Goal: Task Accomplishment & Management: Manage account settings

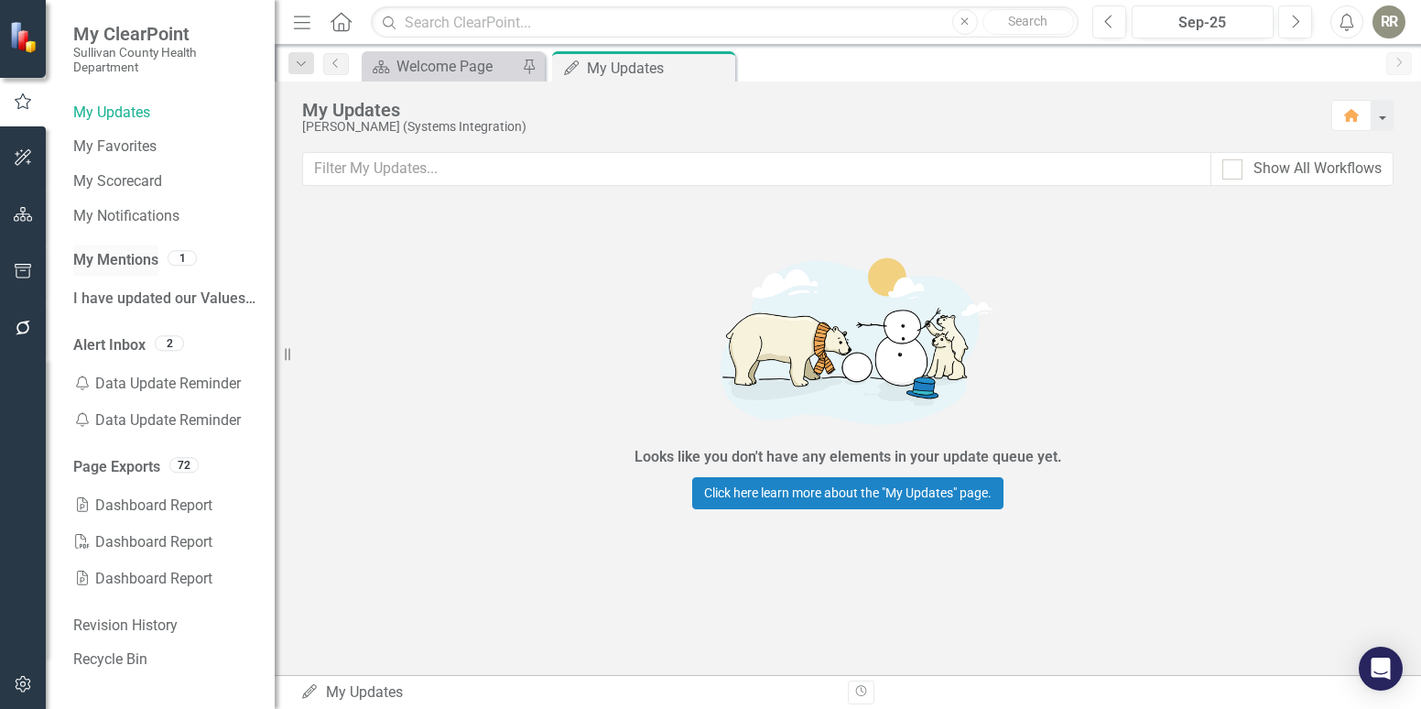
click at [119, 259] on link "My Mentions" at bounding box center [115, 260] width 85 height 21
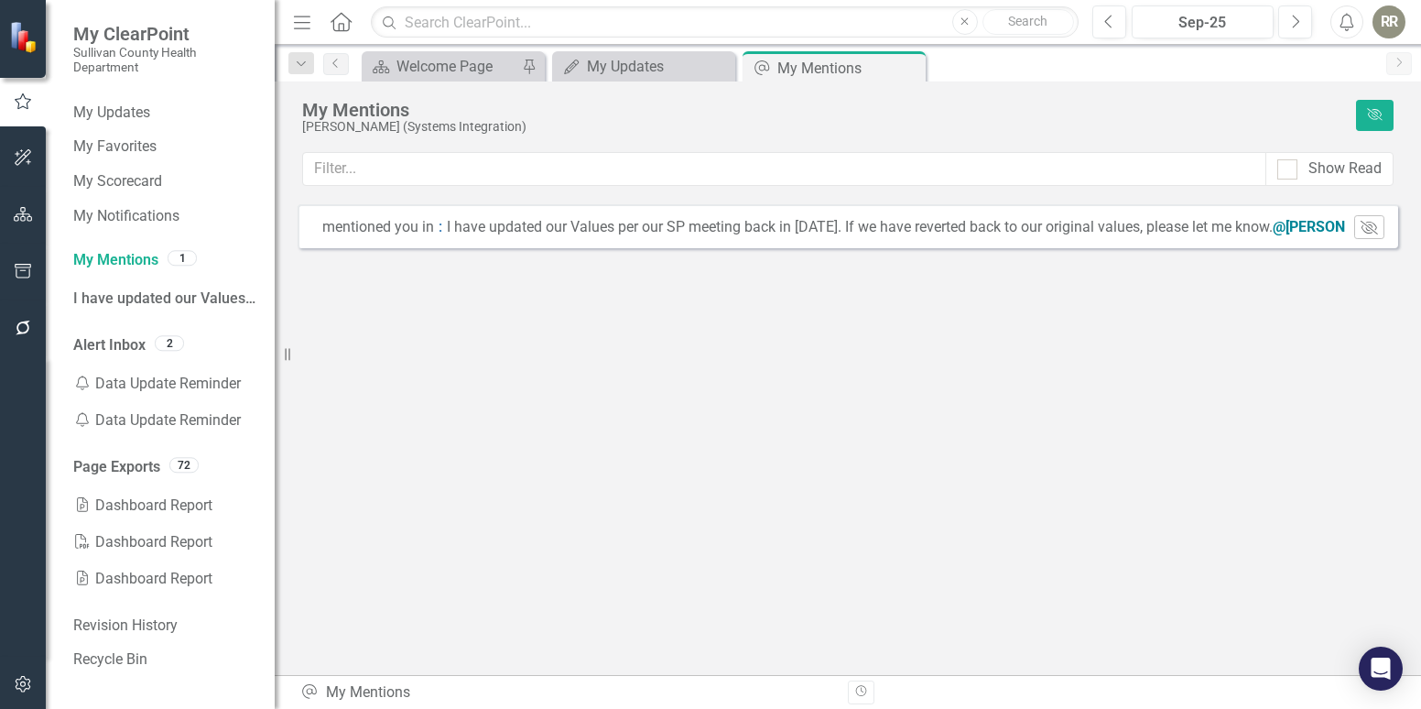
click at [159, 335] on div "2" at bounding box center [169, 343] width 29 height 16
click at [122, 341] on link "Alert Inbox" at bounding box center [109, 345] width 72 height 21
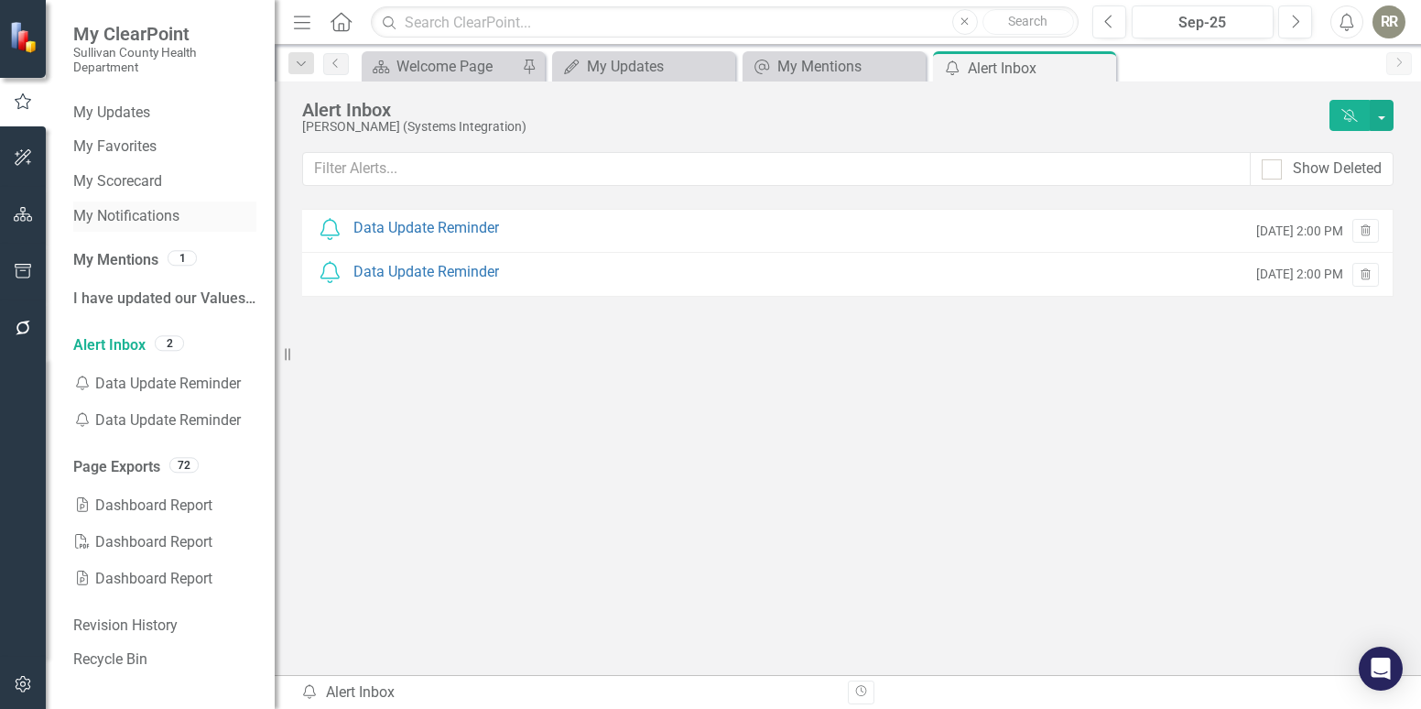
click at [138, 212] on link "My Notifications" at bounding box center [164, 216] width 183 height 21
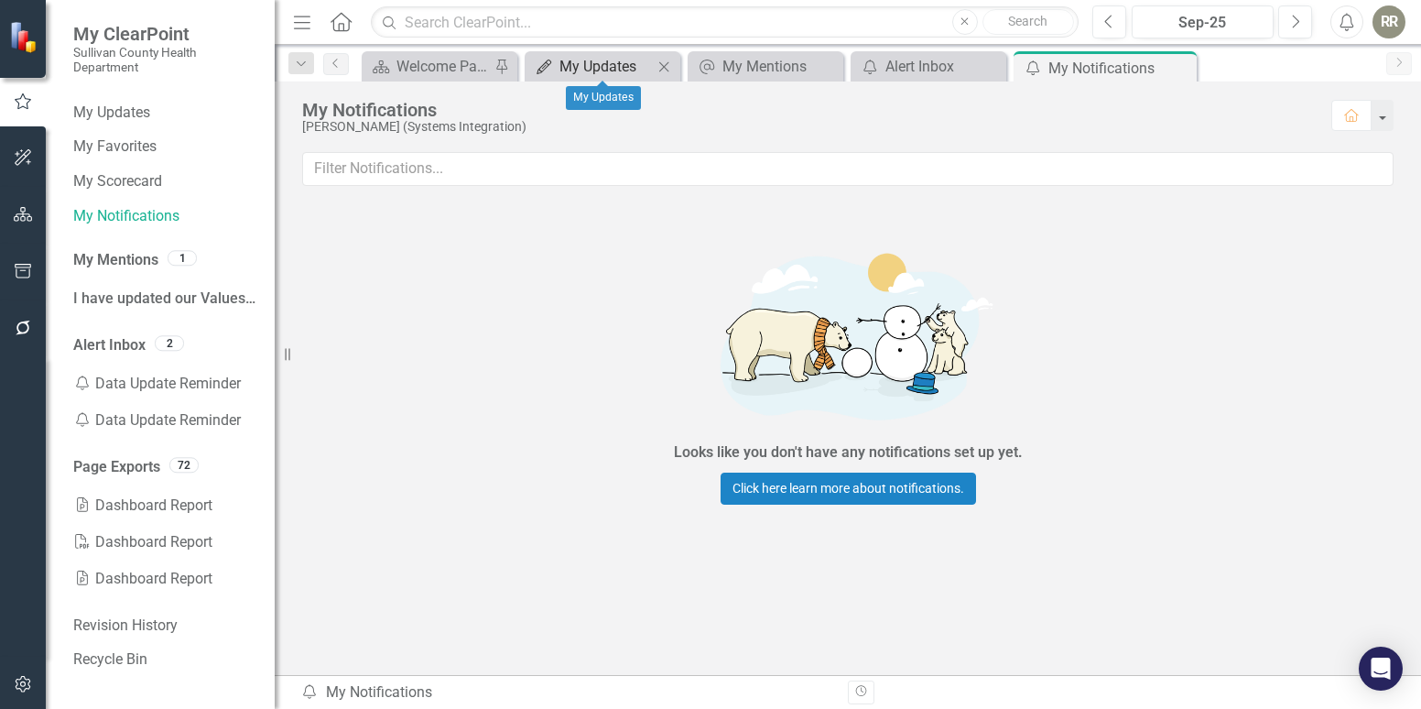
click at [609, 67] on div "My Updates" at bounding box center [606, 66] width 93 height 23
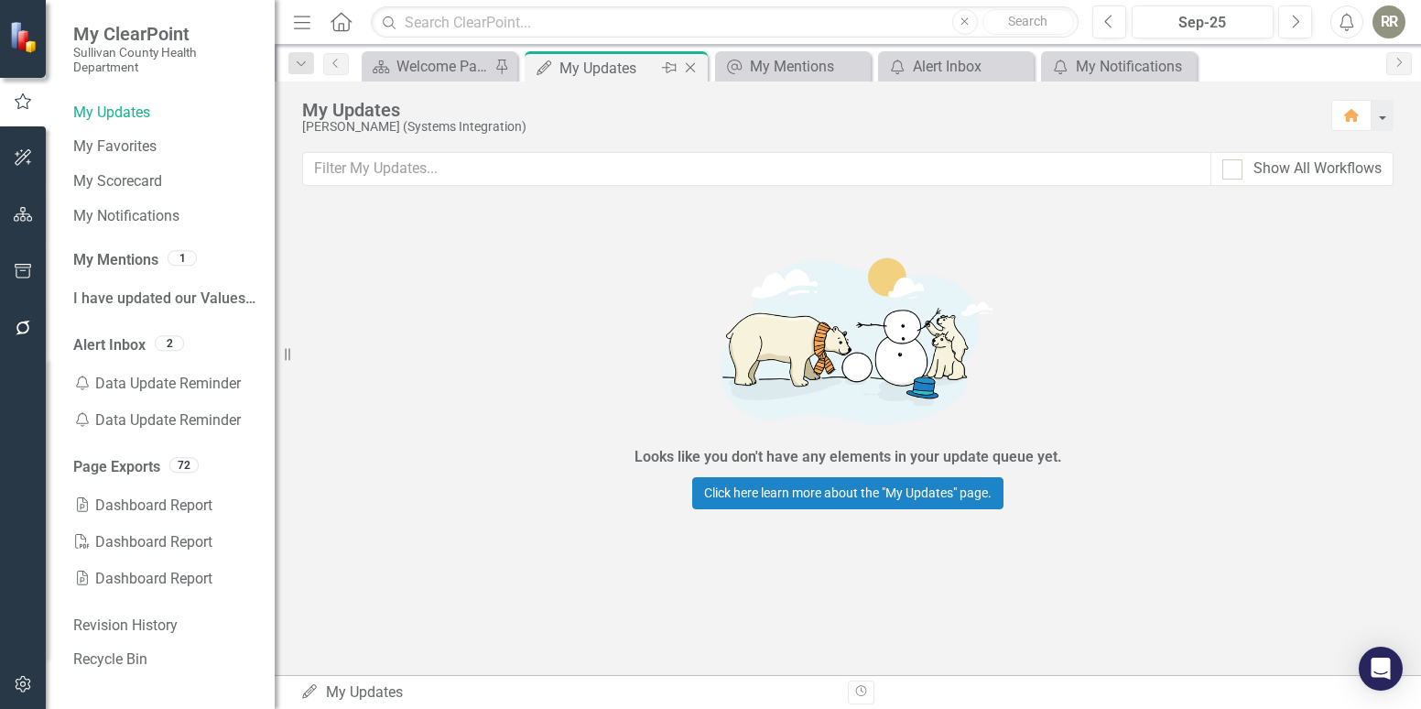
click at [687, 75] on div "Close" at bounding box center [691, 68] width 23 height 23
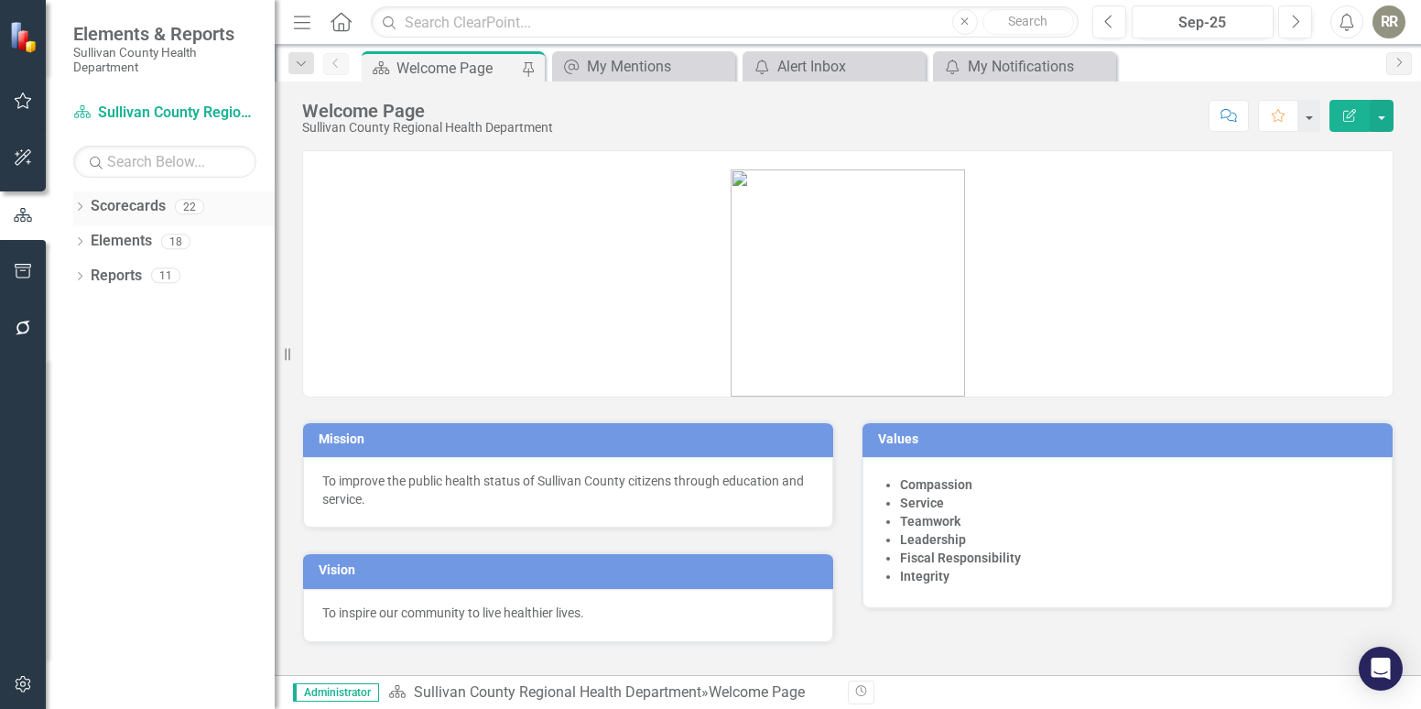
click at [121, 203] on link "Scorecards" at bounding box center [128, 206] width 75 height 21
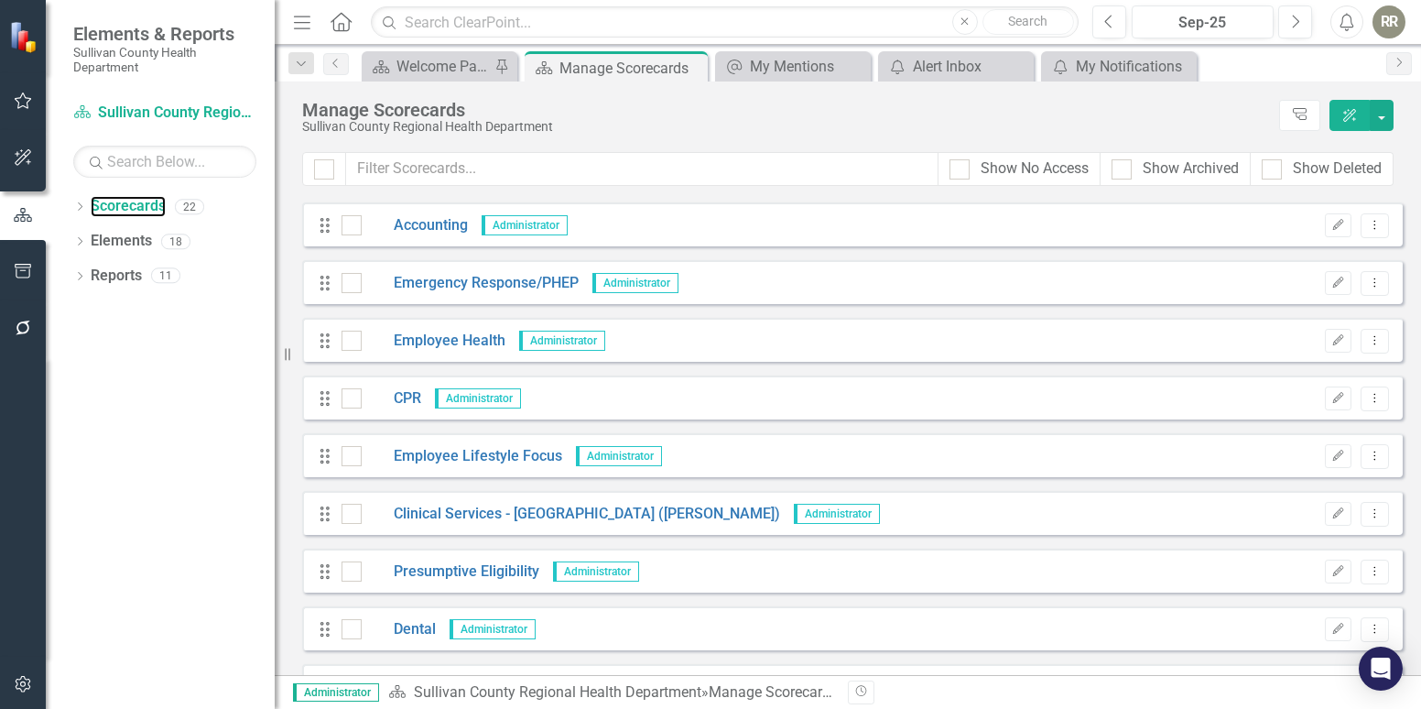
scroll to position [550, 0]
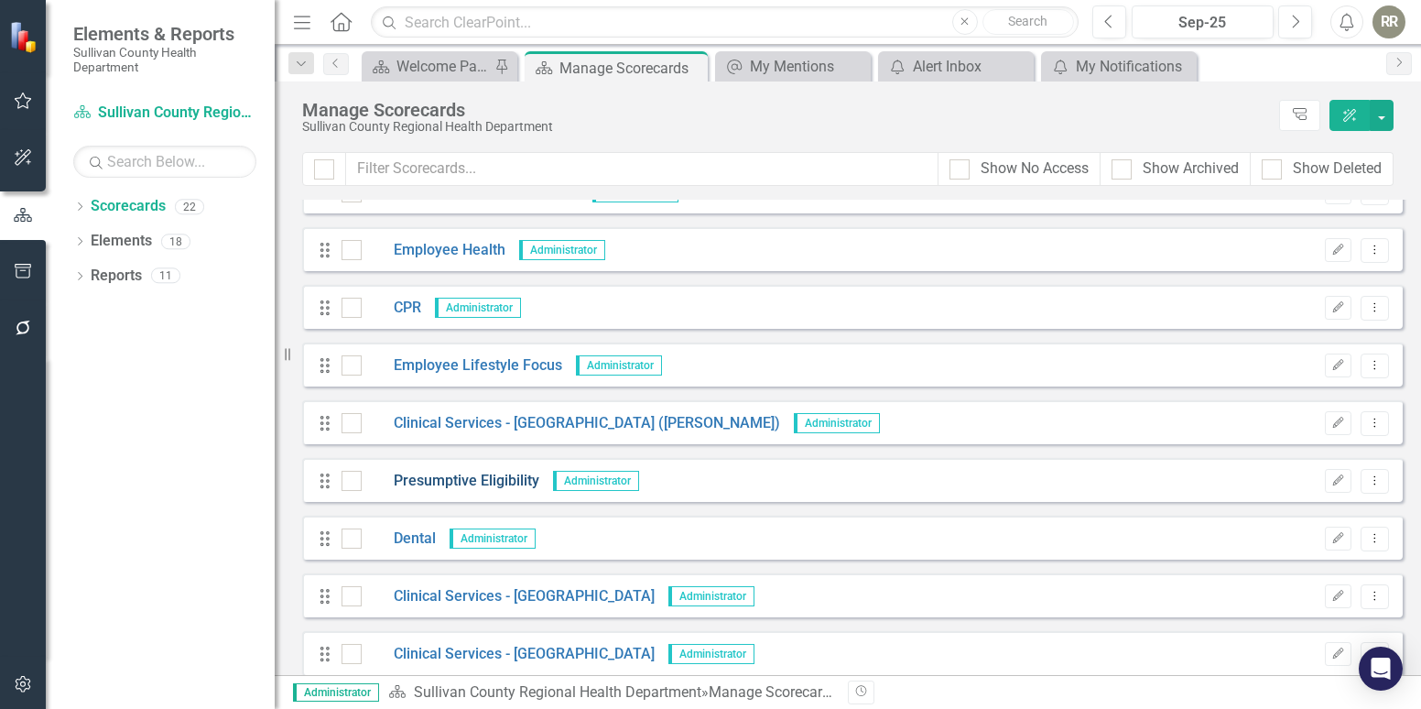
click at [462, 487] on link "Presumptive Eligibility" at bounding box center [451, 481] width 178 height 21
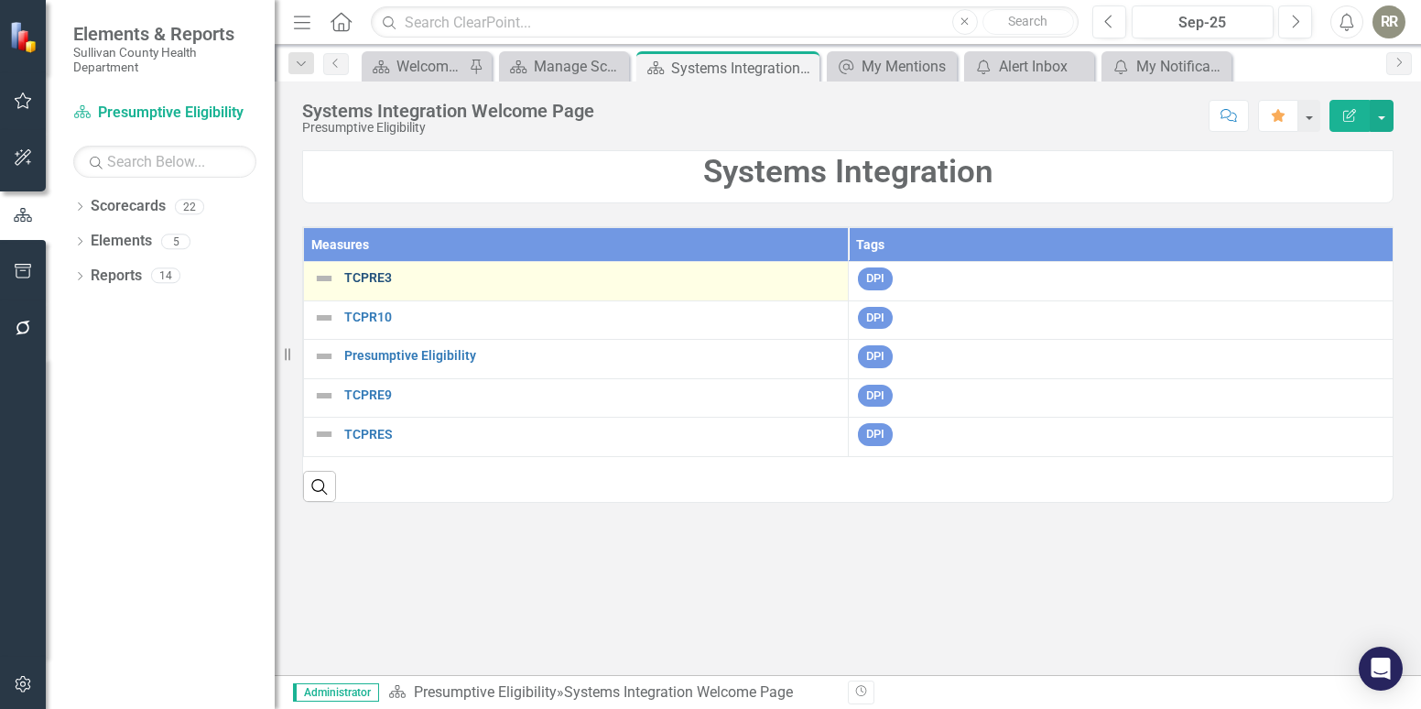
click at [408, 278] on link "TCPRE3" at bounding box center [591, 278] width 495 height 14
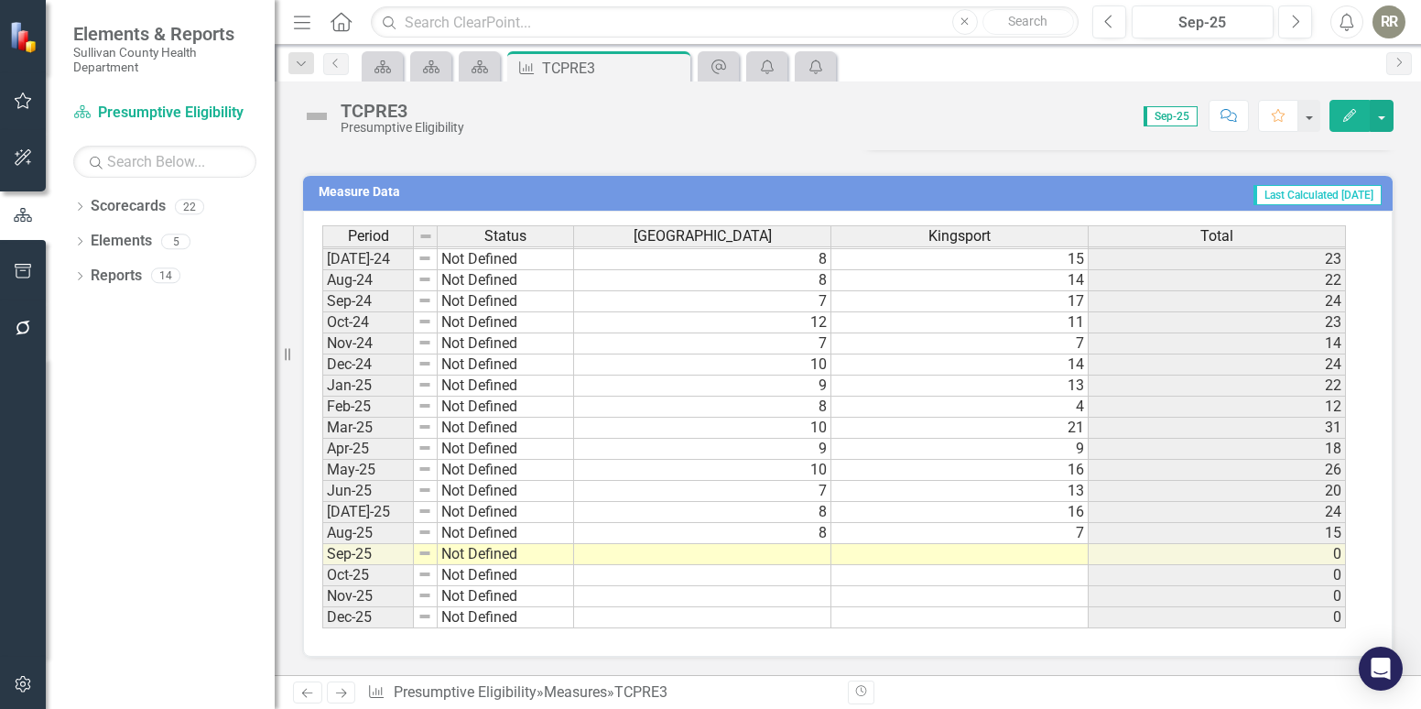
scroll to position [575, 0]
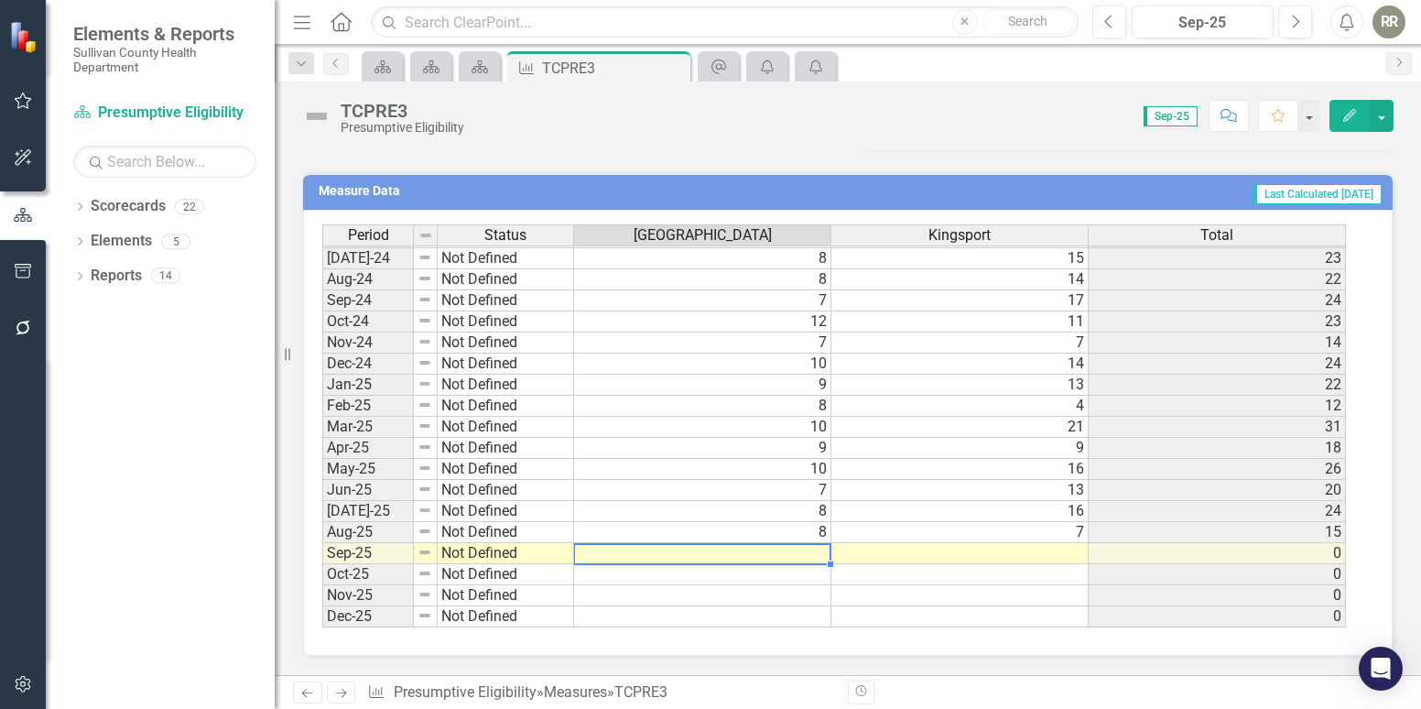
click at [757, 550] on td at bounding box center [702, 553] width 257 height 21
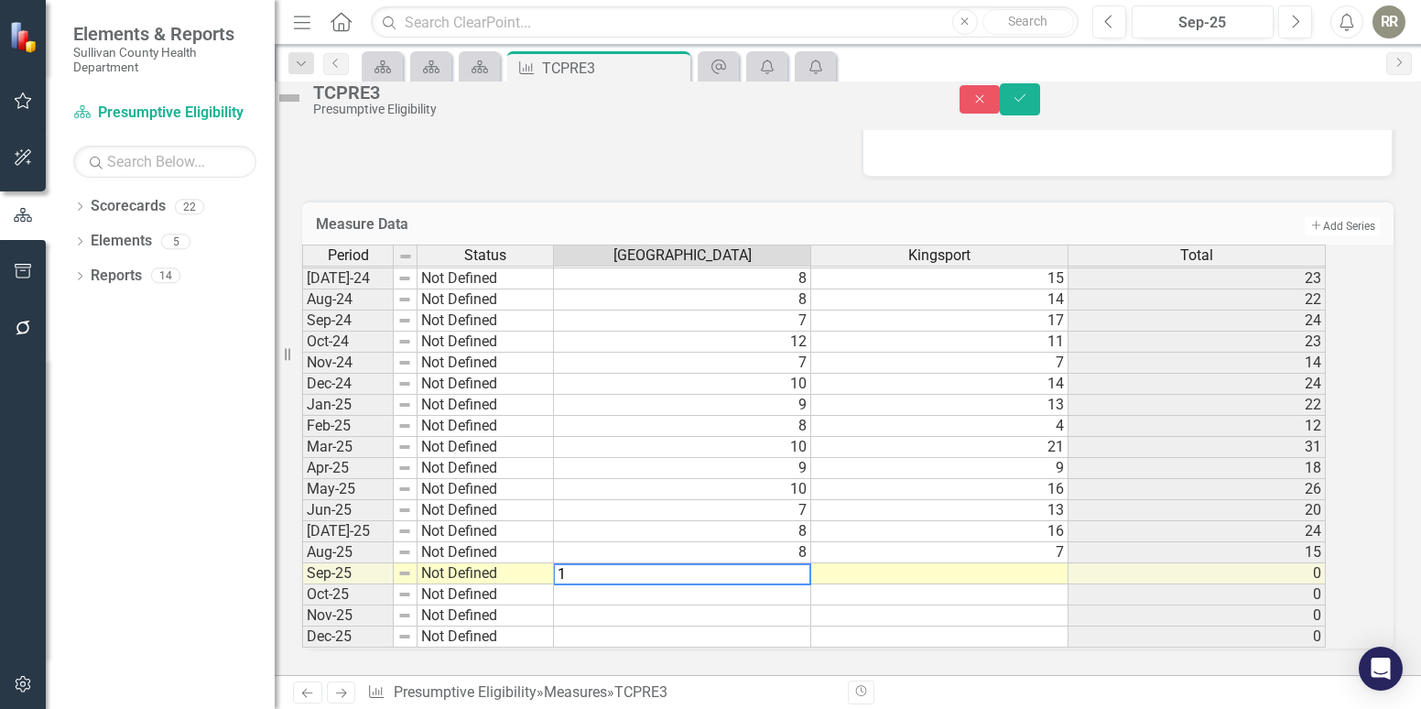
type textarea "10"
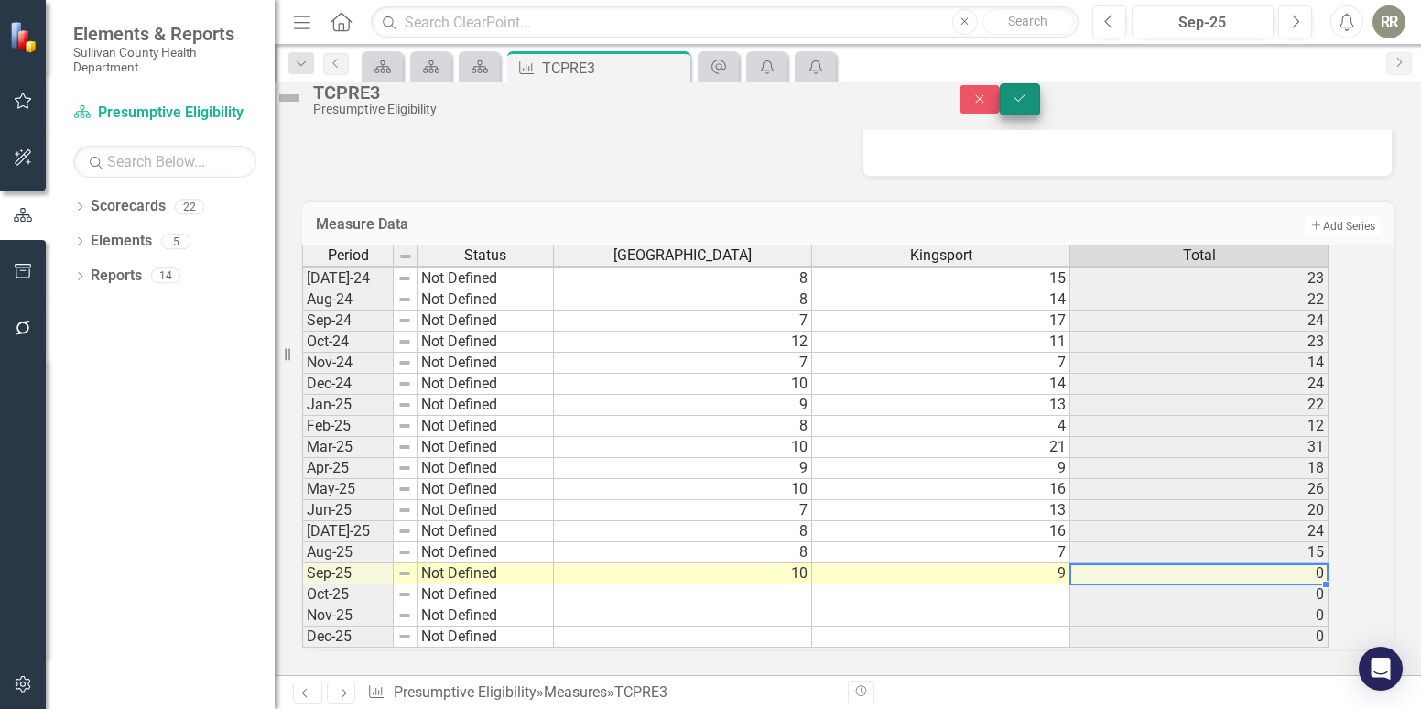
type textarea "9"
click at [1040, 114] on button "Save" at bounding box center [1020, 99] width 40 height 32
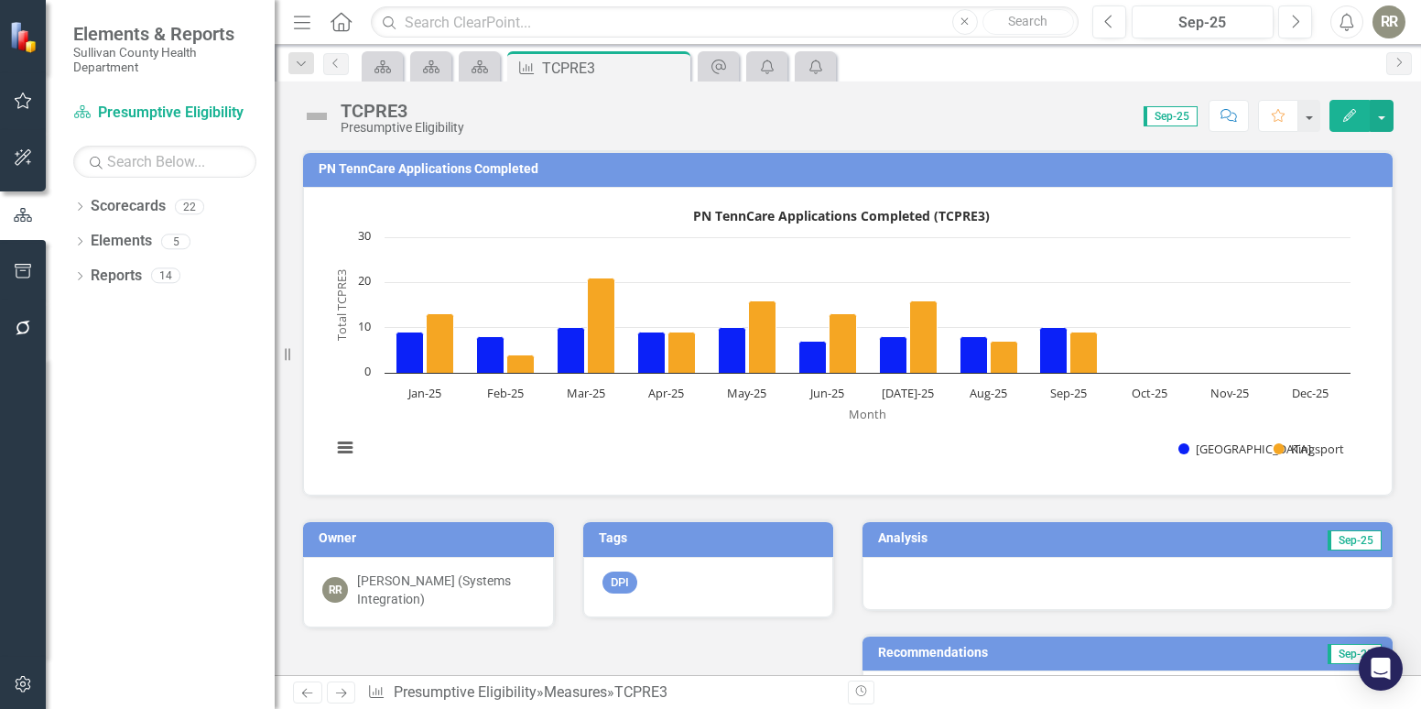
click at [1196, 545] on td "Sep-25" at bounding box center [1250, 540] width 268 height 27
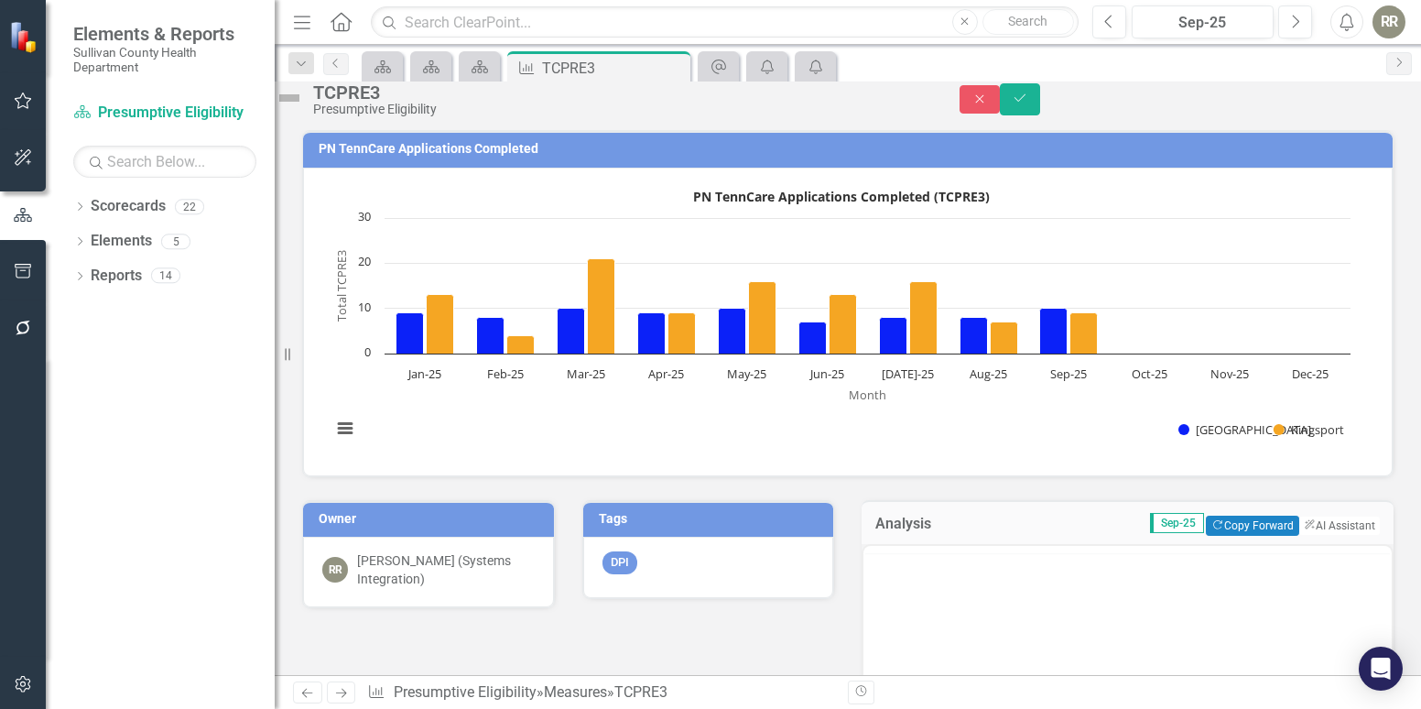
scroll to position [0, 0]
click at [1335, 536] on button "ClearPoint AI AI Assistant" at bounding box center [1339, 526] width 82 height 20
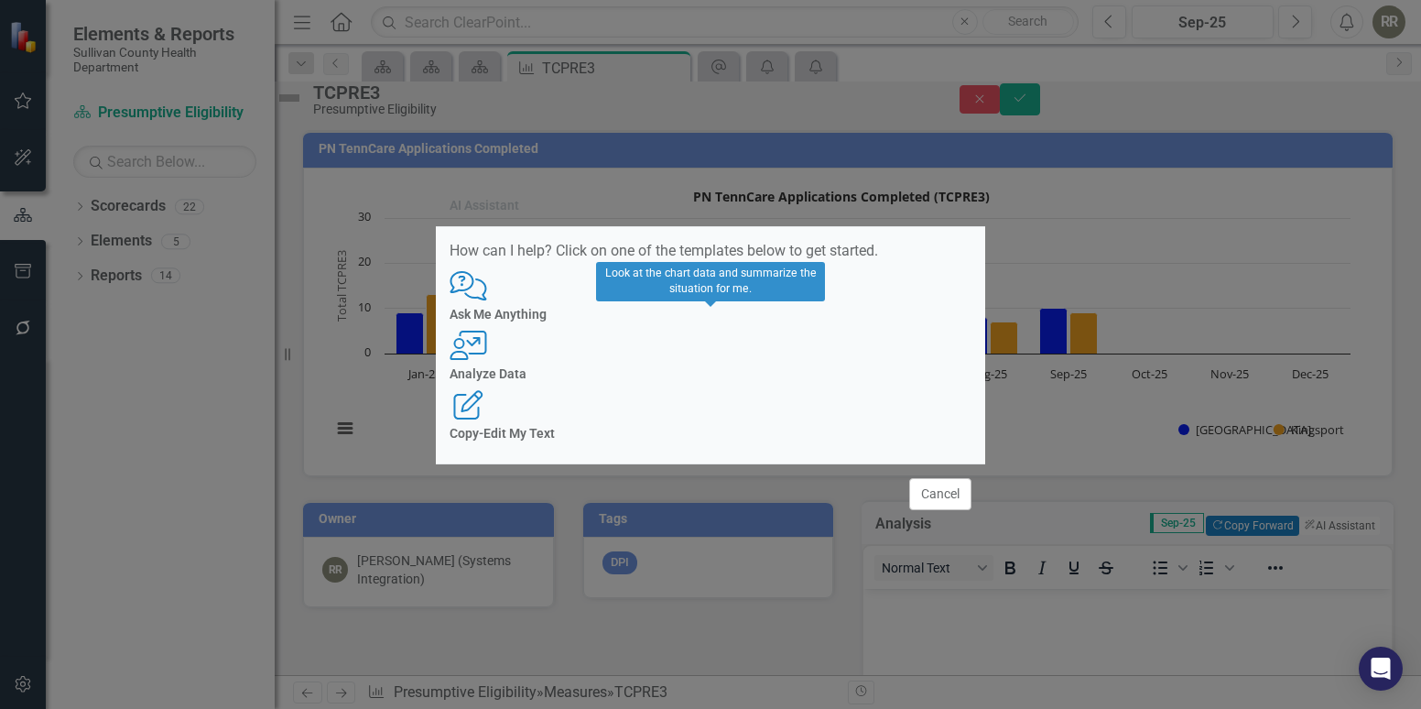
click at [709, 377] on h4 "Analyze Data" at bounding box center [711, 374] width 522 height 14
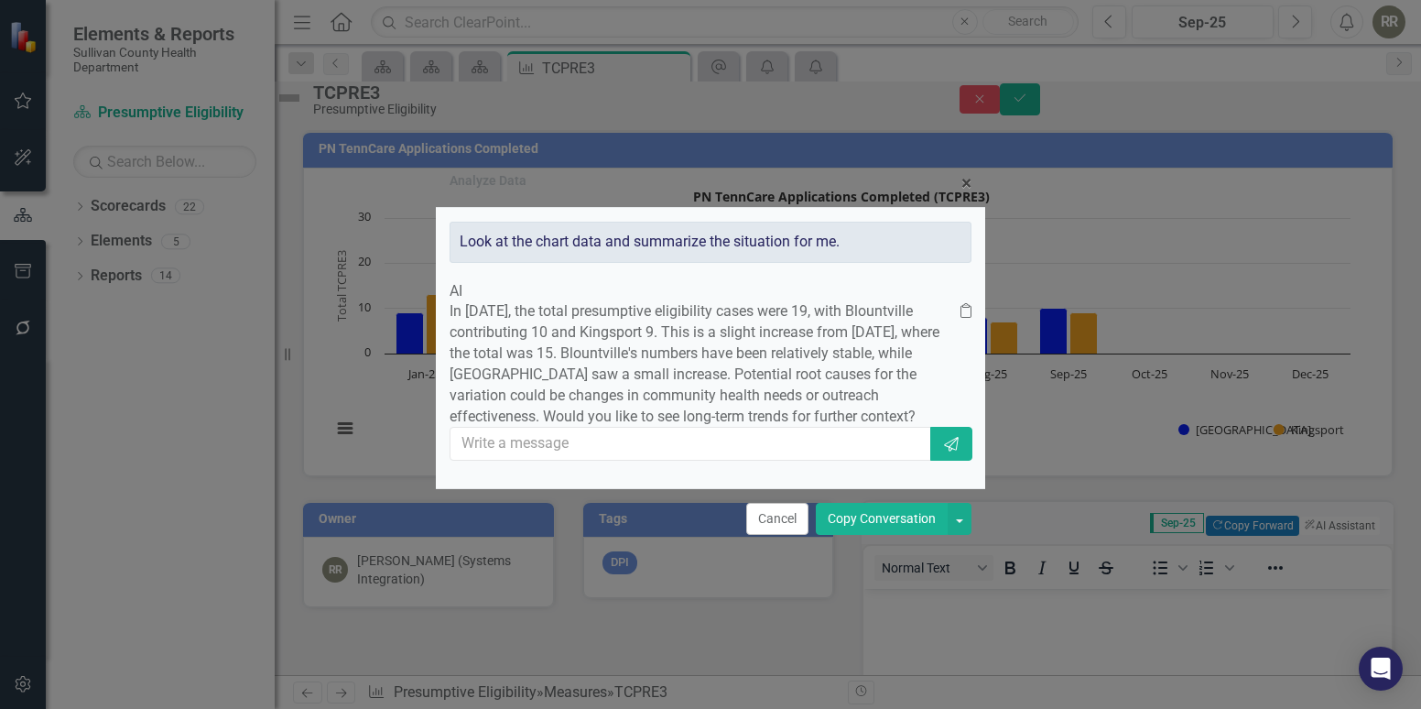
click at [876, 535] on button "Copy Conversation" at bounding box center [882, 519] width 132 height 32
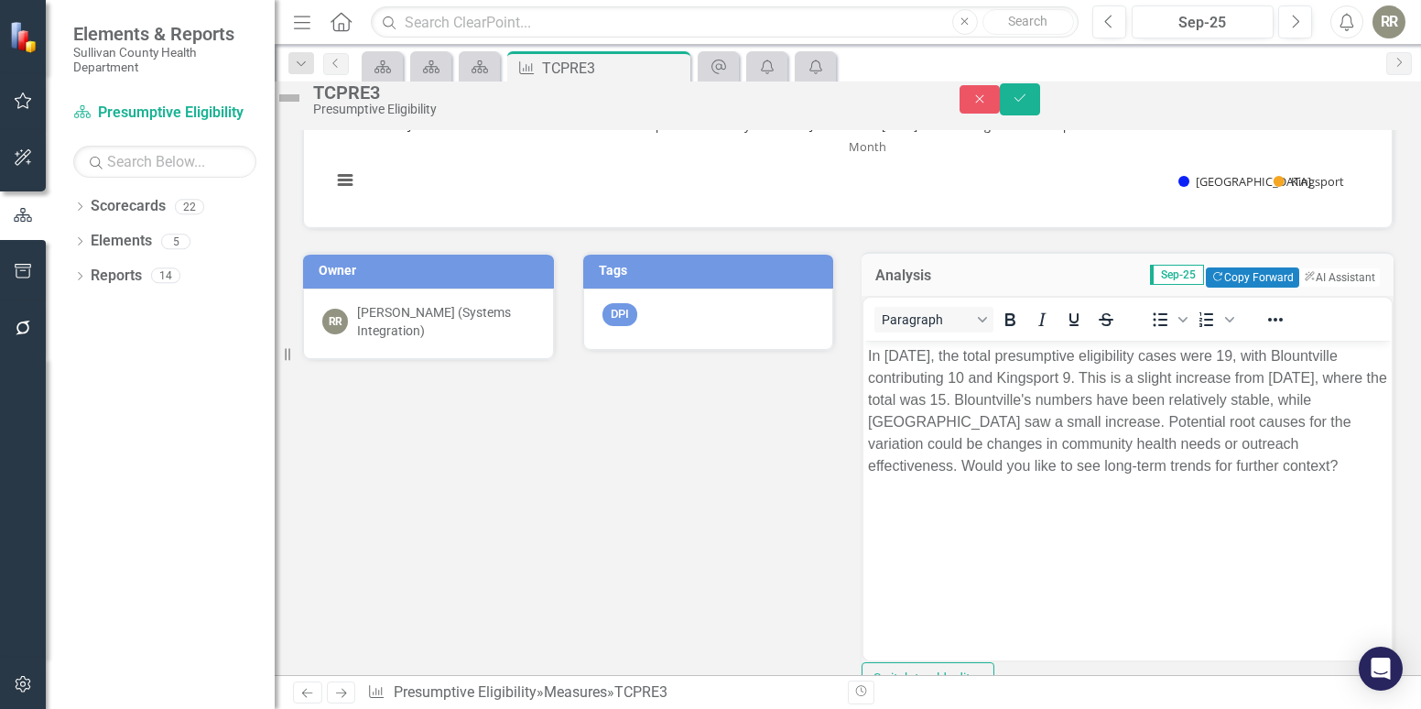
scroll to position [275, 0]
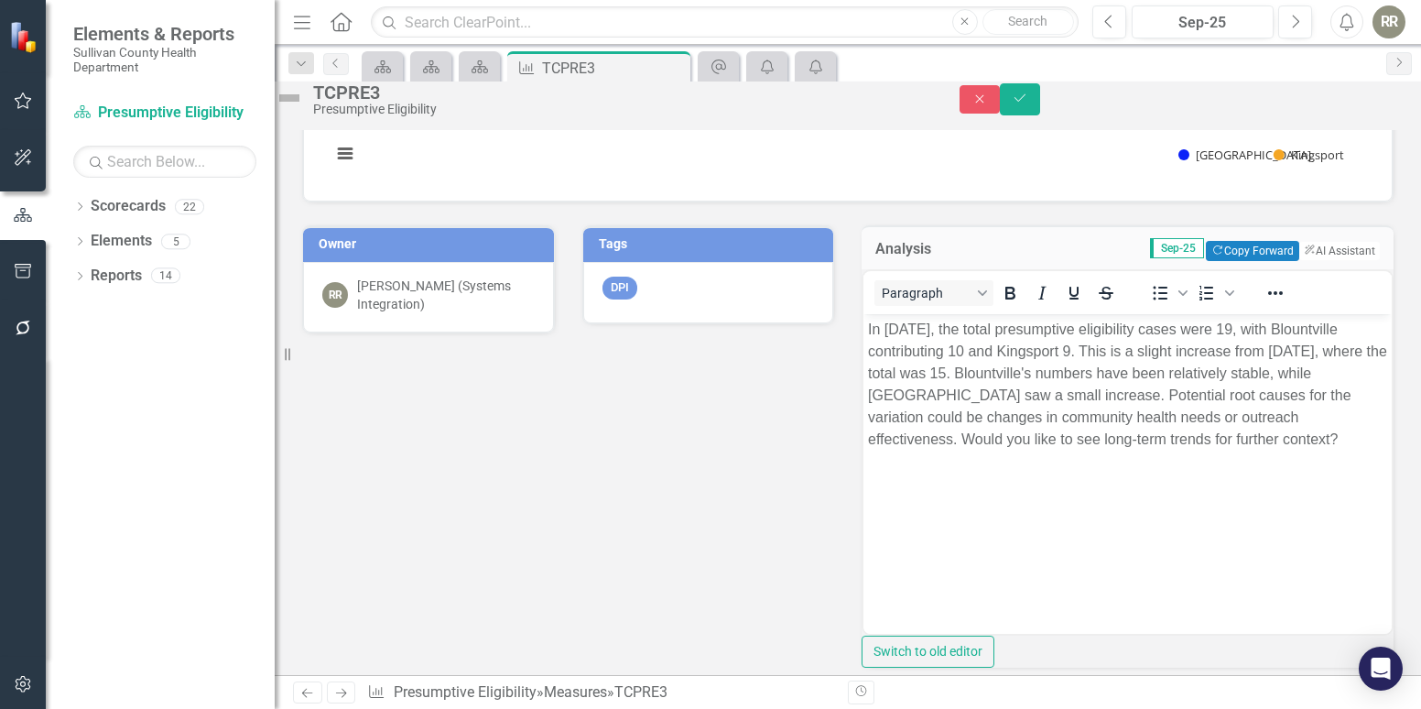
click at [985, 478] on body "In [DATE], the total presumptive eligibility cases were 19, with Blountville co…" at bounding box center [1128, 451] width 528 height 275
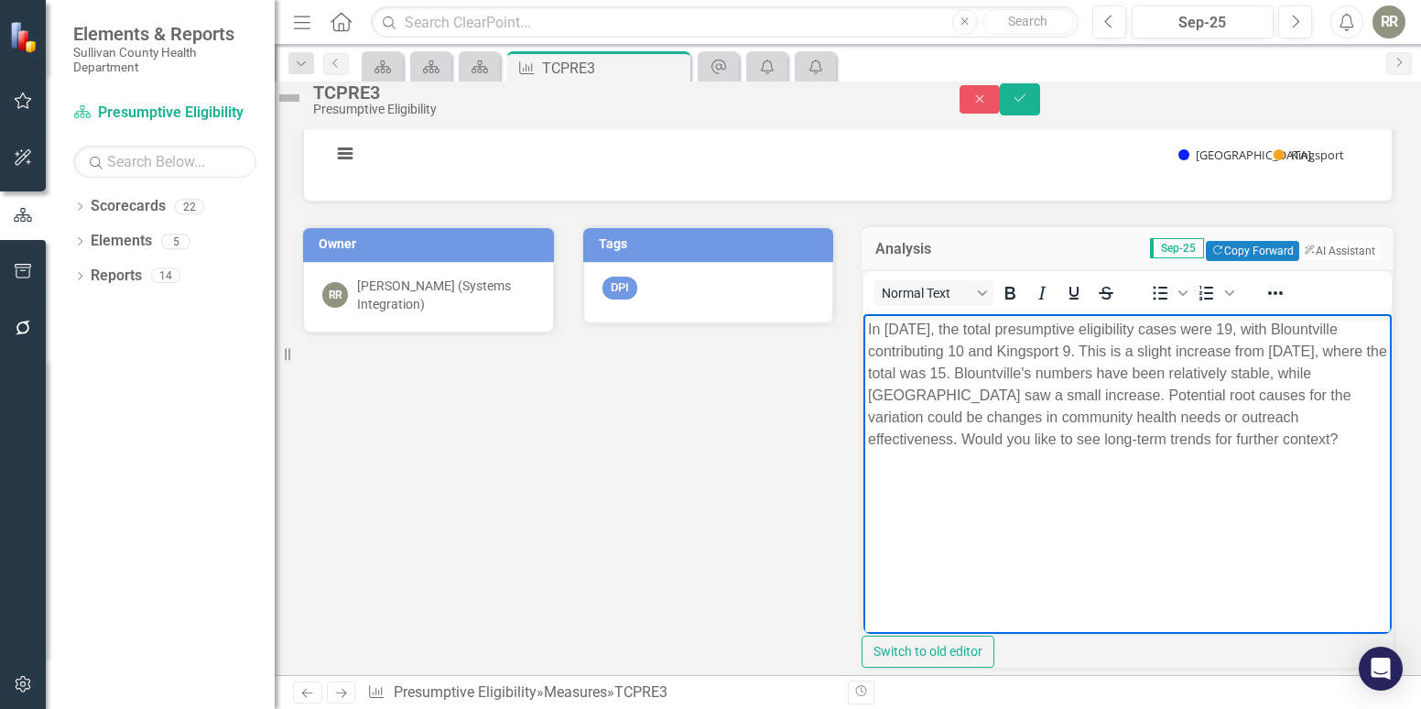
drag, startPoint x: 1027, startPoint y: 439, endPoint x: 1057, endPoint y: 457, distance: 35.3
click at [1057, 451] on p "In [DATE], the total presumptive eligibility cases were 19, with Blountville co…" at bounding box center [1127, 385] width 519 height 132
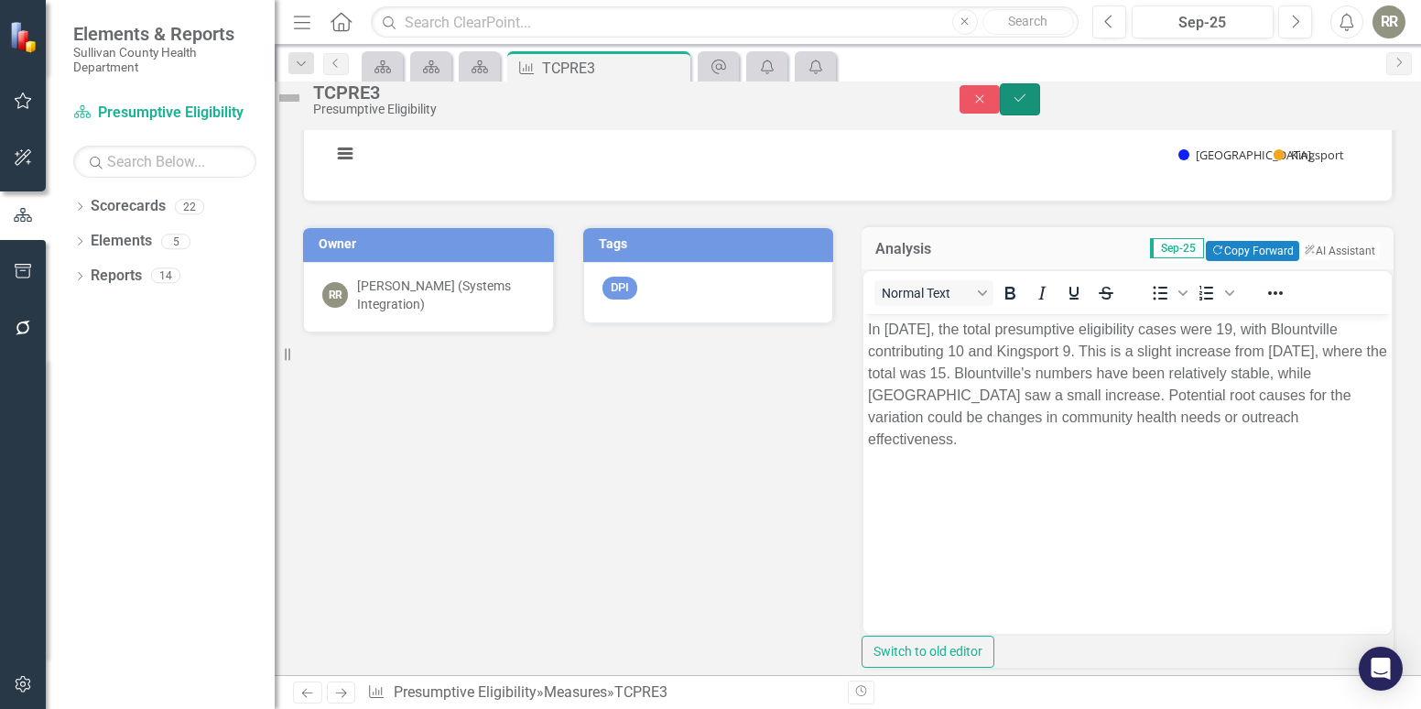
click at [1029, 104] on icon "Save" at bounding box center [1020, 98] width 16 height 13
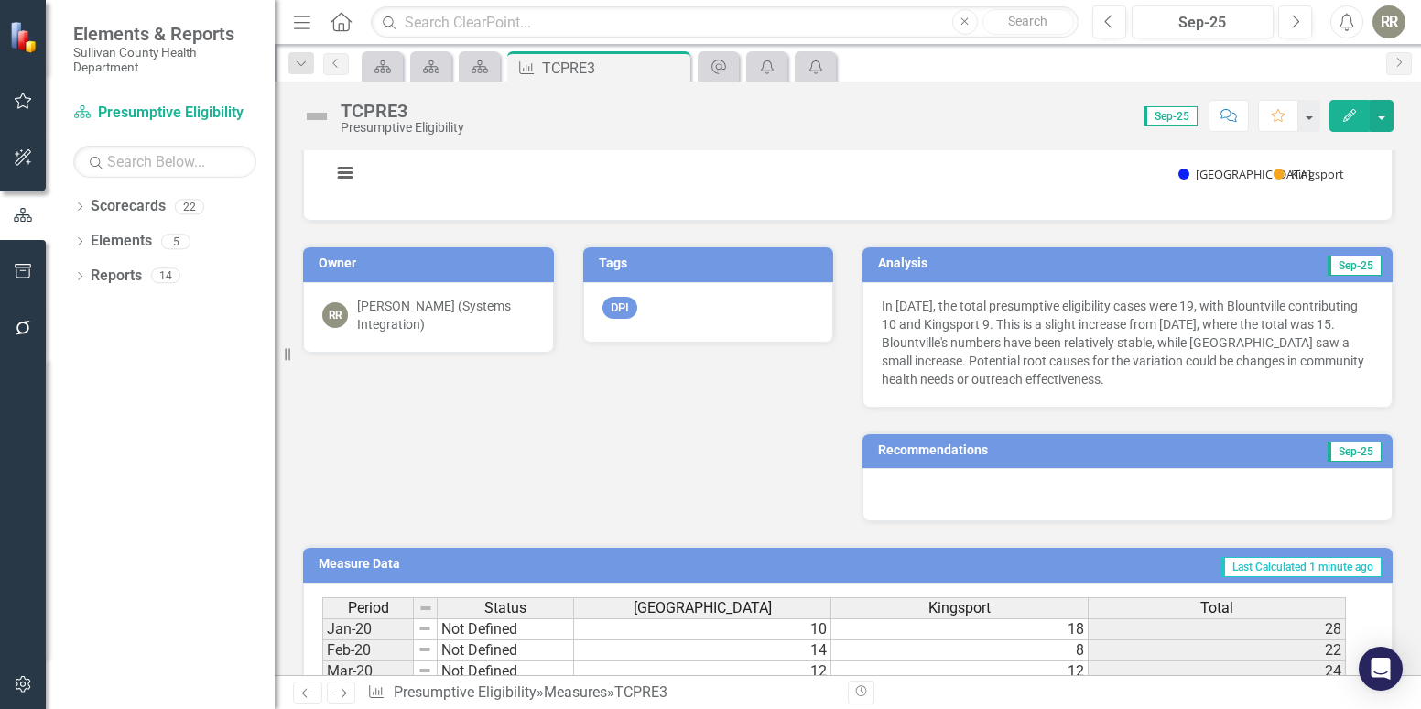
click at [998, 454] on h3 "Recommendations" at bounding box center [1045, 450] width 335 height 14
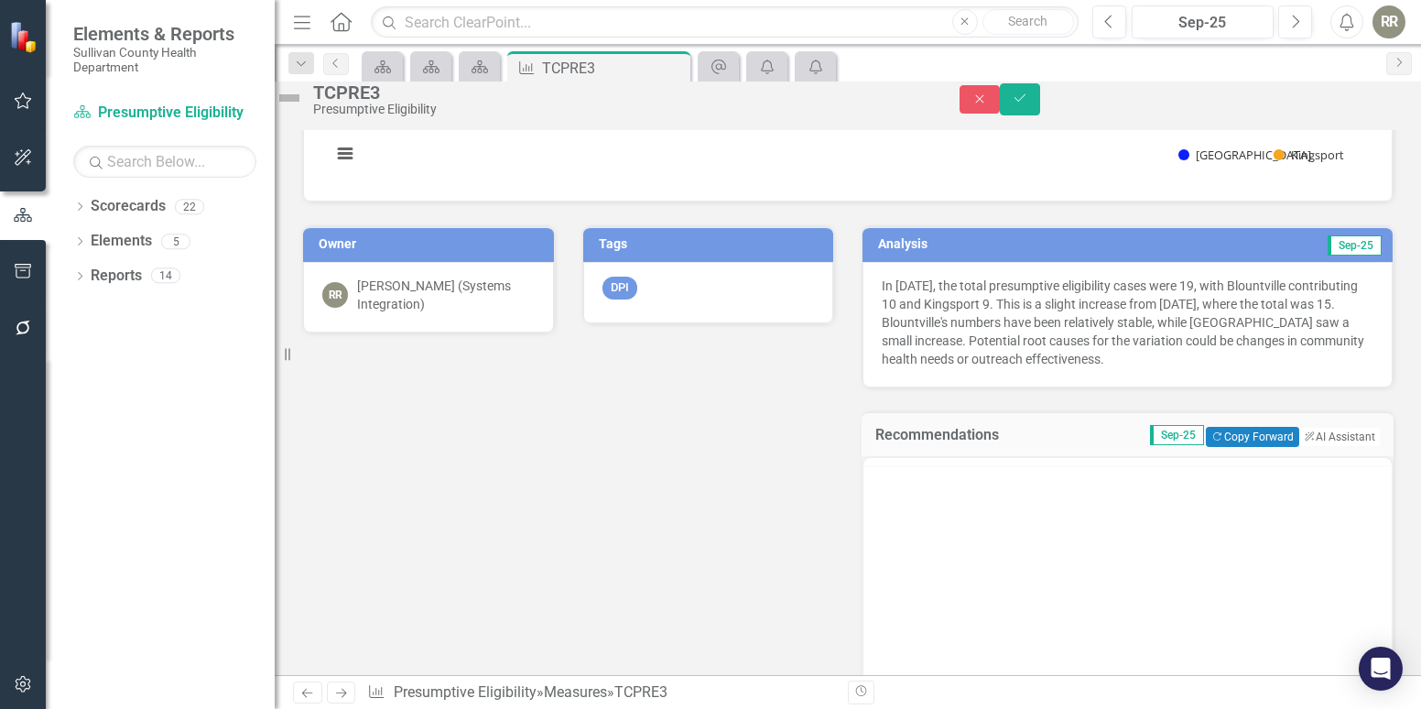
scroll to position [0, 0]
click at [1319, 447] on button "ClearPoint AI AI Assistant" at bounding box center [1339, 437] width 82 height 20
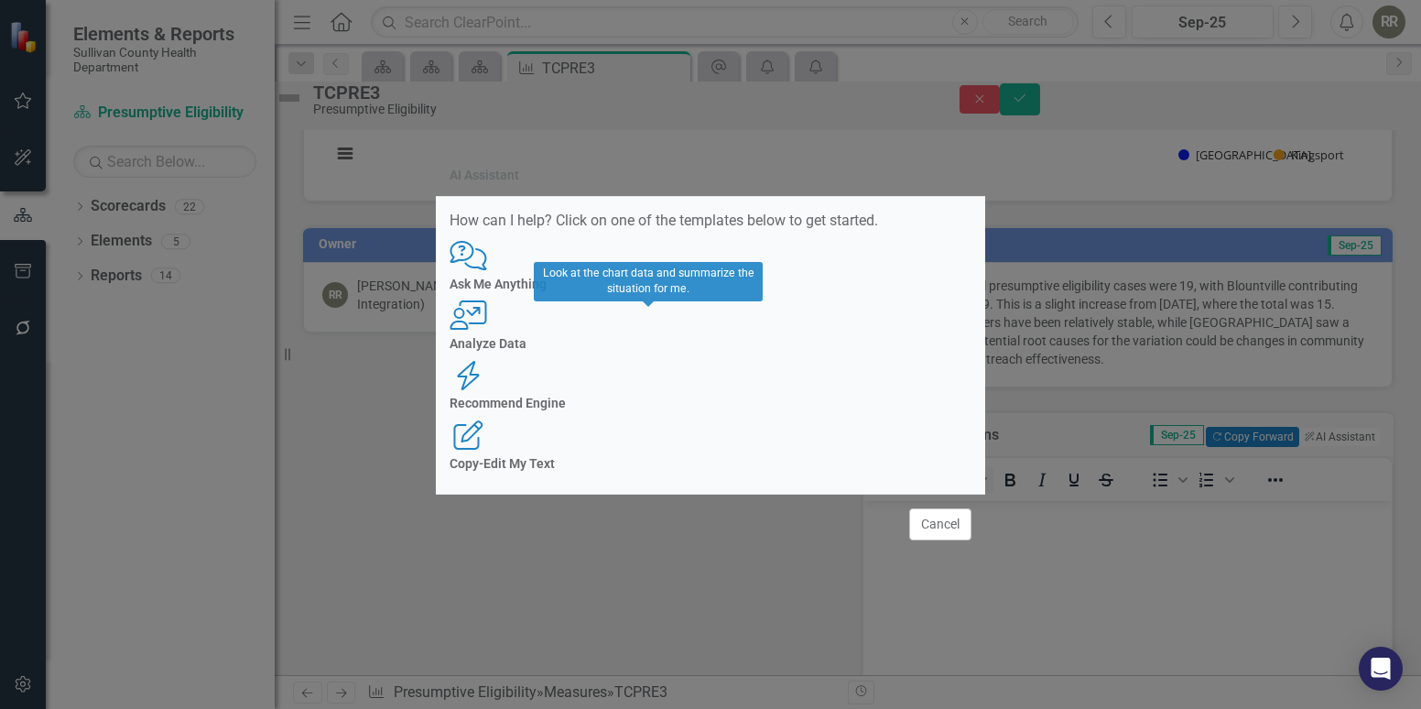
click at [647, 351] on div "User with Chart Analyze Data" at bounding box center [711, 325] width 522 height 50
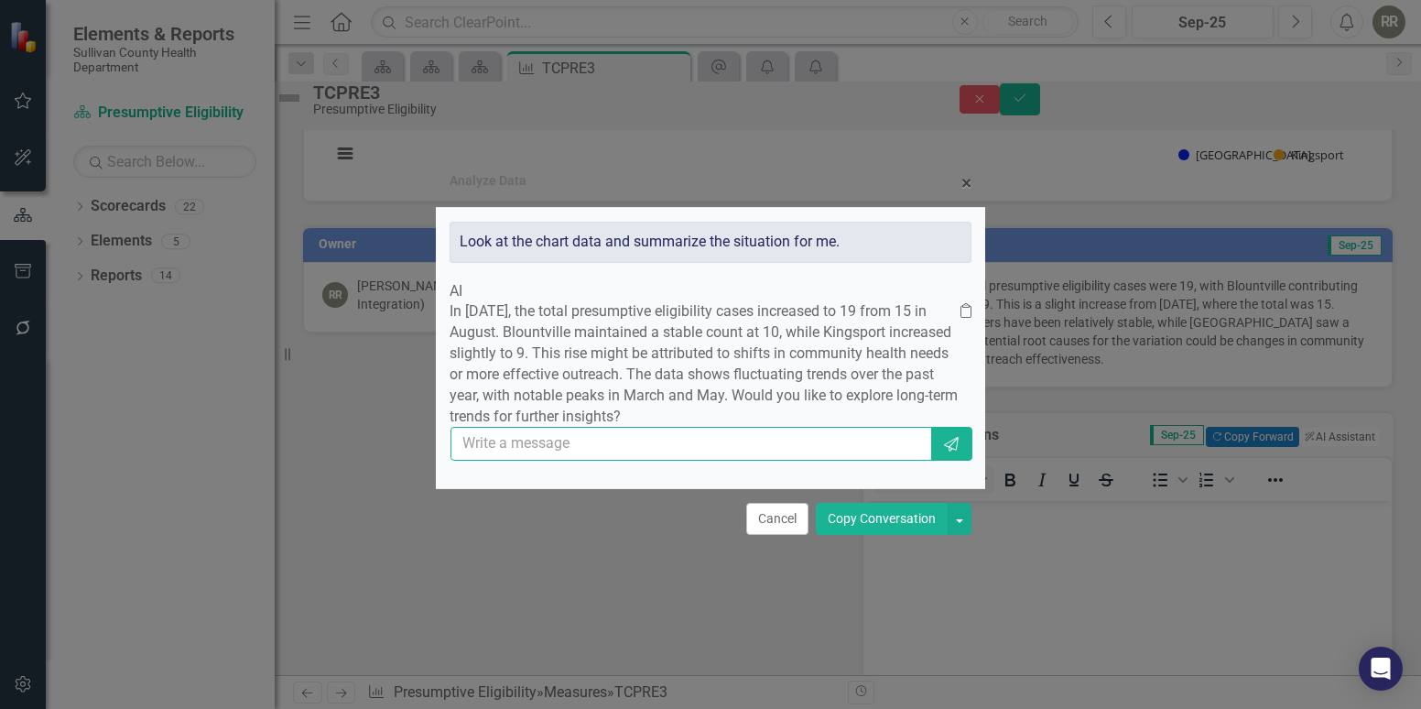
click at [859, 455] on input "text" at bounding box center [692, 444] width 482 height 34
type input "yes"
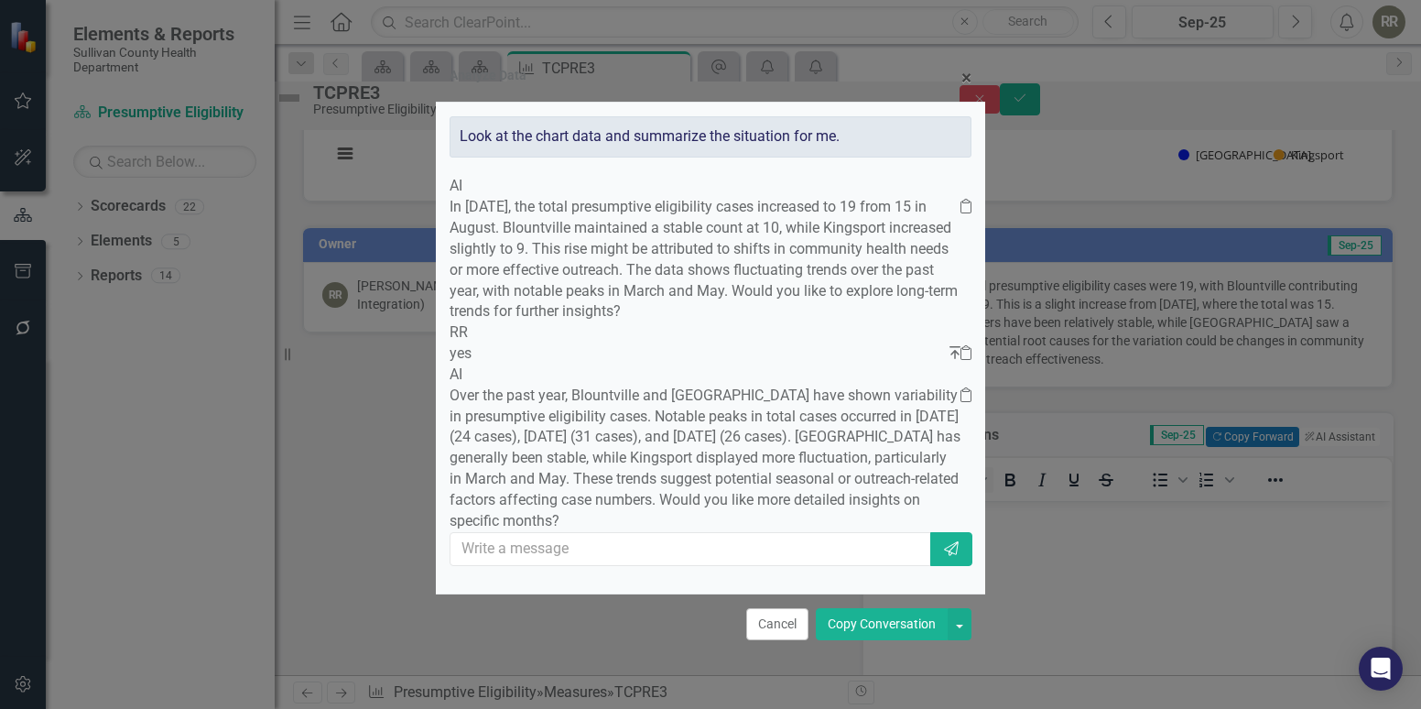
scroll to position [87, 0]
click at [808, 561] on input "text" at bounding box center [692, 549] width 482 height 34
type input "yes"
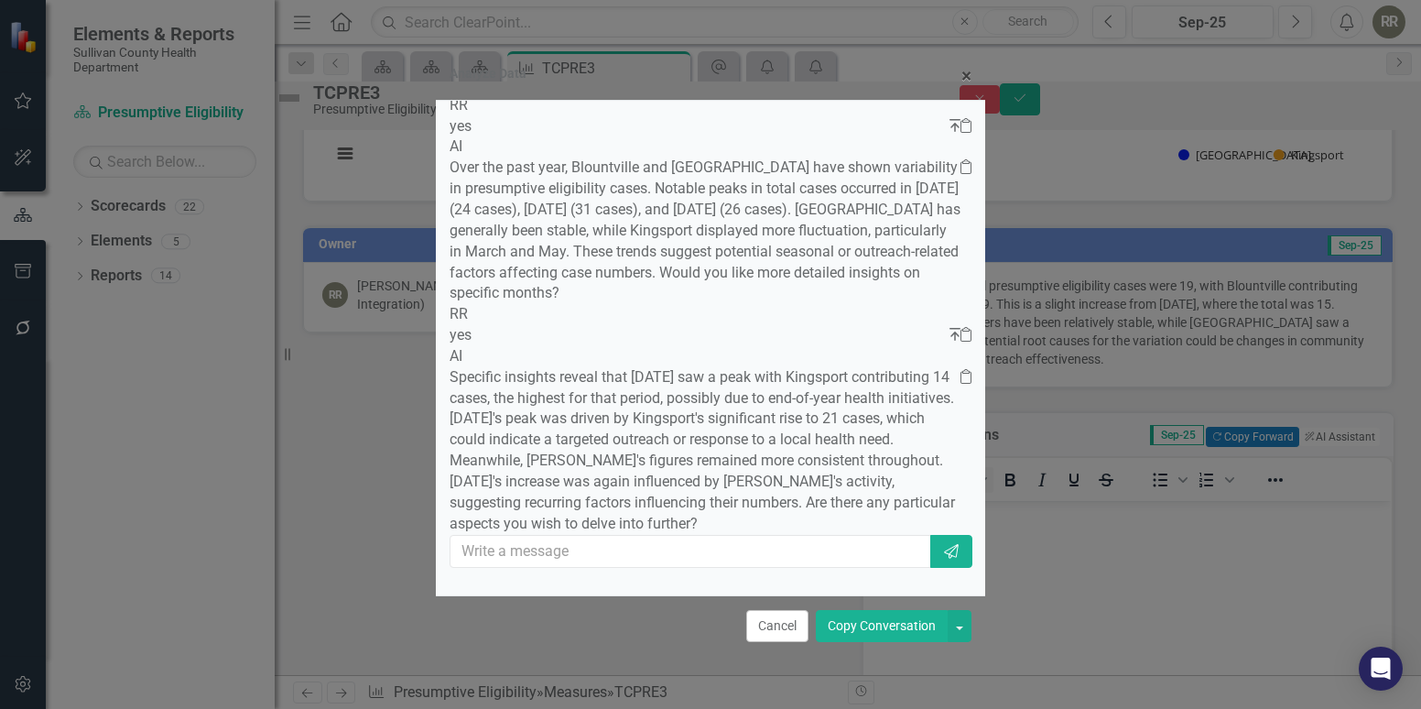
scroll to position [376, 0]
click at [855, 625] on button "Copy Conversation" at bounding box center [882, 626] width 132 height 32
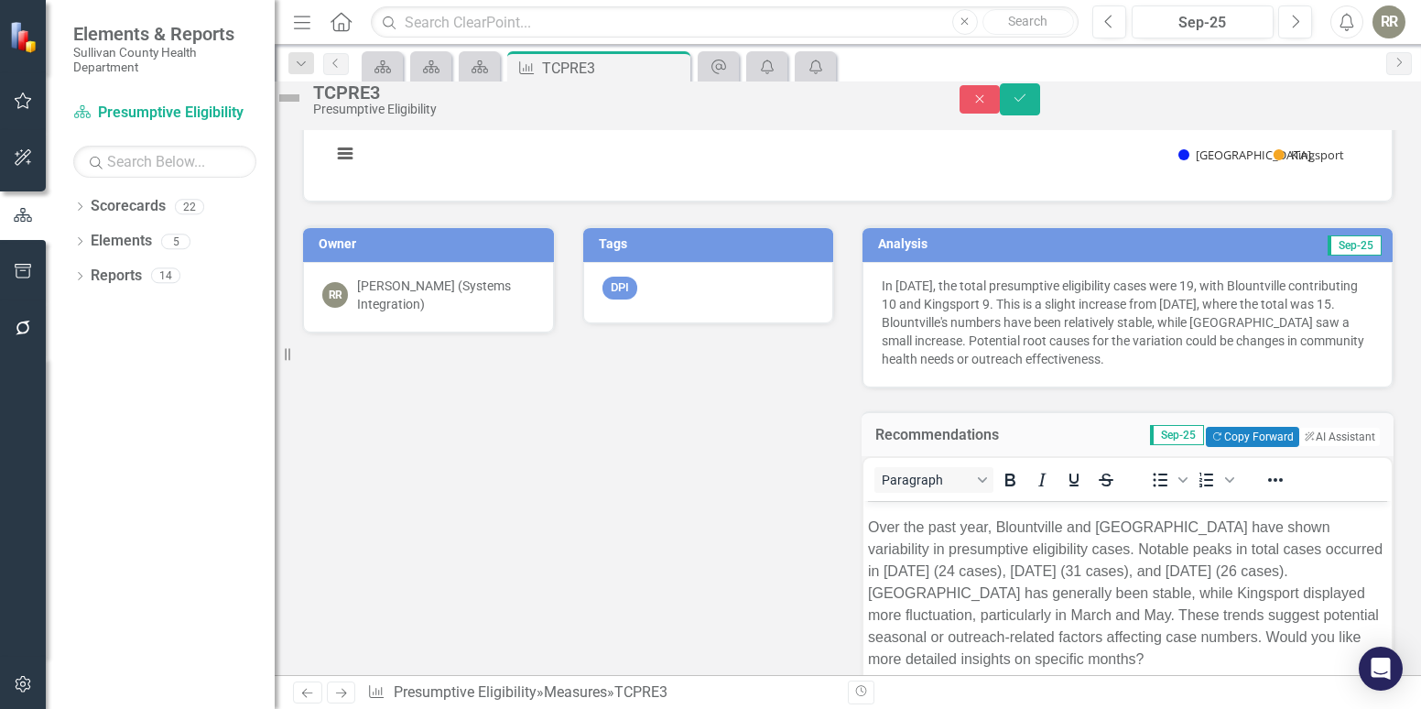
scroll to position [92, 0]
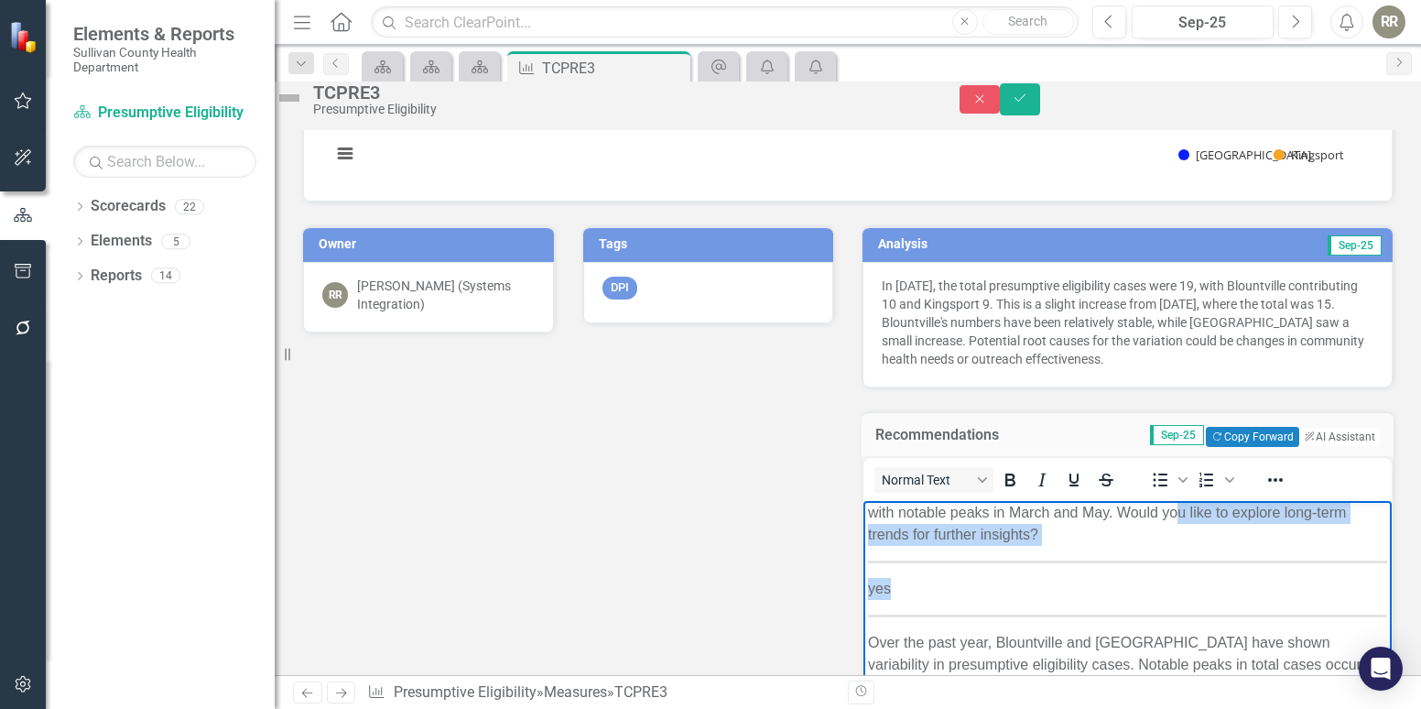
drag, startPoint x: 908, startPoint y: 531, endPoint x: 947, endPoint y: 592, distance: 72.1
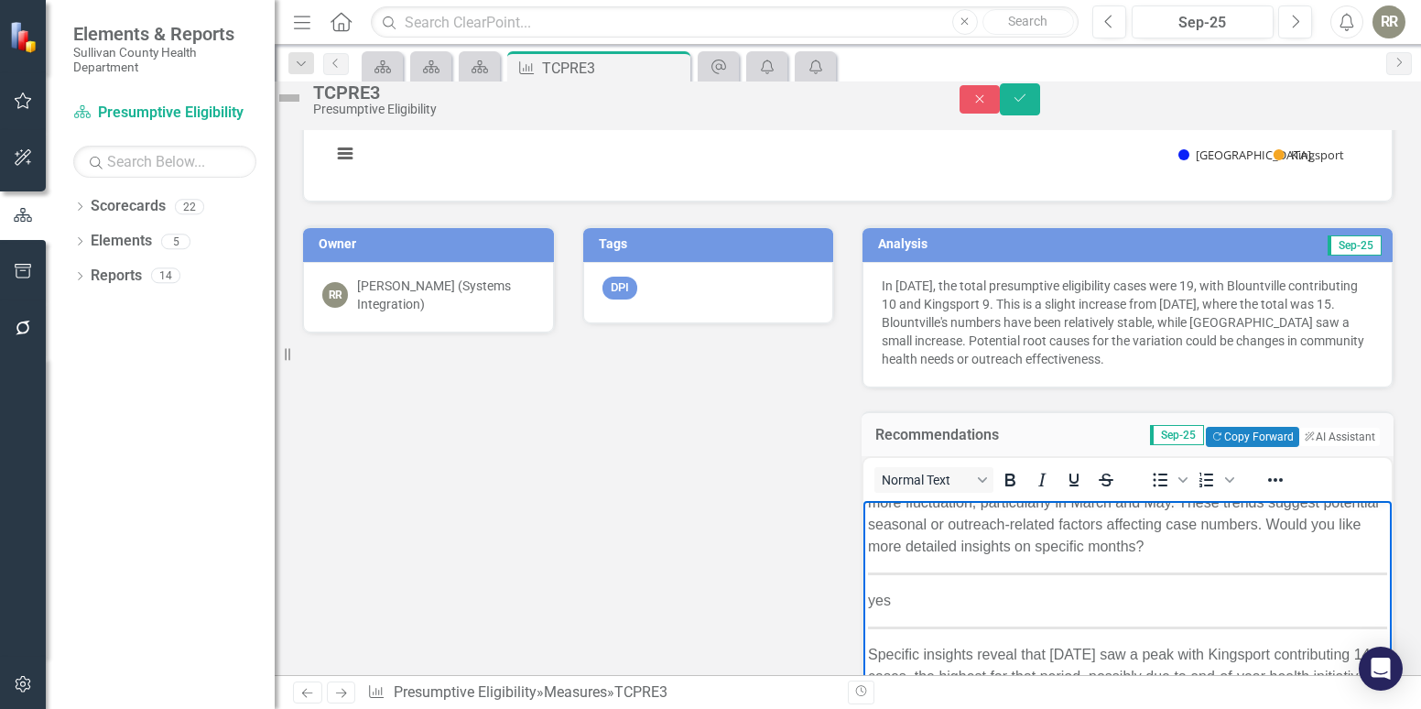
scroll to position [275, 0]
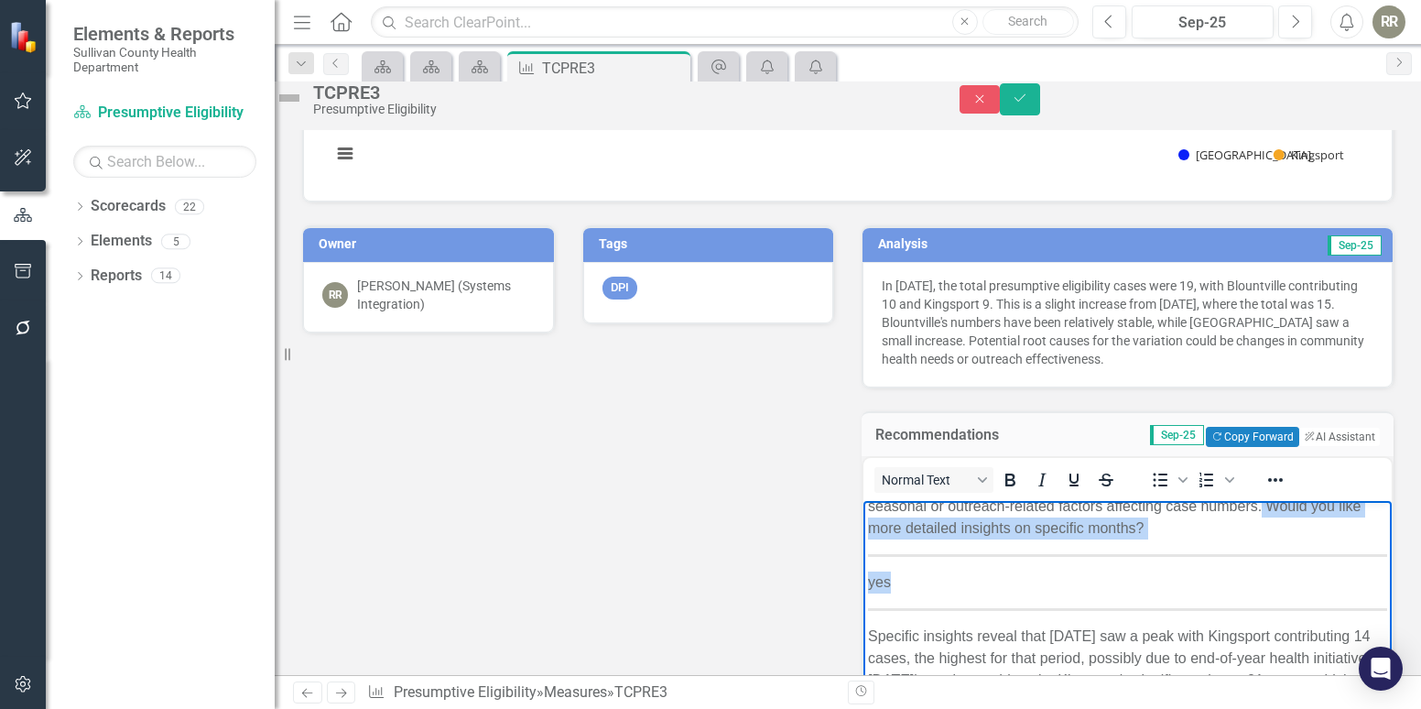
drag, startPoint x: 934, startPoint y: 539, endPoint x: 966, endPoint y: 589, distance: 58.9
click at [966, 589] on body "In [DATE], the total presumptive eligibility cases increased to 19 from 15 in A…" at bounding box center [1128, 529] width 528 height 582
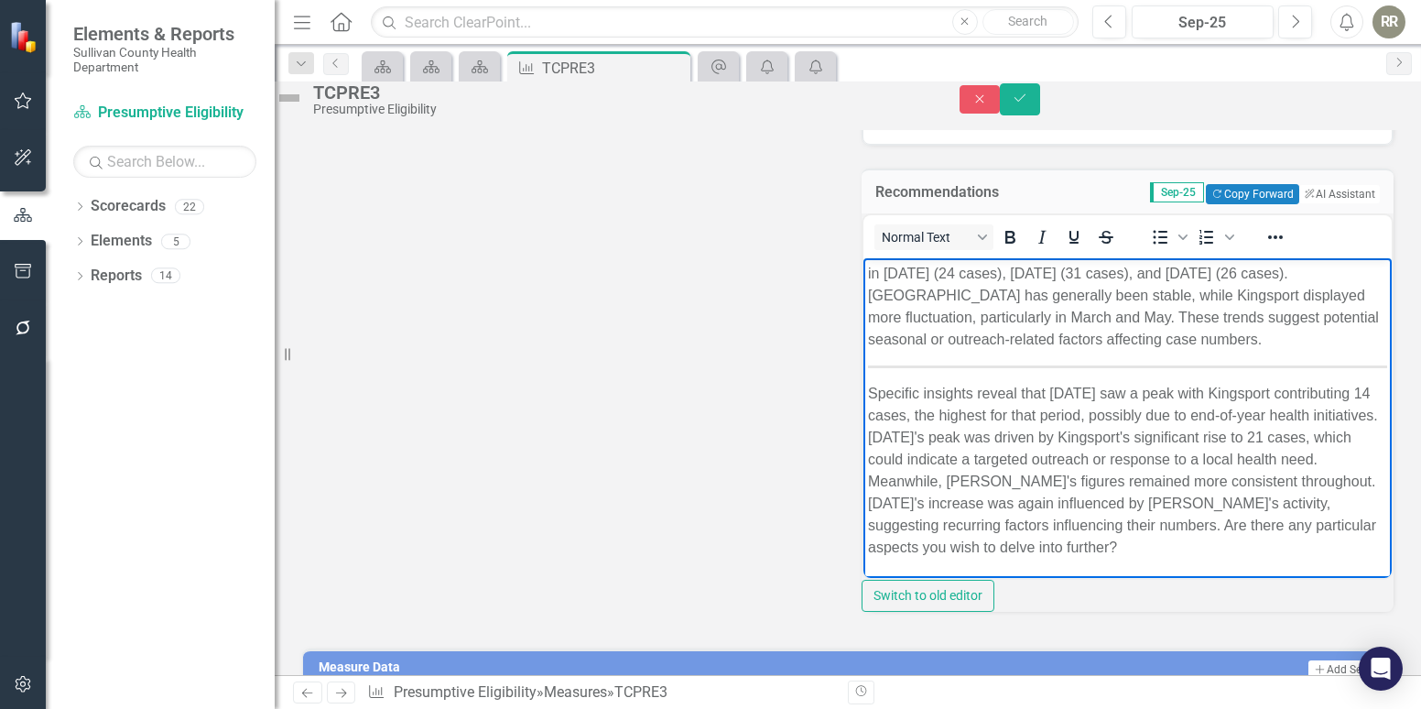
scroll to position [550, 0]
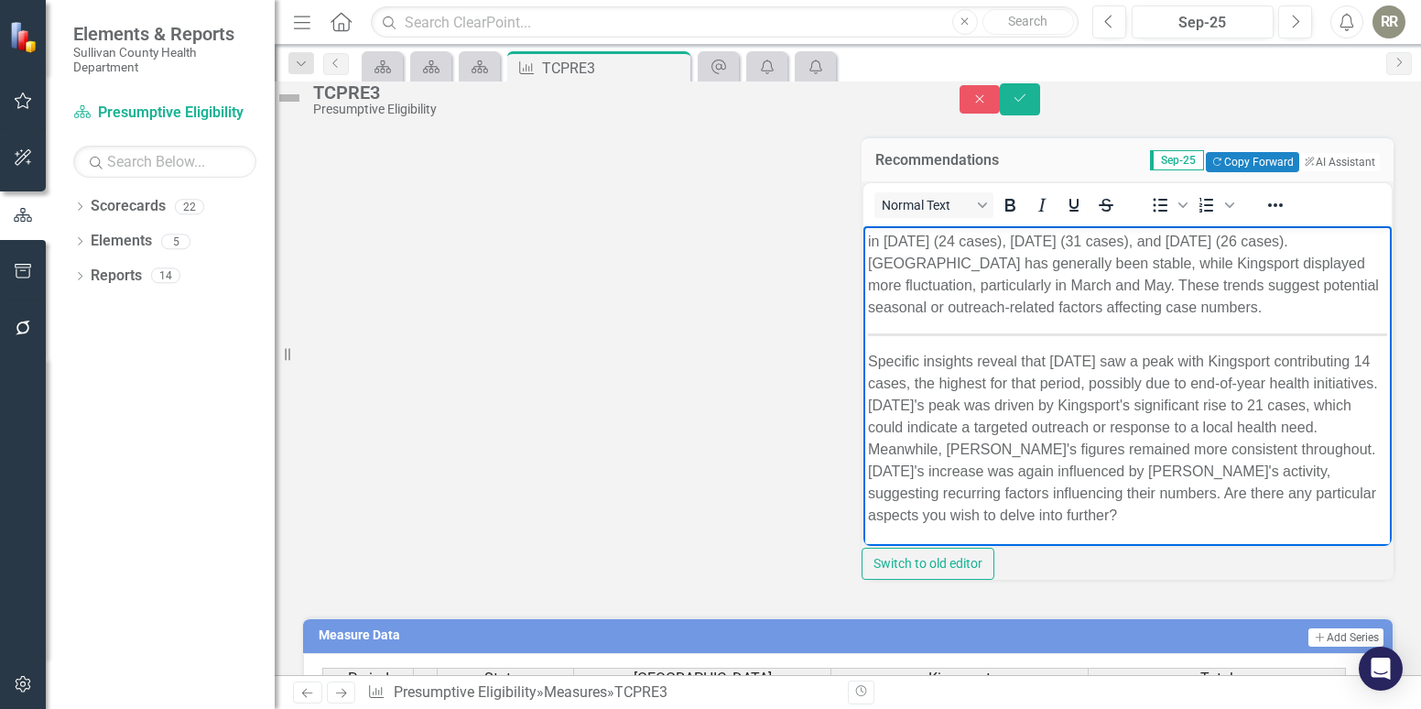
drag, startPoint x: 1048, startPoint y: 491, endPoint x: 1066, endPoint y: 518, distance: 33.0
click at [1066, 518] on p "Specific insights reveal that [DATE] saw a peak with Kingsport contributing 14 …" at bounding box center [1127, 438] width 519 height 176
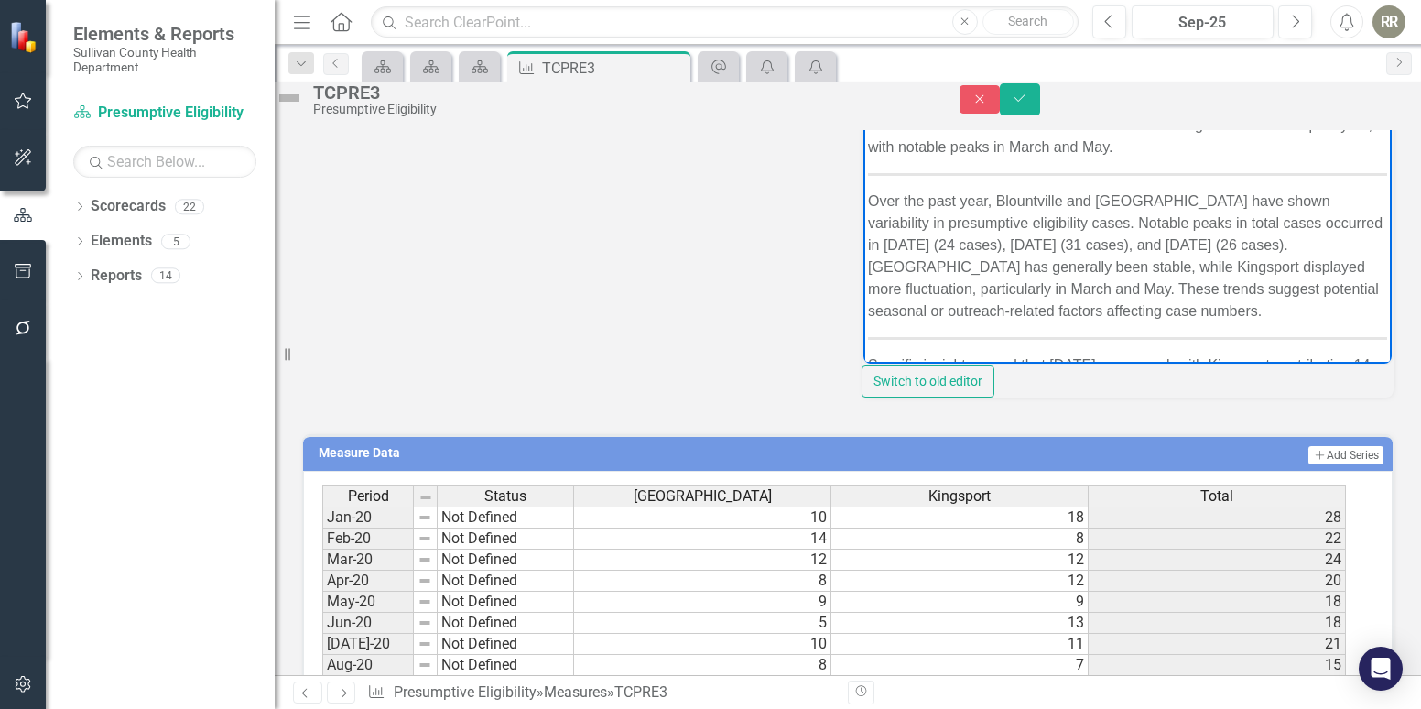
scroll to position [733, 0]
click at [1029, 103] on icon "Save" at bounding box center [1020, 98] width 16 height 13
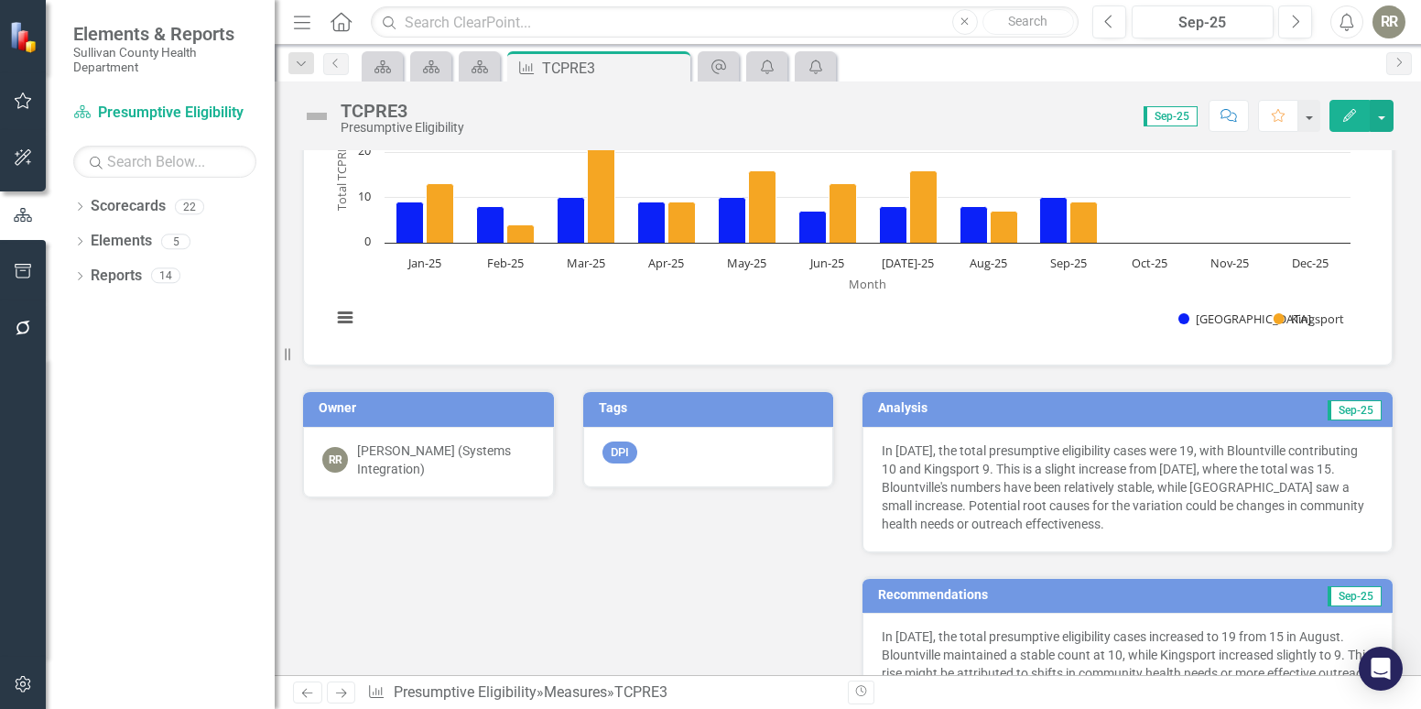
scroll to position [0, 0]
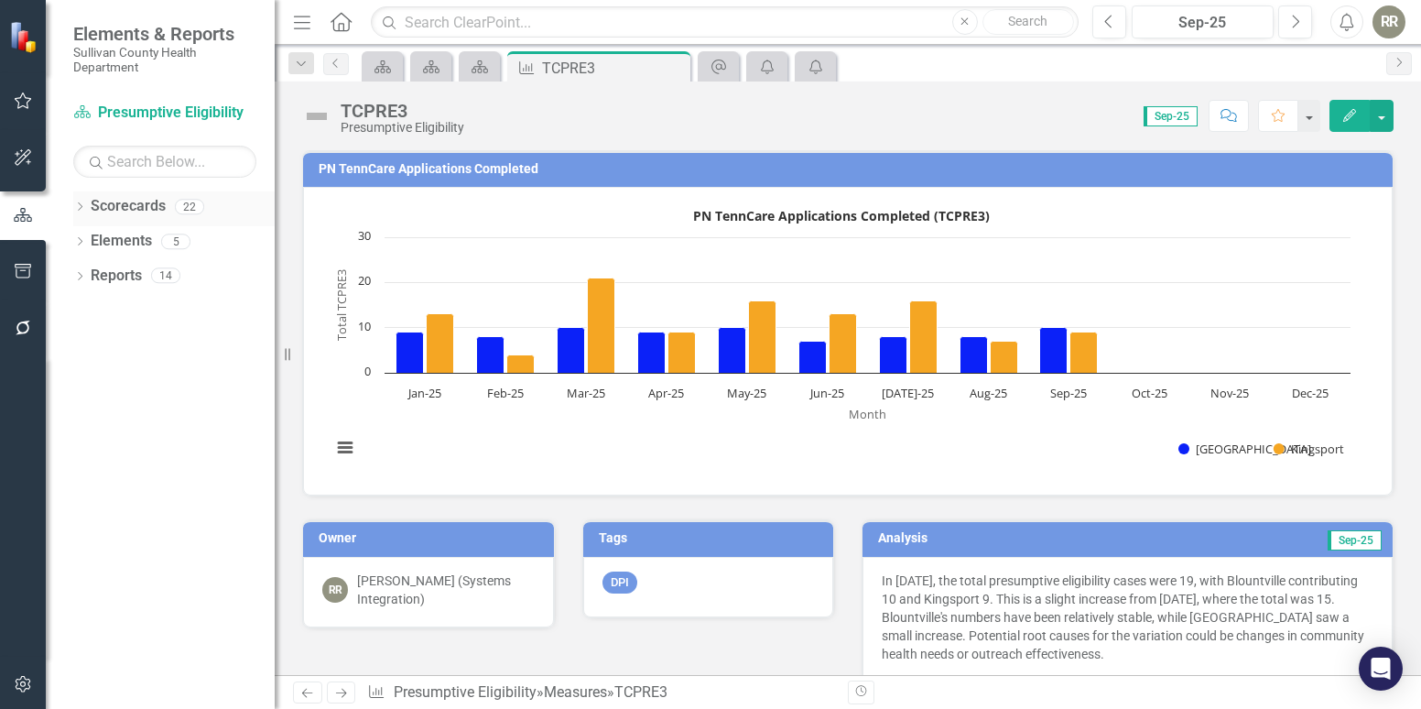
click at [169, 201] on div "Scorecards 22" at bounding box center [183, 208] width 184 height 35
click at [145, 200] on link "Scorecards" at bounding box center [128, 206] width 75 height 21
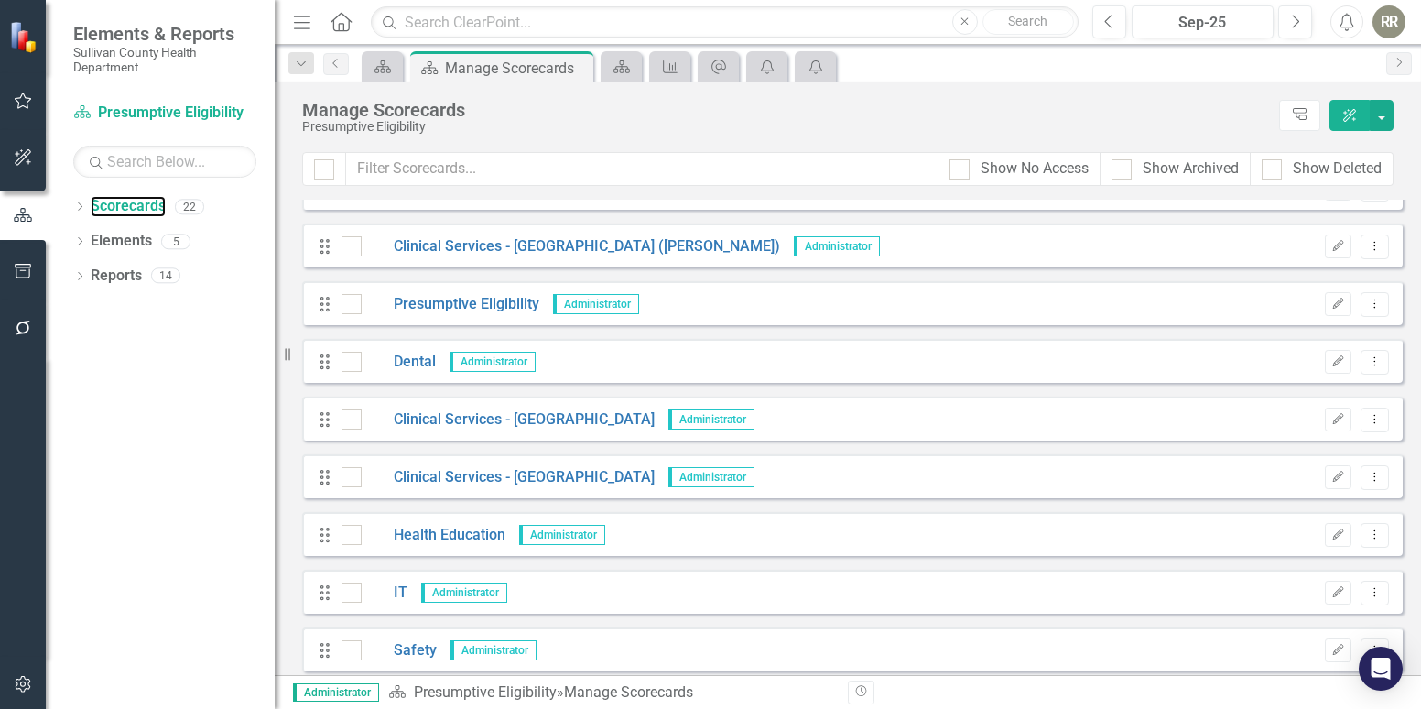
scroll to position [733, 0]
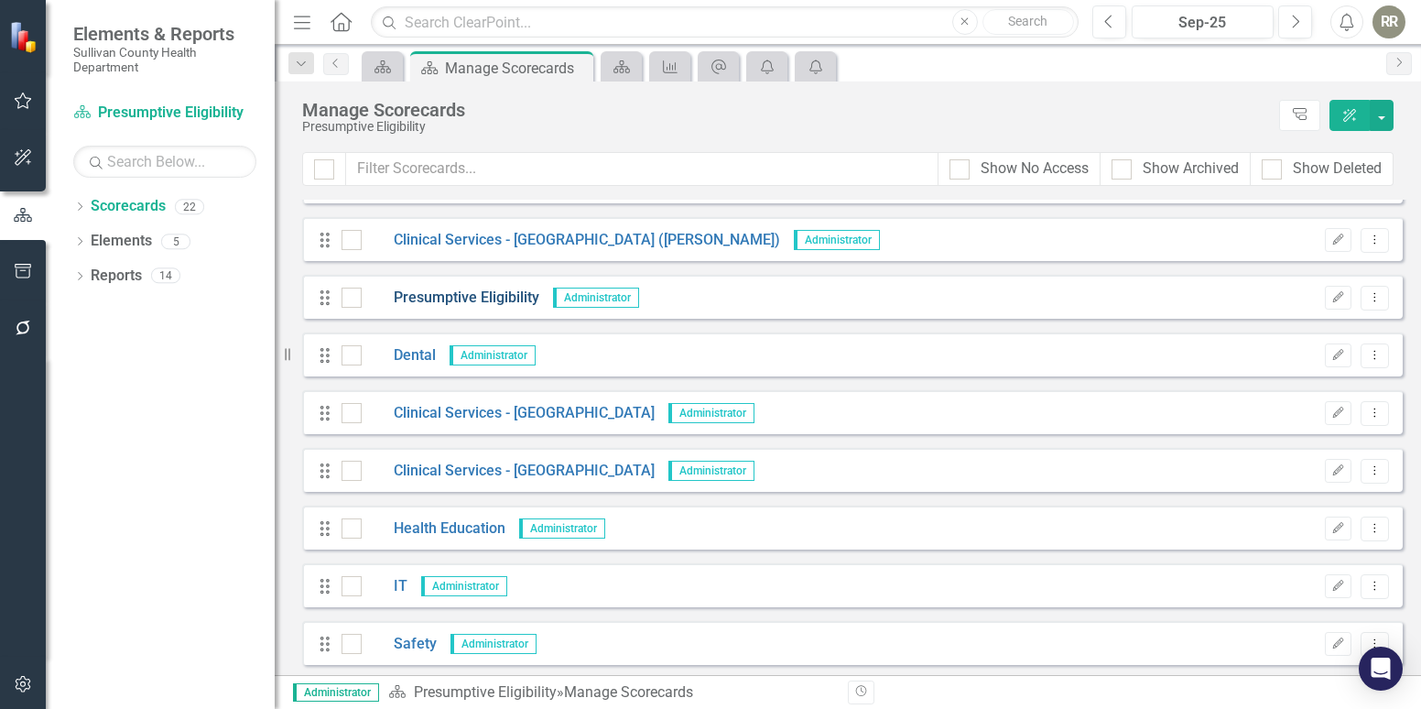
click at [491, 291] on link "Presumptive Eligibility" at bounding box center [451, 298] width 178 height 21
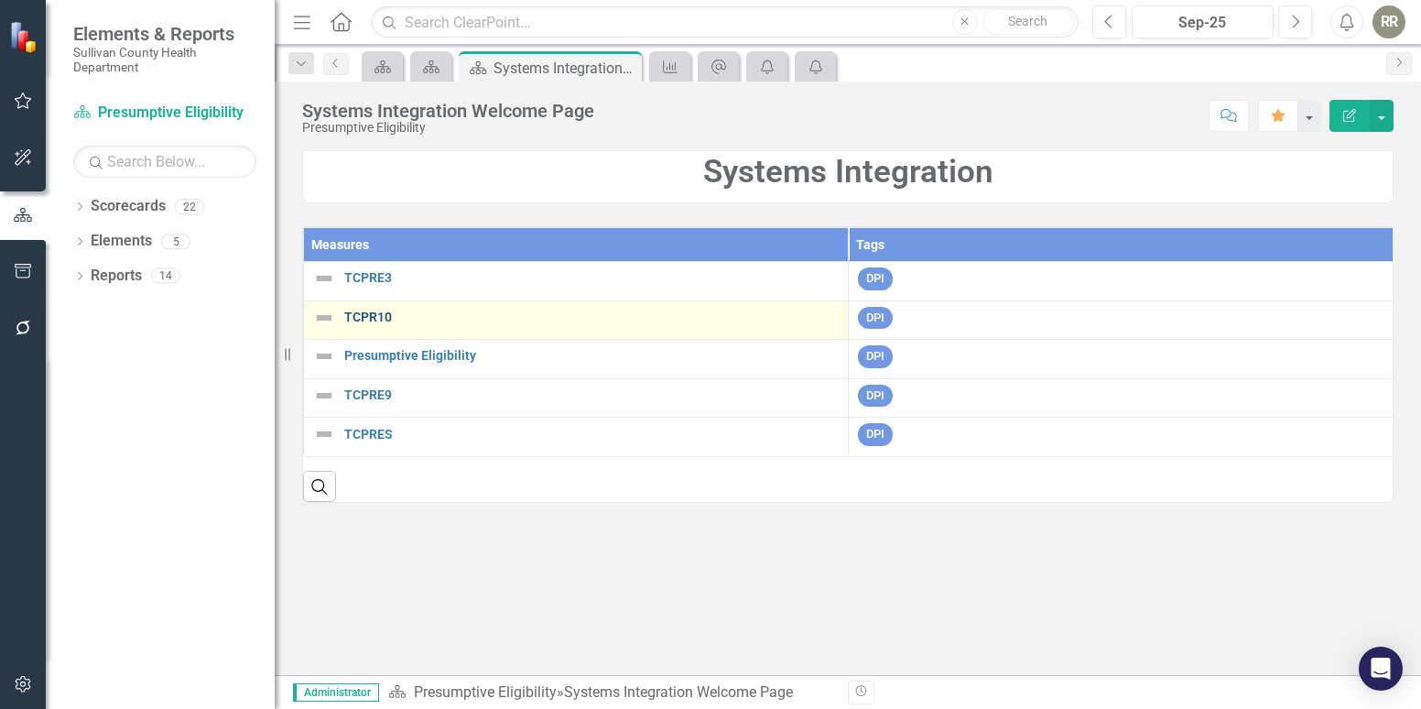
click at [368, 315] on link "TCPR10" at bounding box center [591, 317] width 495 height 14
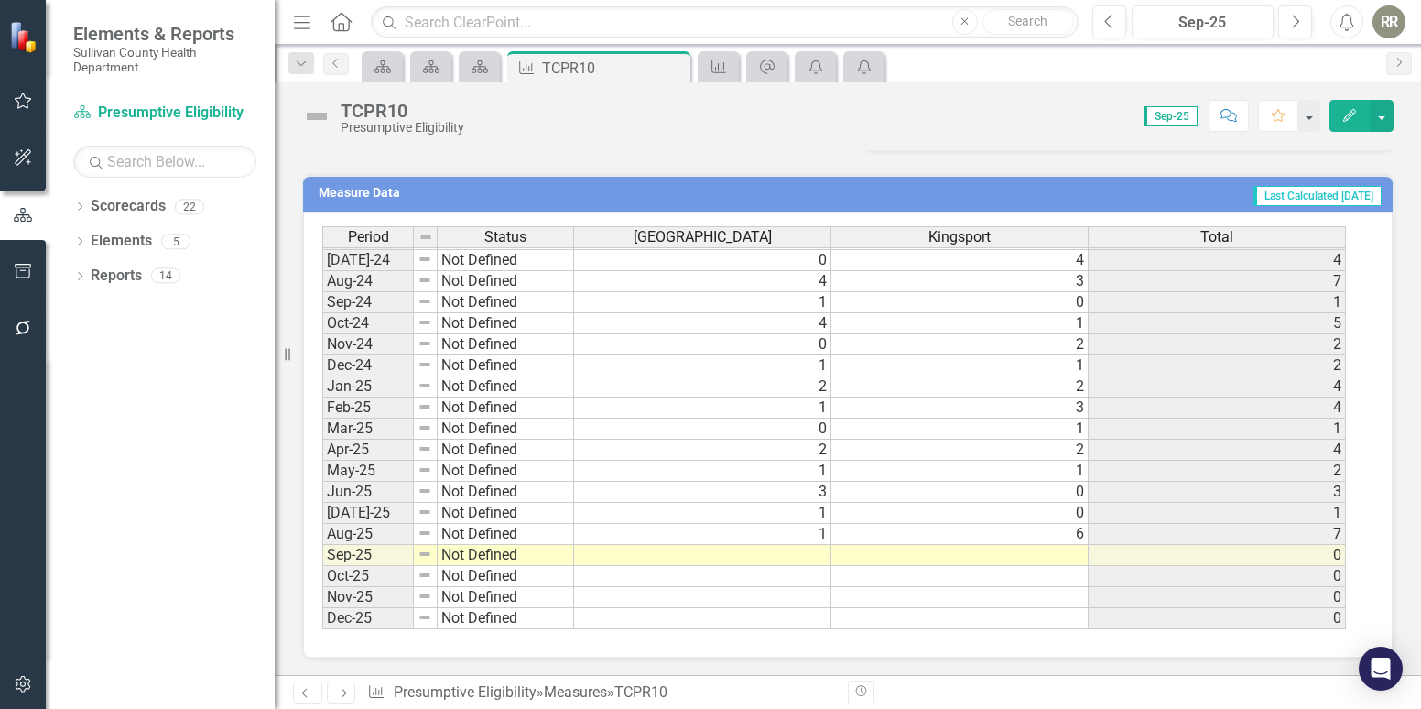
scroll to position [575, 0]
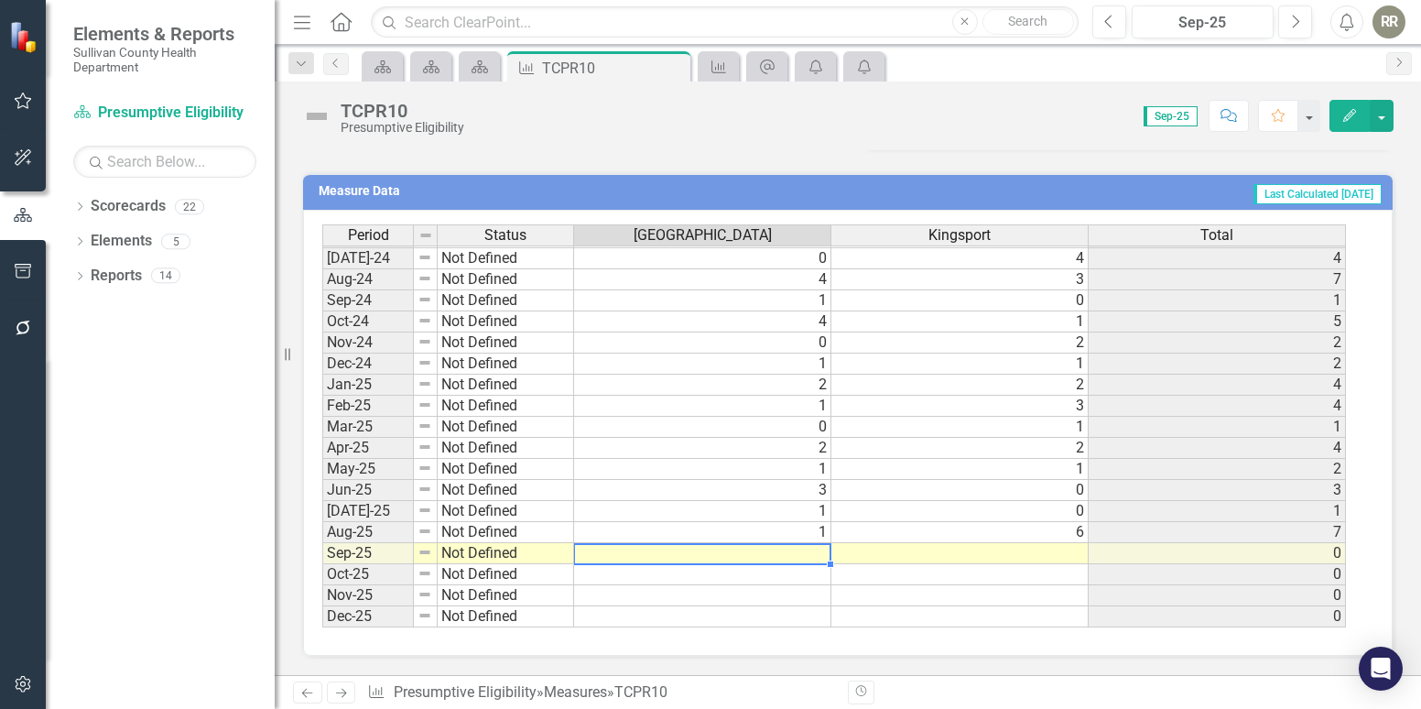
type textarea "0"
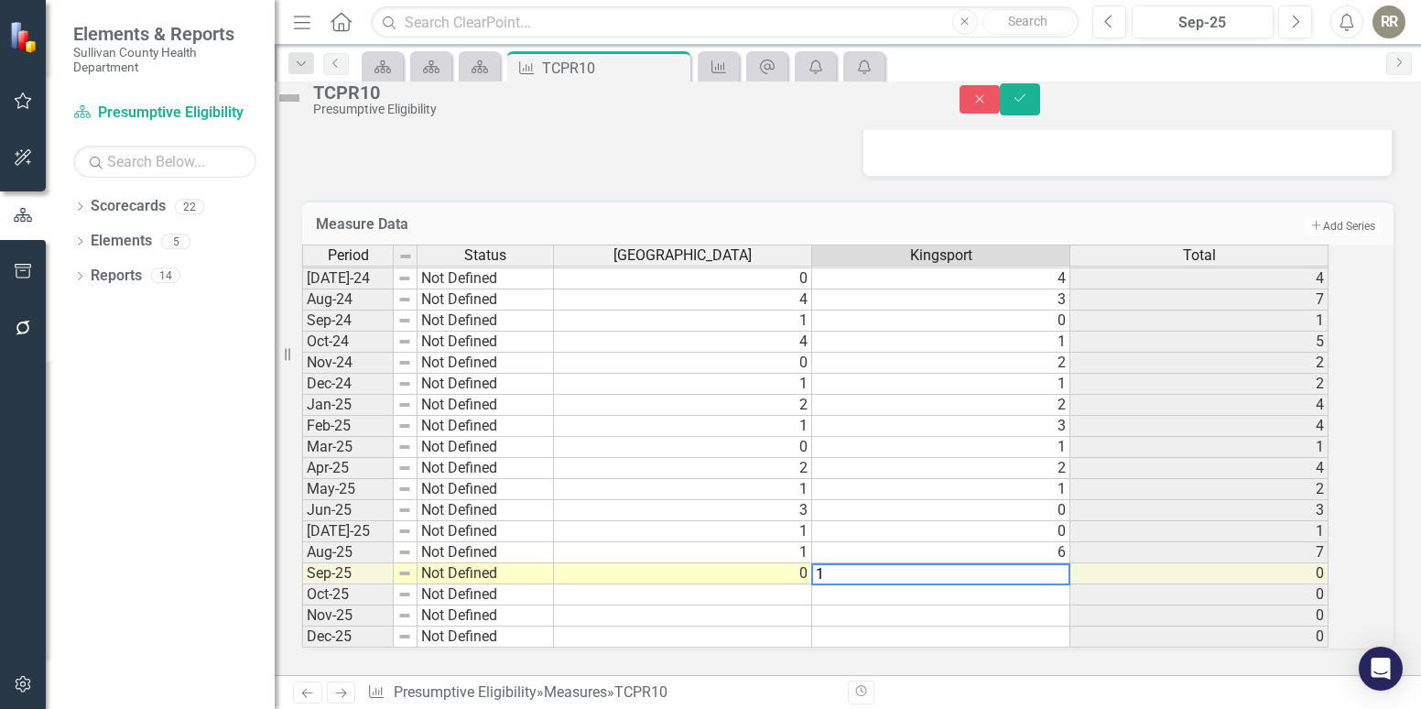
scroll to position [0, 0]
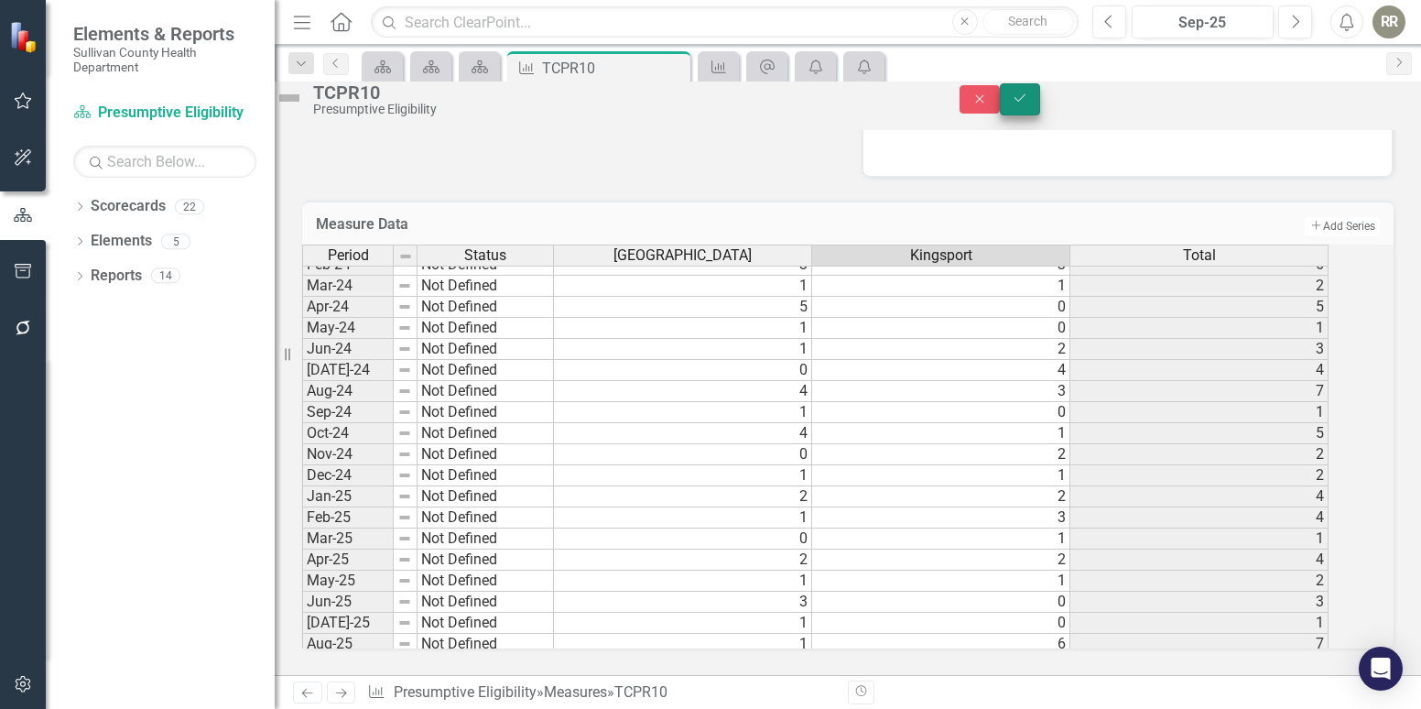
type textarea "1"
click at [1040, 103] on button "Save" at bounding box center [1020, 99] width 40 height 32
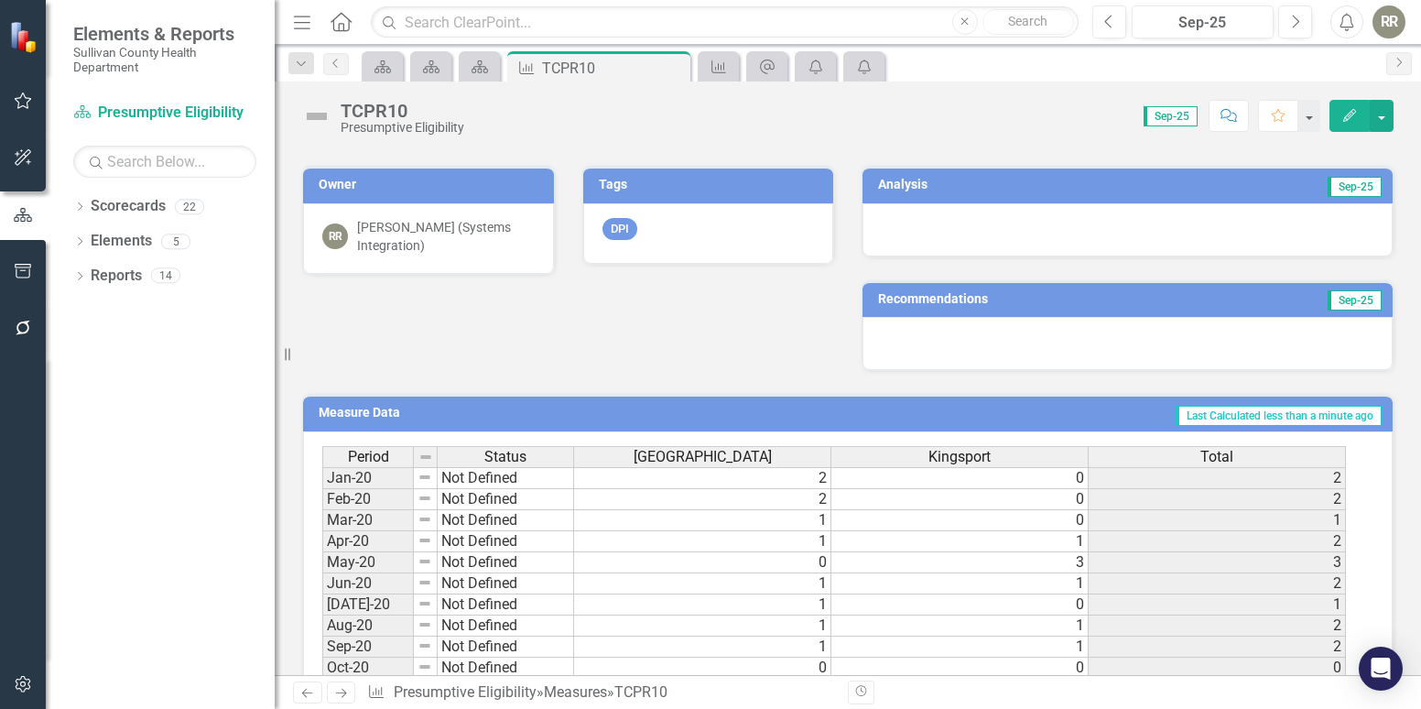
scroll to position [366, 0]
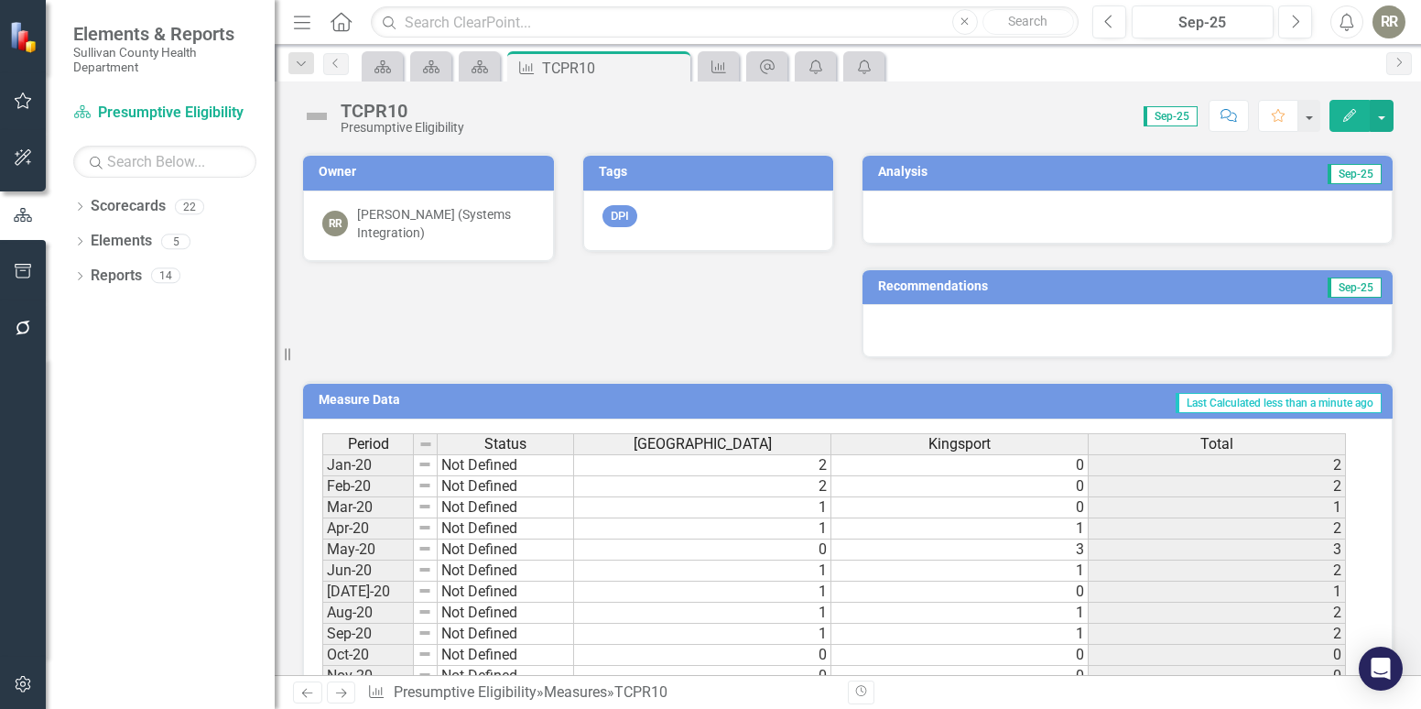
click at [977, 182] on td "Analysis" at bounding box center [996, 173] width 237 height 27
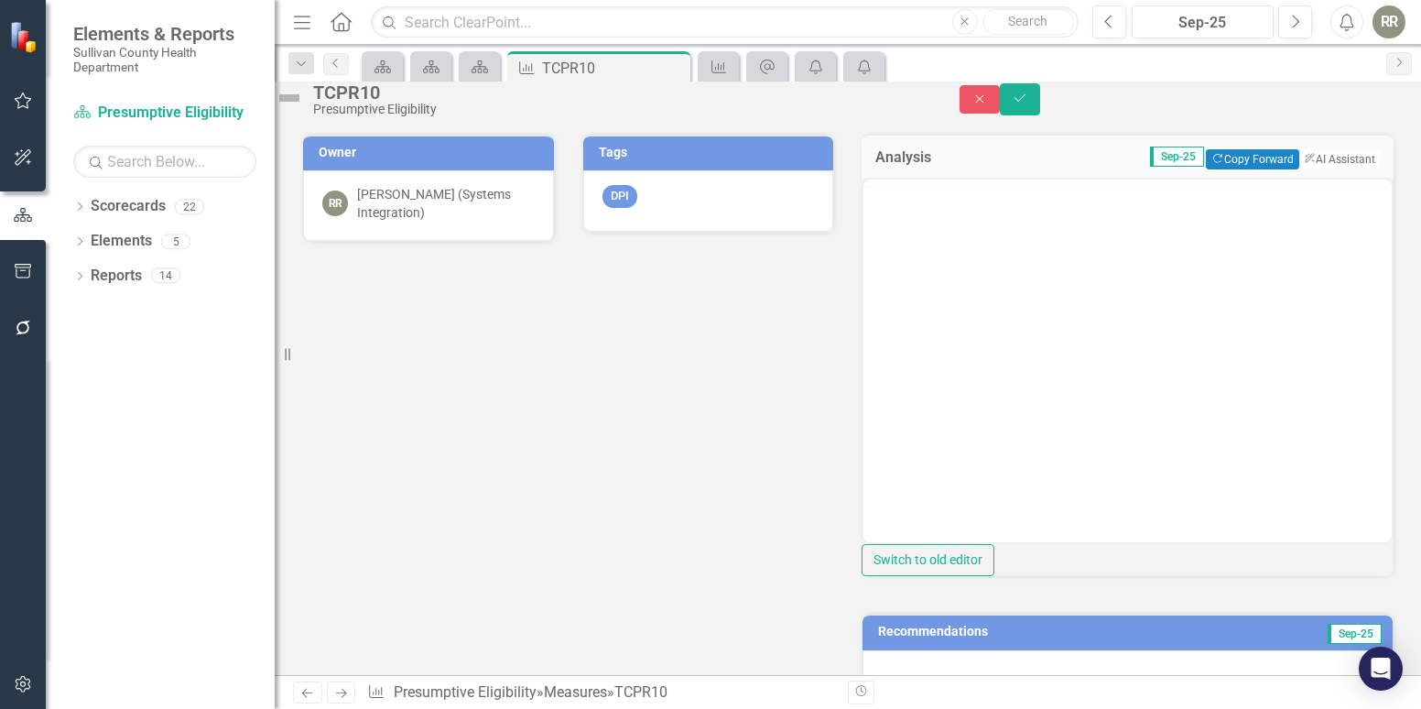
scroll to position [0, 0]
click at [1319, 169] on button "ClearPoint AI AI Assistant" at bounding box center [1339, 159] width 82 height 20
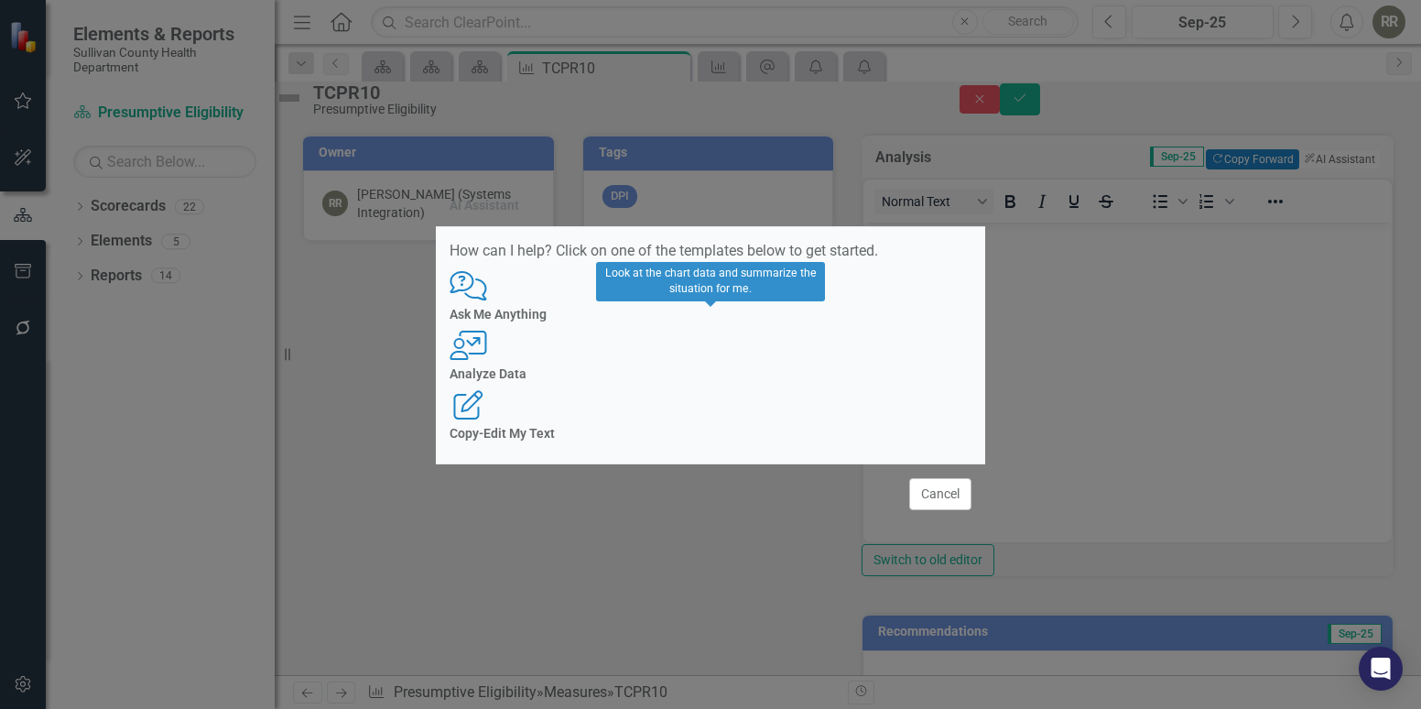
click at [698, 362] on div "User with Chart Analyze Data" at bounding box center [711, 356] width 522 height 50
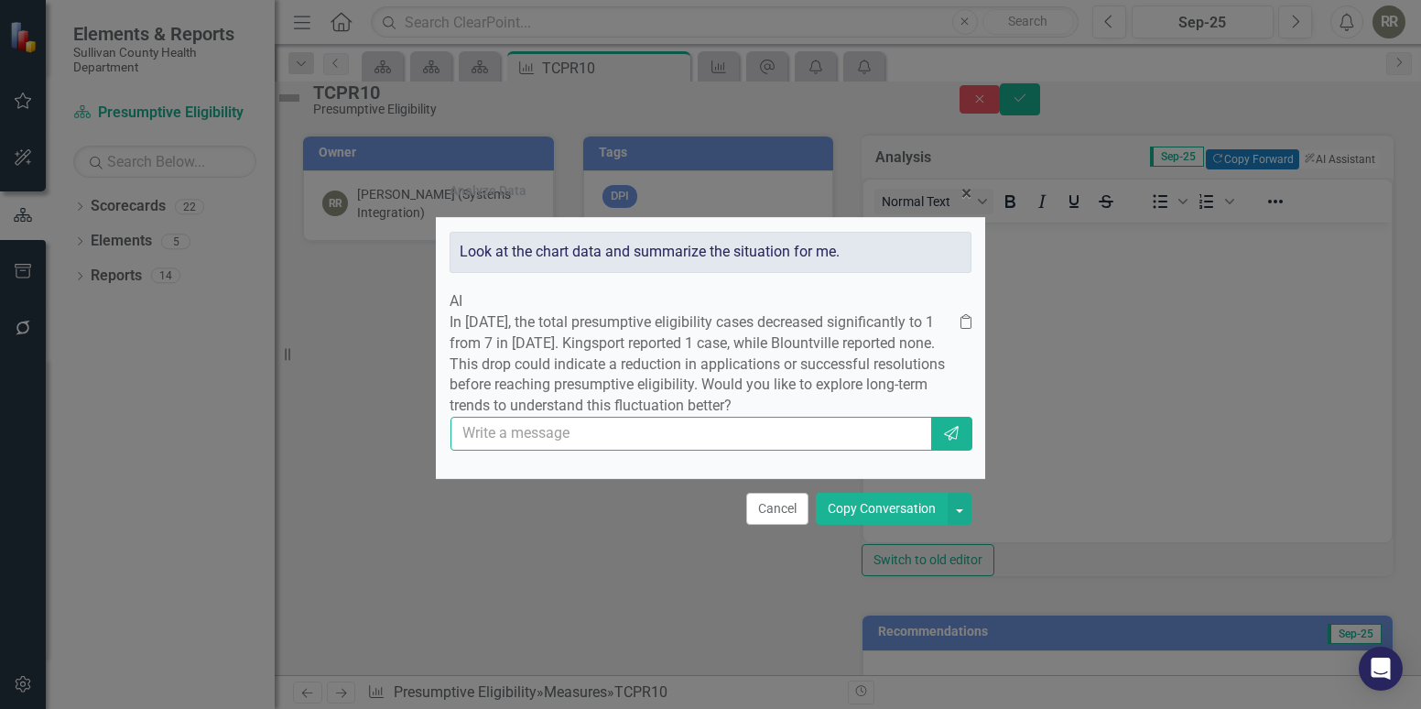
click at [711, 448] on input "text" at bounding box center [692, 434] width 482 height 34
type input "yes"
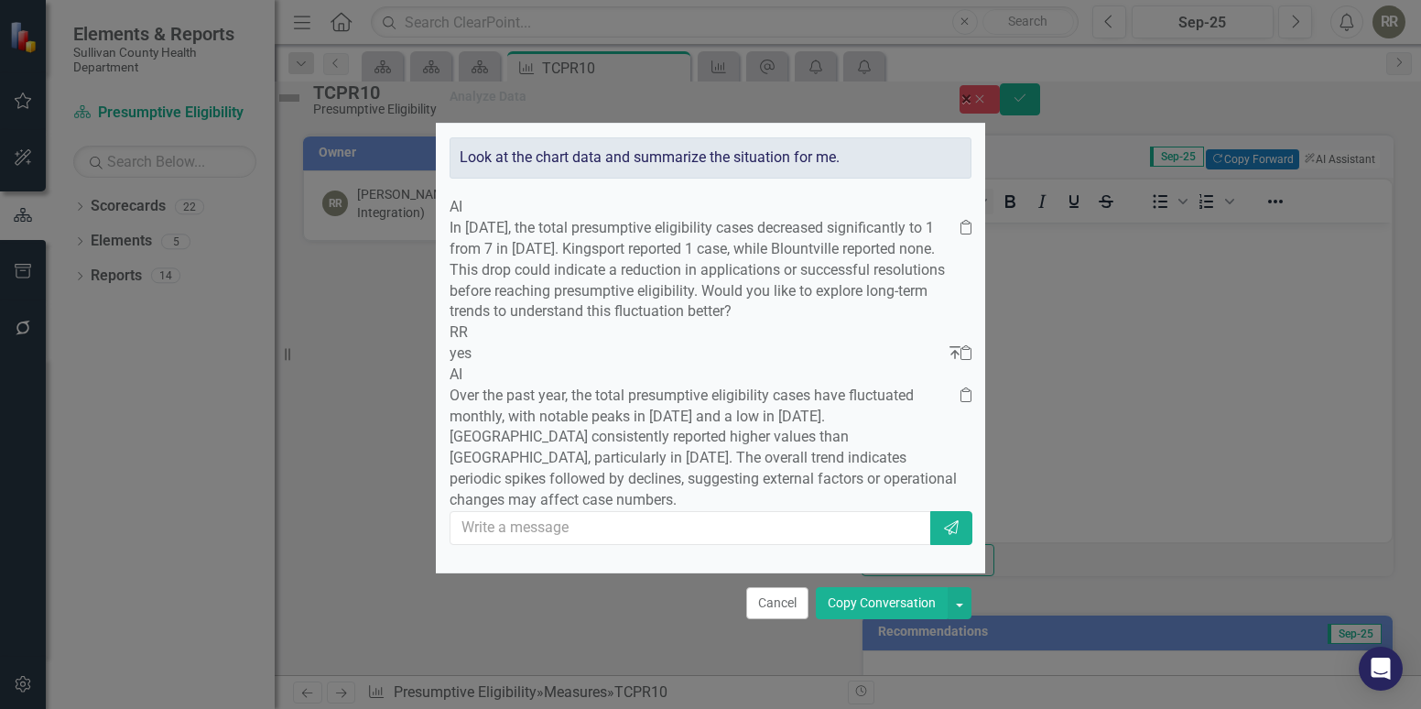
scroll to position [45, 0]
click at [854, 619] on button "Copy Conversation" at bounding box center [882, 603] width 132 height 32
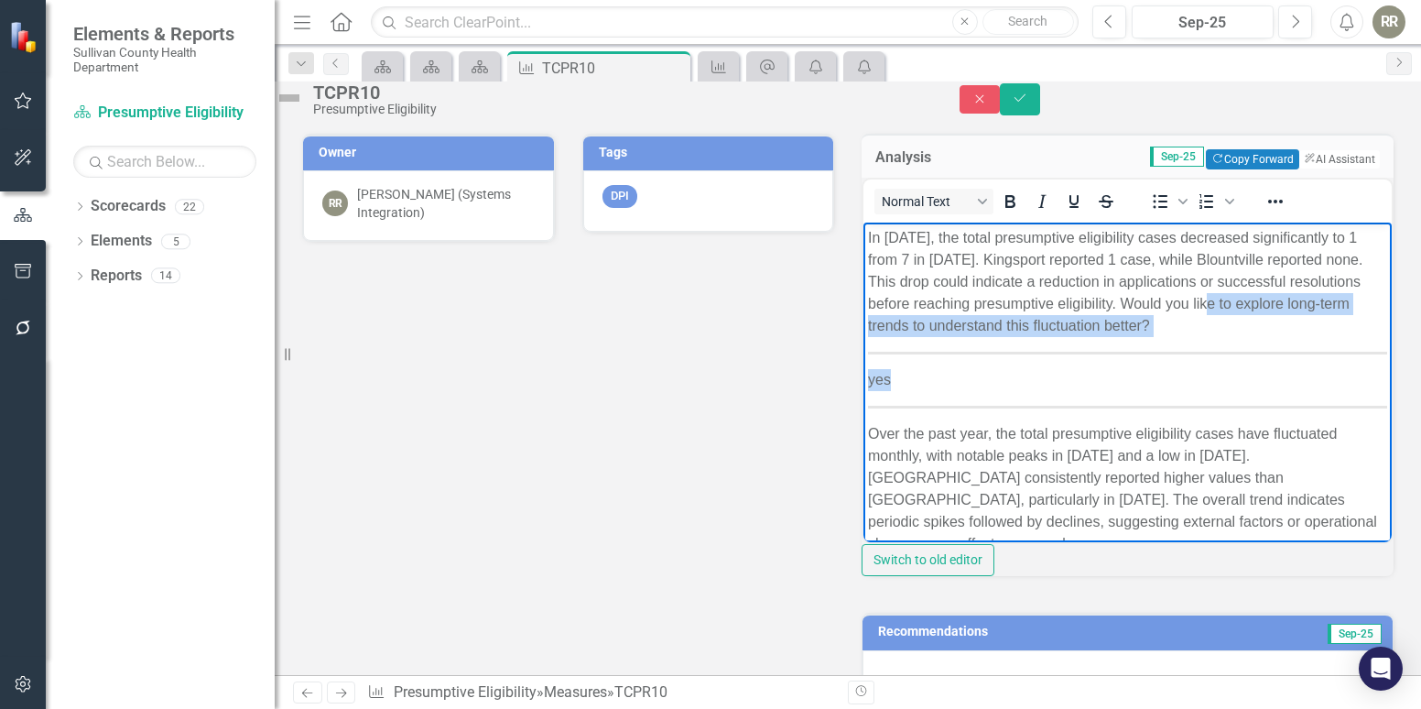
drag, startPoint x: 935, startPoint y: 323, endPoint x: 962, endPoint y: 397, distance: 77.9
click at [962, 397] on body "In [DATE], the total presumptive eligibility cases decreased significantly to 1…" at bounding box center [1128, 399] width 528 height 352
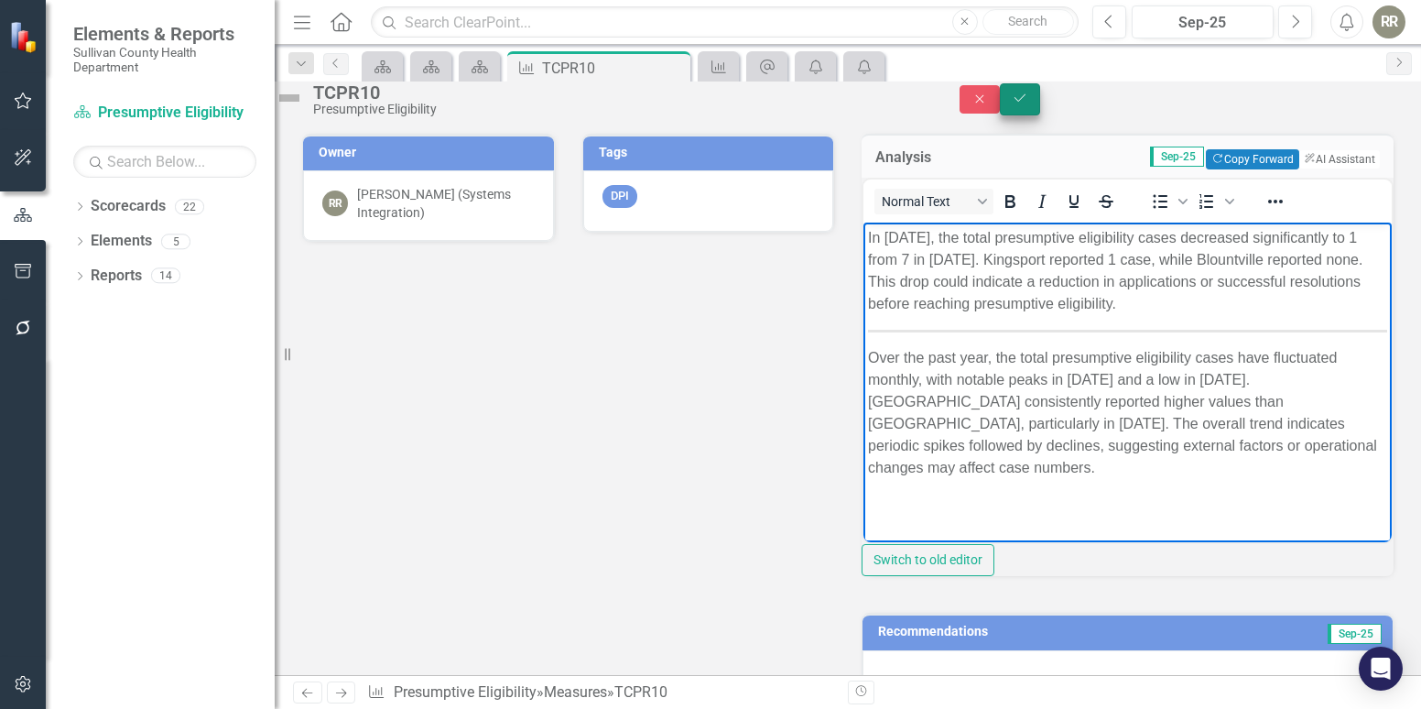
click at [1029, 104] on icon "Save" at bounding box center [1020, 98] width 16 height 13
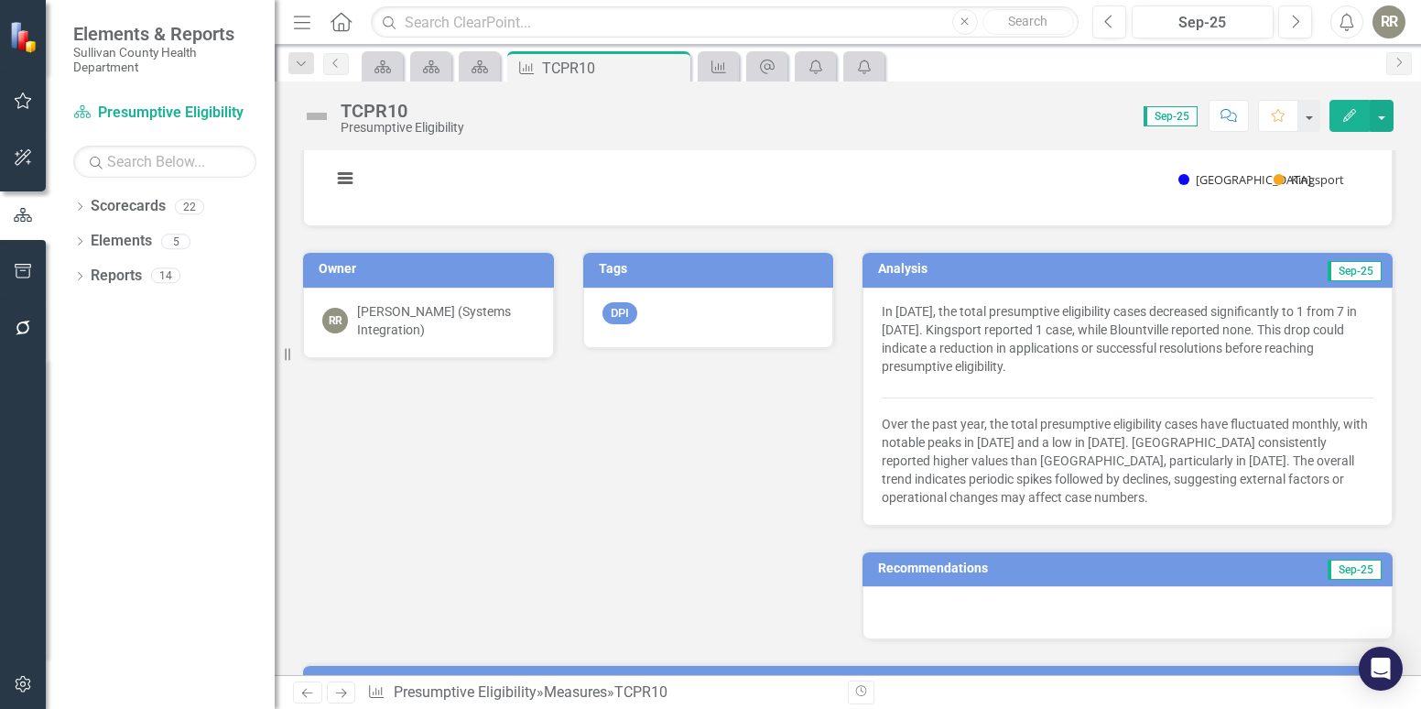
scroll to position [366, 0]
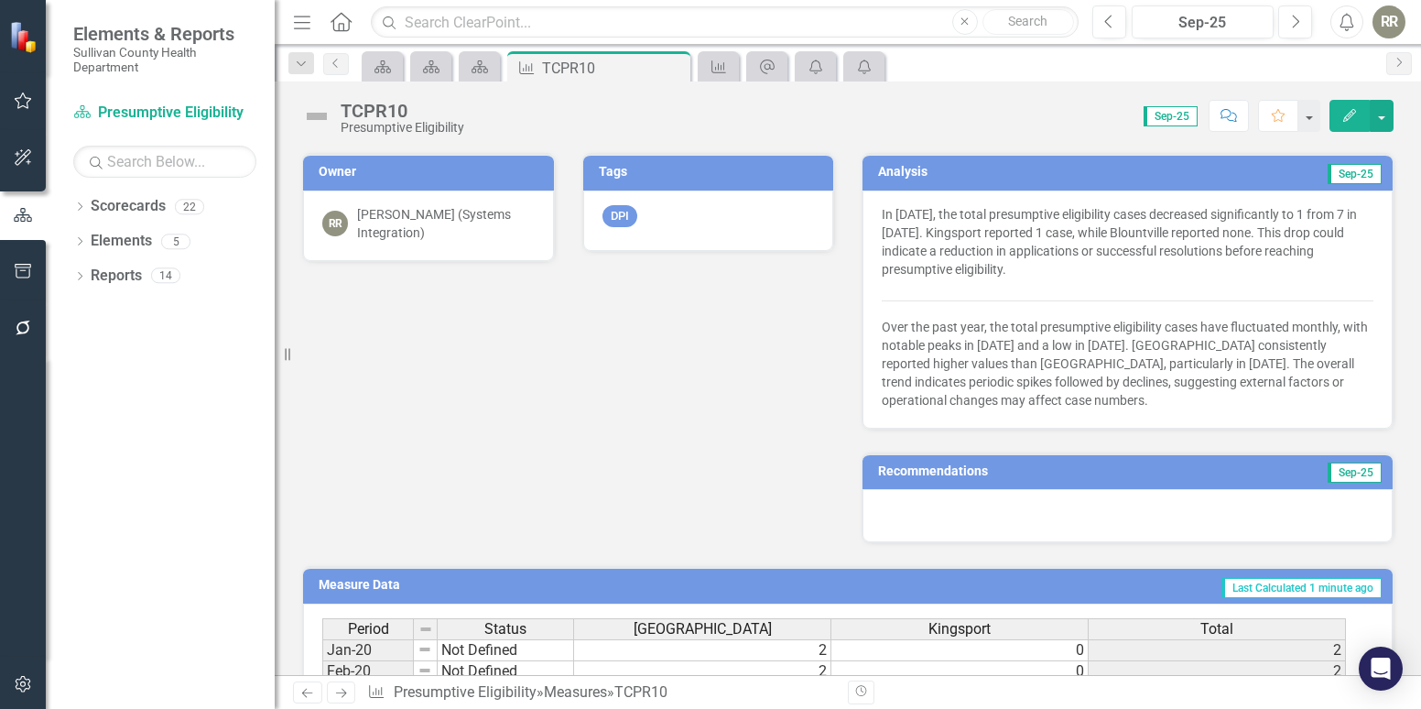
click at [946, 484] on td "Recommendations" at bounding box center [1045, 473] width 335 height 27
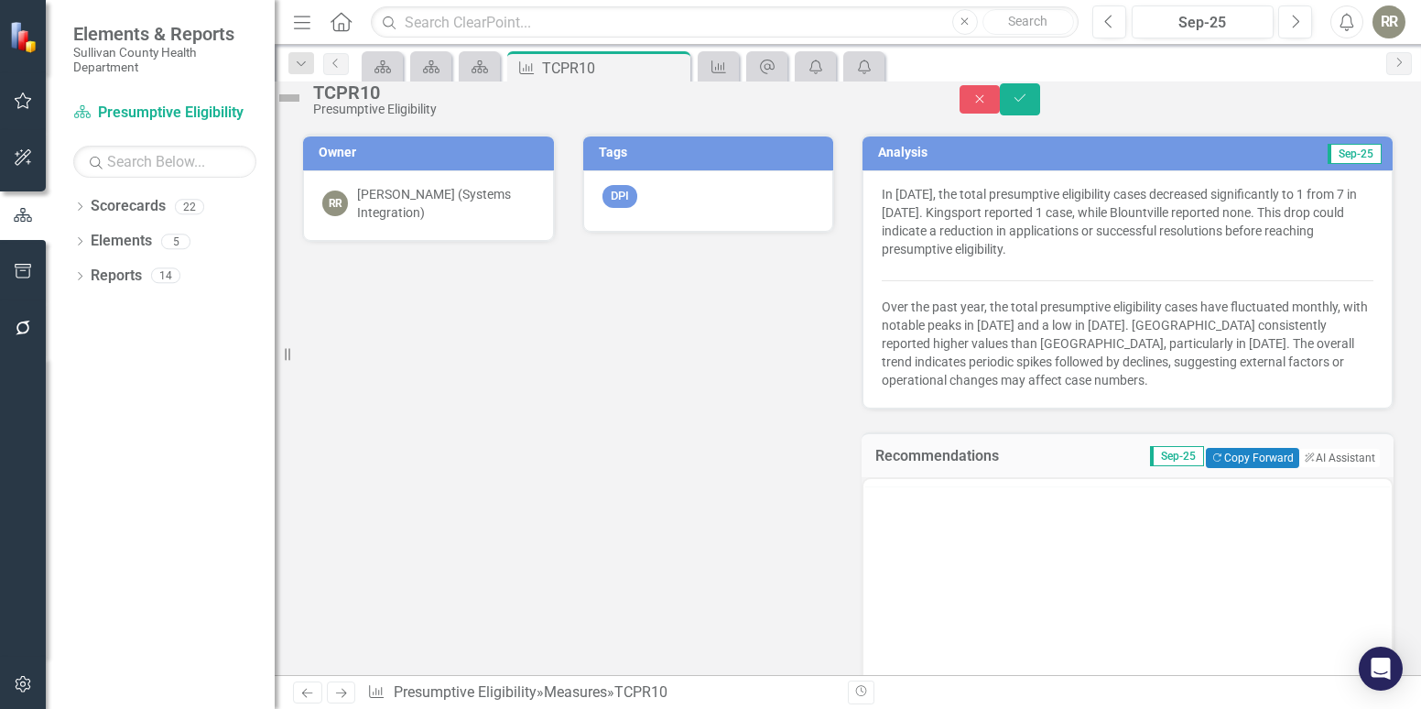
scroll to position [0, 0]
click at [1312, 468] on button "ClearPoint AI AI Assistant" at bounding box center [1339, 458] width 82 height 20
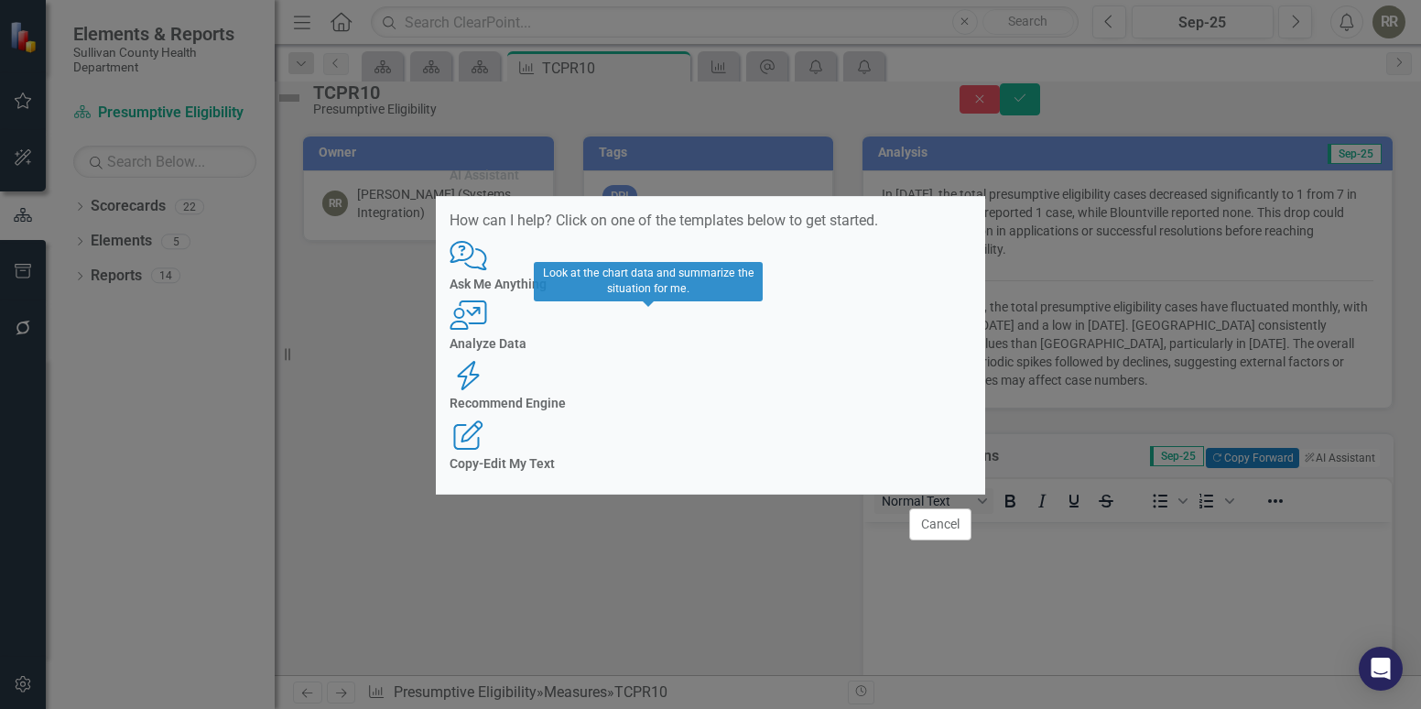
click at [633, 351] on div "User with Chart Analyze Data" at bounding box center [711, 325] width 522 height 50
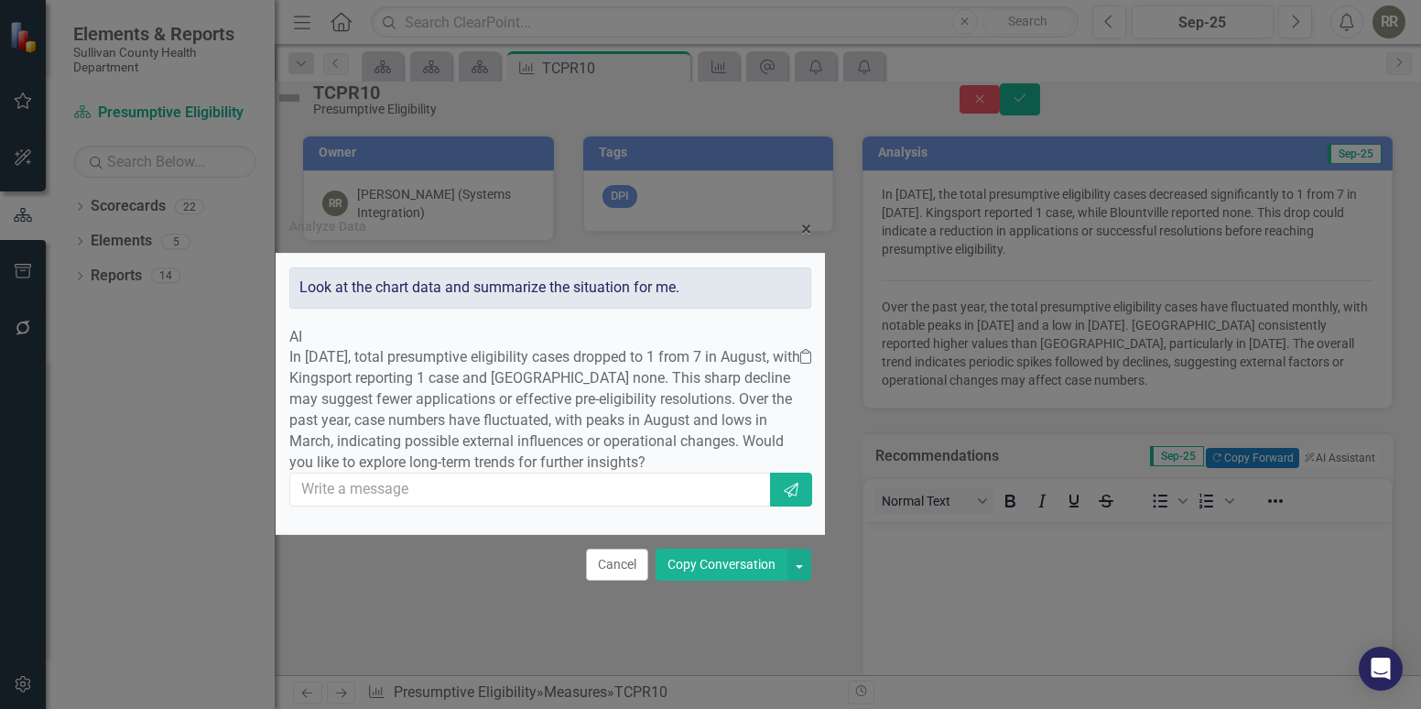
drag, startPoint x: 733, startPoint y: 148, endPoint x: 572, endPoint y: 194, distance: 166.7
click at [572, 206] on div "Analyze Data × Close" at bounding box center [551, 230] width 550 height 48
click at [615, 581] on button "Cancel" at bounding box center [617, 565] width 62 height 32
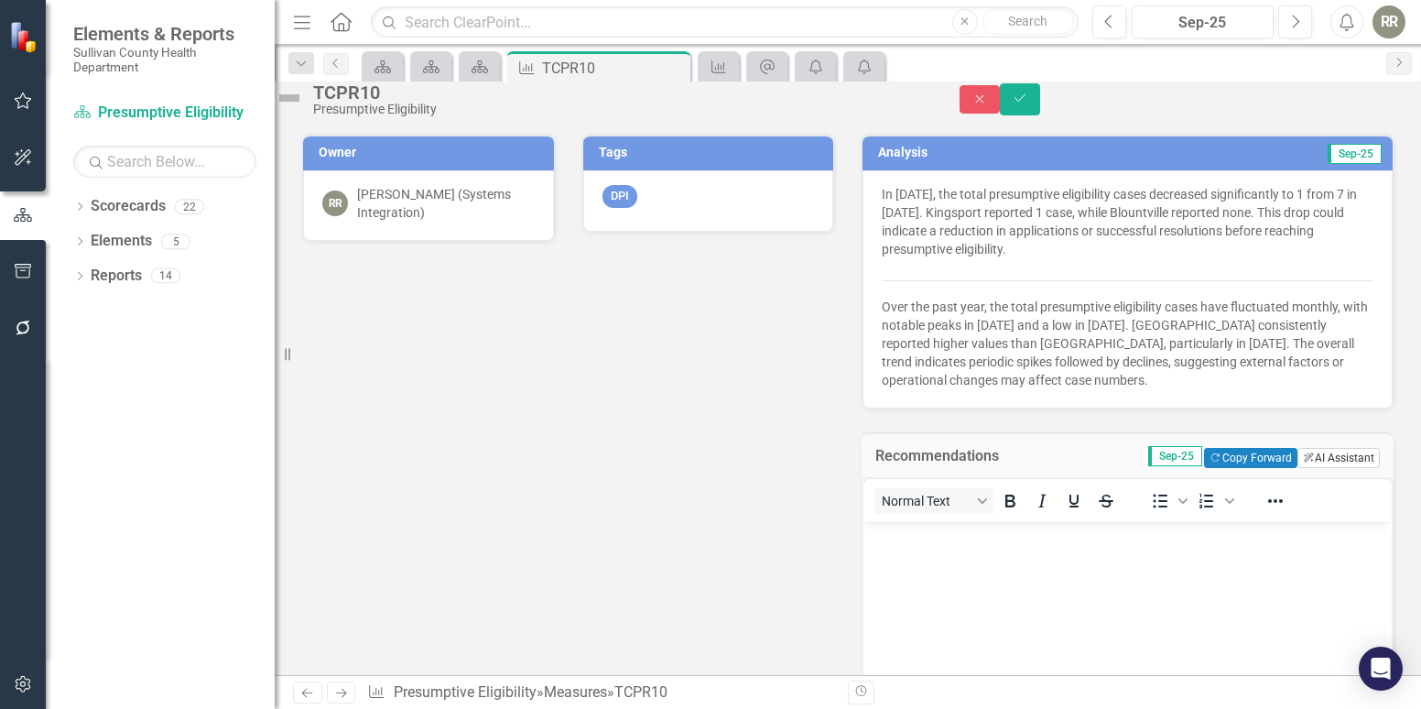
click at [1307, 468] on button "ClearPoint AI AI Assistant" at bounding box center [1339, 458] width 82 height 20
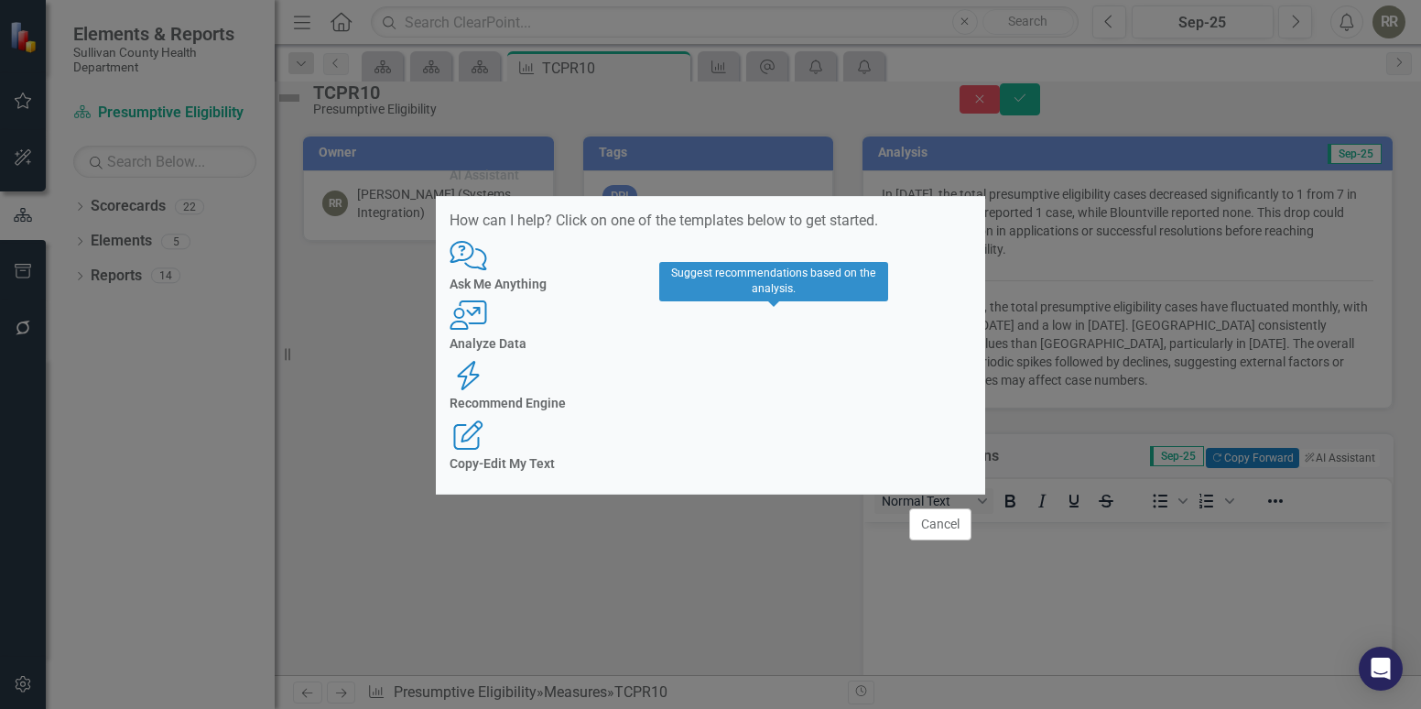
click at [767, 397] on h4 "Recommend Engine" at bounding box center [711, 404] width 522 height 14
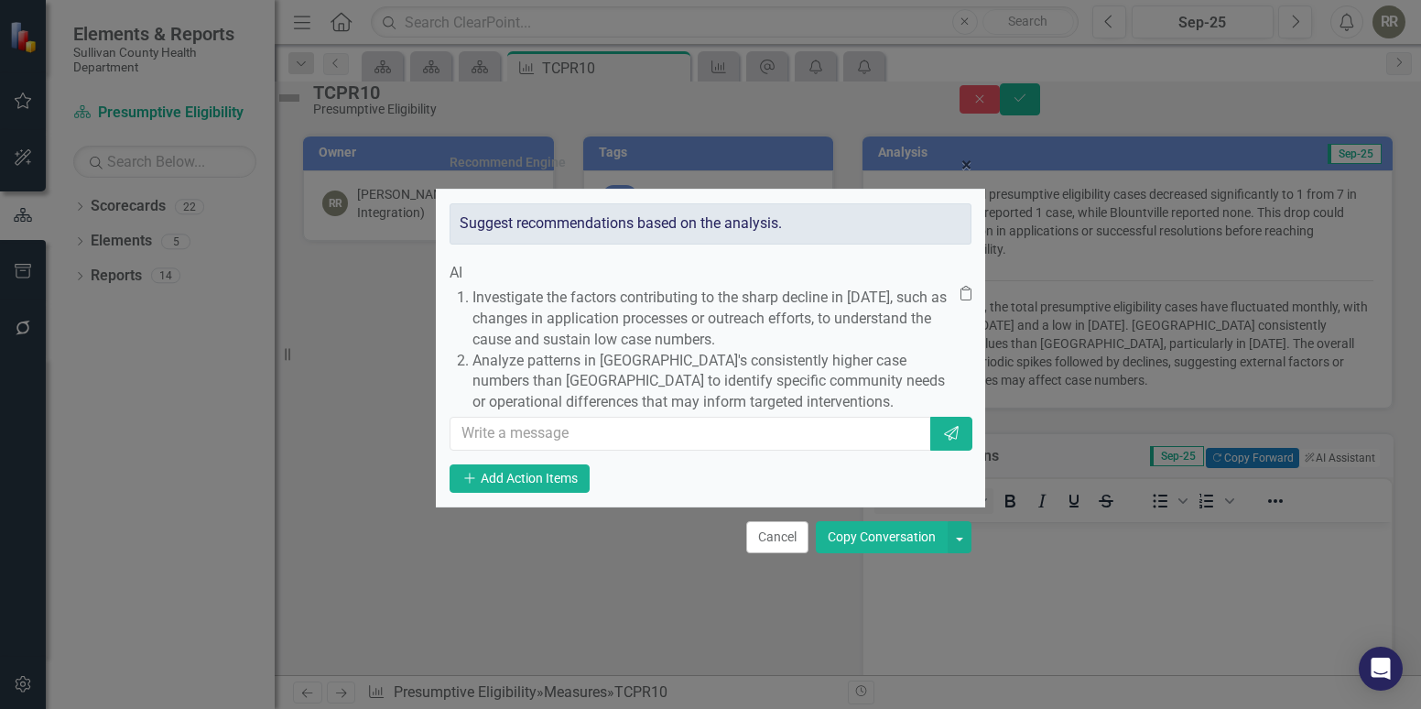
click at [887, 553] on button "Copy Conversation" at bounding box center [882, 537] width 132 height 32
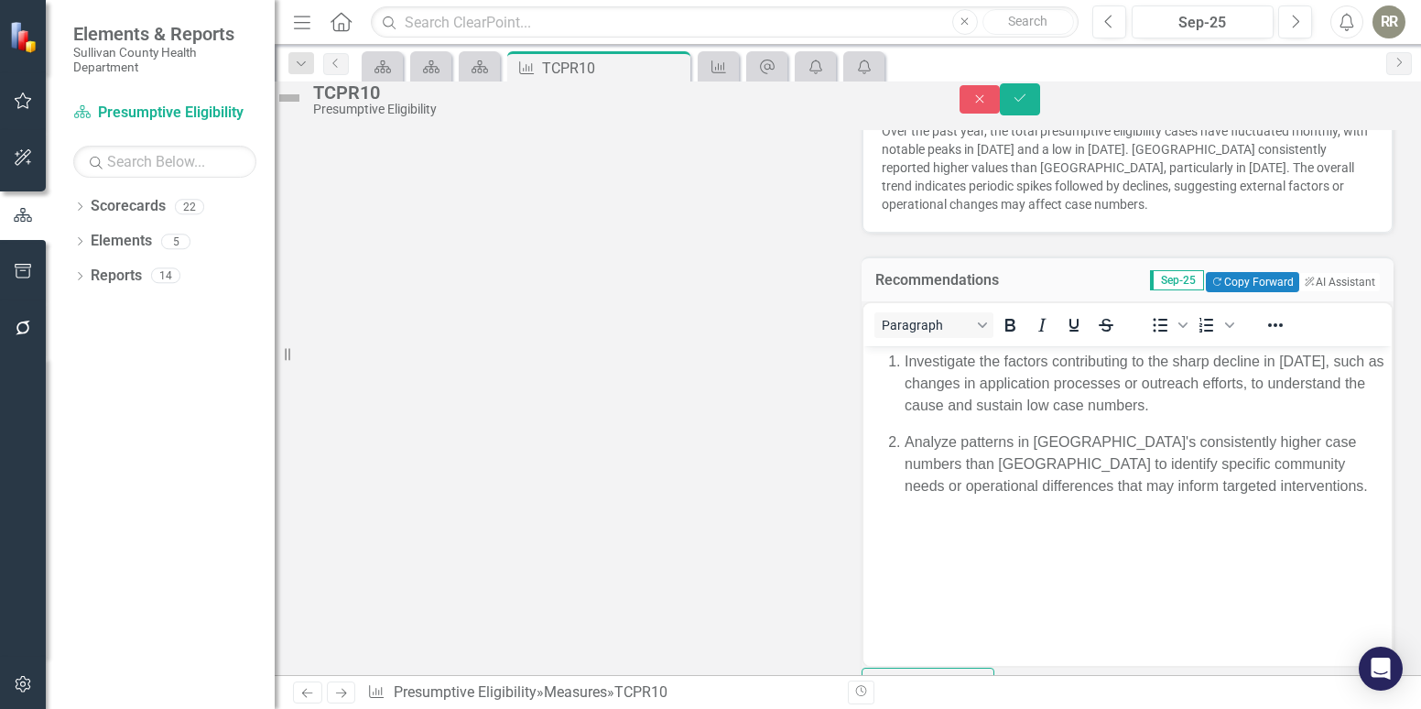
scroll to position [550, 0]
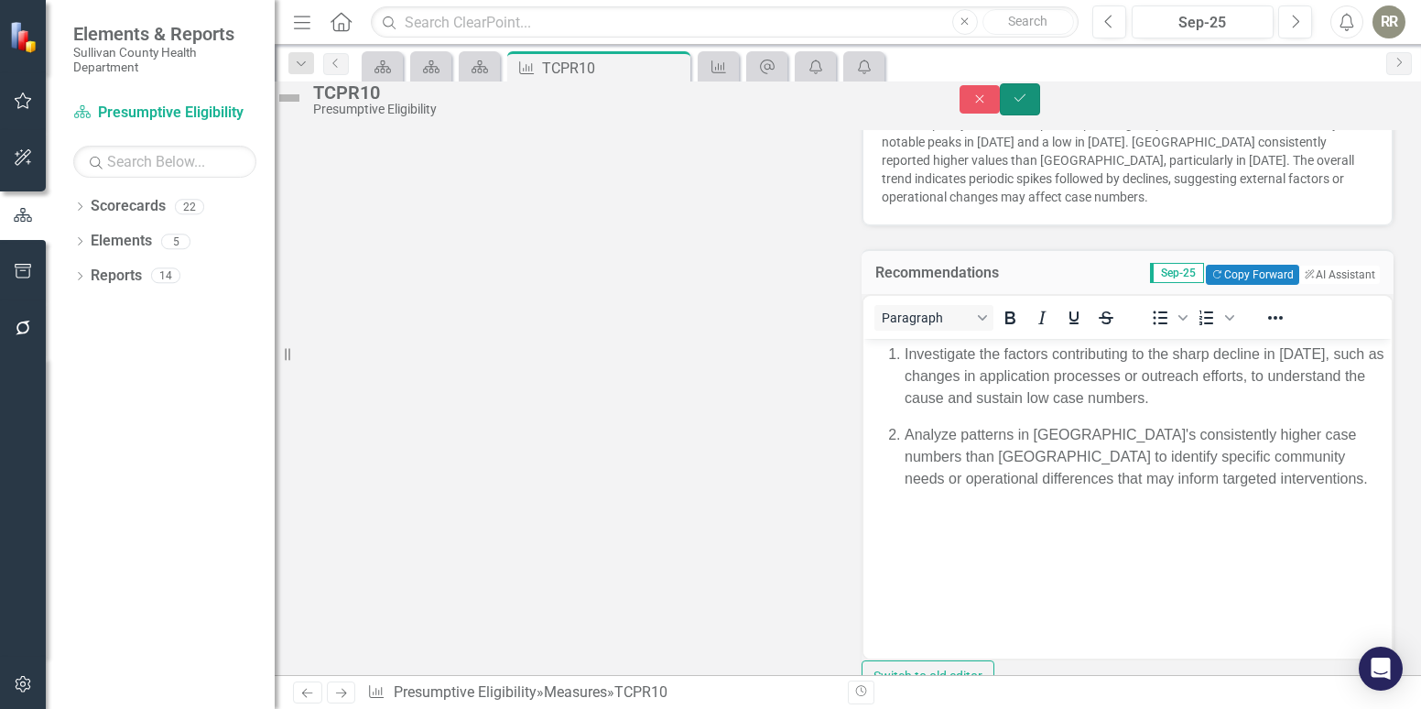
click at [1040, 115] on button "Save" at bounding box center [1020, 99] width 40 height 32
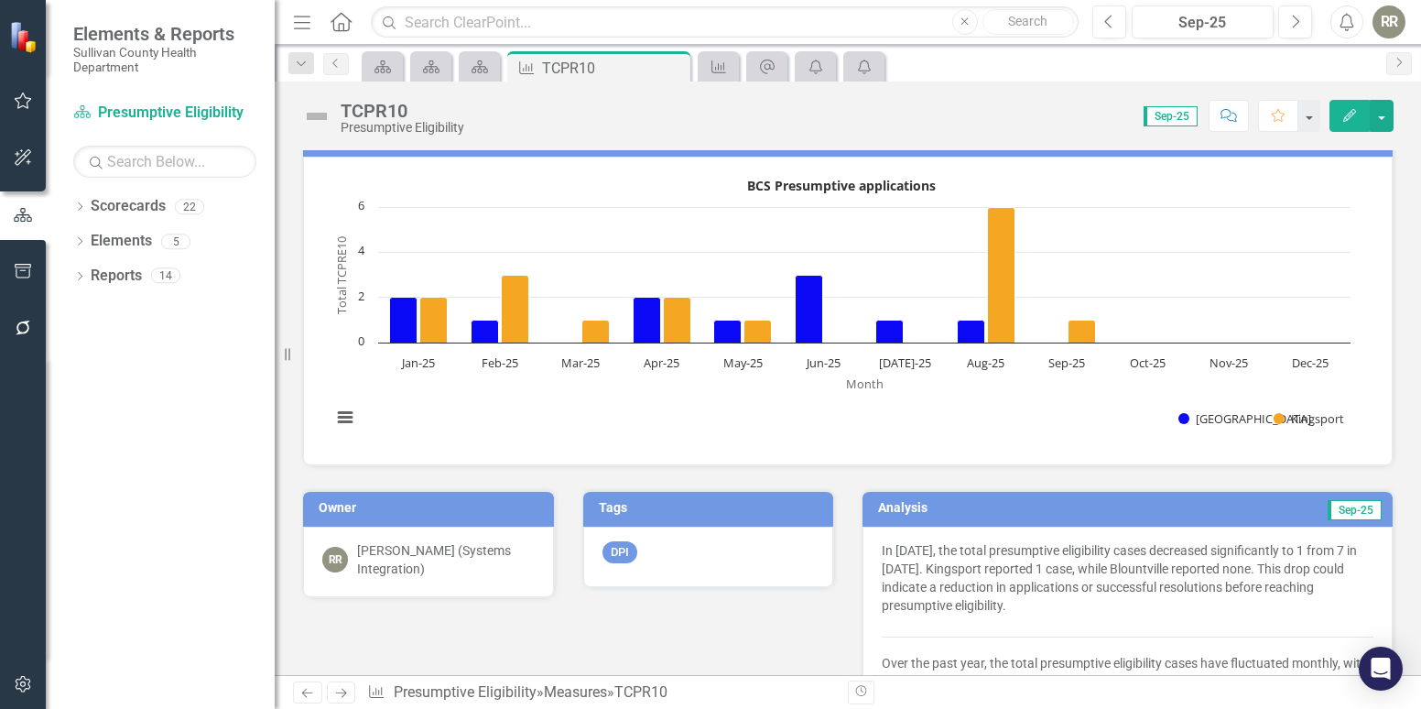
scroll to position [0, 0]
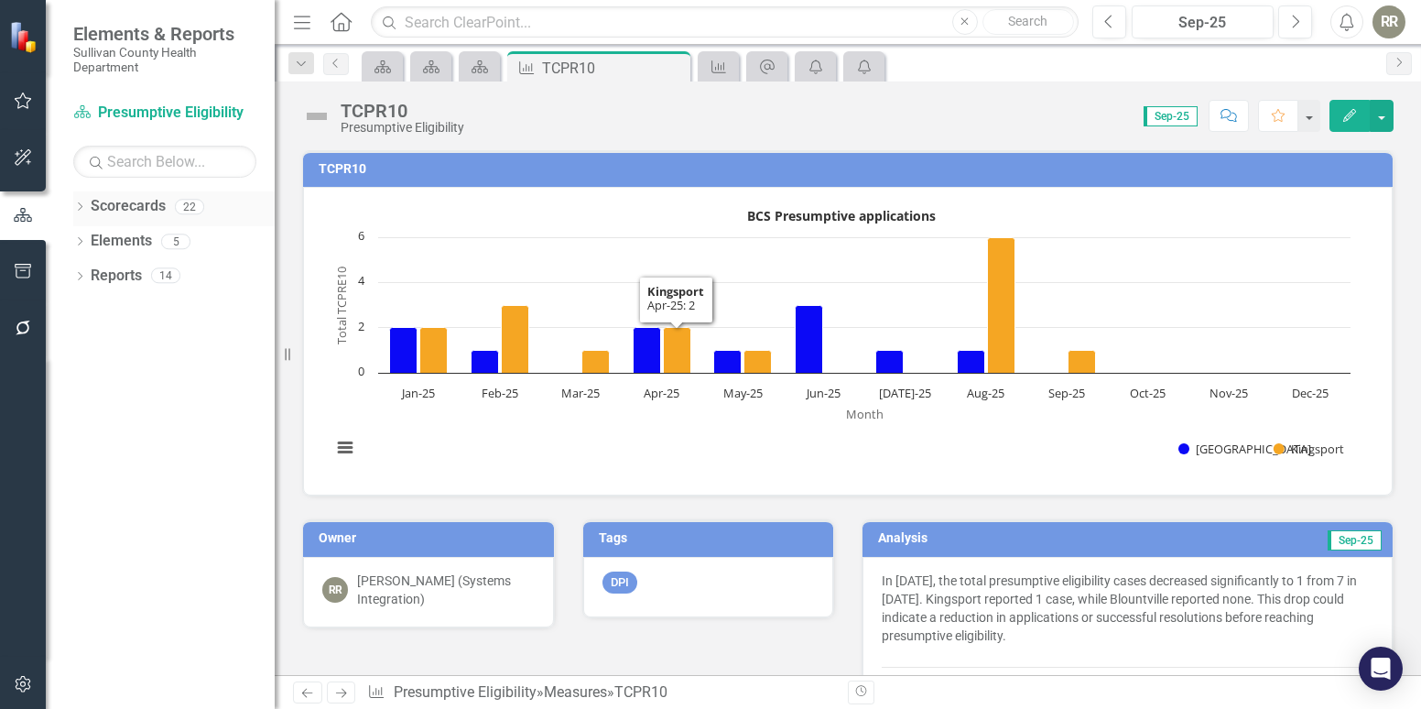
click at [151, 202] on link "Scorecards" at bounding box center [128, 206] width 75 height 21
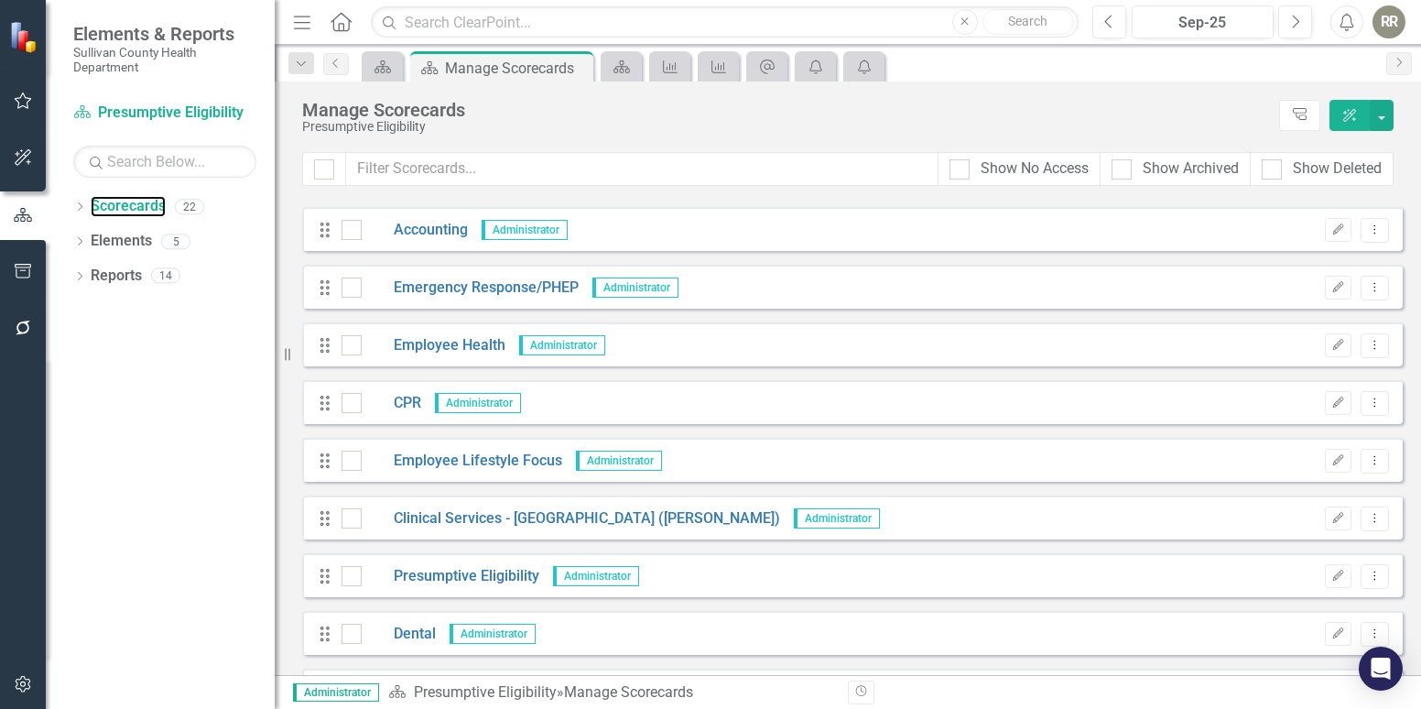
scroll to position [458, 0]
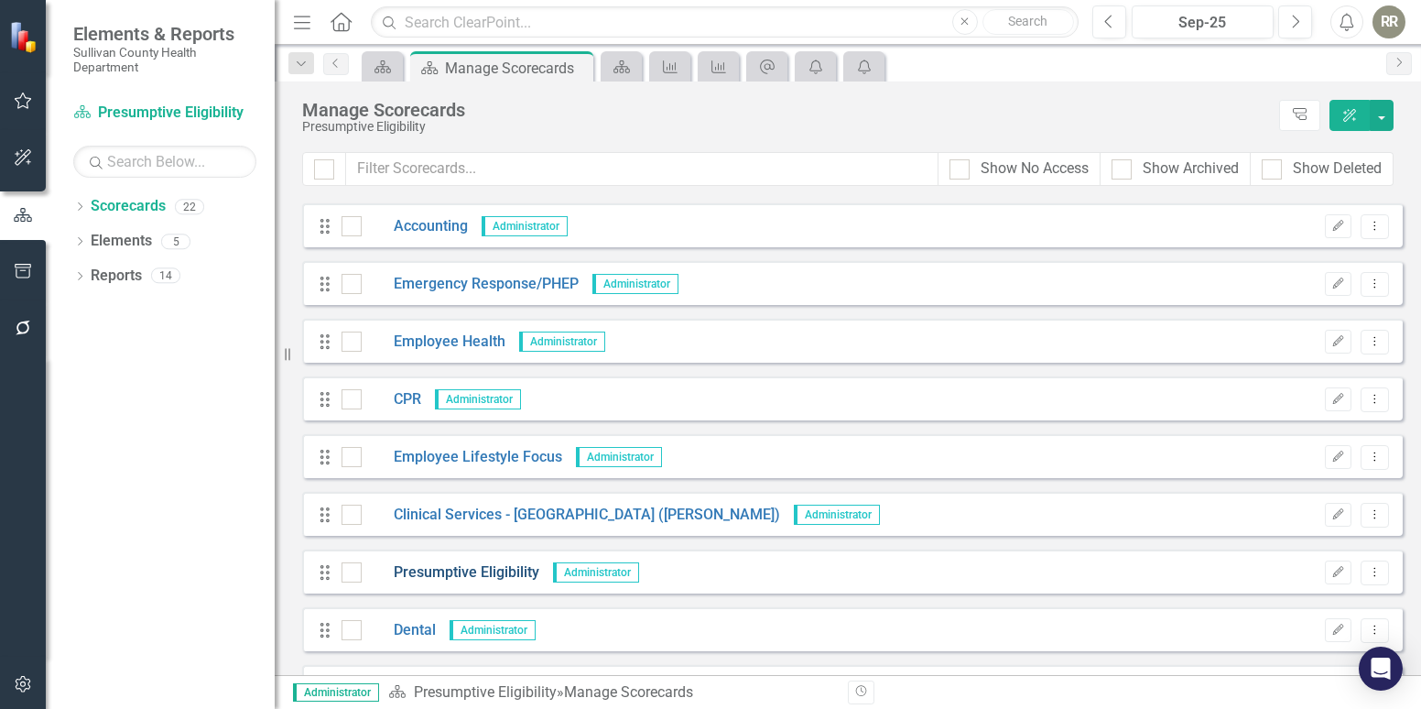
click at [462, 566] on link "Presumptive Eligibility" at bounding box center [451, 572] width 178 height 21
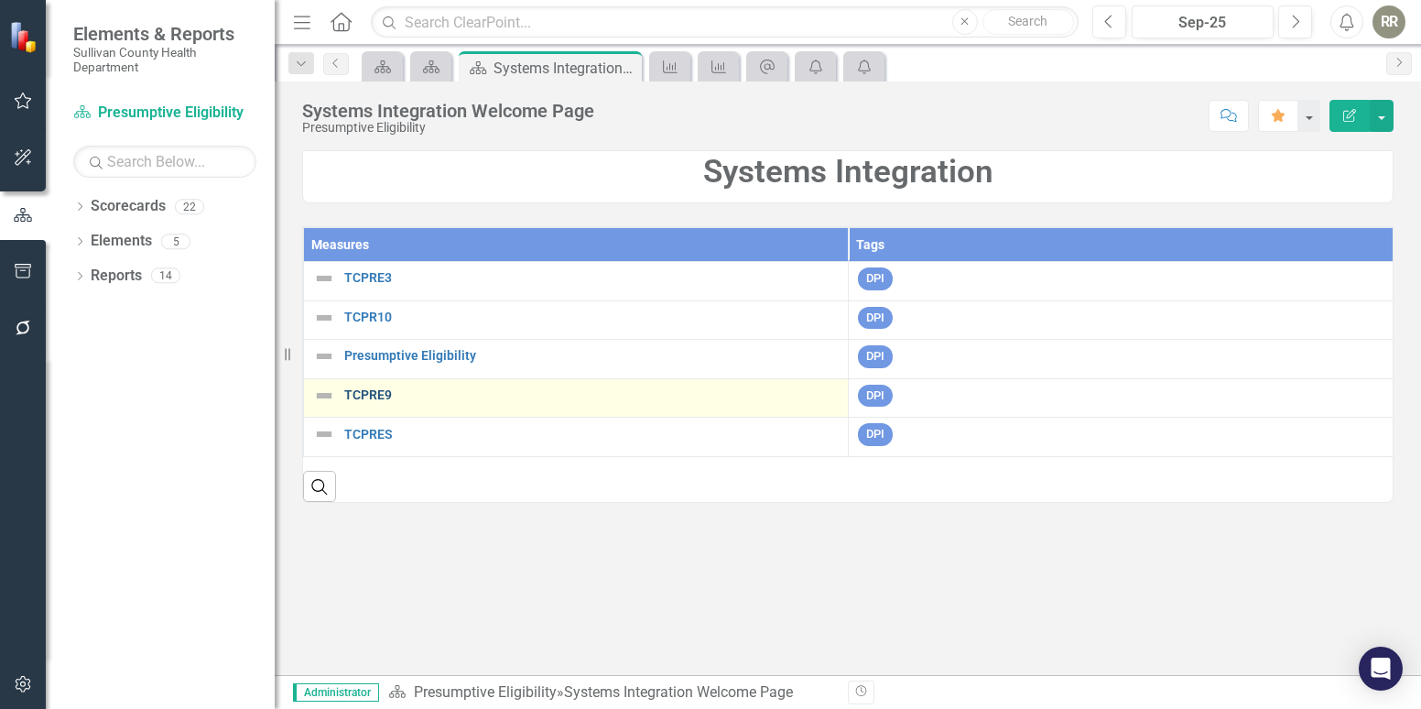
click at [376, 397] on link "TCPRE9" at bounding box center [591, 395] width 495 height 14
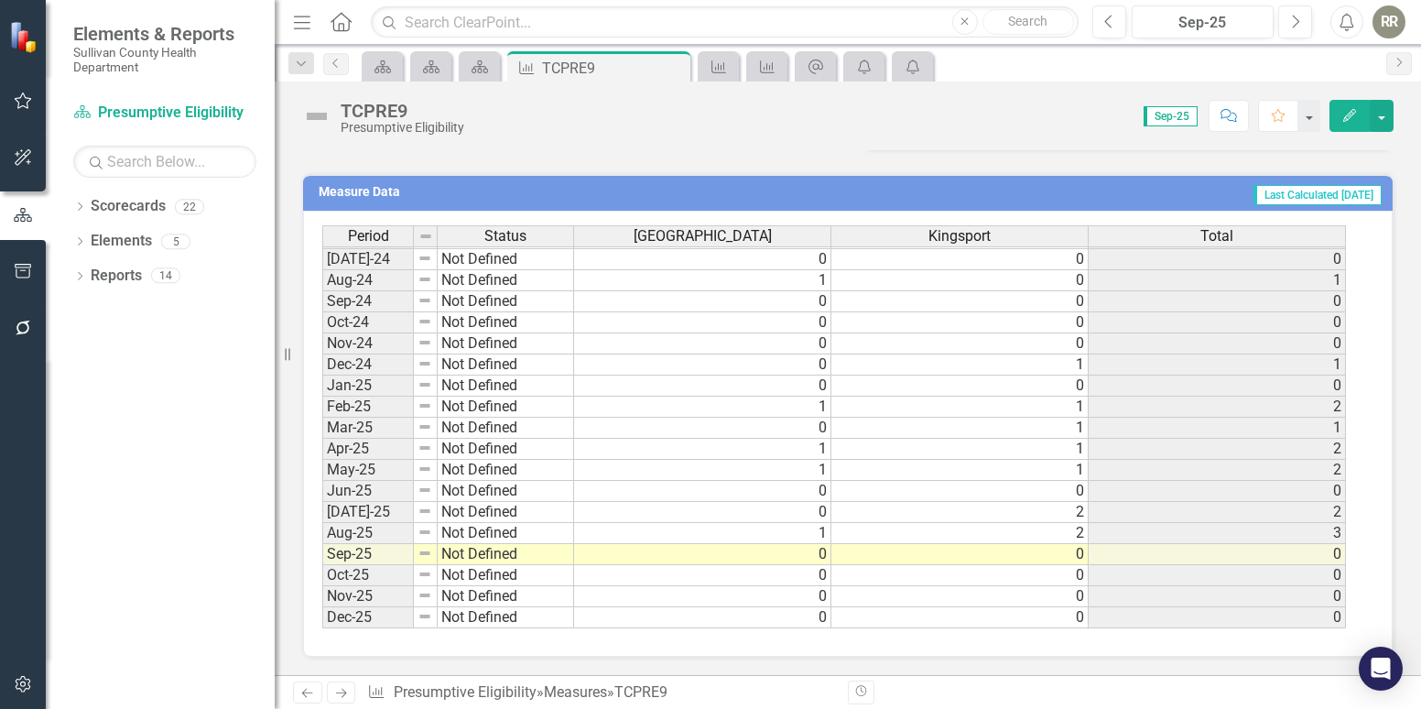
scroll to position [575, 0]
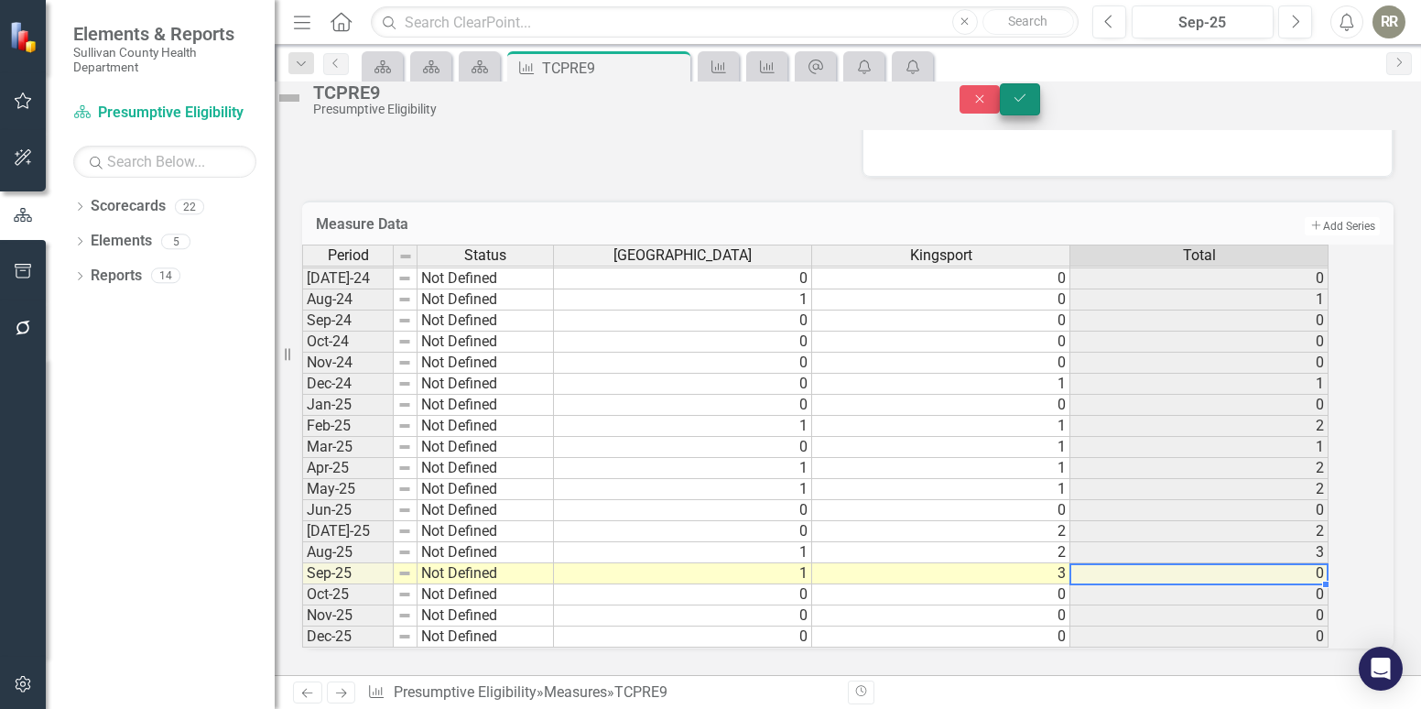
type textarea "3"
click at [1029, 103] on icon "Save" at bounding box center [1020, 98] width 16 height 13
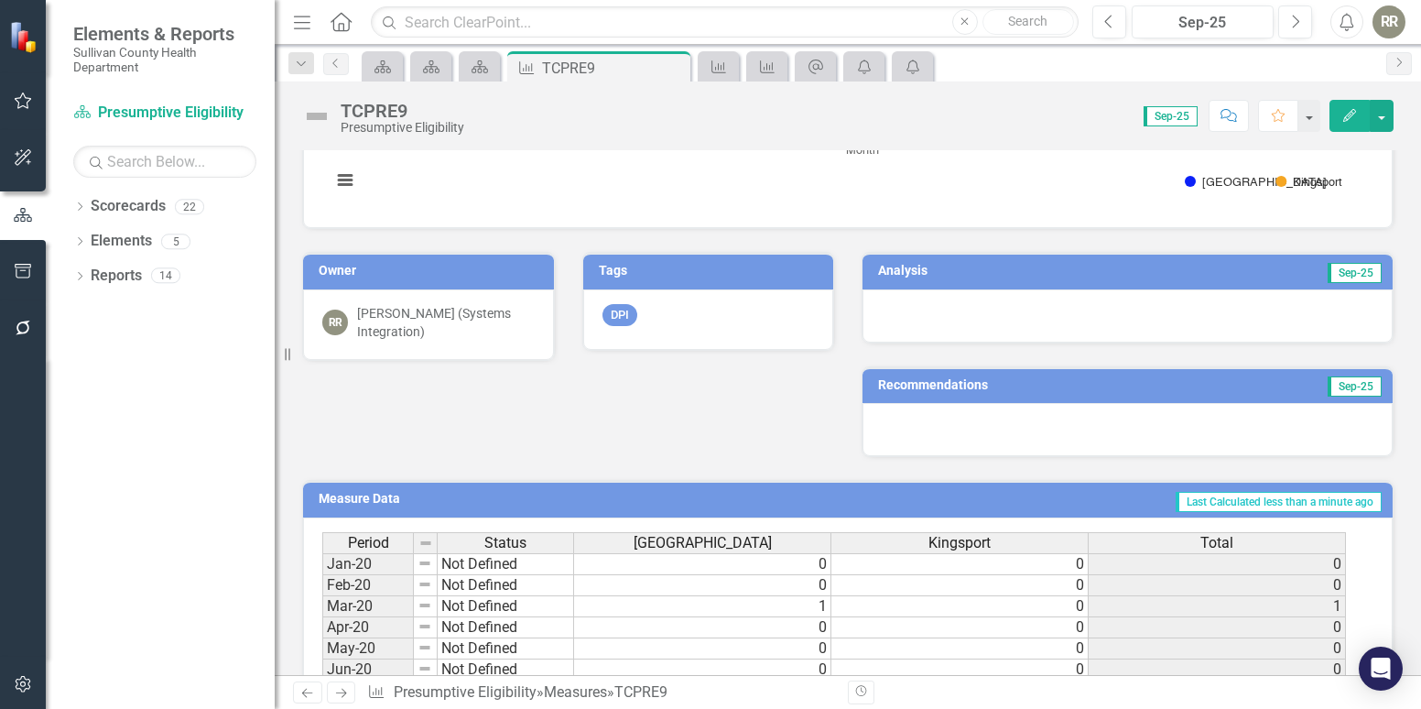
scroll to position [275, 0]
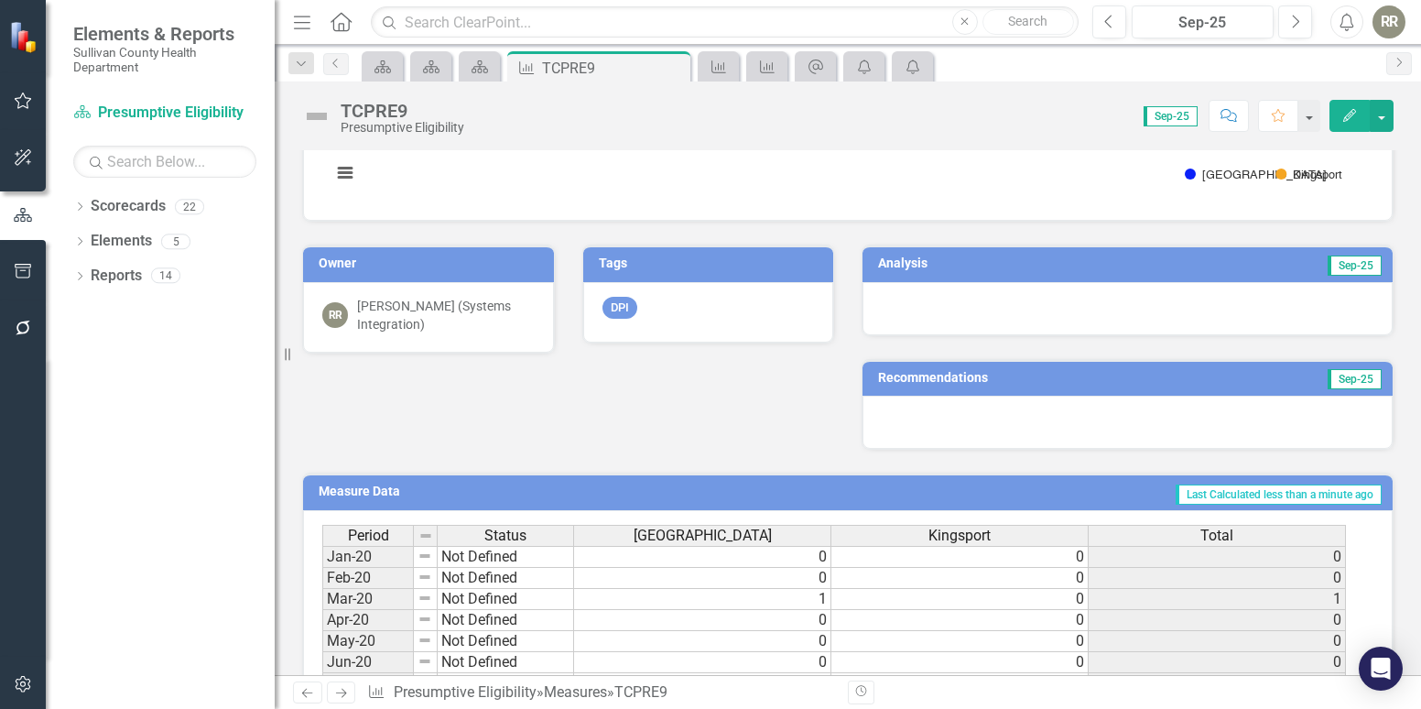
click at [1059, 283] on div at bounding box center [1128, 308] width 530 height 53
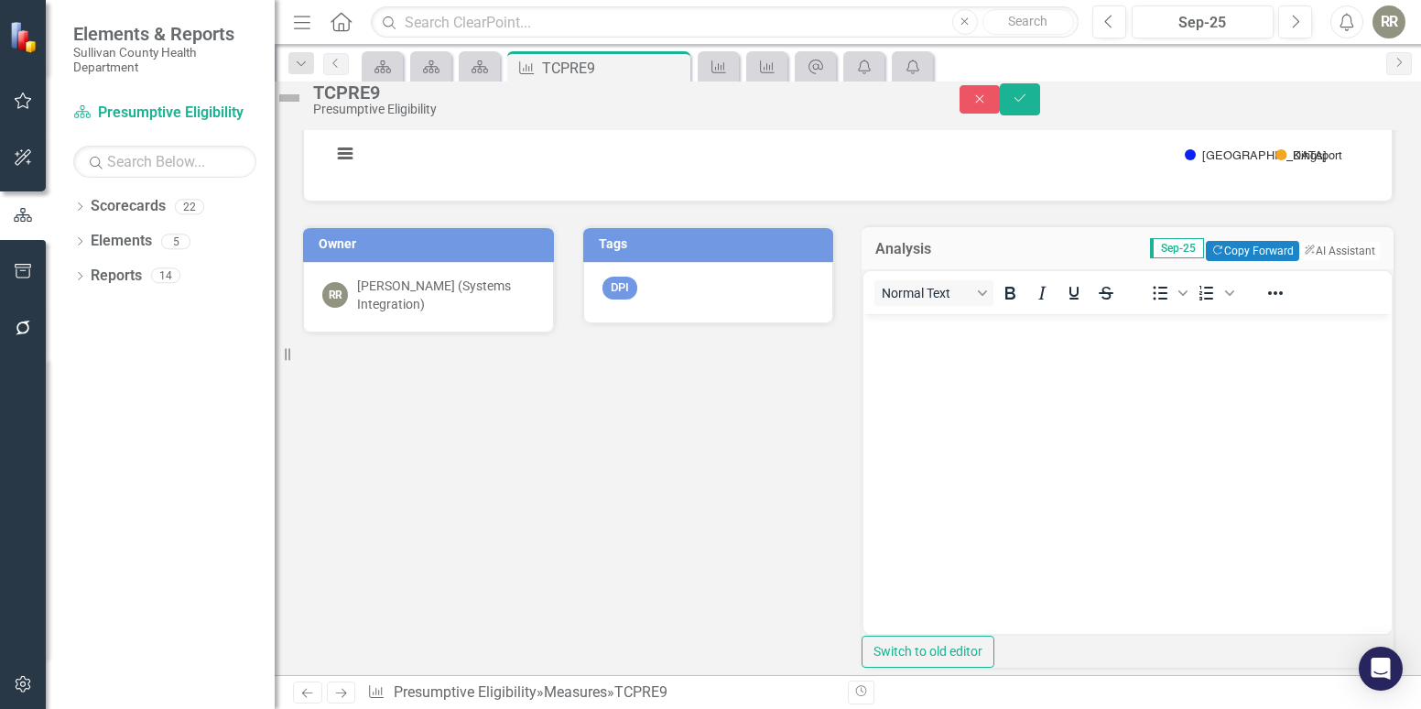
scroll to position [0, 0]
click at [1319, 261] on button "ClearPoint AI AI Assistant" at bounding box center [1339, 251] width 82 height 20
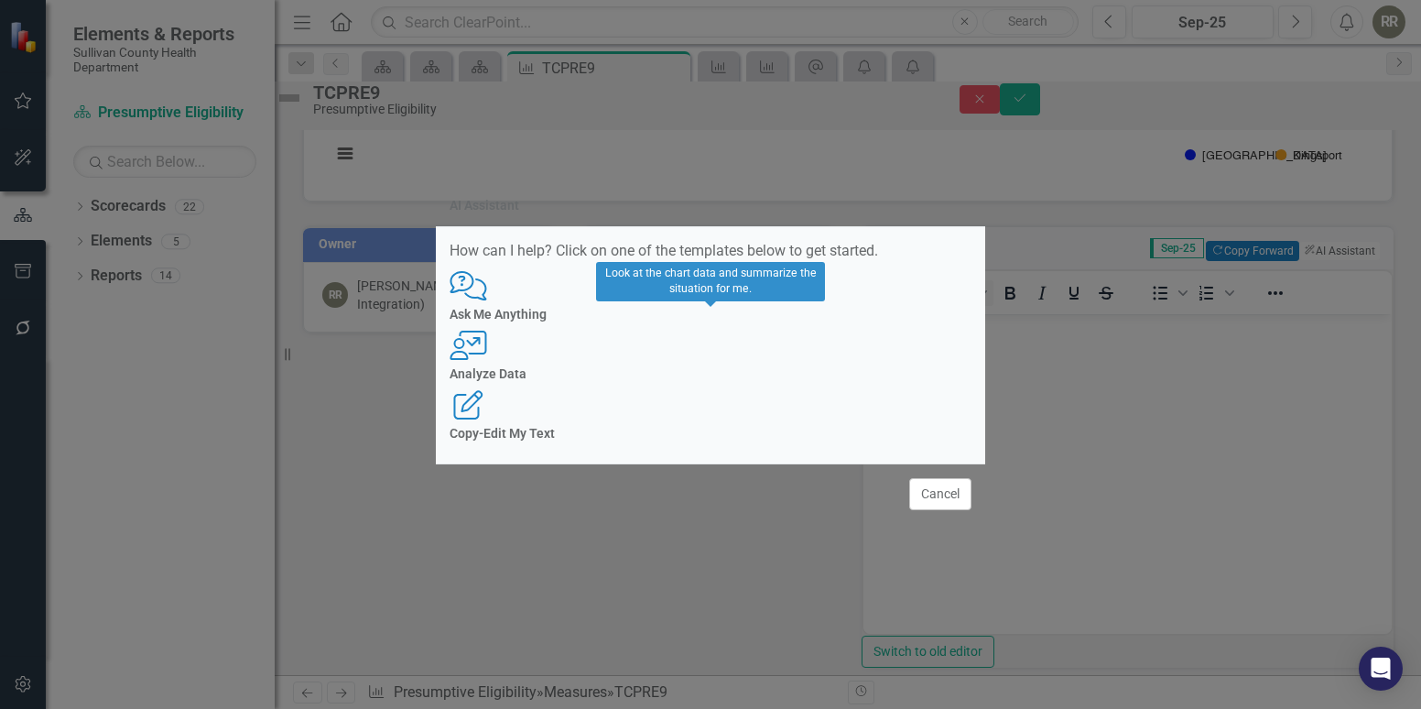
click at [721, 357] on div "User with Chart Analyze Data" at bounding box center [711, 356] width 522 height 50
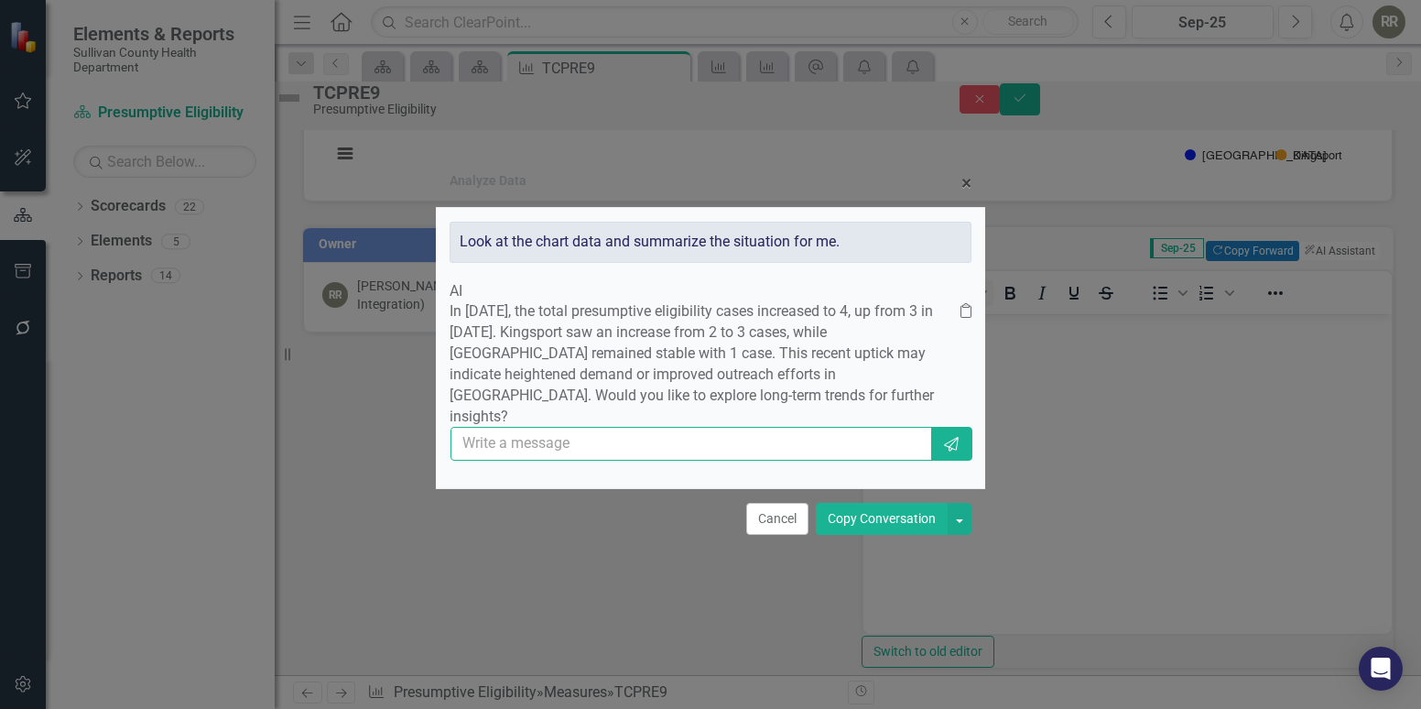
click at [746, 442] on input "text" at bounding box center [692, 444] width 482 height 34
type input "yes"
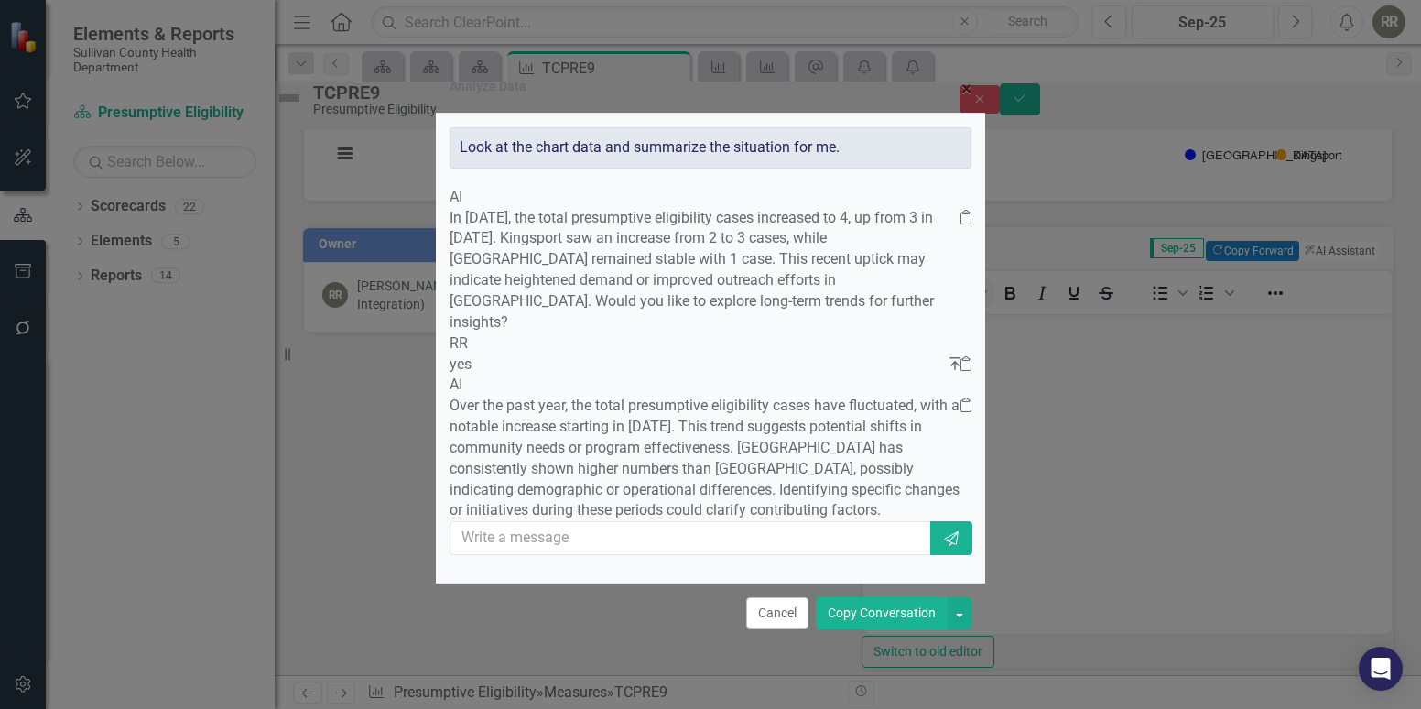
scroll to position [45, 0]
click at [874, 617] on button "Copy Conversation" at bounding box center [882, 613] width 132 height 32
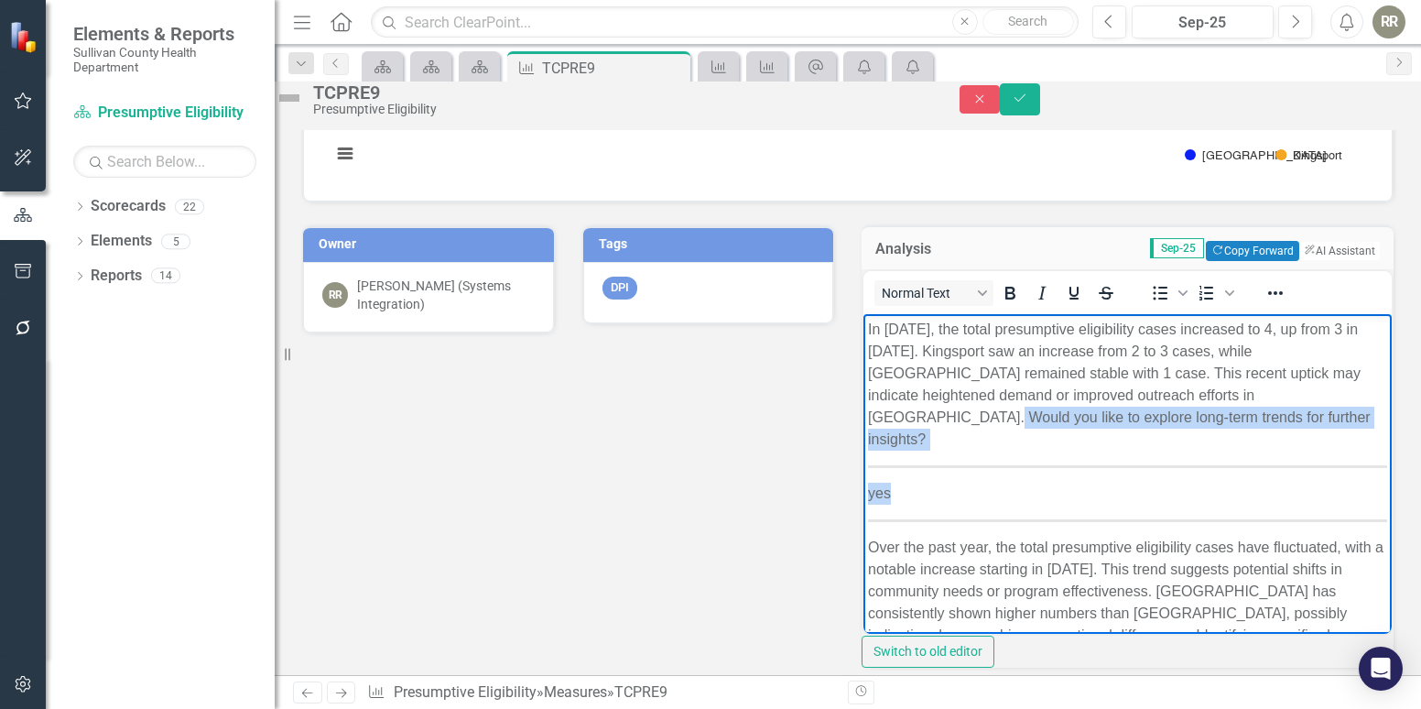
drag, startPoint x: 943, startPoint y: 413, endPoint x: 954, endPoint y: 487, distance: 75.0
click at [954, 487] on body "In [DATE], the total presumptive eligibility cases increased to 4, up from 3 in…" at bounding box center [1128, 501] width 528 height 374
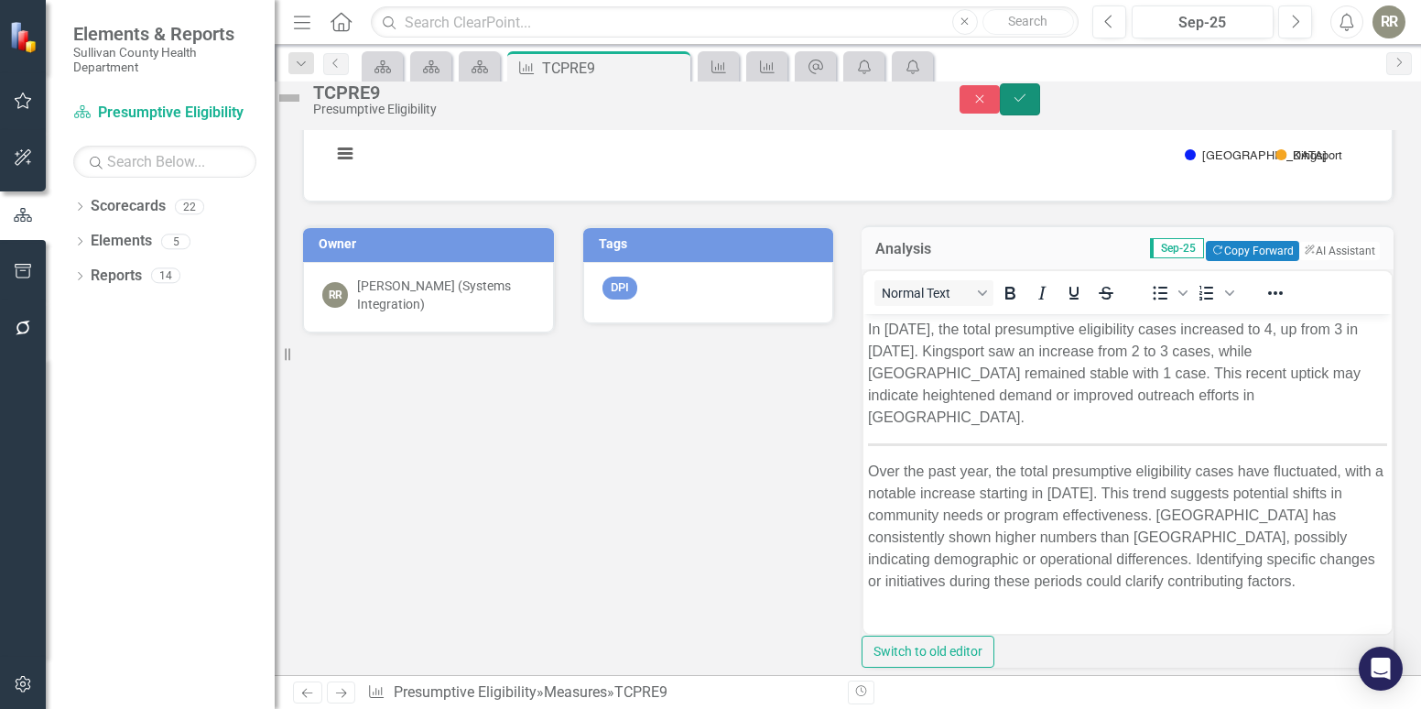
click at [1029, 104] on icon "Save" at bounding box center [1020, 98] width 16 height 13
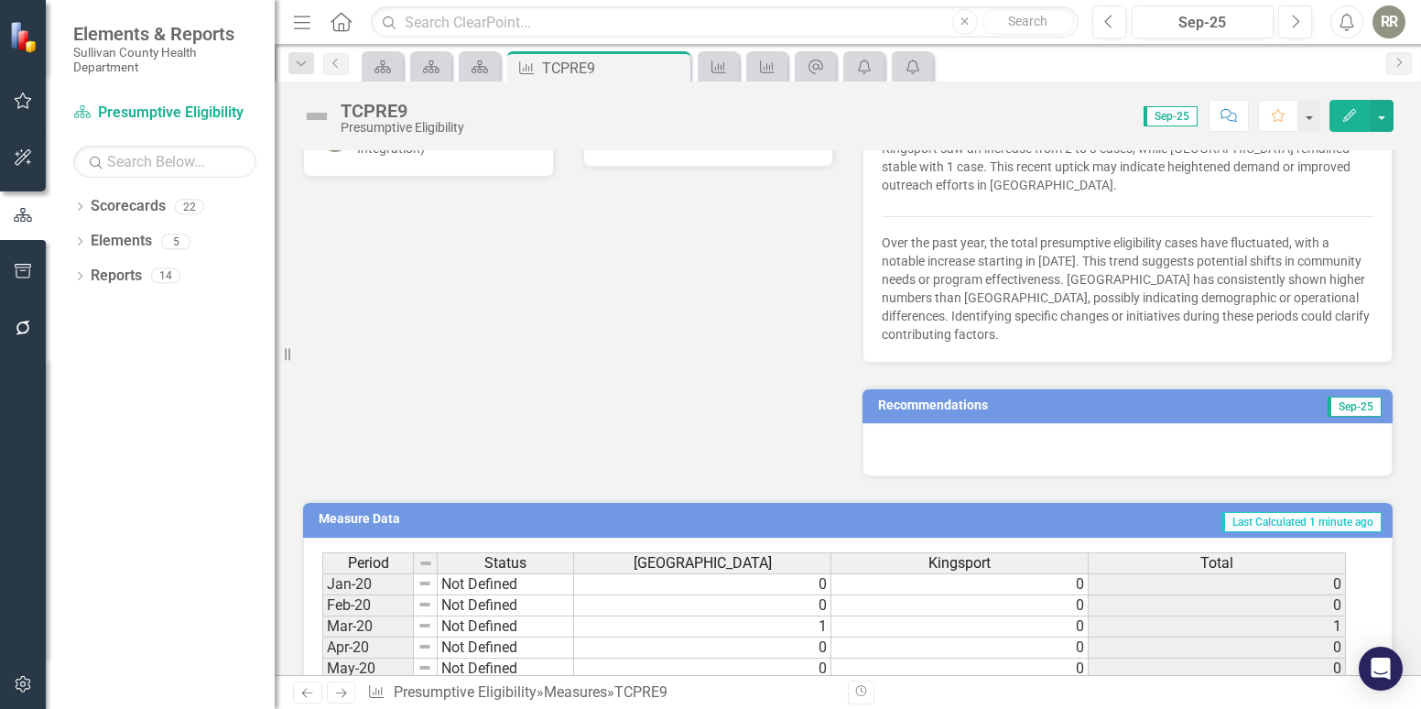
scroll to position [458, 0]
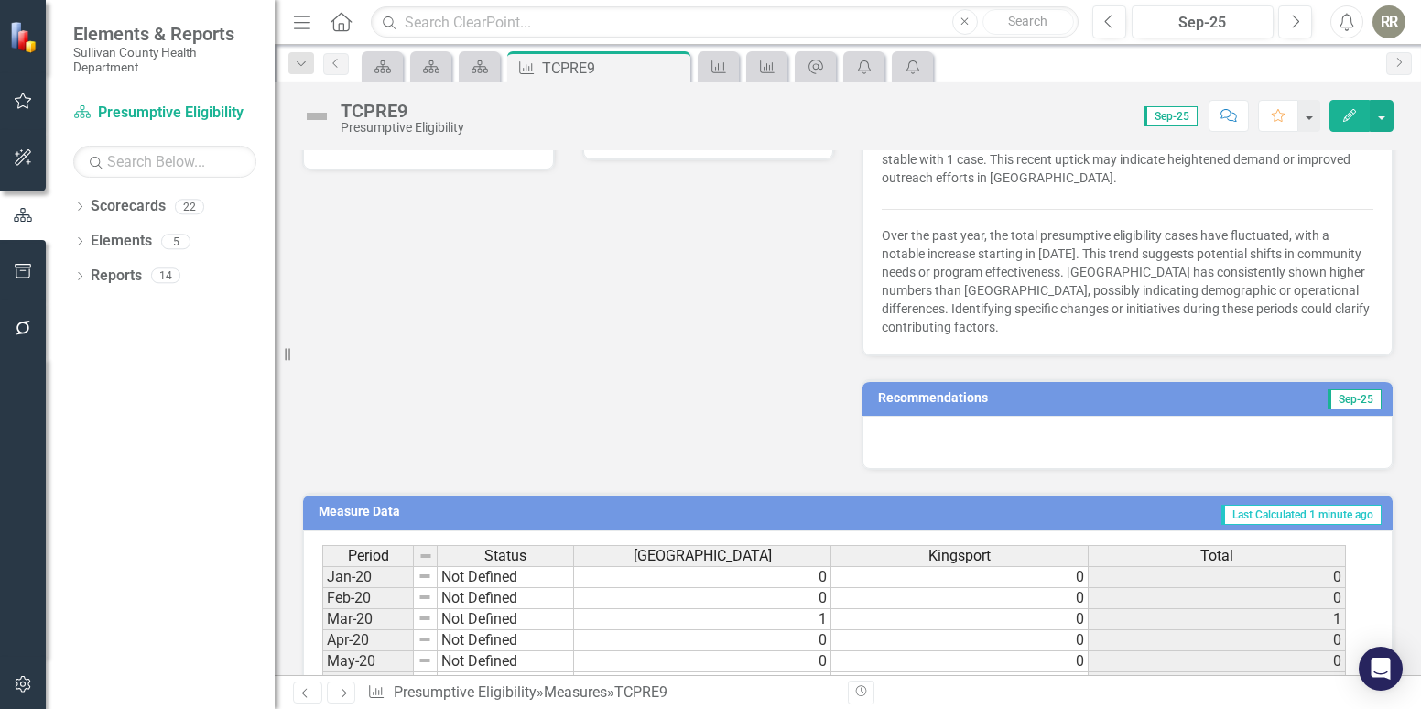
click at [1231, 424] on div at bounding box center [1128, 442] width 530 height 53
click at [1161, 432] on div at bounding box center [1128, 442] width 530 height 53
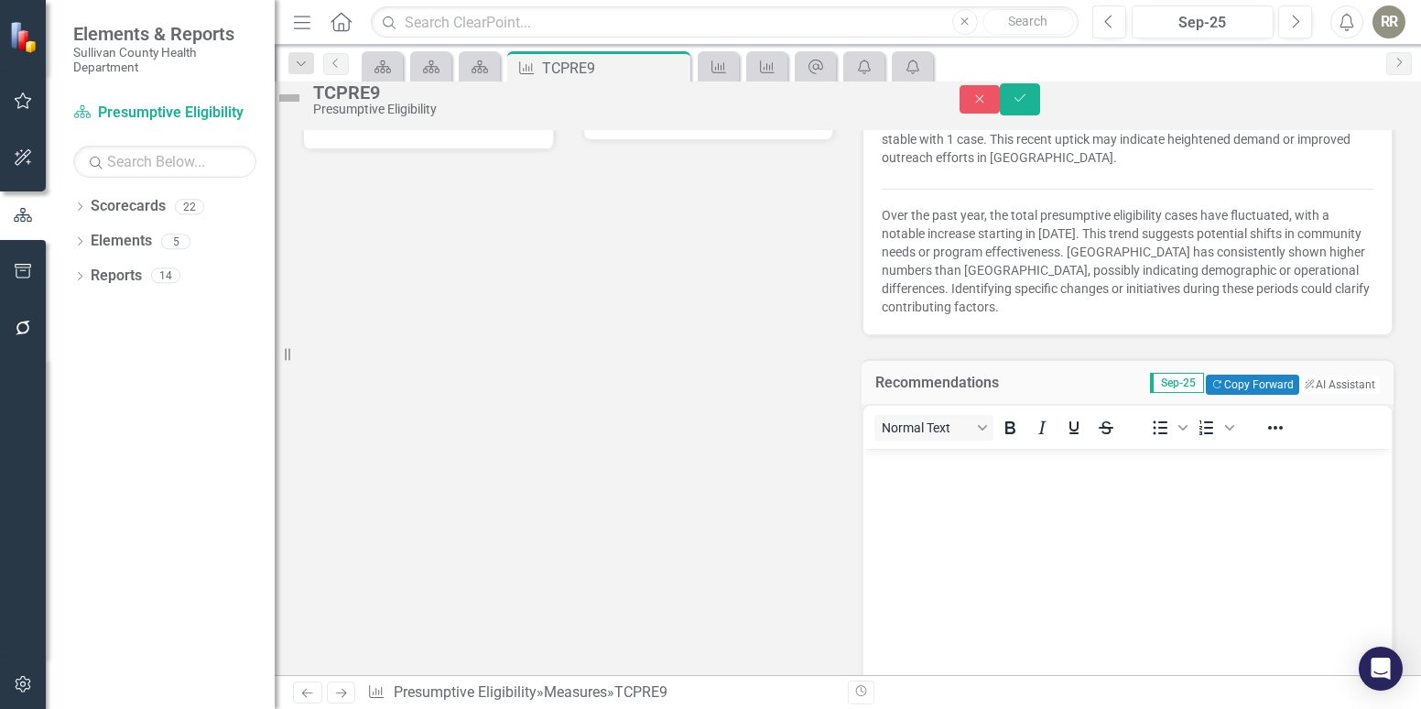
scroll to position [0, 0]
click at [1311, 395] on button "ClearPoint AI AI Assistant" at bounding box center [1339, 385] width 82 height 20
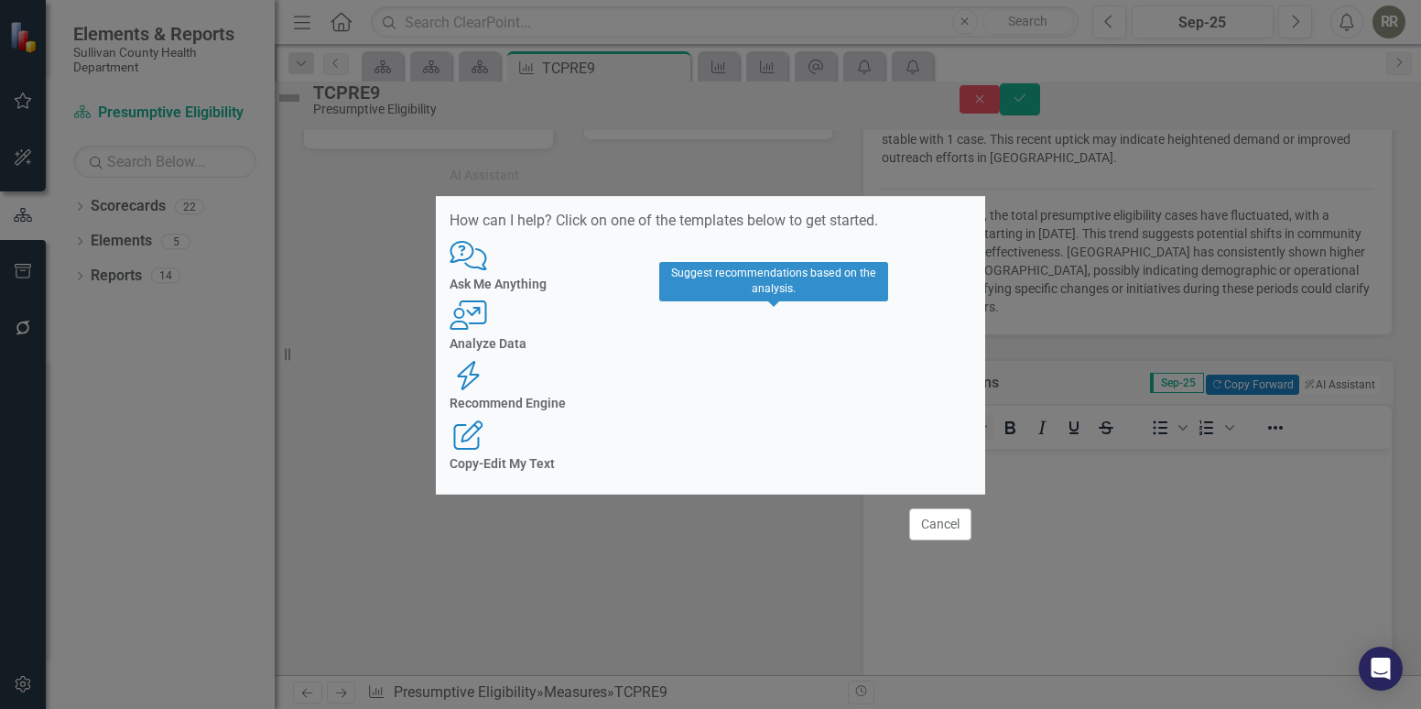
click at [775, 397] on h4 "Recommend Engine" at bounding box center [711, 404] width 522 height 14
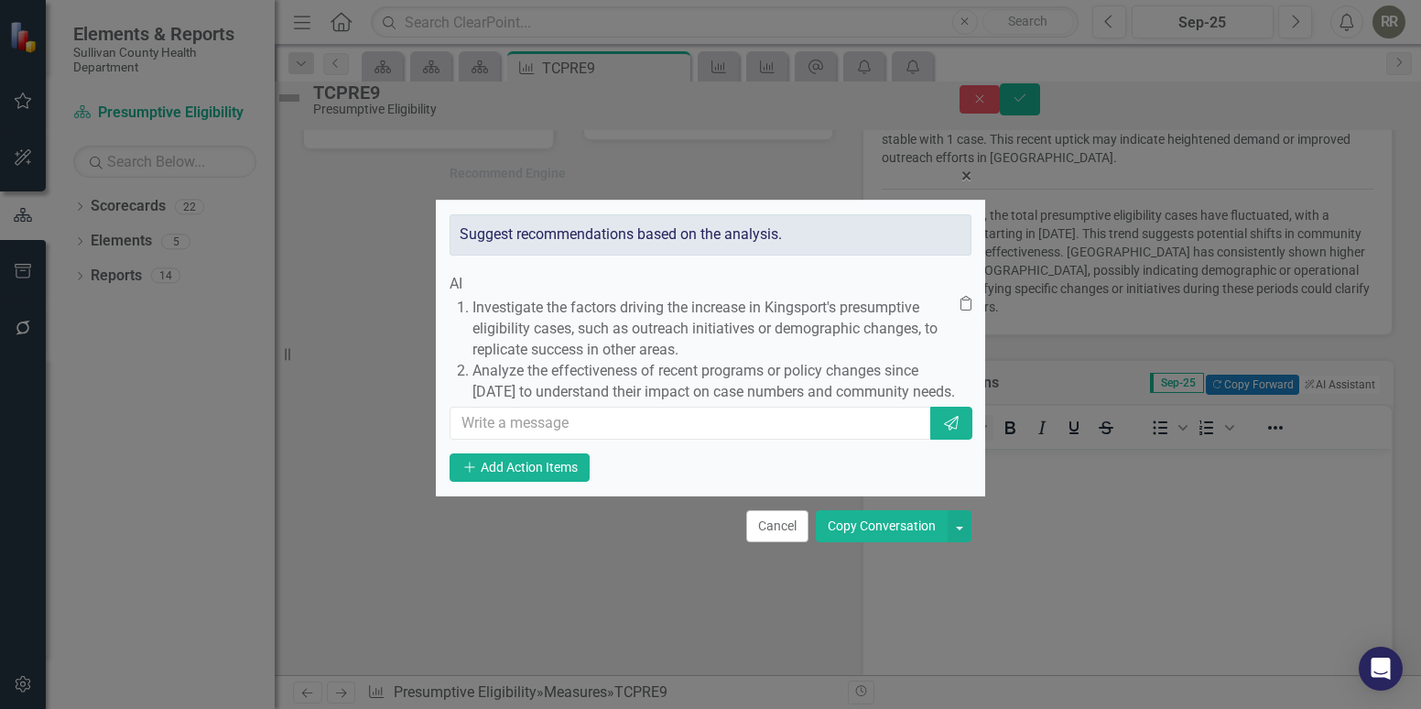
click at [879, 542] on button "Copy Conversation" at bounding box center [882, 526] width 132 height 32
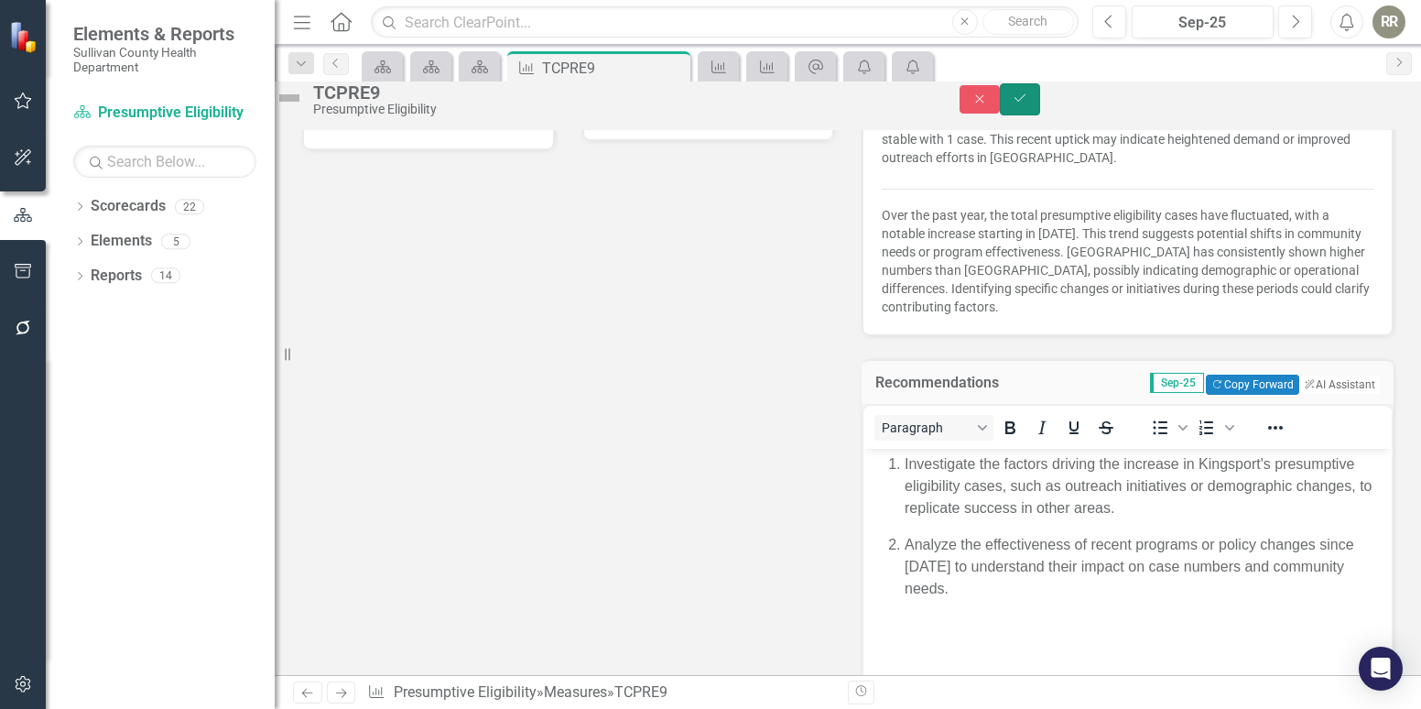
click at [1040, 100] on button "Save" at bounding box center [1020, 99] width 40 height 32
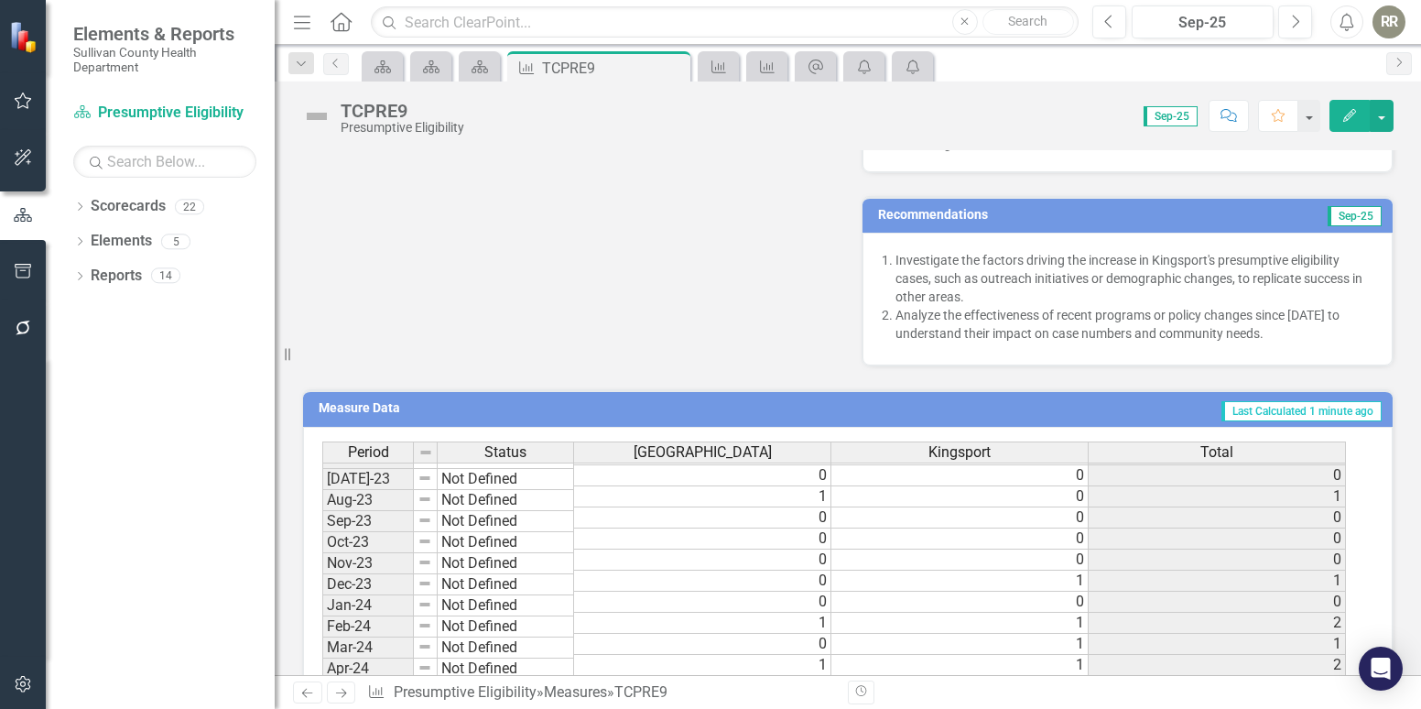
scroll to position [1137, 0]
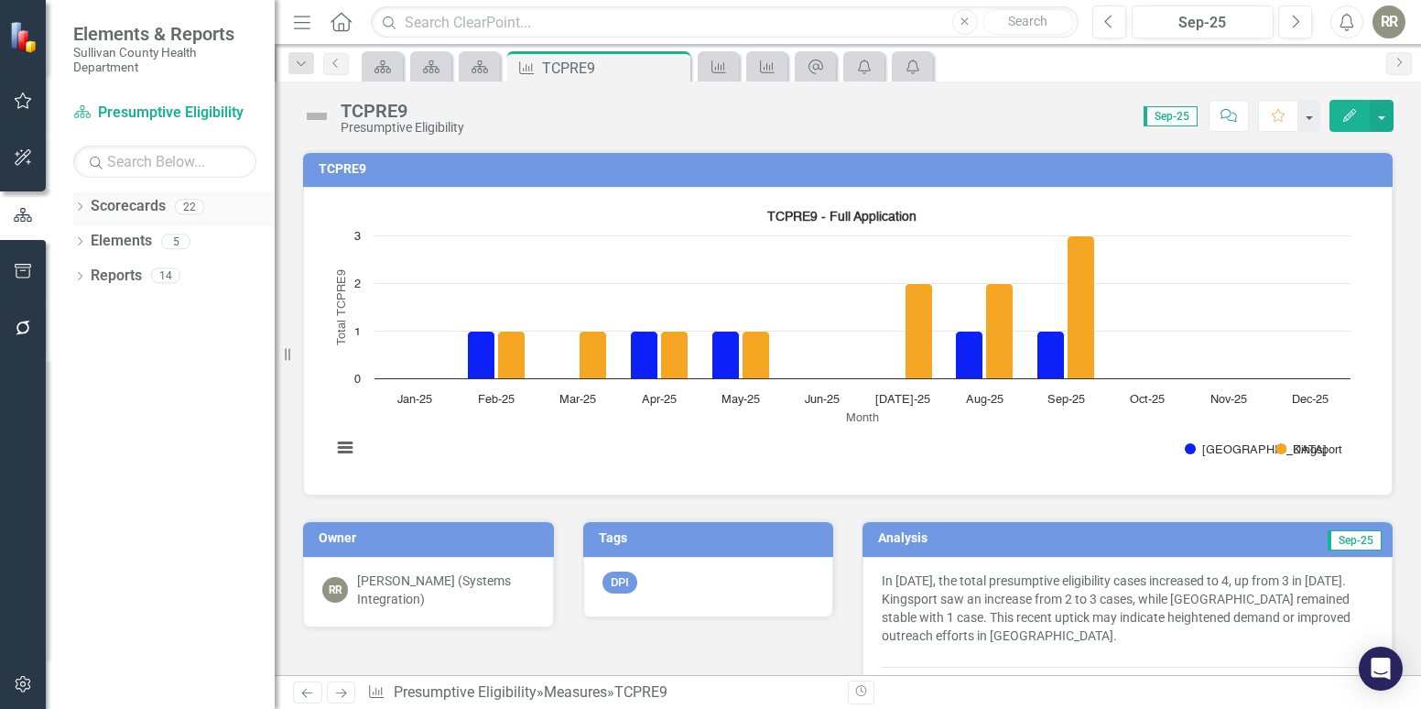
scroll to position [1137, 0]
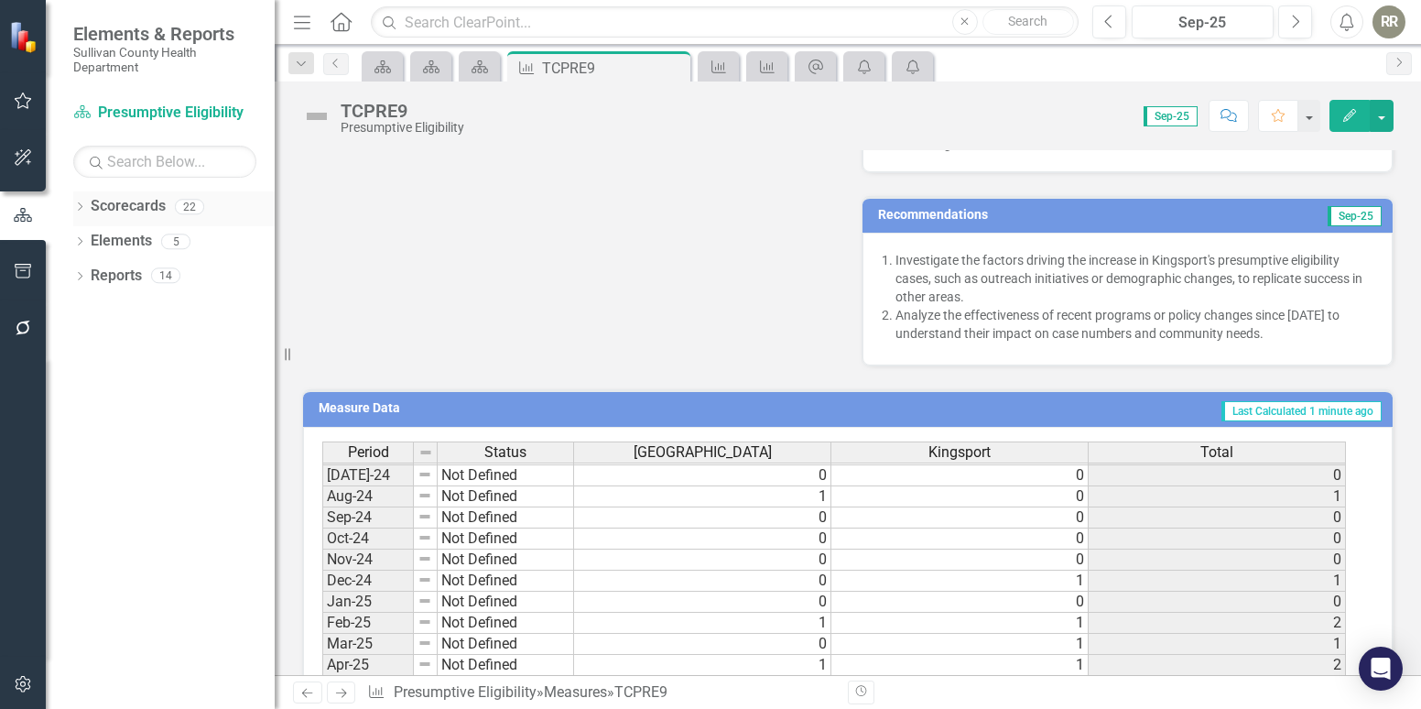
click at [142, 205] on link "Scorecards" at bounding box center [128, 206] width 75 height 21
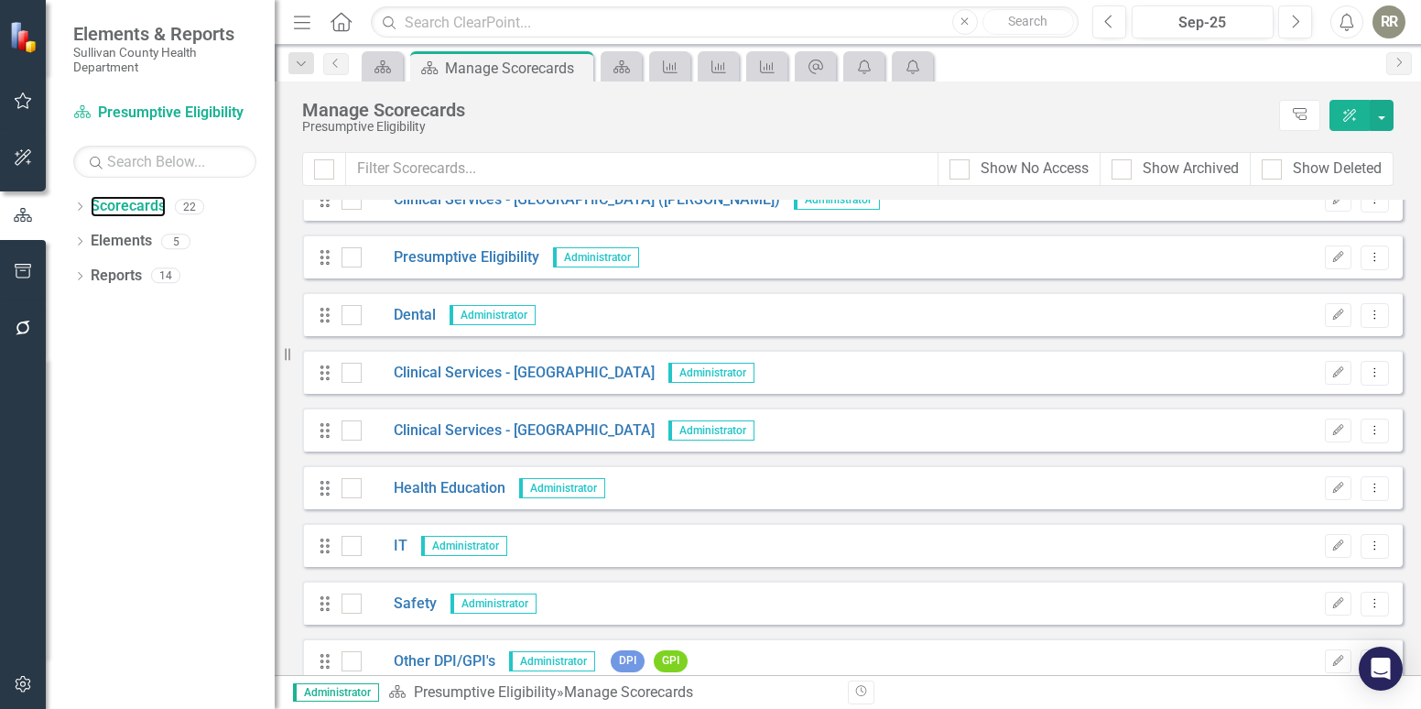
scroll to position [794, 0]
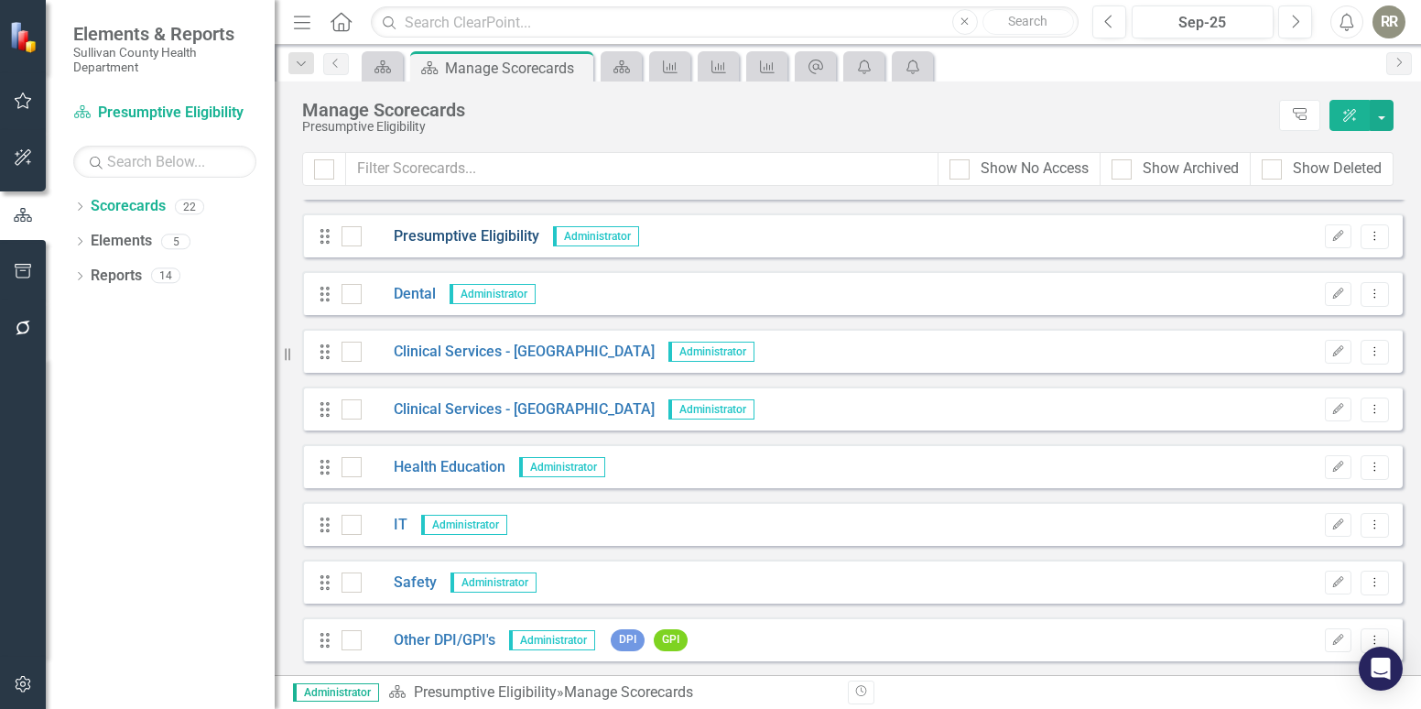
click at [487, 239] on link "Presumptive Eligibility" at bounding box center [451, 236] width 178 height 21
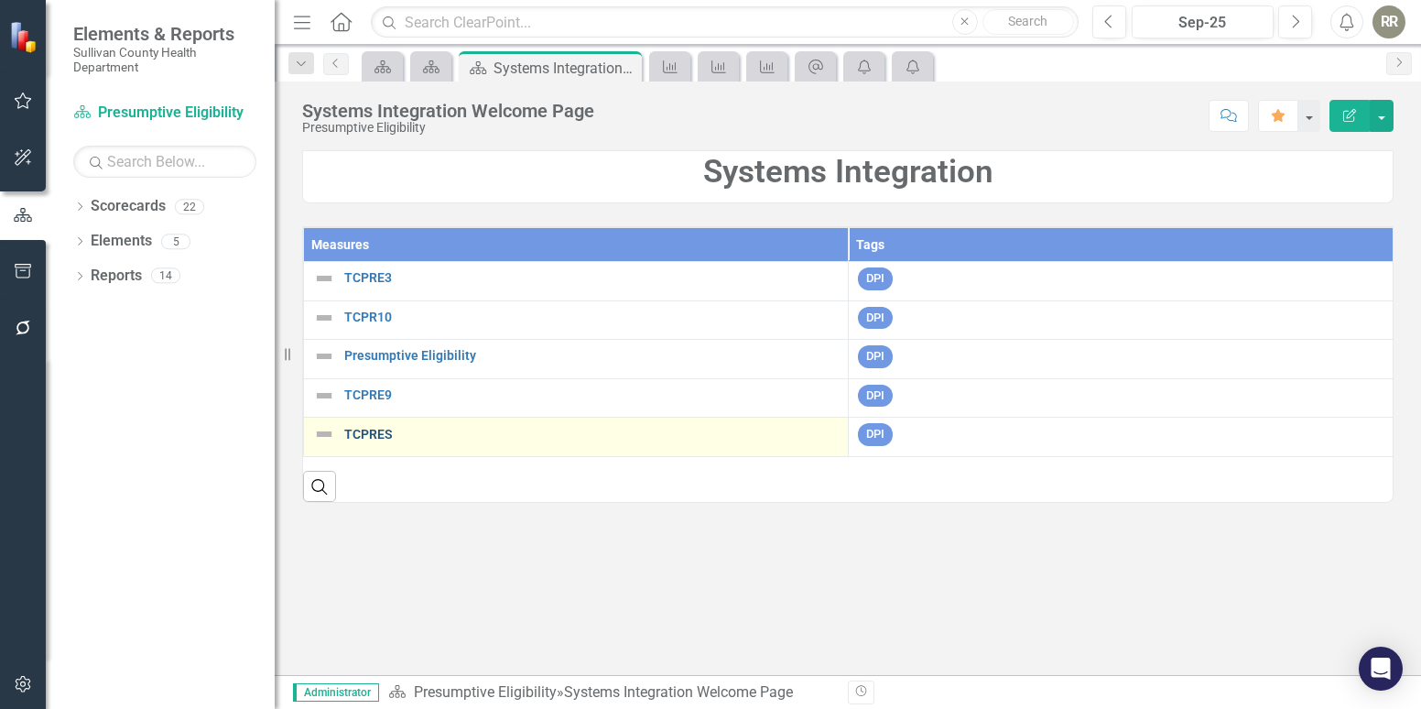
click at [368, 438] on link "TCPRES" at bounding box center [591, 435] width 495 height 14
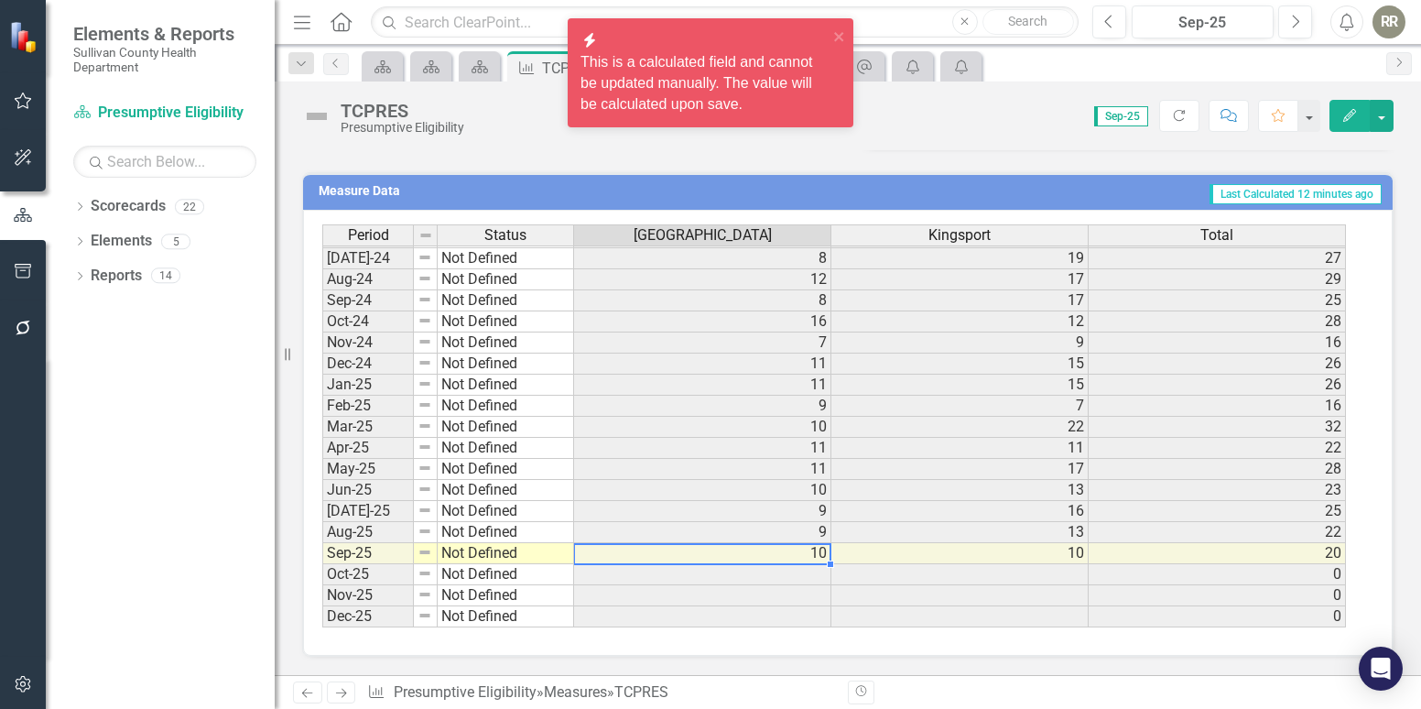
click at [822, 554] on td "10" at bounding box center [702, 553] width 257 height 21
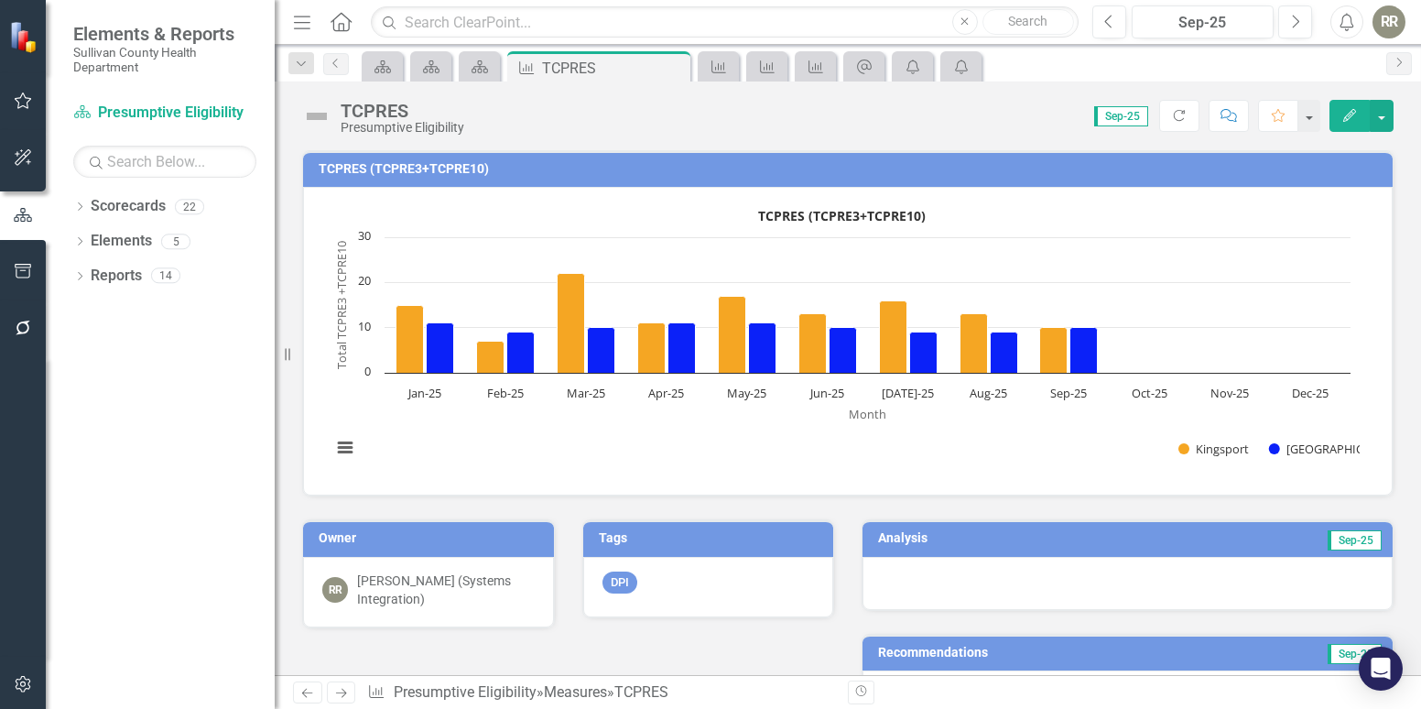
click at [1138, 559] on div at bounding box center [1128, 583] width 530 height 53
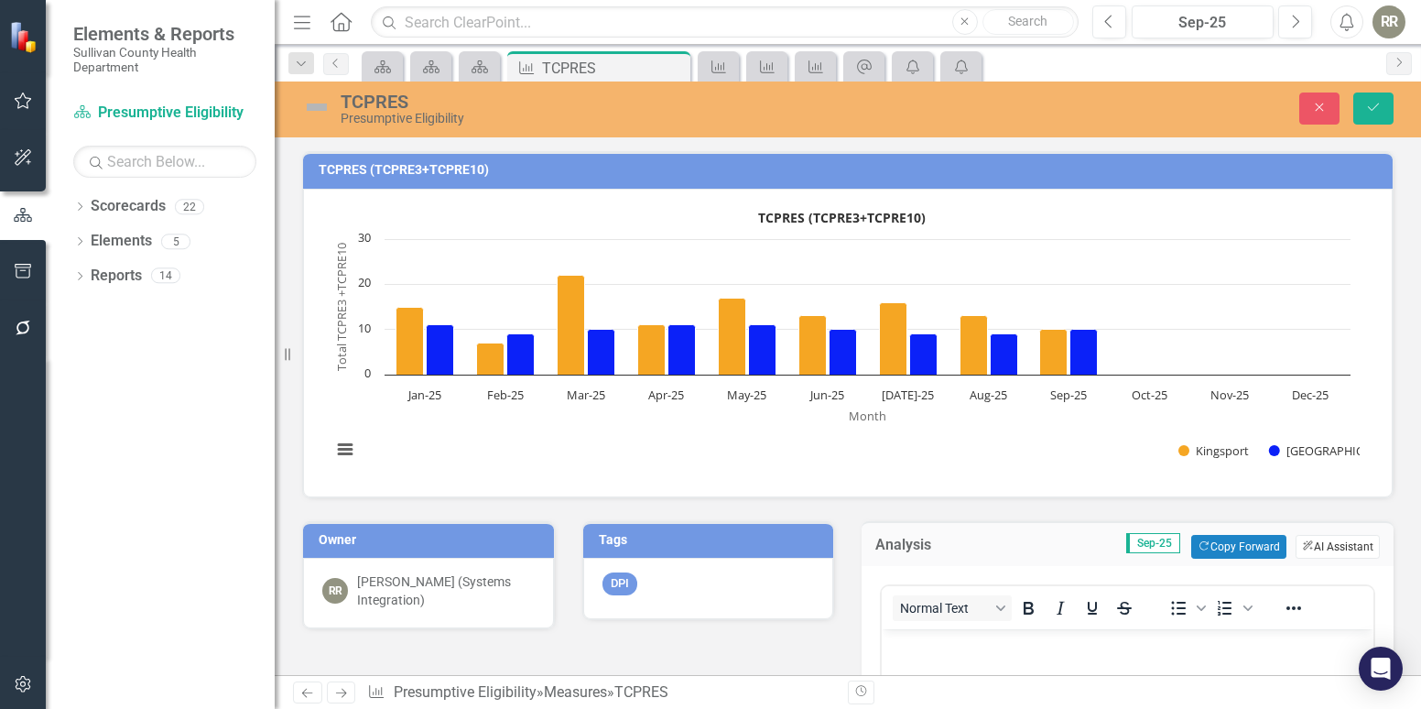
click at [1323, 546] on button "ClearPoint AI AI Assistant" at bounding box center [1338, 547] width 84 height 24
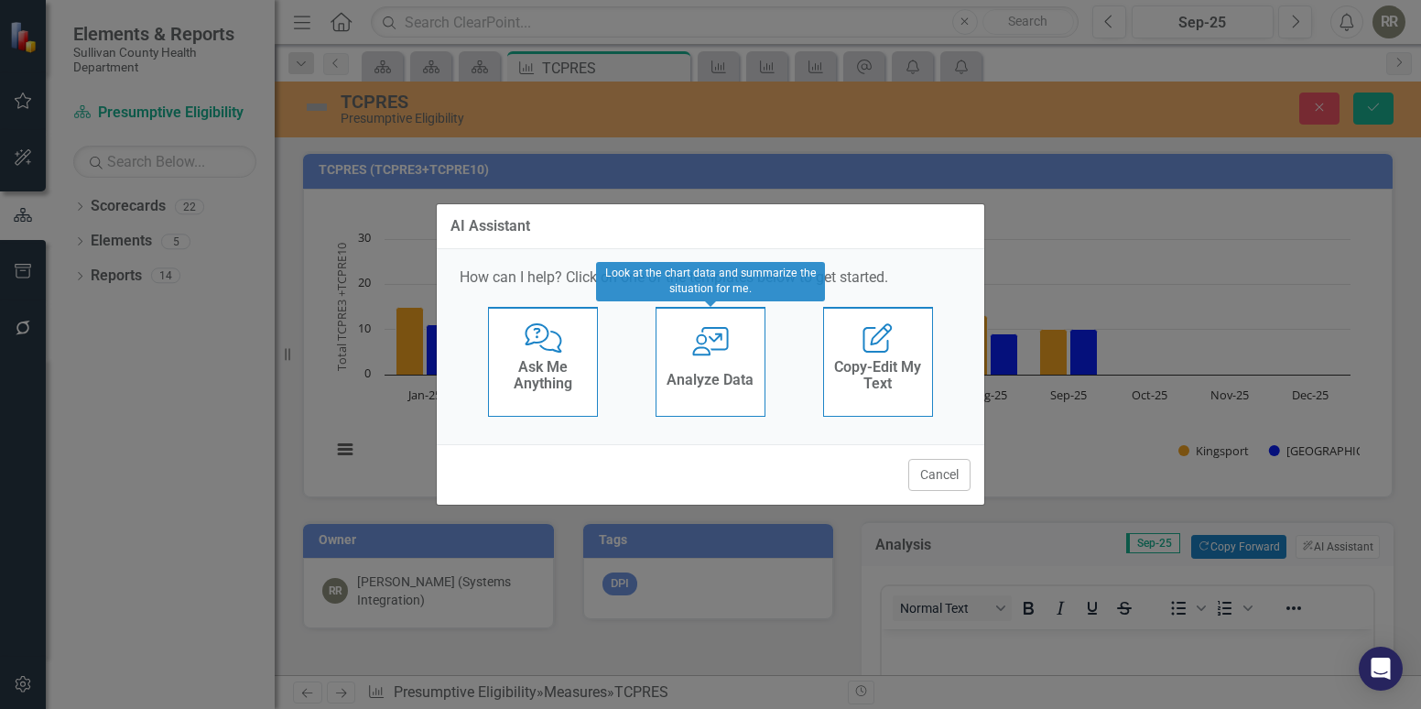
click at [706, 357] on div "User with Chart Analyze Data" at bounding box center [711, 362] width 110 height 110
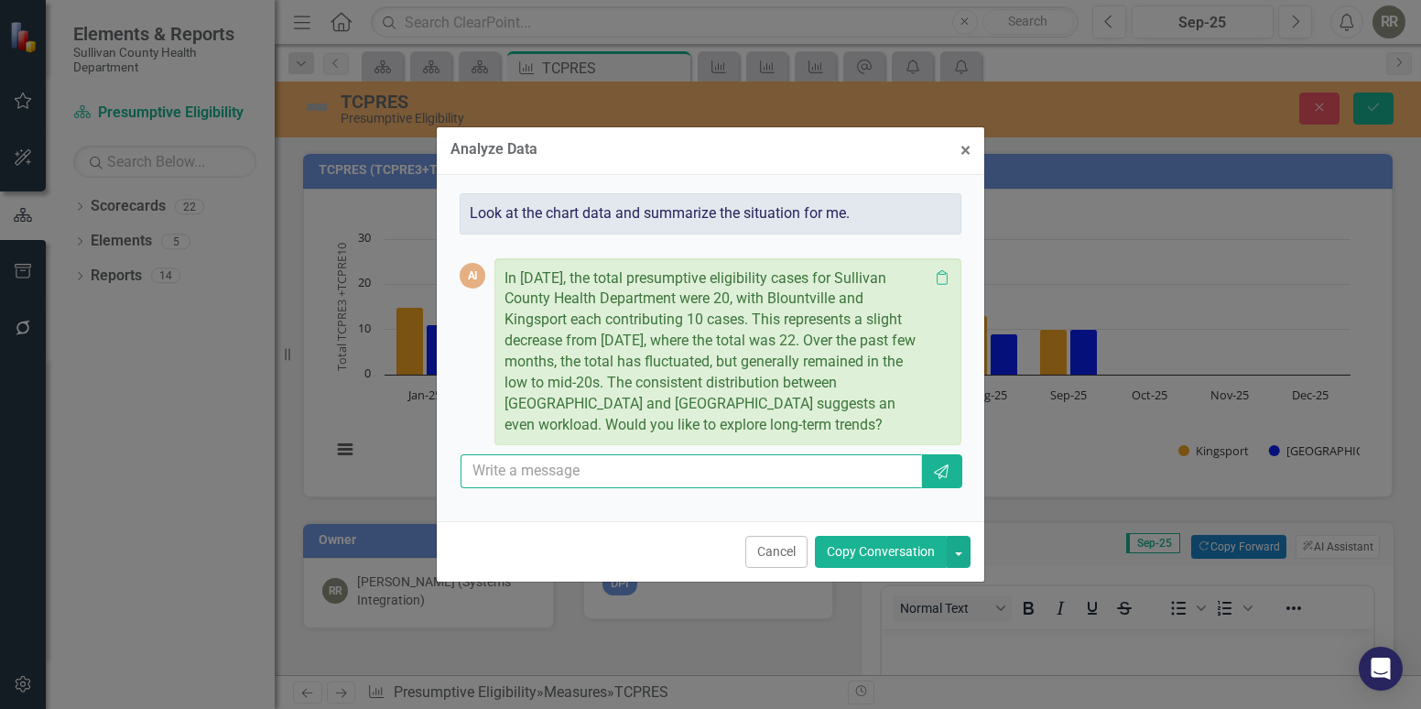
click at [687, 464] on input "text" at bounding box center [692, 471] width 462 height 34
type input "yes"
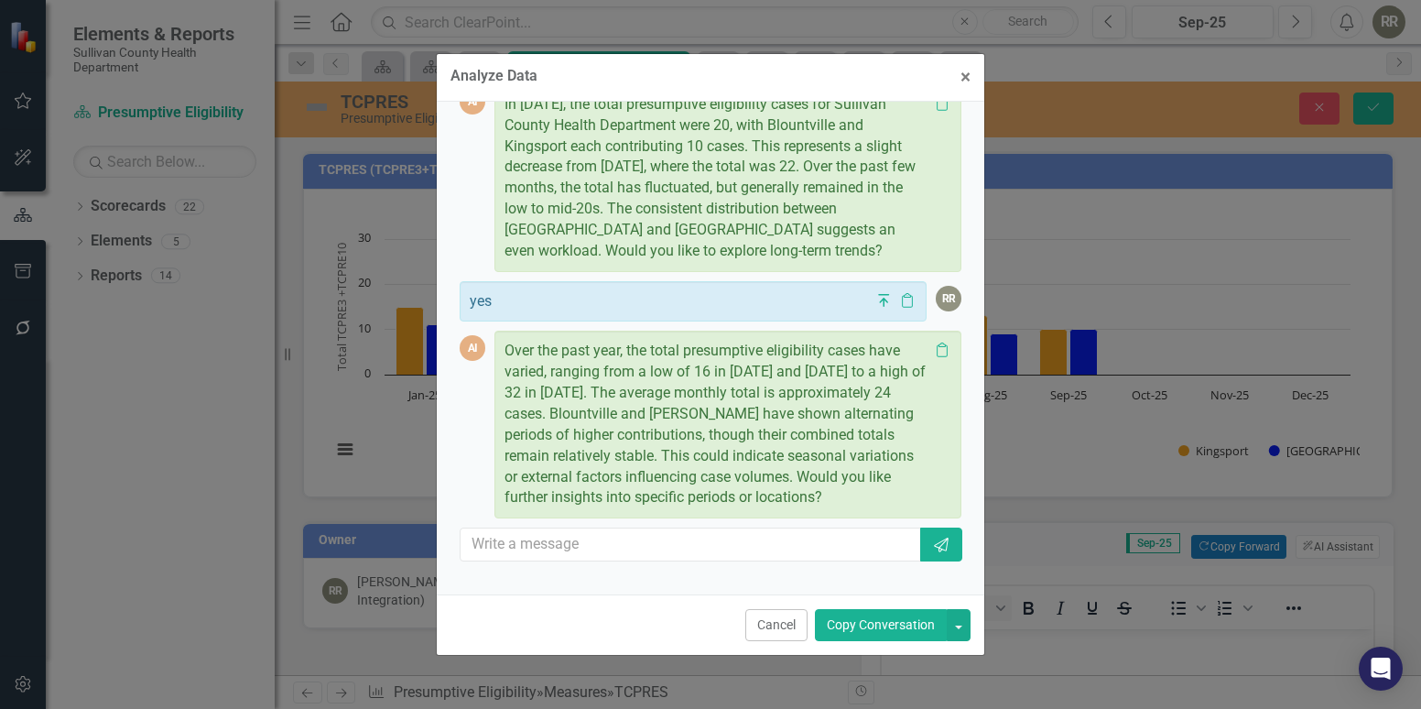
click at [874, 615] on button "Copy Conversation" at bounding box center [881, 625] width 132 height 32
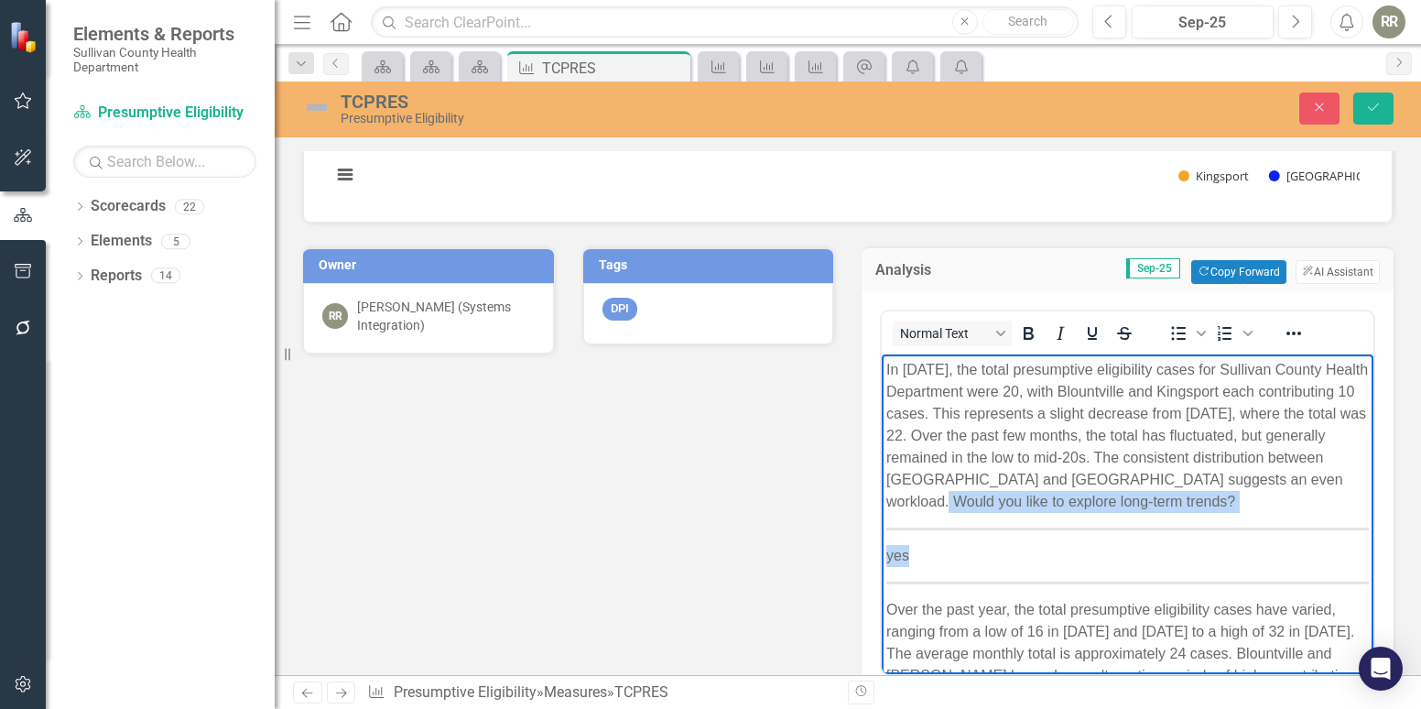
drag, startPoint x: 989, startPoint y: 499, endPoint x: 1004, endPoint y: 541, distance: 44.6
click at [1004, 541] on body "In September 2025, the total presumptive eligibility cases for Sullivan County …" at bounding box center [1128, 563] width 492 height 418
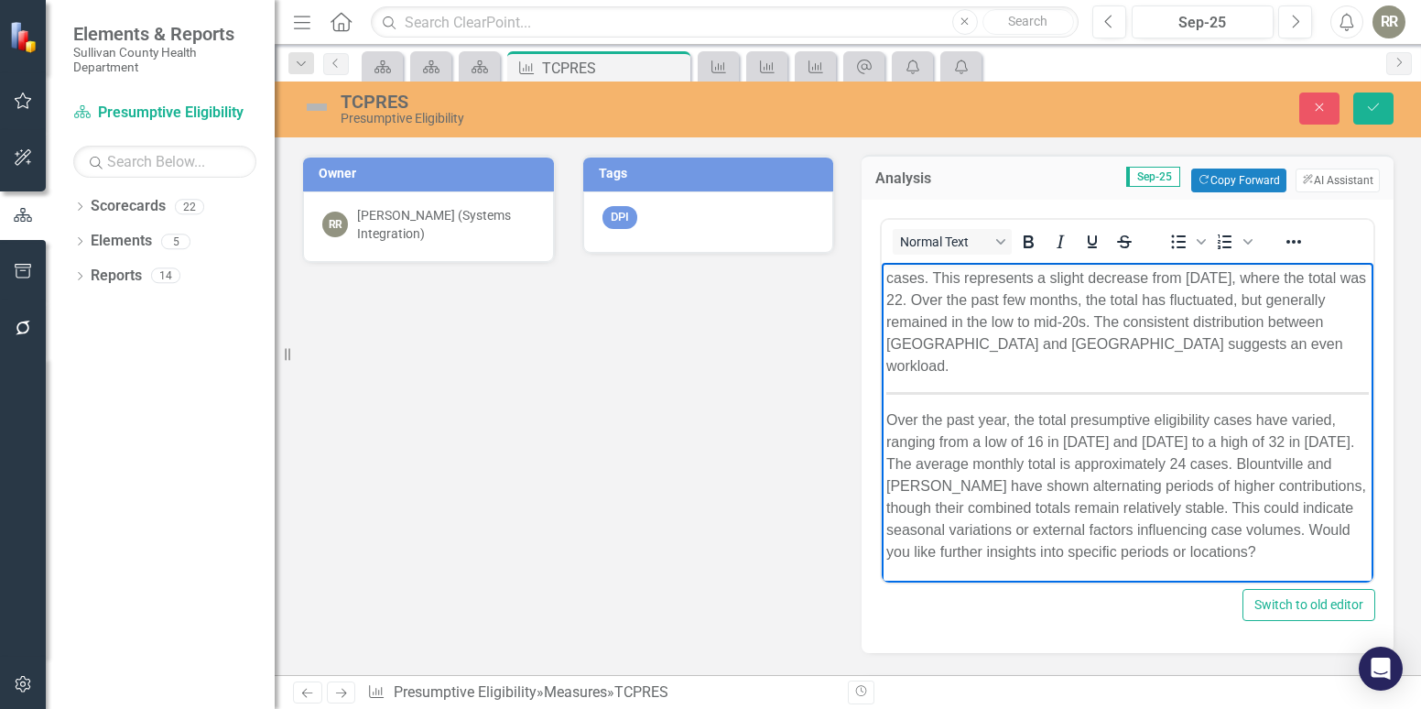
drag, startPoint x: 1062, startPoint y: 529, endPoint x: 1093, endPoint y: 553, distance: 38.5
click at [1096, 553] on p "Over the past year, the total presumptive eligibility cases have varied, rangin…" at bounding box center [1128, 485] width 483 height 154
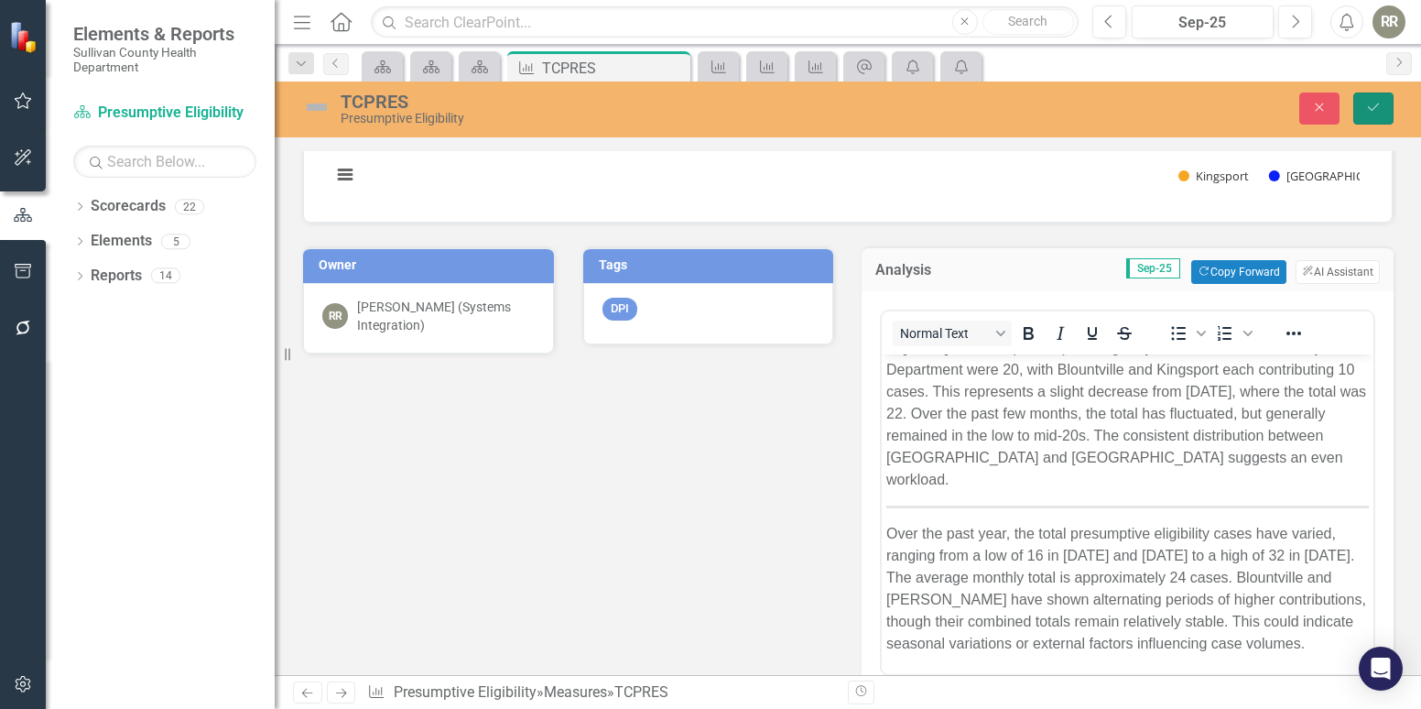
click at [1374, 113] on icon "Save" at bounding box center [1374, 107] width 16 height 13
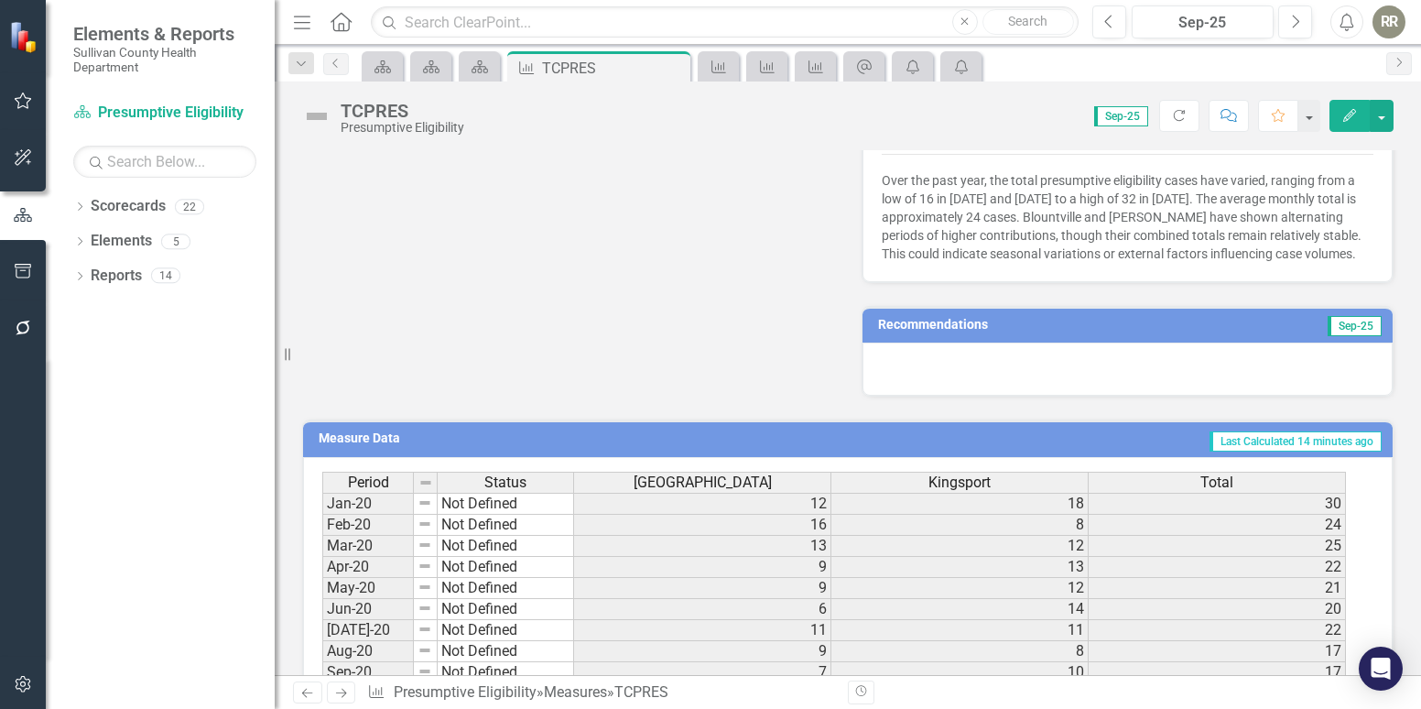
click at [1144, 381] on div at bounding box center [1128, 369] width 530 height 53
click at [1112, 341] on td "Recommendations" at bounding box center [1045, 326] width 335 height 27
click at [1061, 332] on h3 "Recommendations" at bounding box center [1045, 325] width 335 height 14
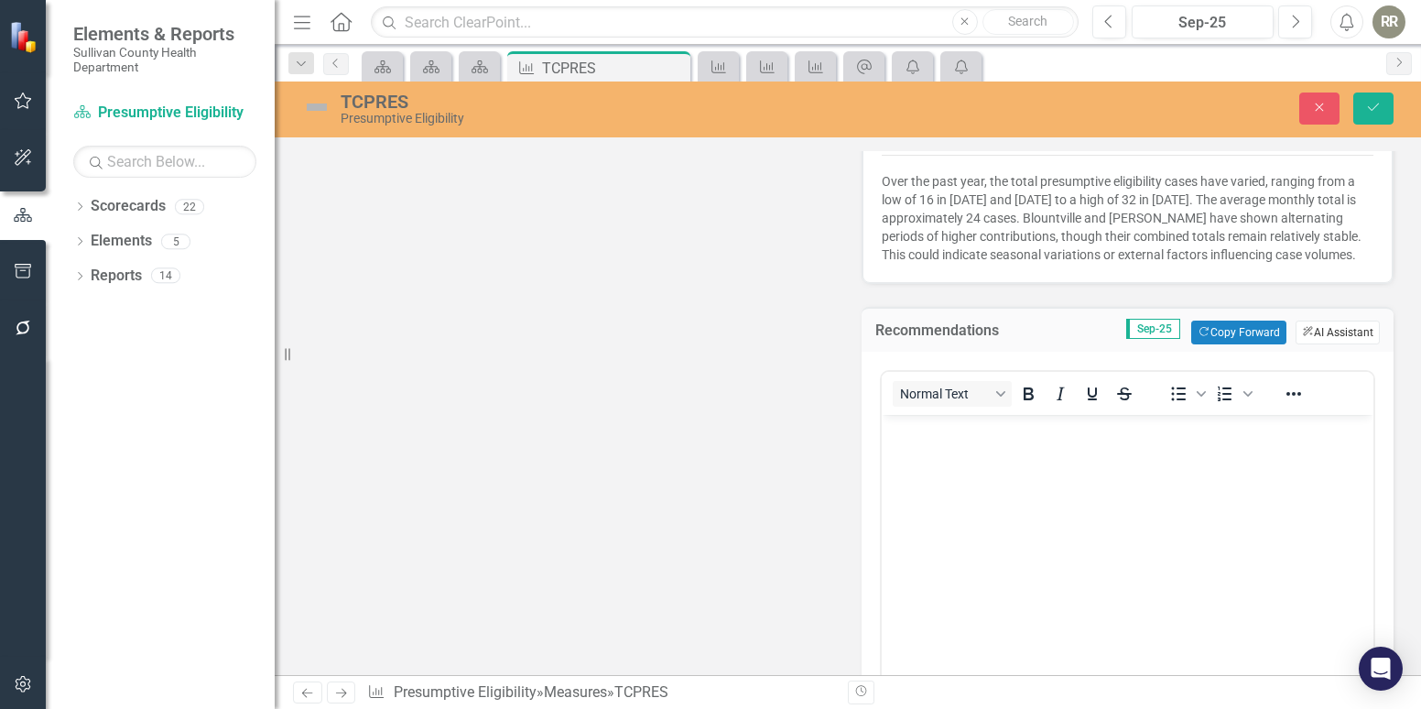
click at [1312, 344] on button "ClearPoint AI AI Assistant" at bounding box center [1338, 333] width 84 height 24
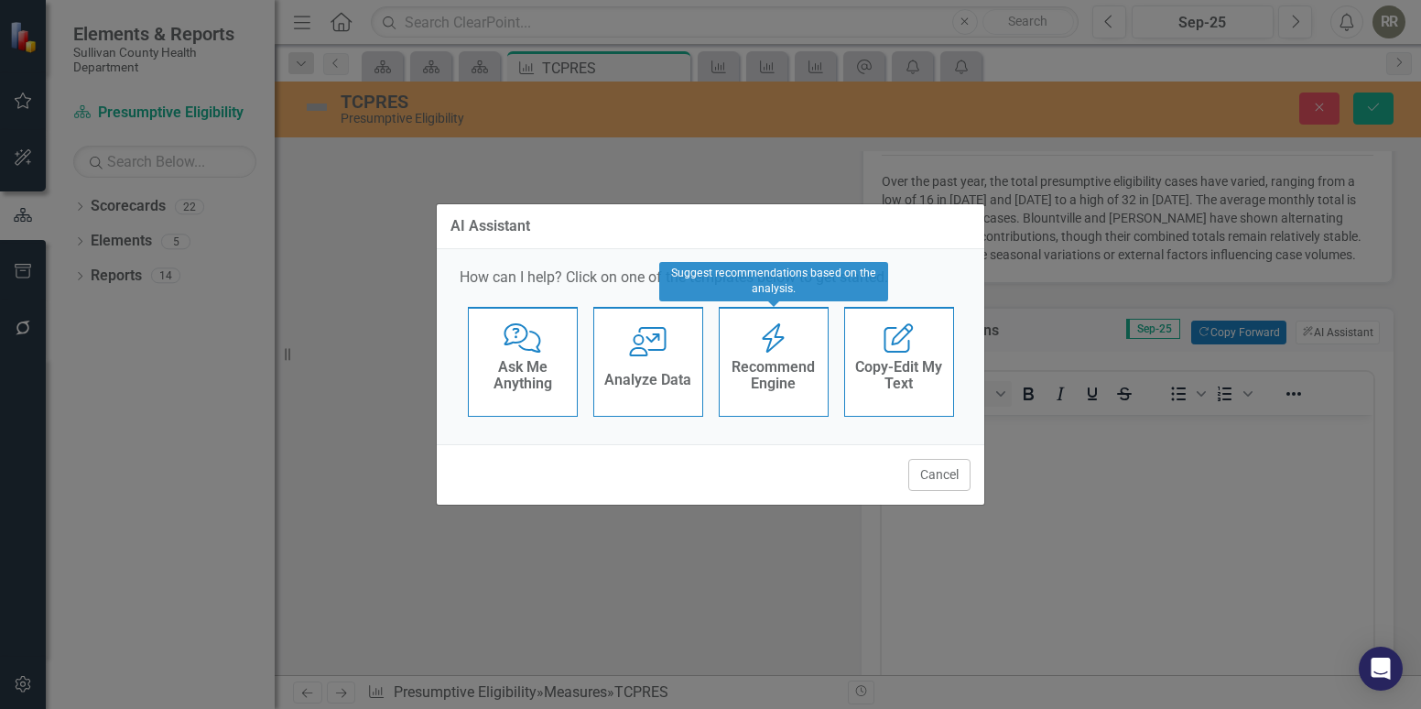
click at [767, 363] on h4 "Recommend Engine" at bounding box center [774, 375] width 90 height 32
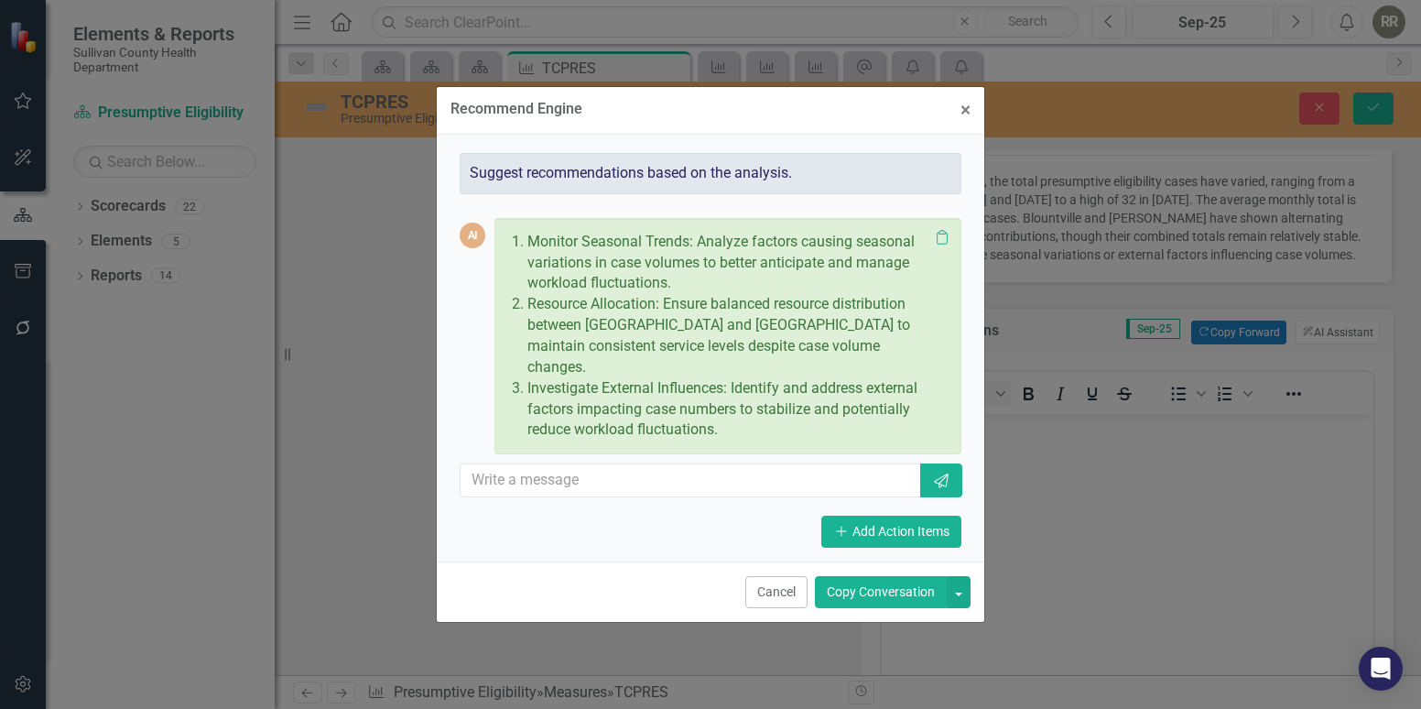
click at [879, 582] on button "Copy Conversation" at bounding box center [881, 592] width 132 height 32
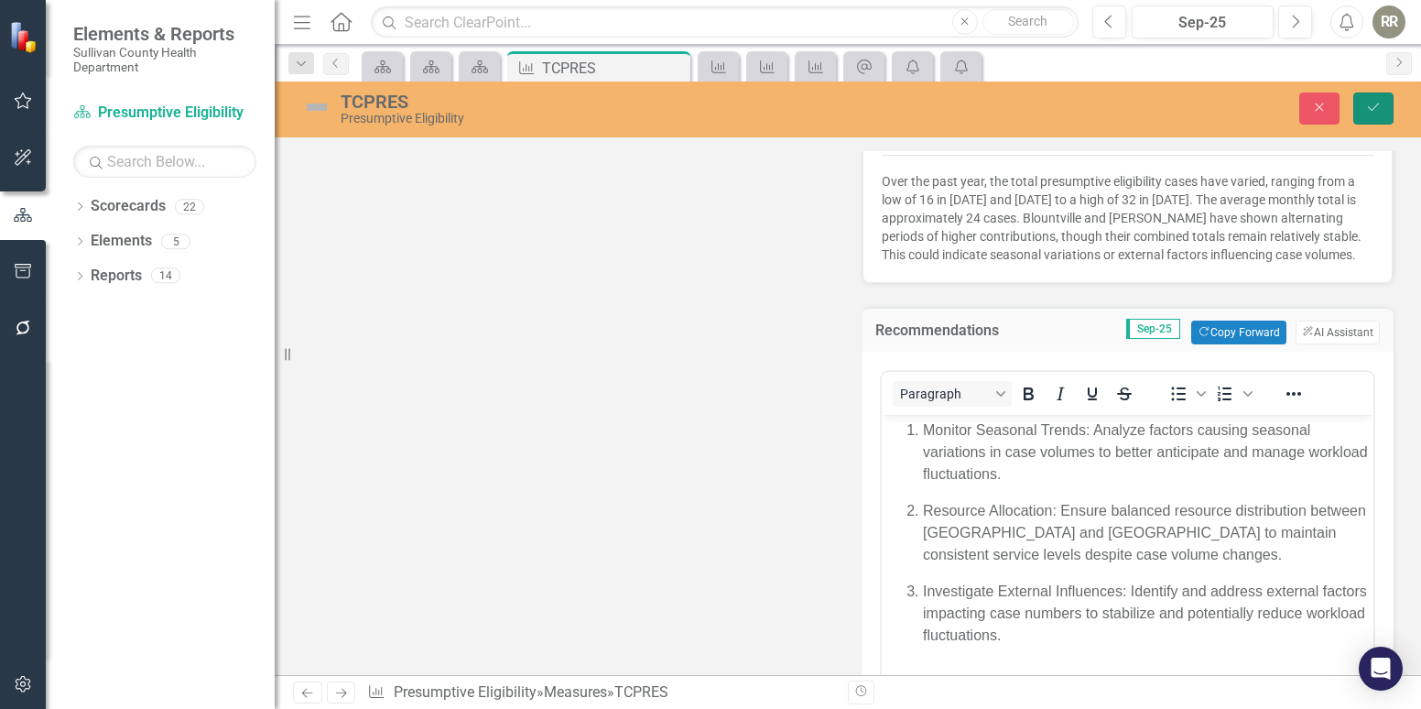
click at [1374, 108] on icon "Save" at bounding box center [1374, 107] width 16 height 13
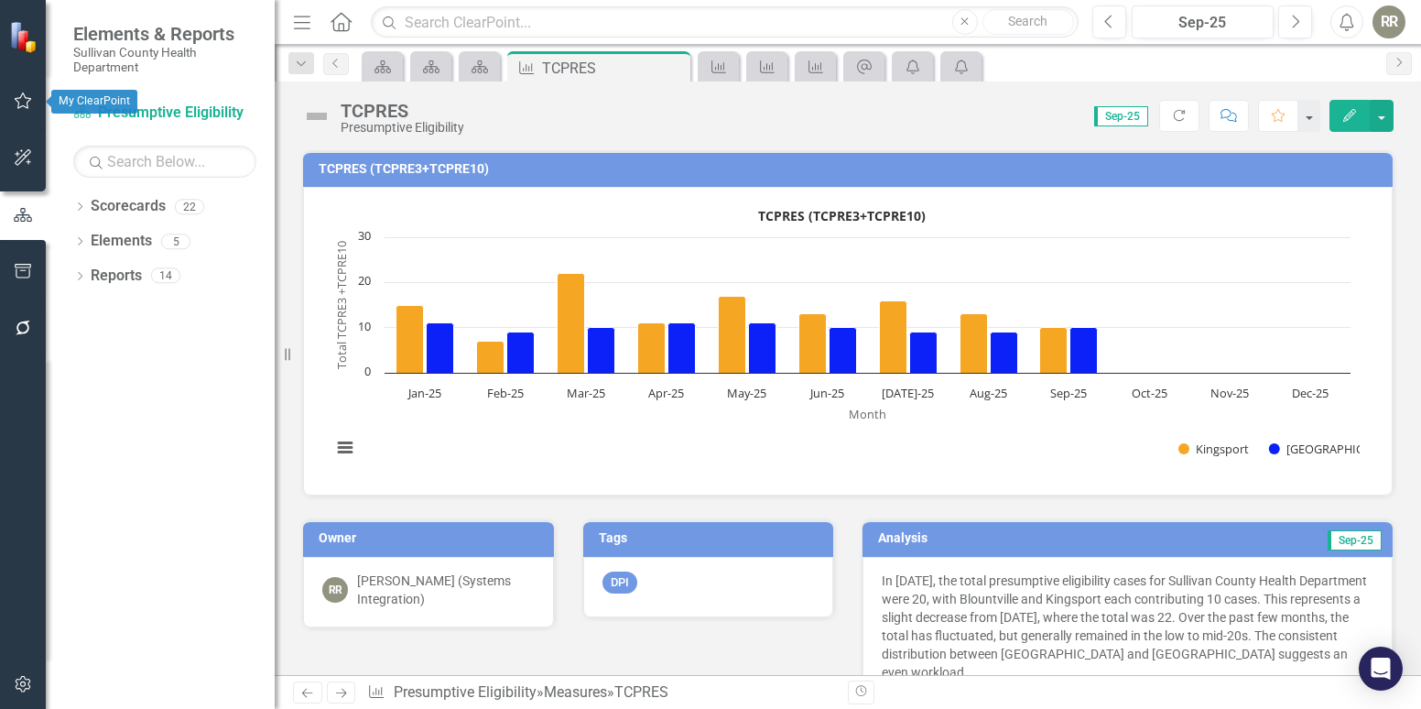
click at [9, 99] on button "button" at bounding box center [23, 101] width 41 height 38
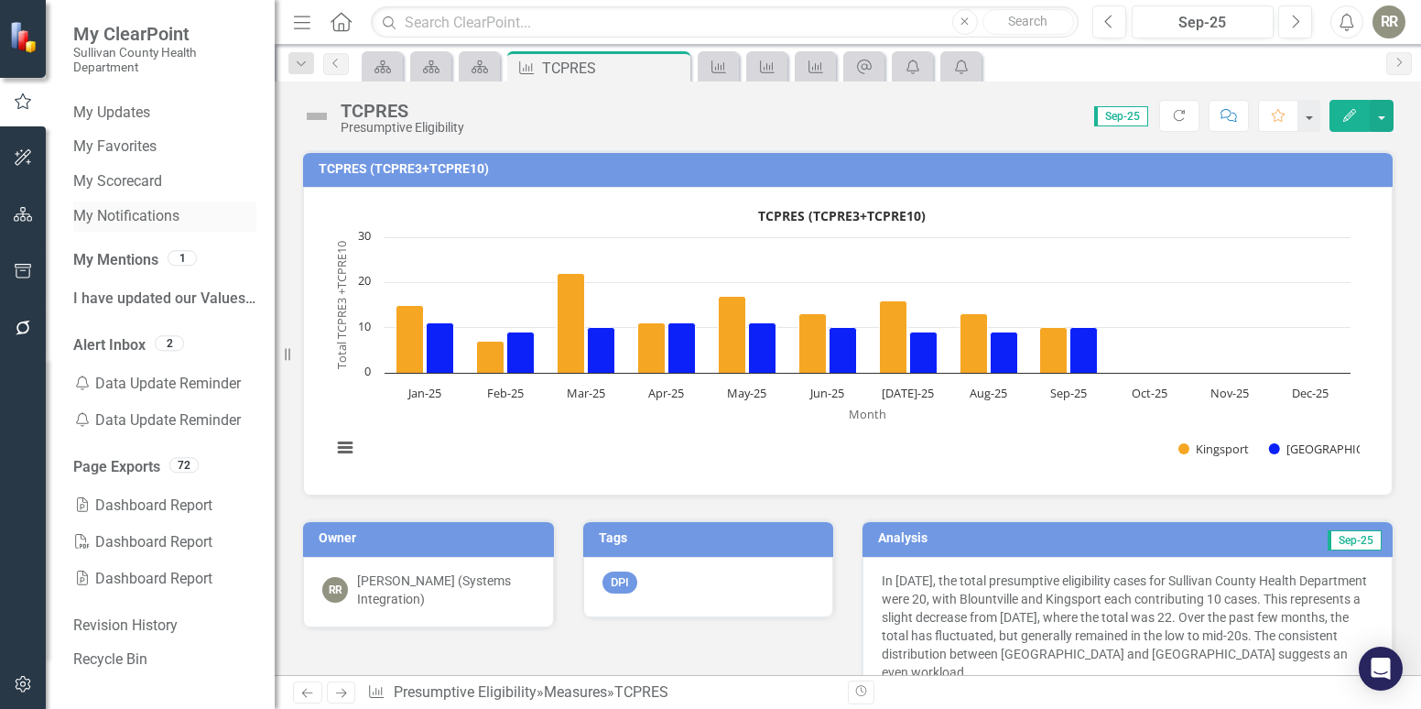
click at [125, 210] on link "My Notifications" at bounding box center [164, 216] width 183 height 21
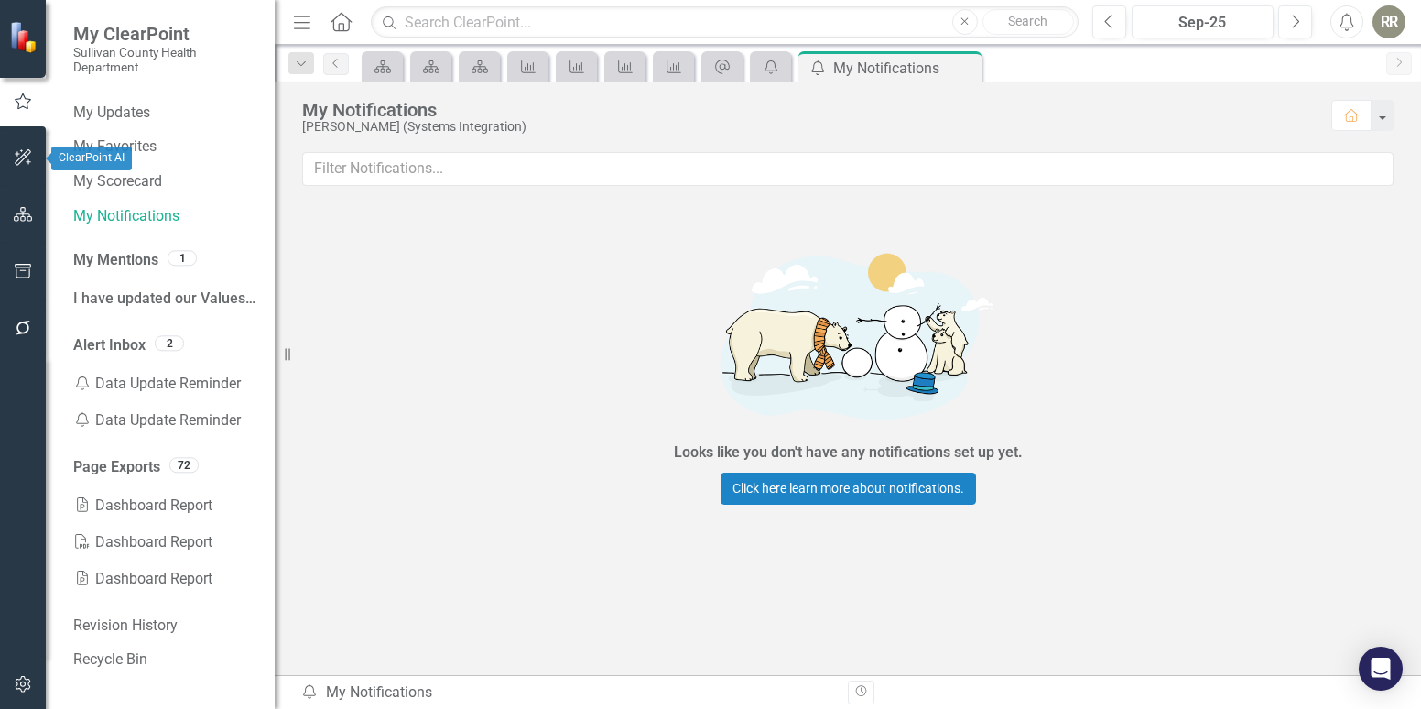
click at [23, 155] on icon "button" at bounding box center [23, 157] width 16 height 16
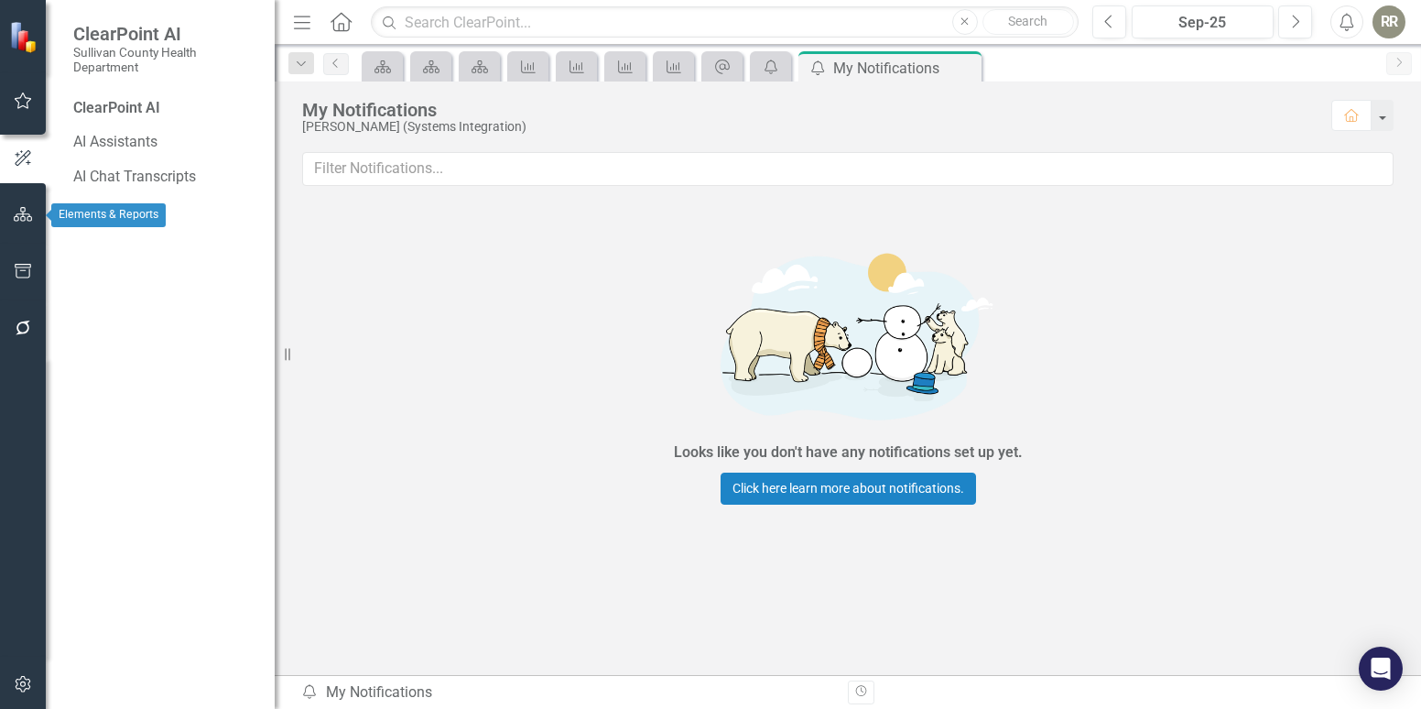
click at [28, 213] on icon "button" at bounding box center [23, 214] width 19 height 15
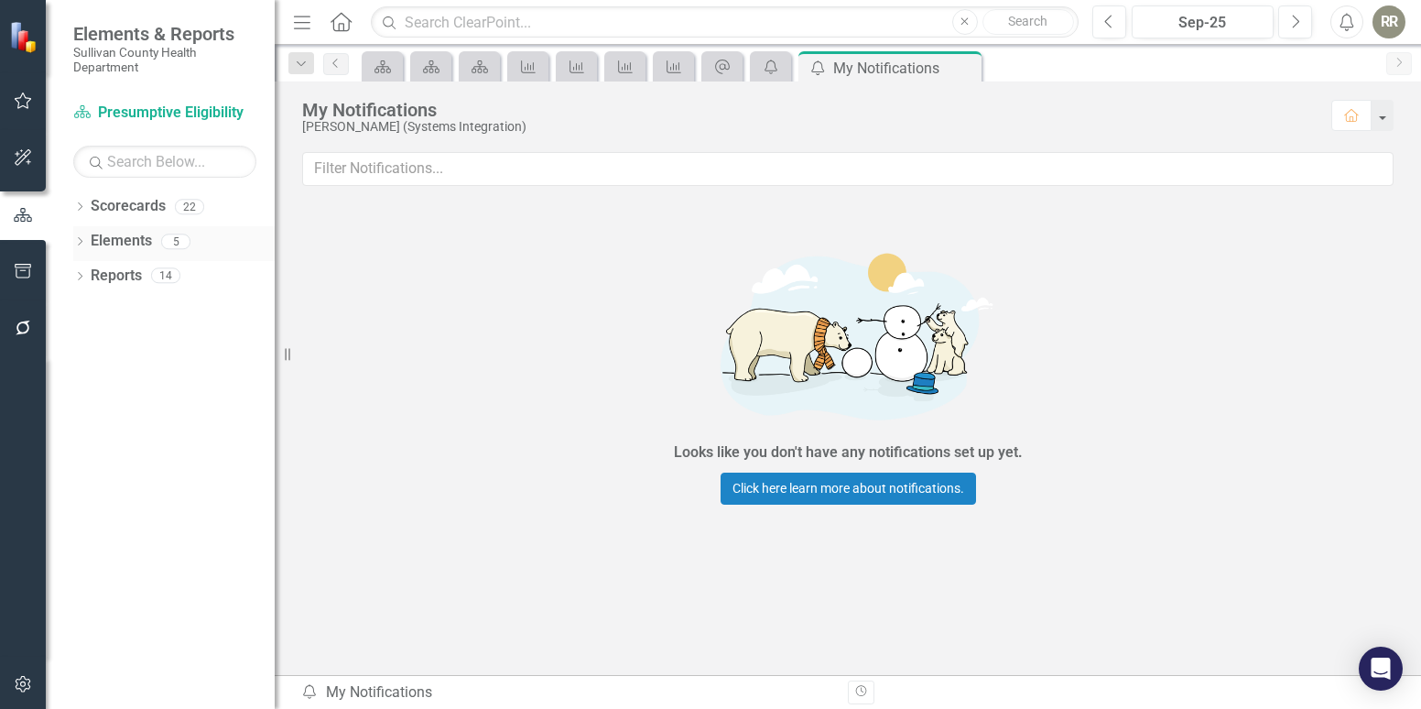
click at [136, 241] on link "Elements" at bounding box center [121, 241] width 61 height 21
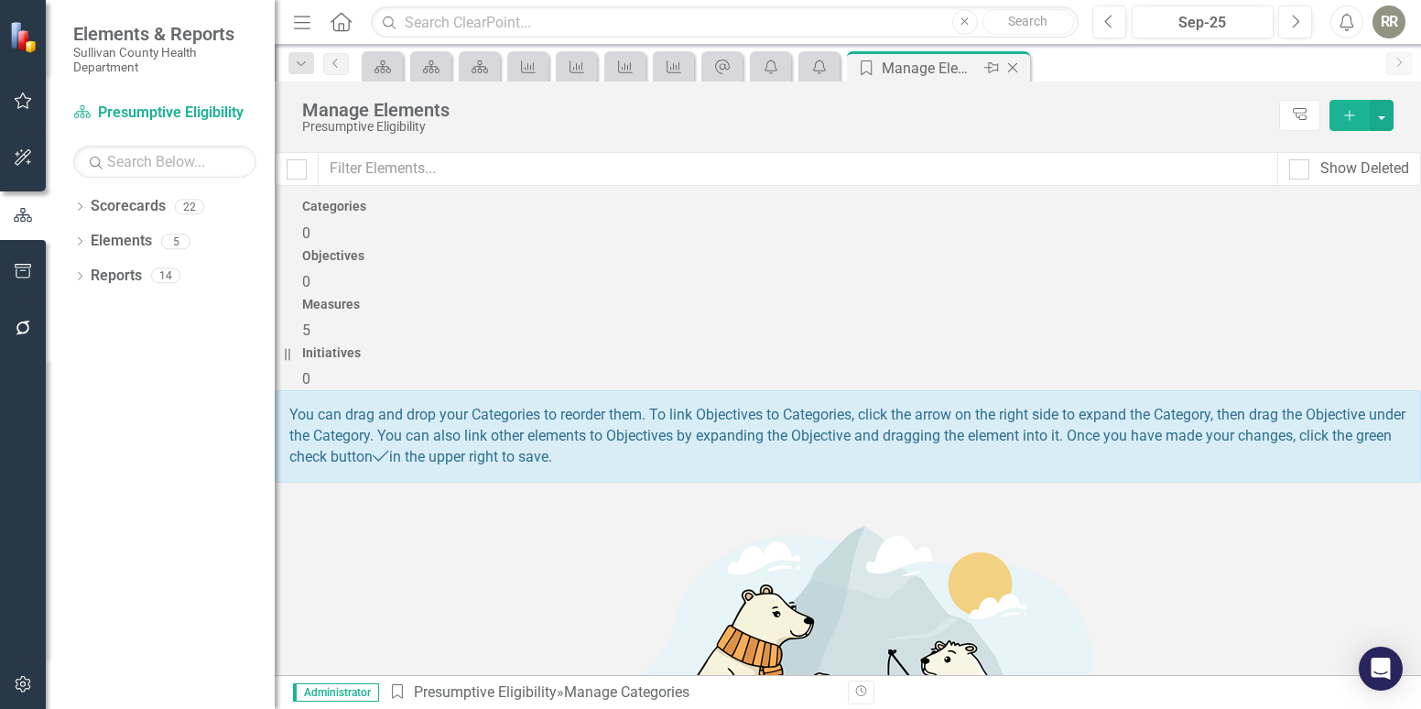
click at [1014, 66] on icon "Close" at bounding box center [1013, 67] width 18 height 15
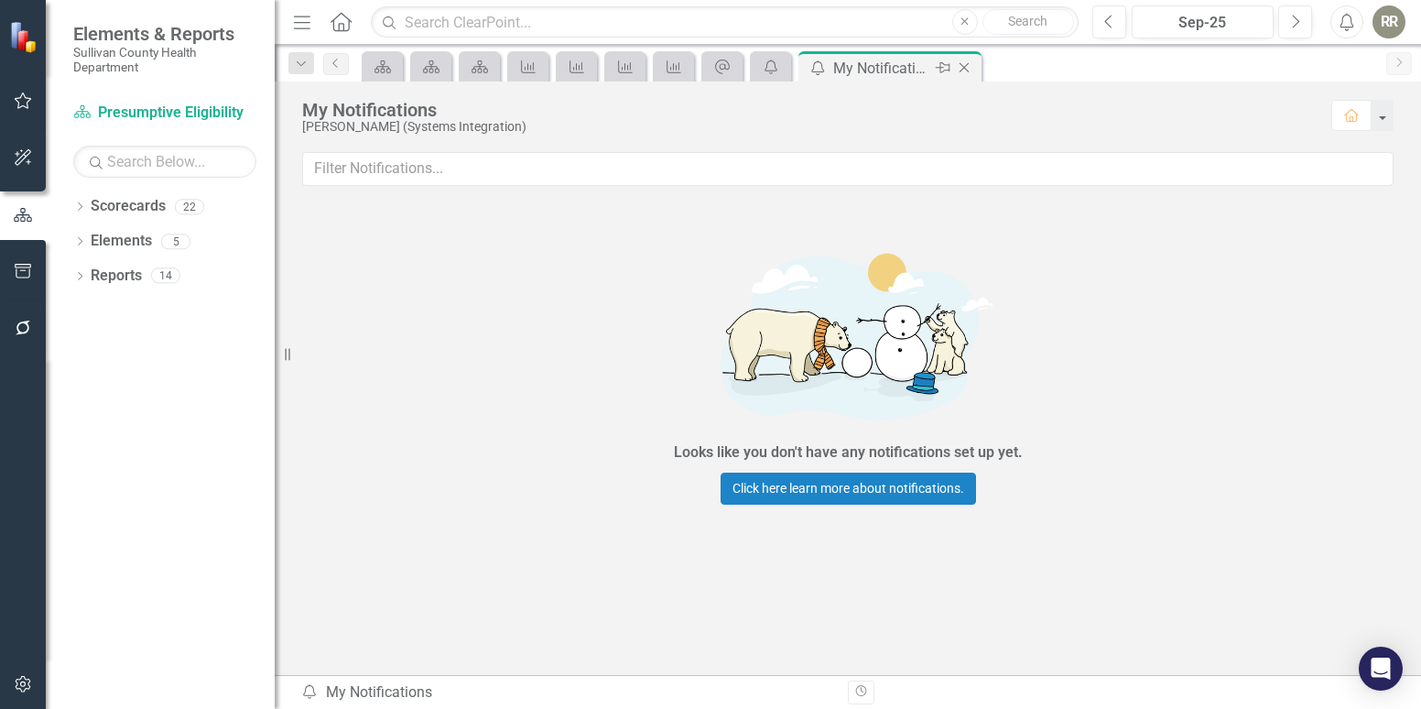
click at [967, 66] on icon "Close" at bounding box center [964, 67] width 18 height 15
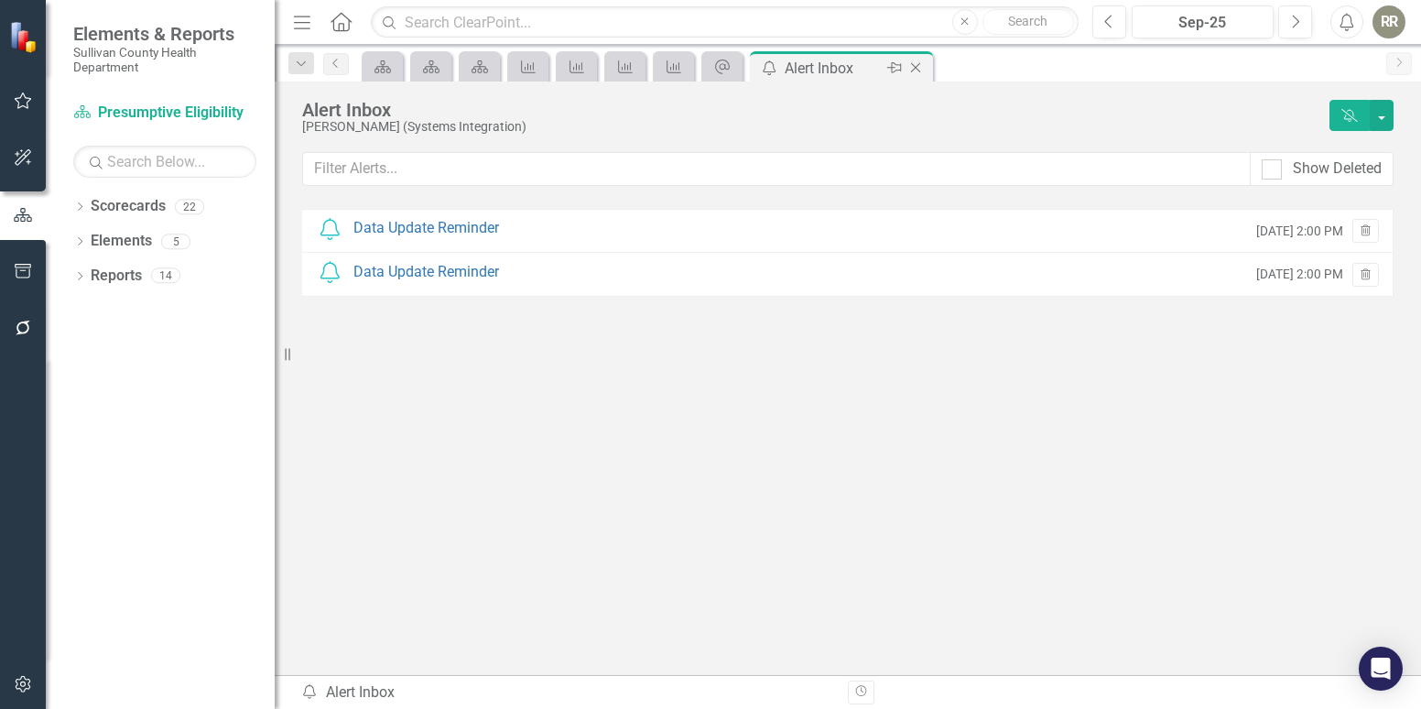
click at [914, 70] on icon at bounding box center [916, 68] width 10 height 10
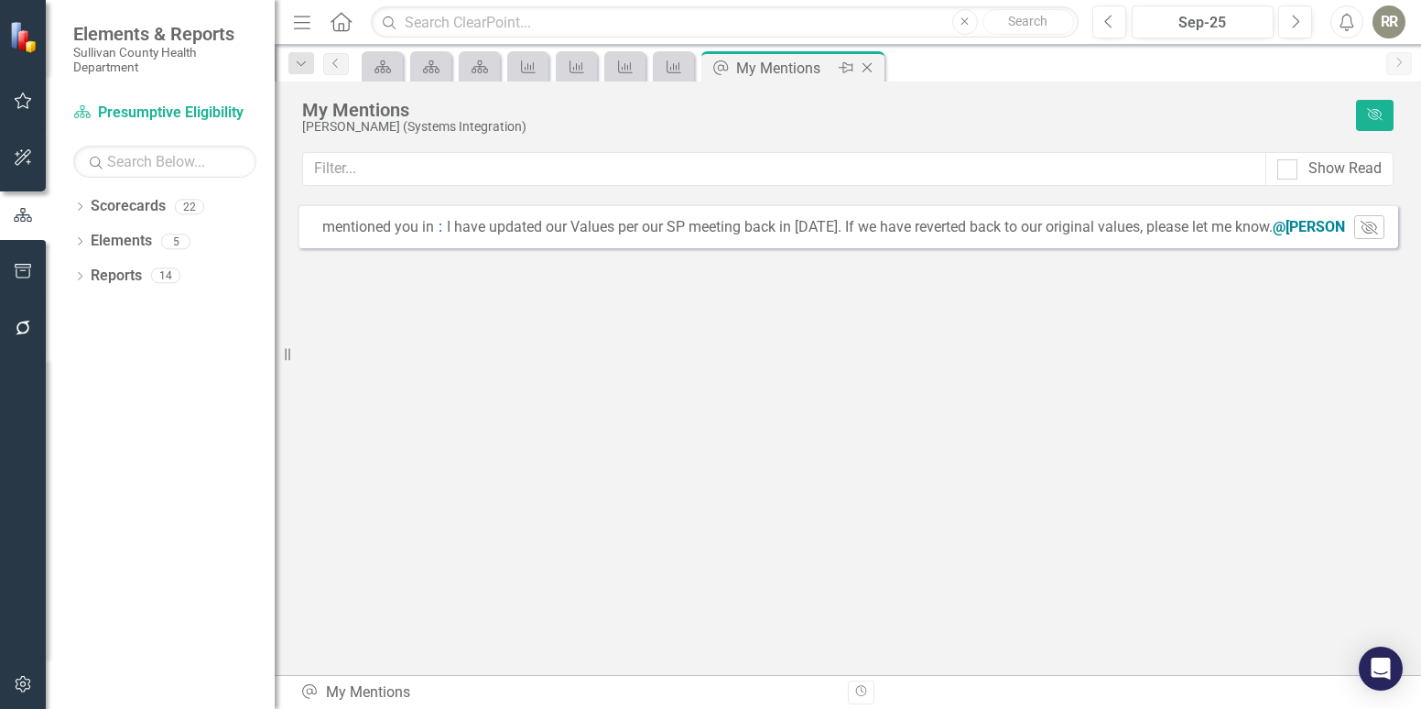
click at [866, 74] on icon "Close" at bounding box center [867, 67] width 18 height 15
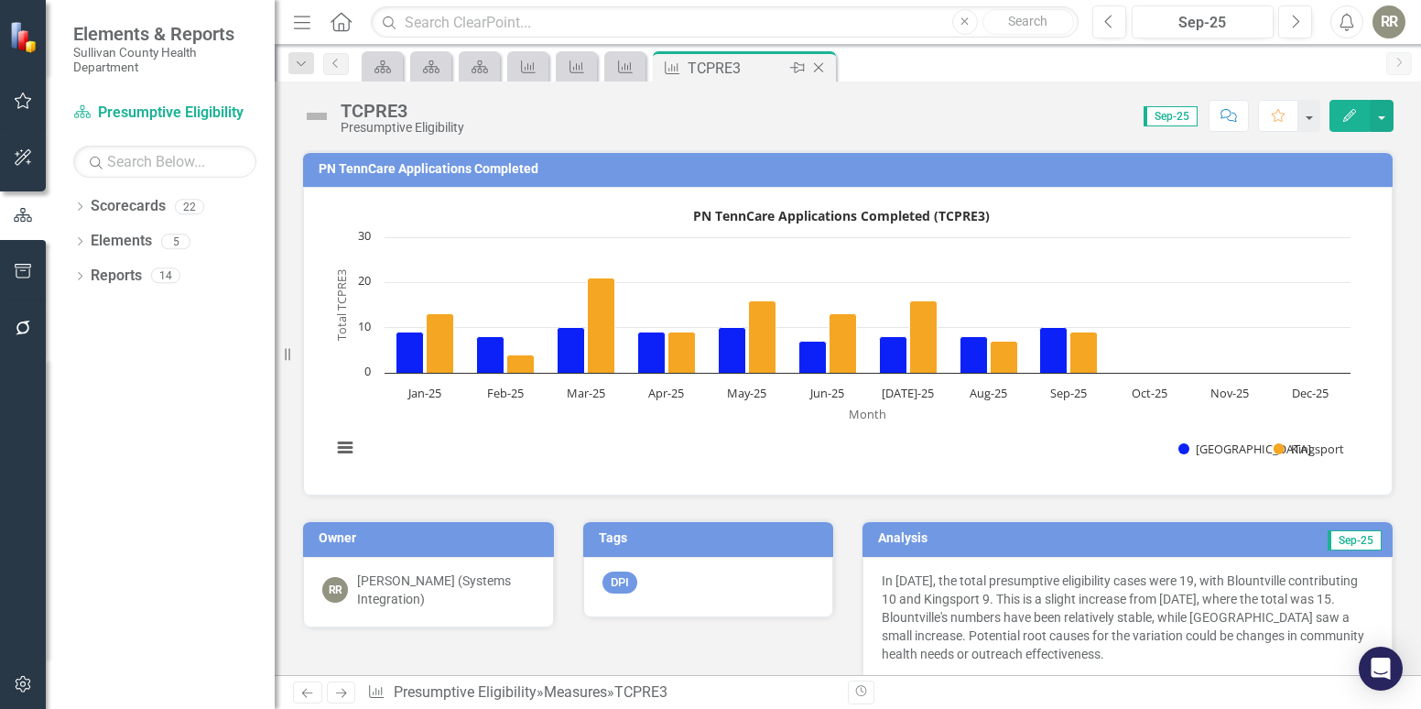
click at [818, 66] on icon "Close" at bounding box center [819, 67] width 18 height 15
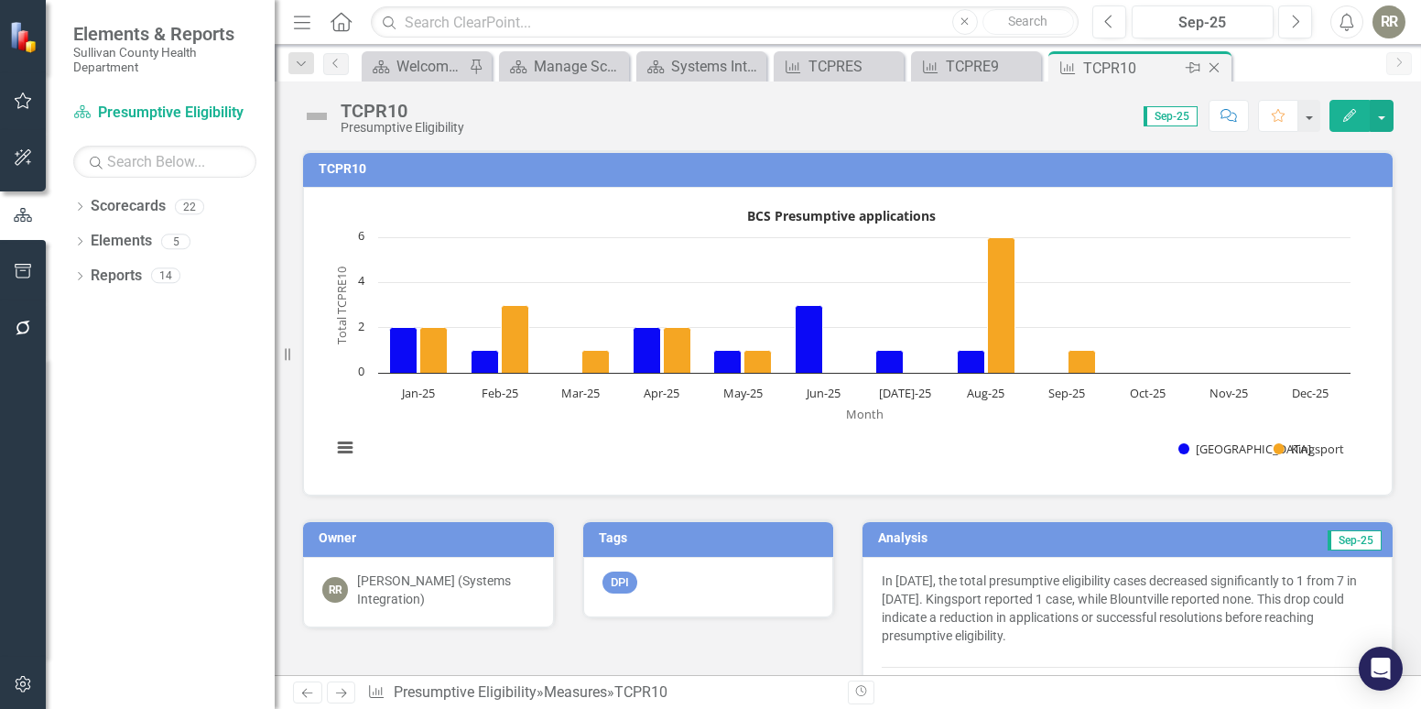
click at [1218, 69] on icon "Close" at bounding box center [1214, 67] width 18 height 15
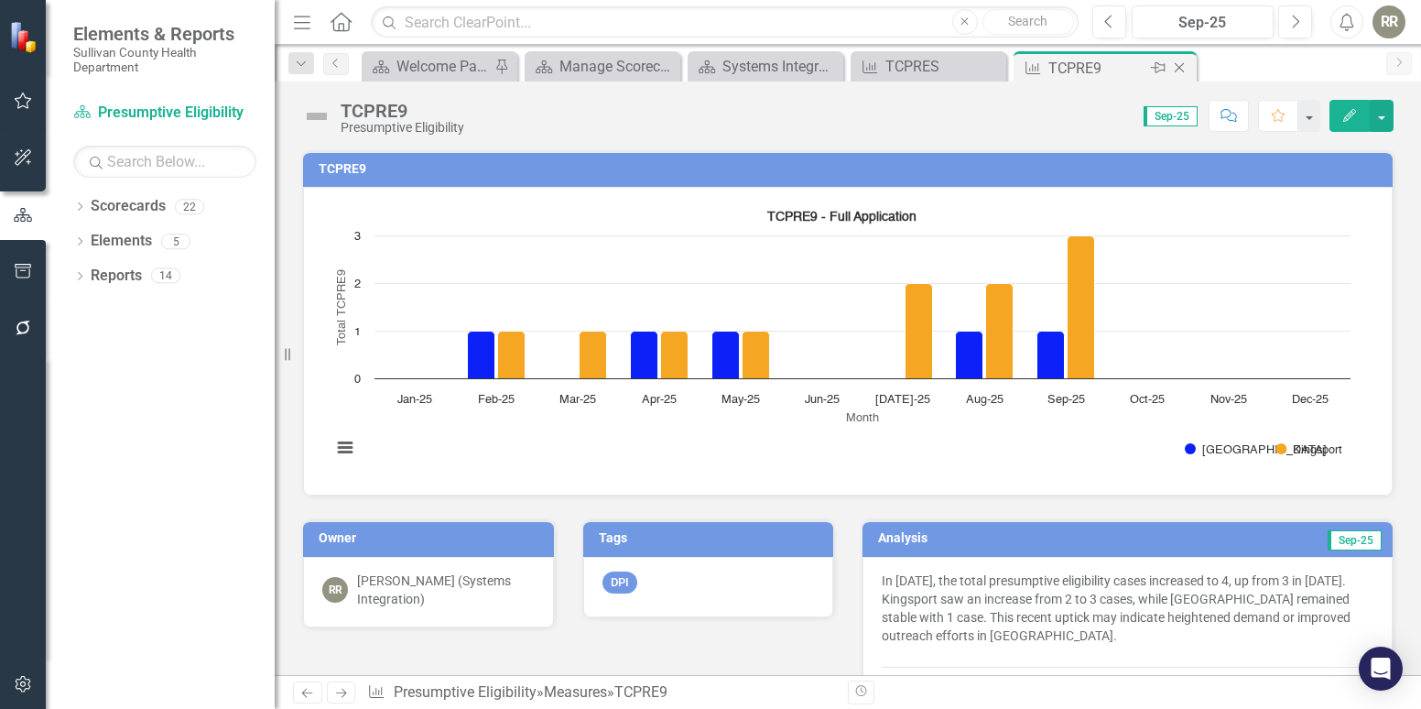
click at [1189, 68] on icon "Close" at bounding box center [1179, 67] width 18 height 15
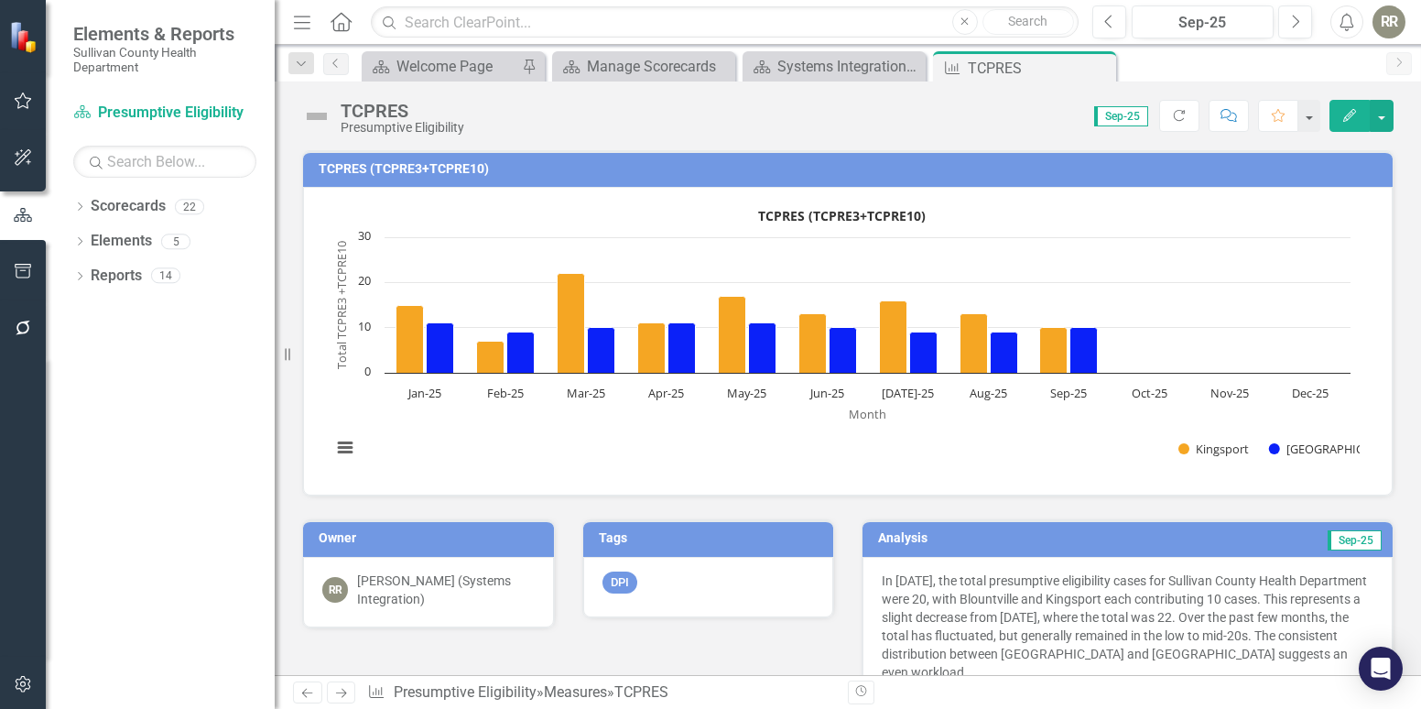
click at [0, 0] on icon "Close" at bounding box center [0, 0] width 0 height 0
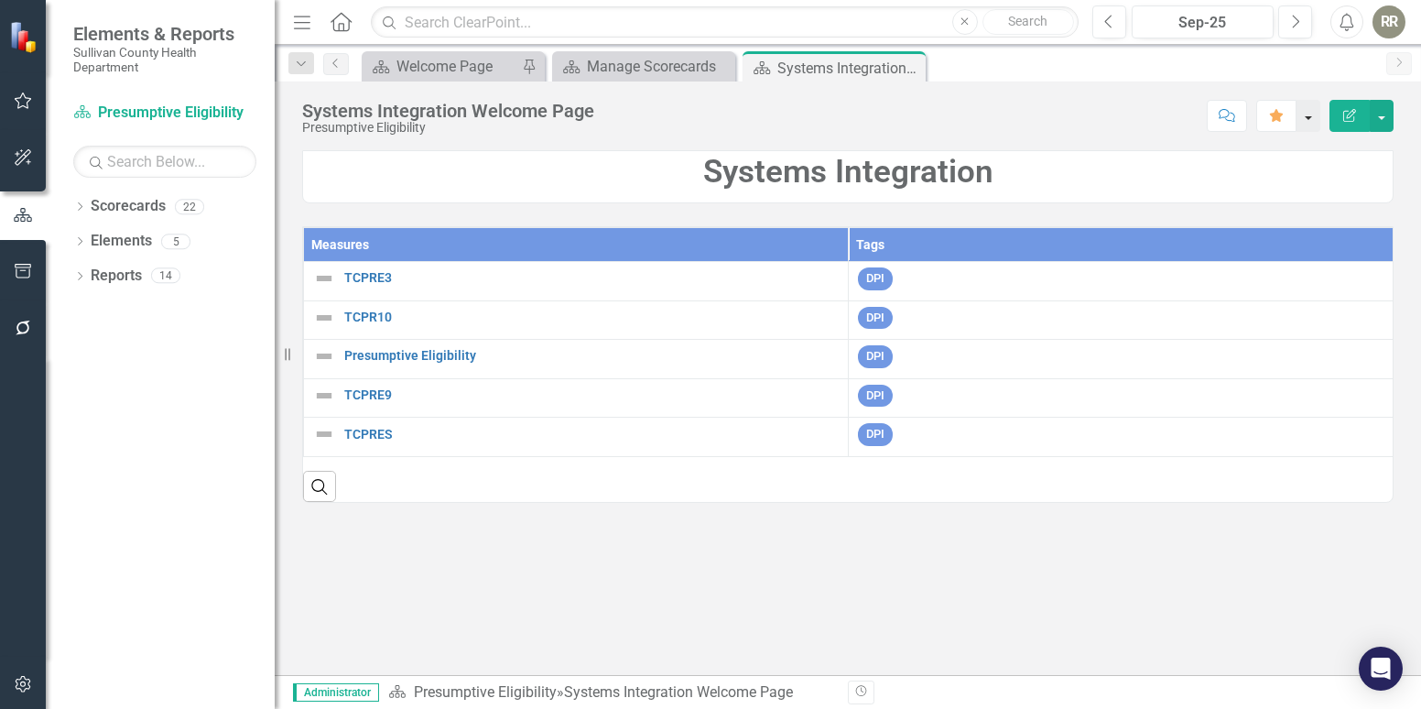
click at [1321, 108] on button "button" at bounding box center [1309, 116] width 24 height 32
click at [1316, 110] on button "button" at bounding box center [1309, 116] width 24 height 32
click at [1382, 118] on button "button" at bounding box center [1382, 116] width 24 height 32
click at [680, 67] on div "Manage Scorecards" at bounding box center [647, 66] width 121 height 23
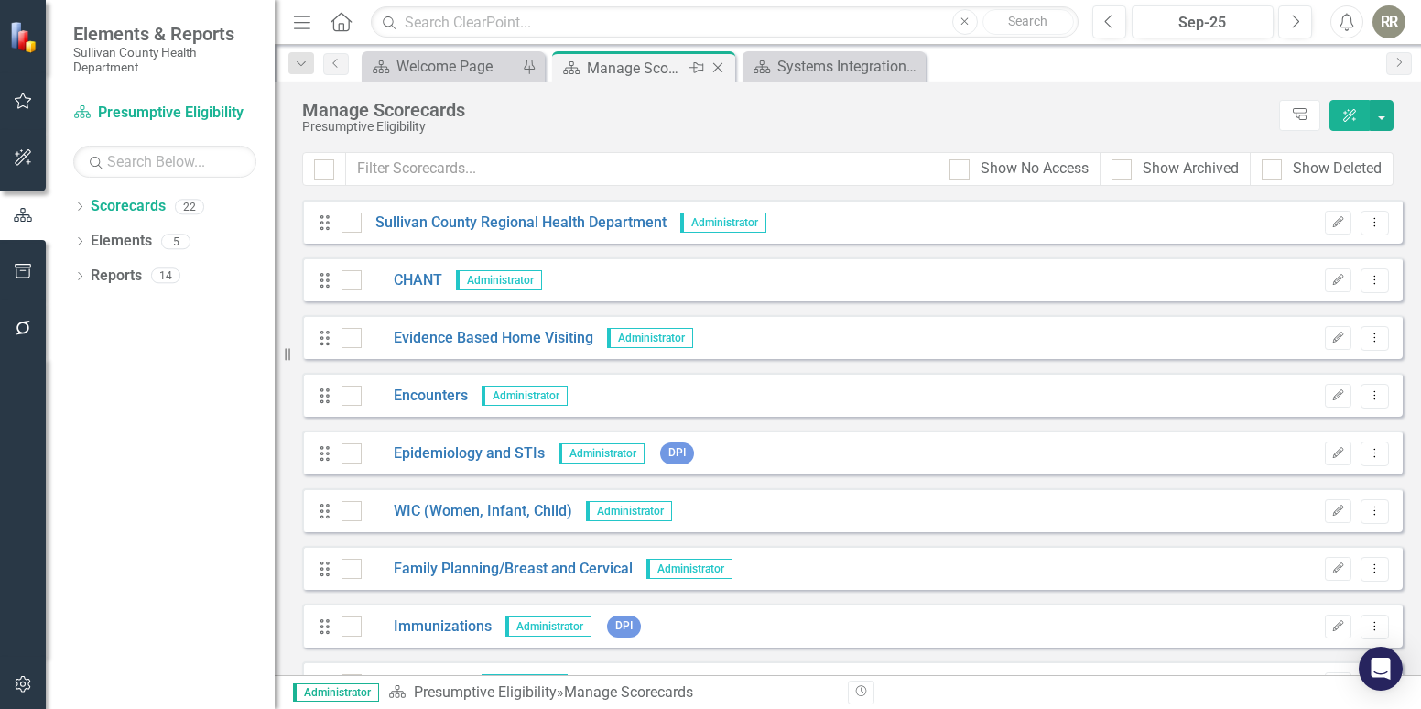
click at [714, 67] on icon "Close" at bounding box center [718, 67] width 18 height 15
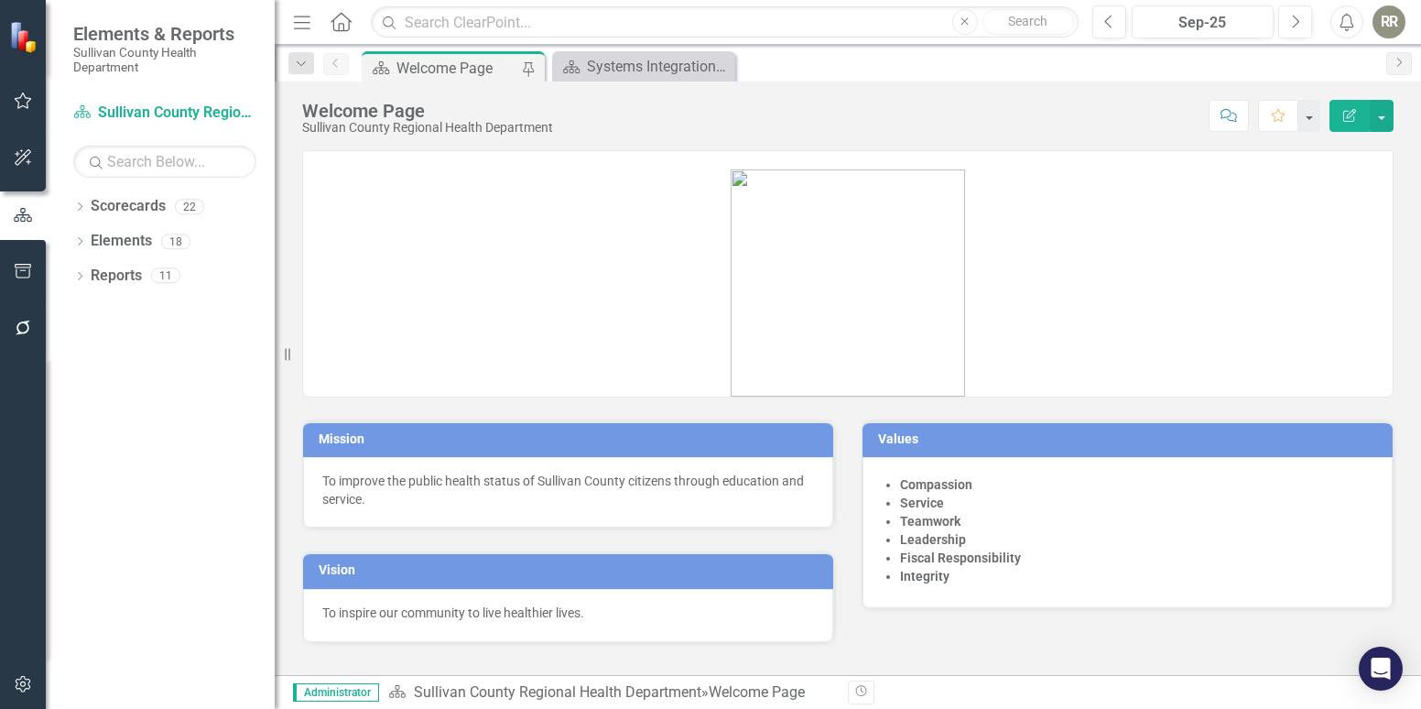
click at [493, 71] on div "Welcome Page" at bounding box center [457, 68] width 121 height 23
click at [24, 269] on icon "button" at bounding box center [23, 271] width 19 height 15
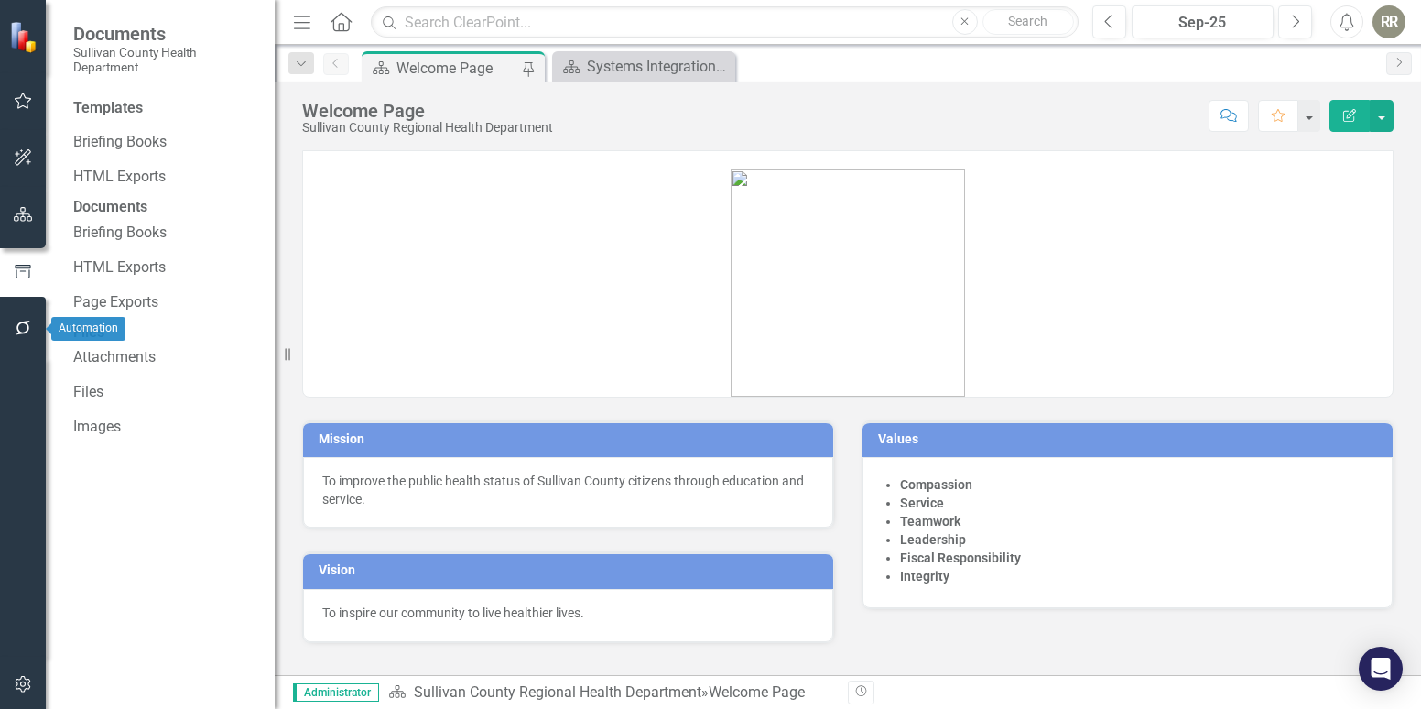
click at [27, 328] on icon "button" at bounding box center [23, 328] width 19 height 15
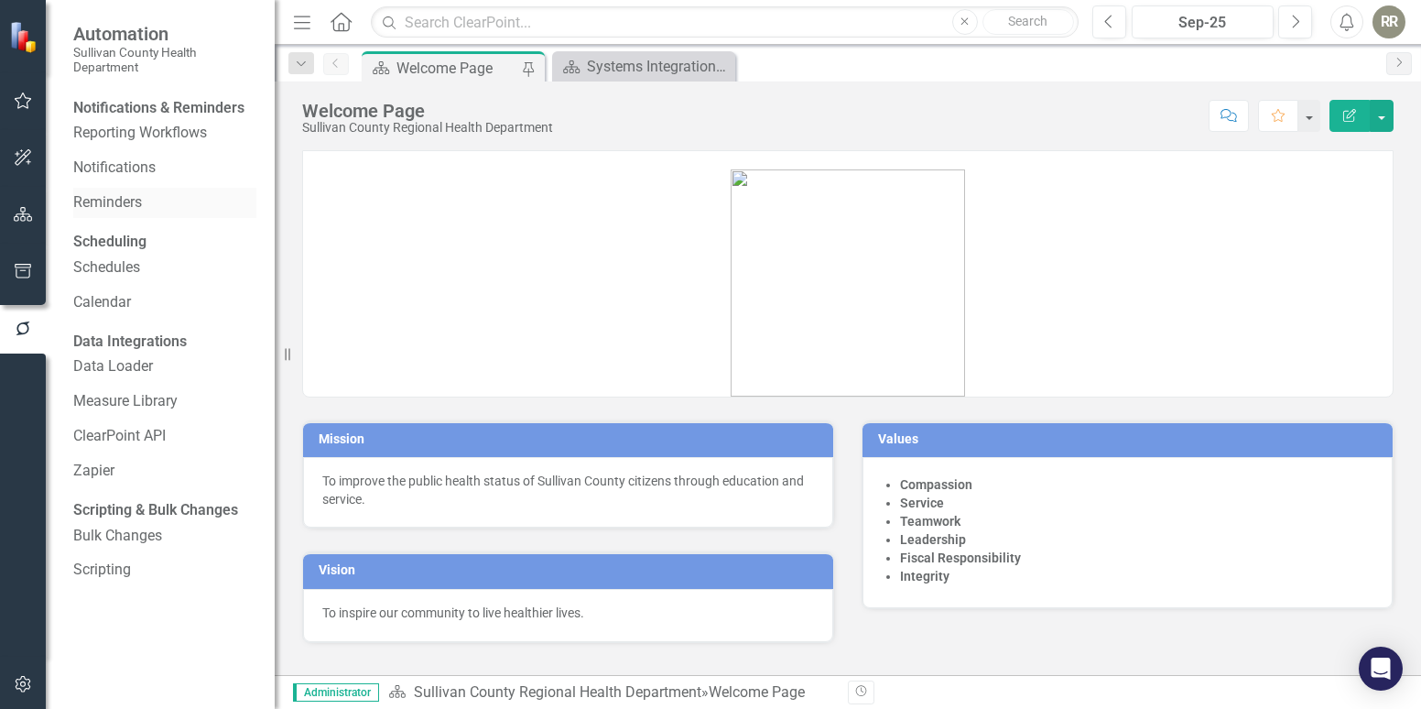
click at [104, 213] on link "Reminders" at bounding box center [164, 202] width 183 height 21
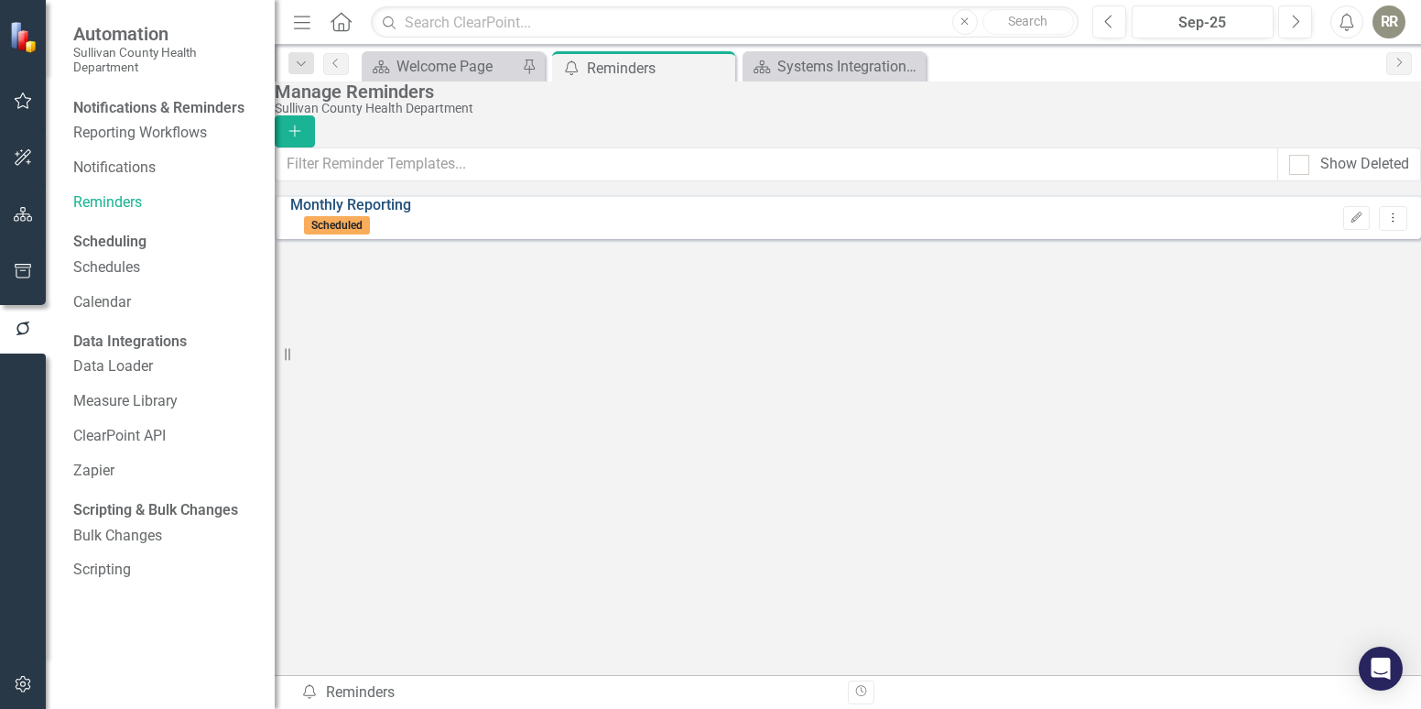
click at [380, 213] on link "Monthly Reporting" at bounding box center [350, 204] width 121 height 17
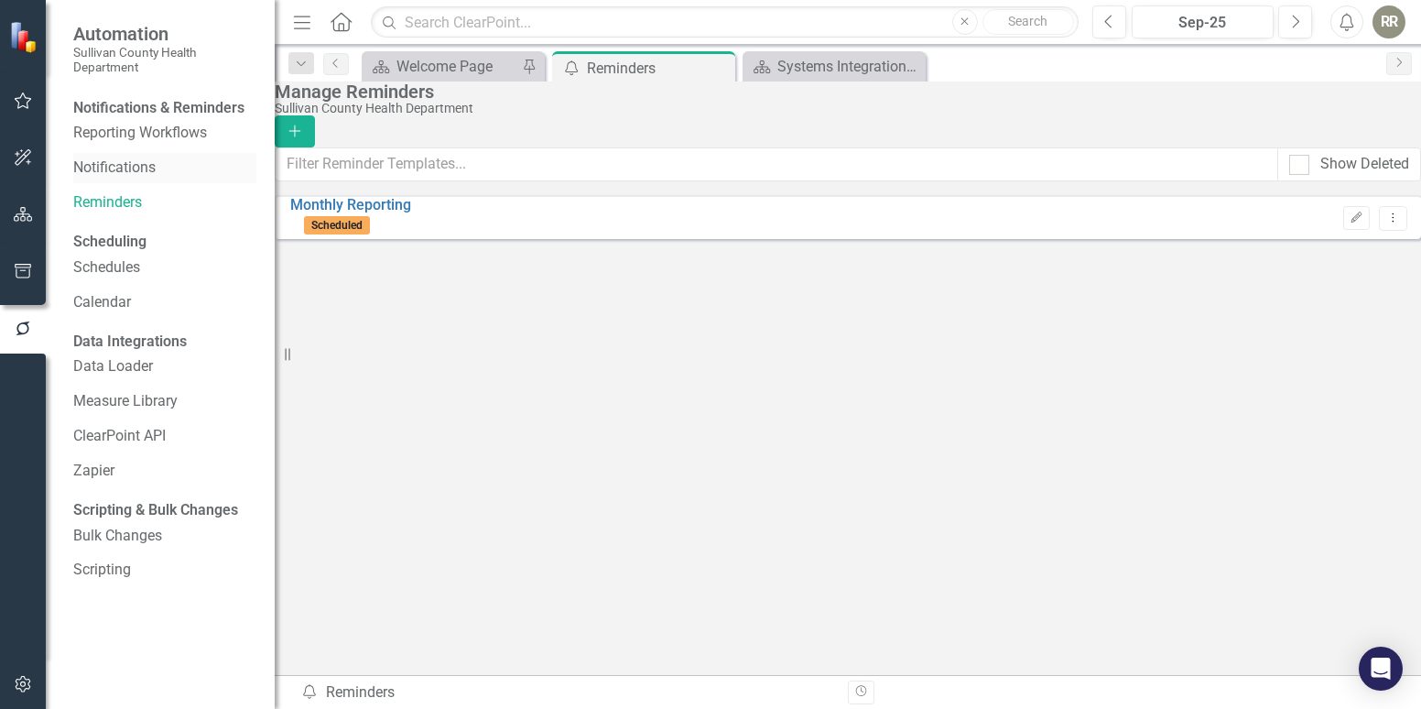
click at [117, 179] on link "Notifications" at bounding box center [164, 168] width 183 height 21
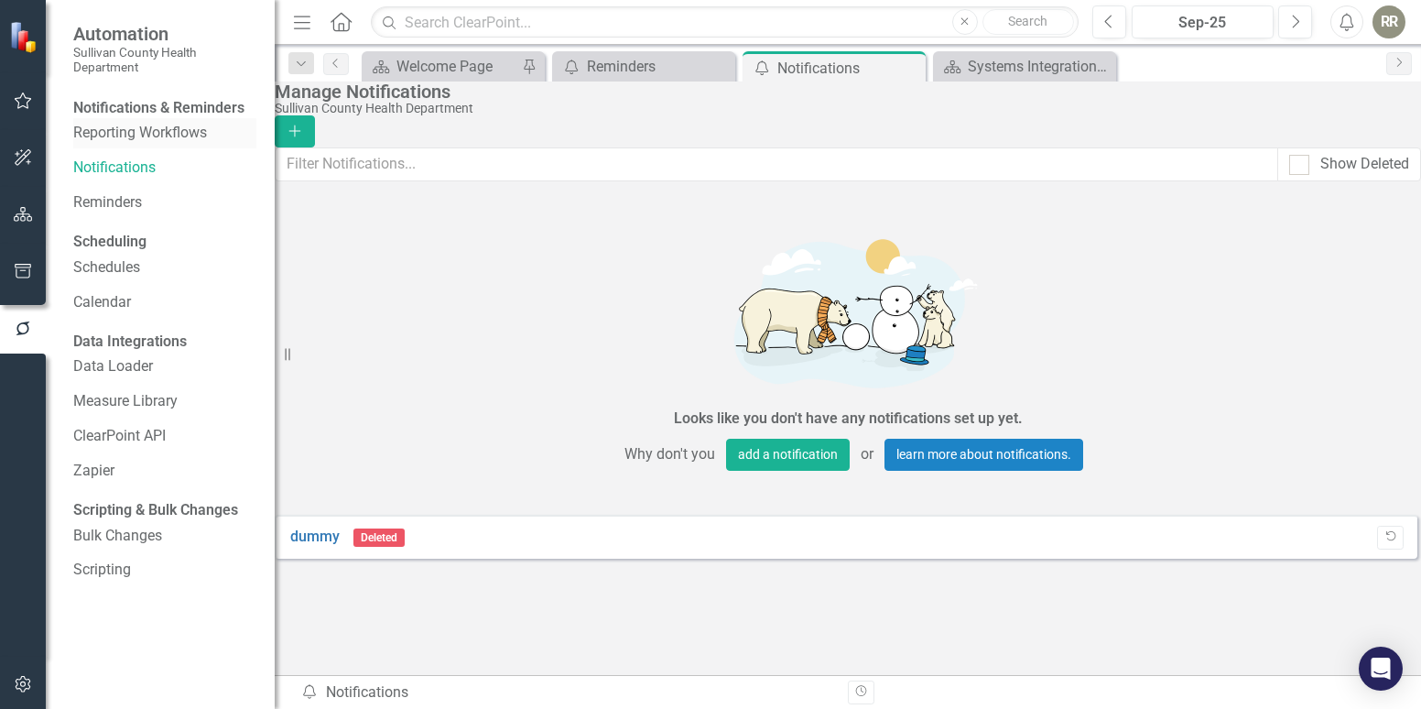
click at [133, 144] on link "Reporting Workflows" at bounding box center [164, 133] width 183 height 21
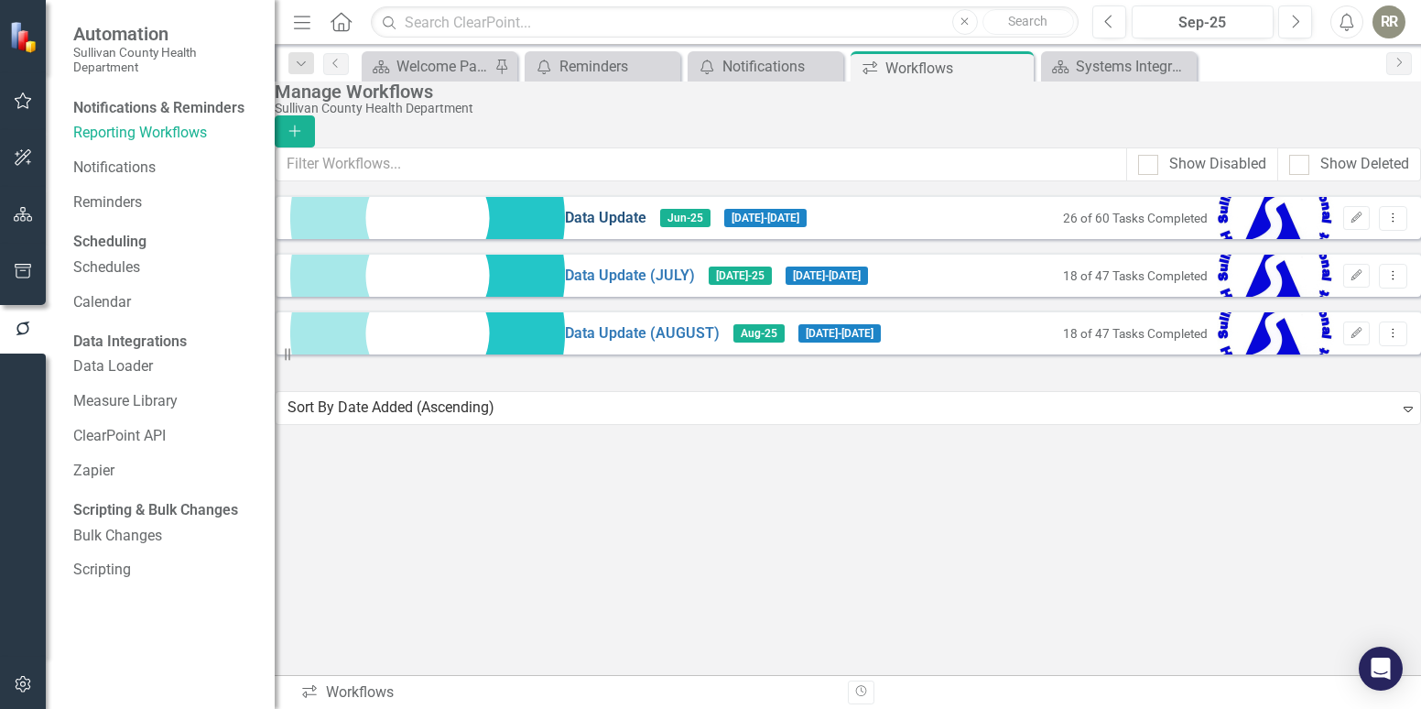
click at [565, 229] on link "Data Update" at bounding box center [606, 218] width 82 height 21
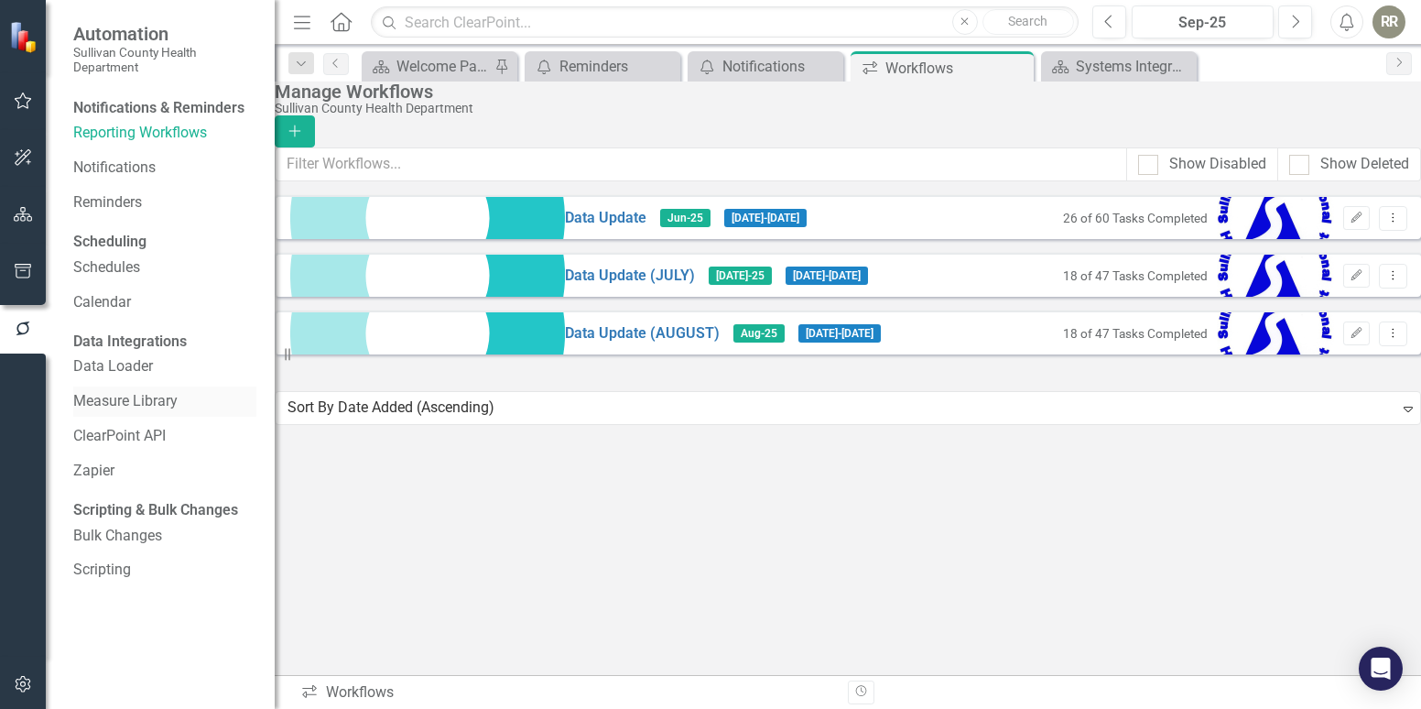
click at [147, 412] on link "Measure Library" at bounding box center [164, 401] width 183 height 21
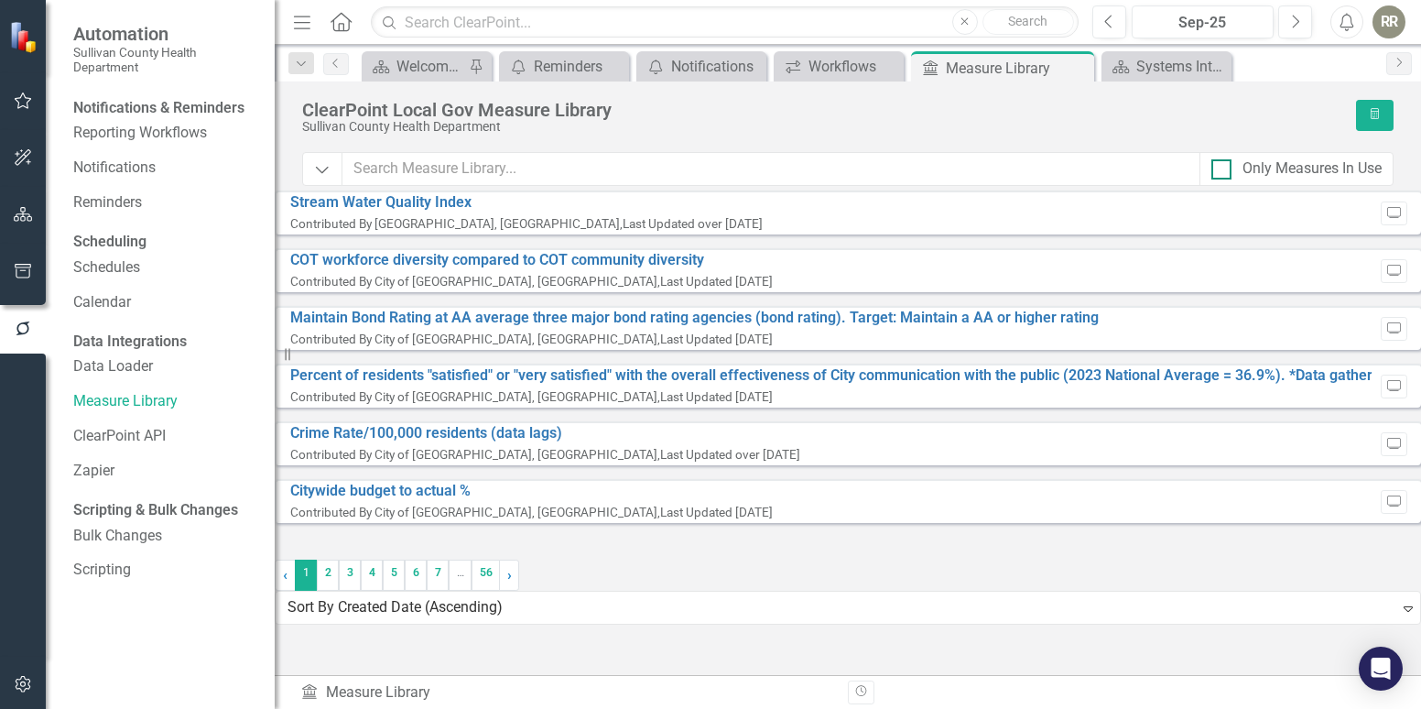
click at [1214, 171] on div at bounding box center [1222, 169] width 20 height 20
click at [1214, 171] on input "Only Measures In Use" at bounding box center [1218, 165] width 12 height 12
checkbox input "true"
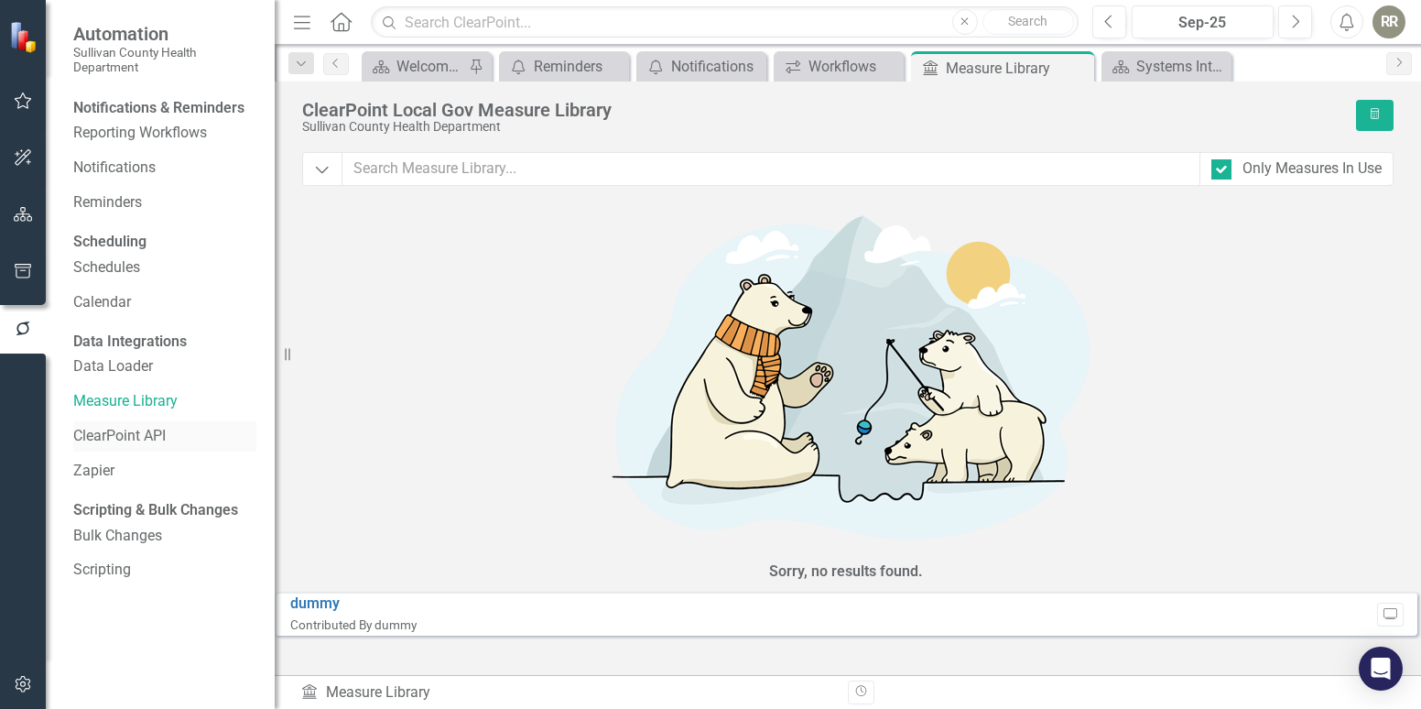
click at [141, 447] on link "ClearPoint API" at bounding box center [164, 436] width 183 height 21
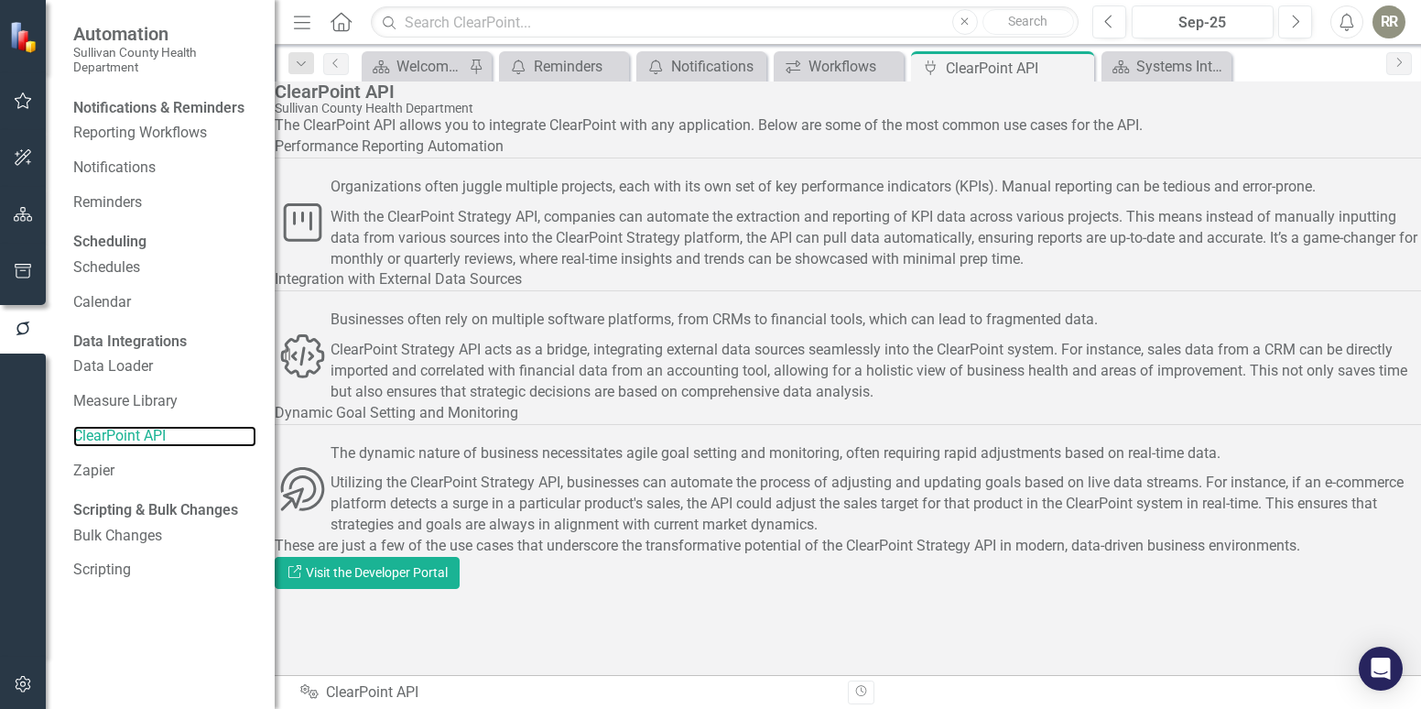
scroll to position [71, 0]
click at [141, 482] on link "Zapier" at bounding box center [164, 471] width 183 height 21
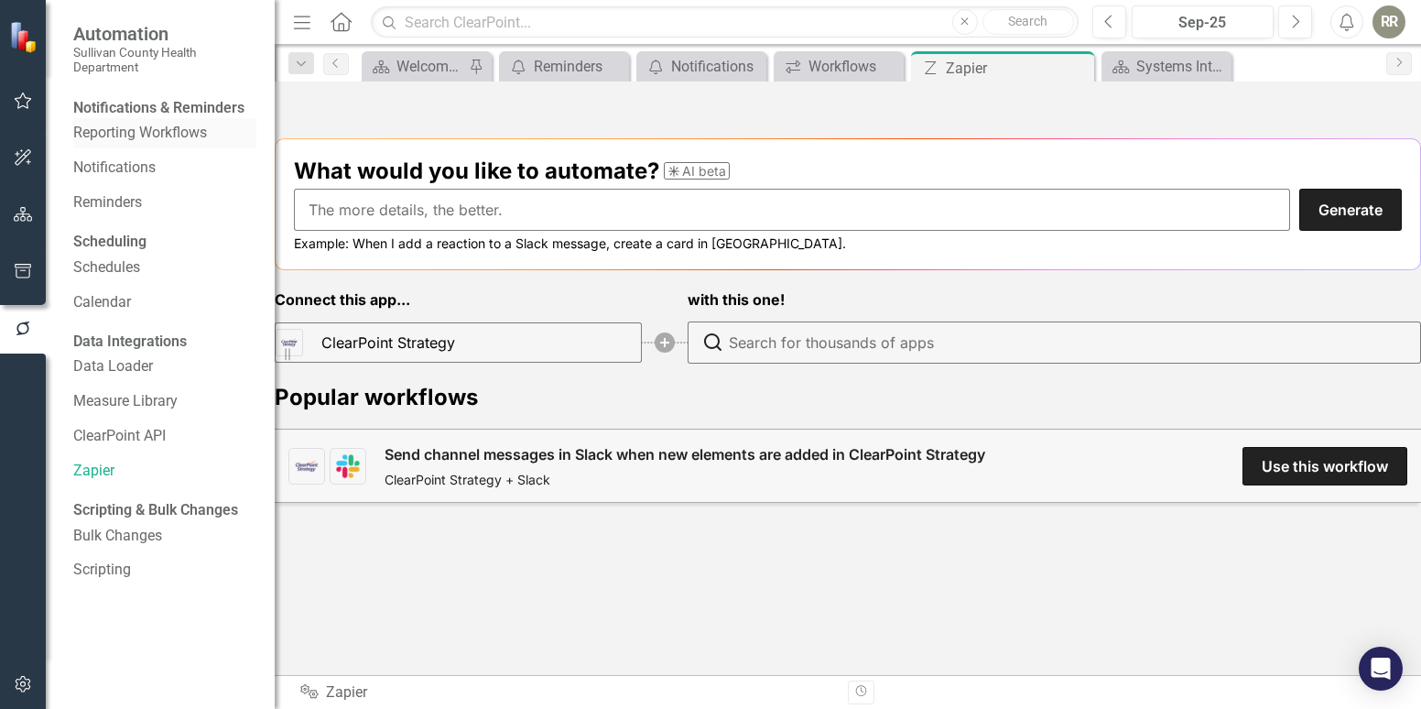
click at [149, 138] on link "Reporting Workflows" at bounding box center [164, 133] width 183 height 21
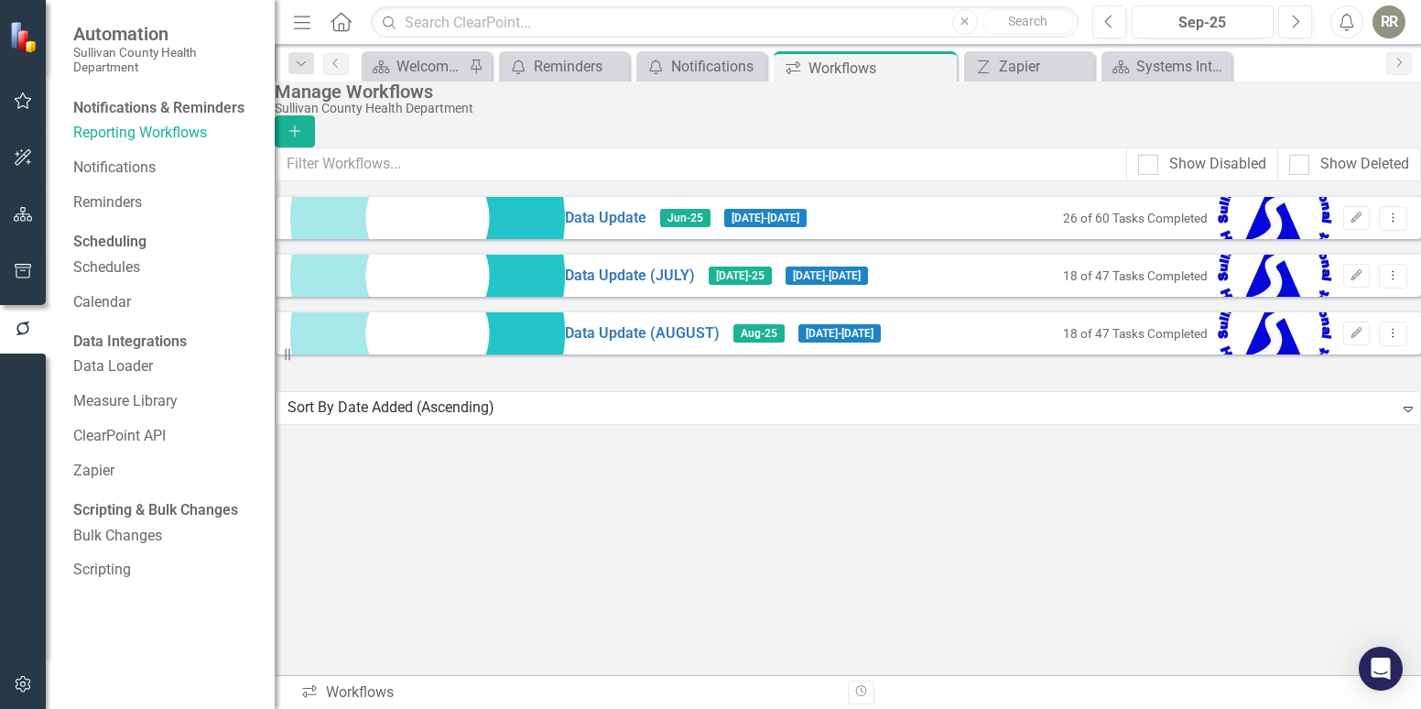
click at [156, 117] on div "Notifications & Reminders" at bounding box center [158, 108] width 171 height 21
click at [123, 179] on link "Notifications" at bounding box center [164, 168] width 183 height 21
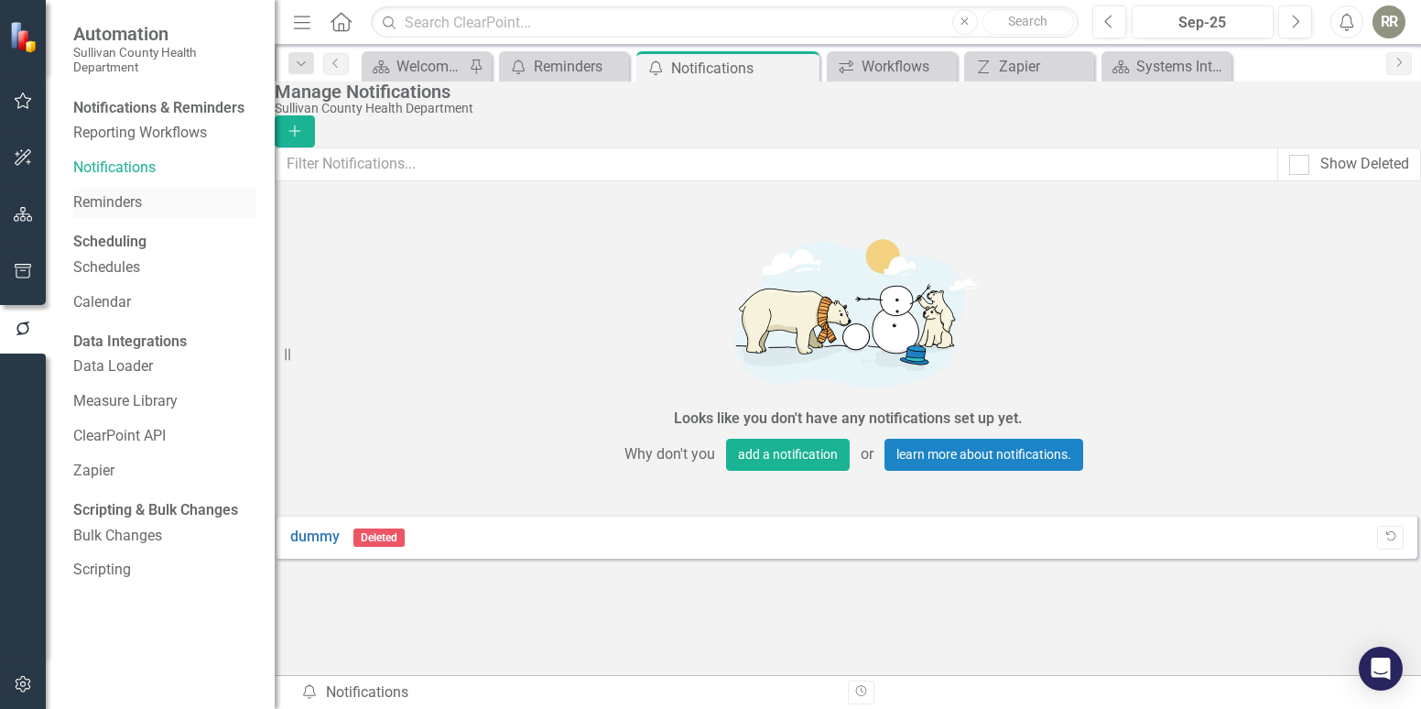
click at [122, 212] on link "Reminders" at bounding box center [164, 202] width 183 height 21
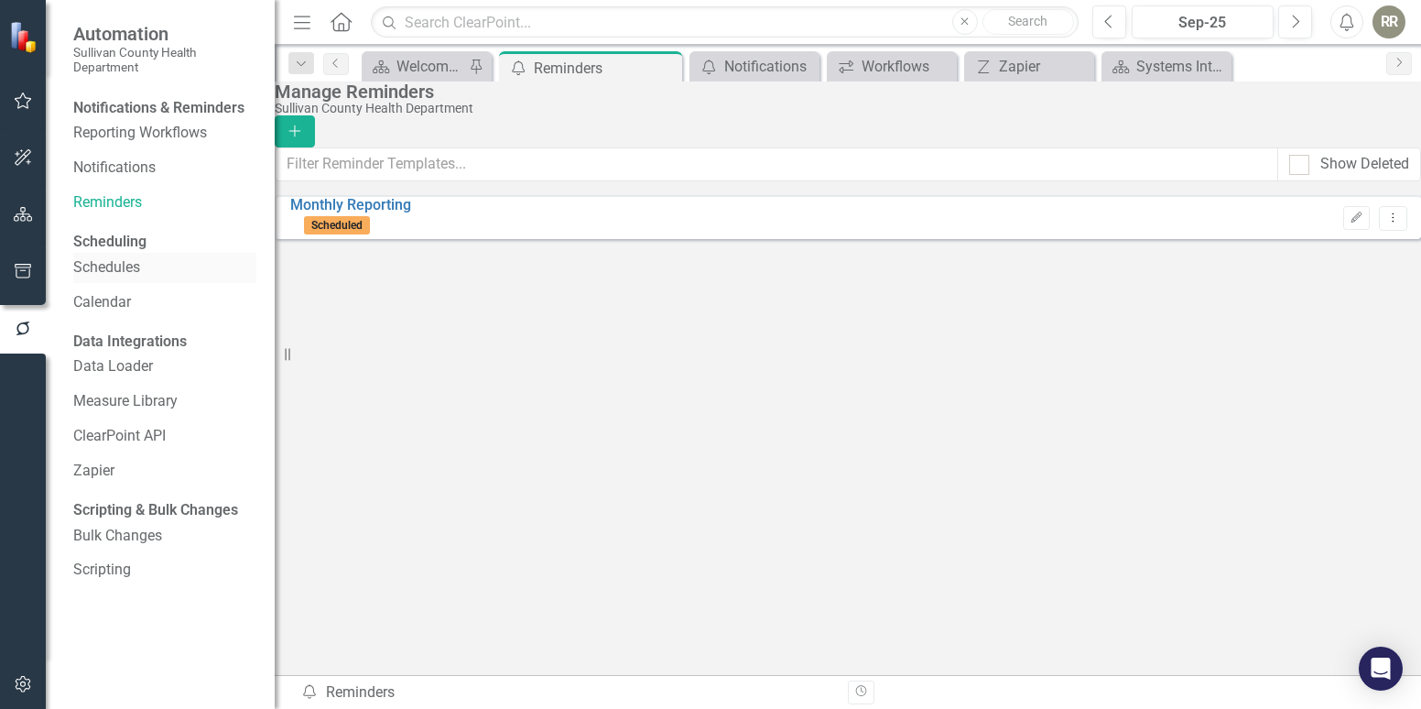
click at [124, 278] on link "Schedules" at bounding box center [164, 267] width 183 height 21
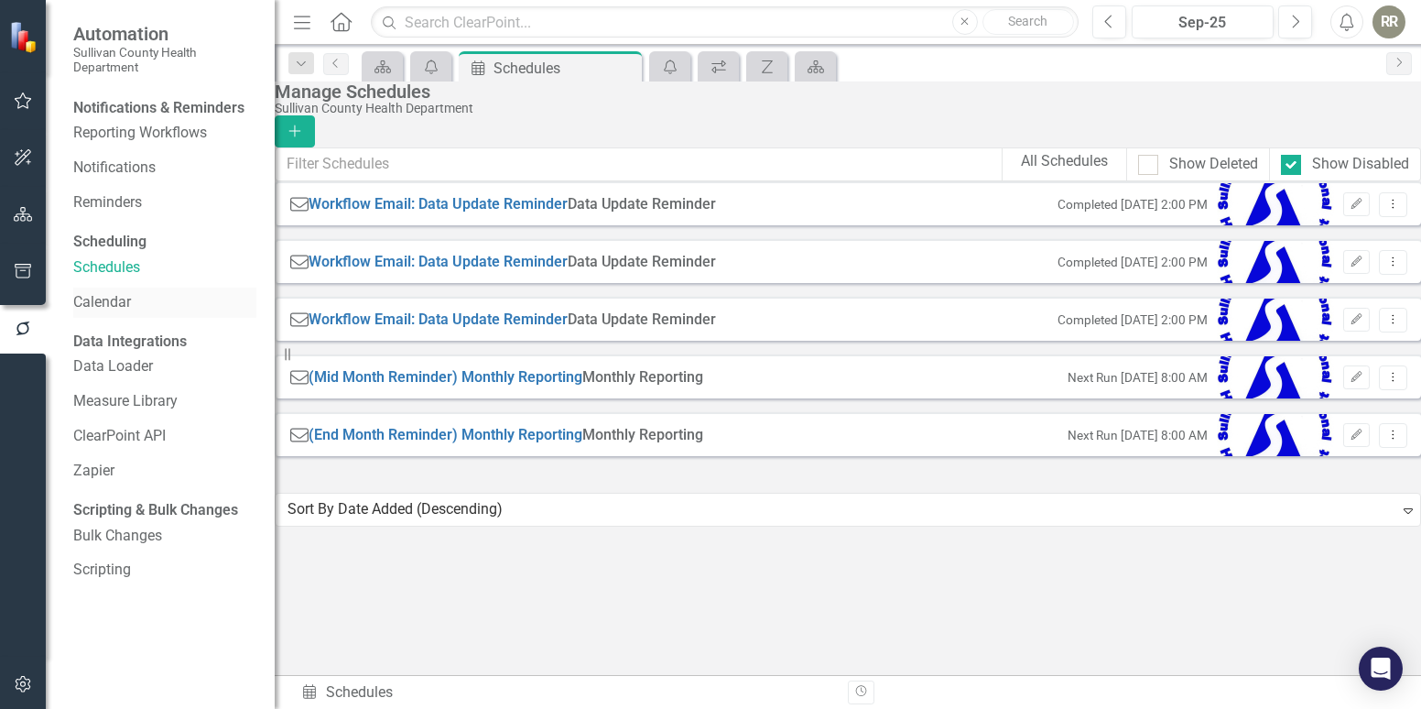
click at [126, 313] on link "Calendar" at bounding box center [164, 302] width 183 height 21
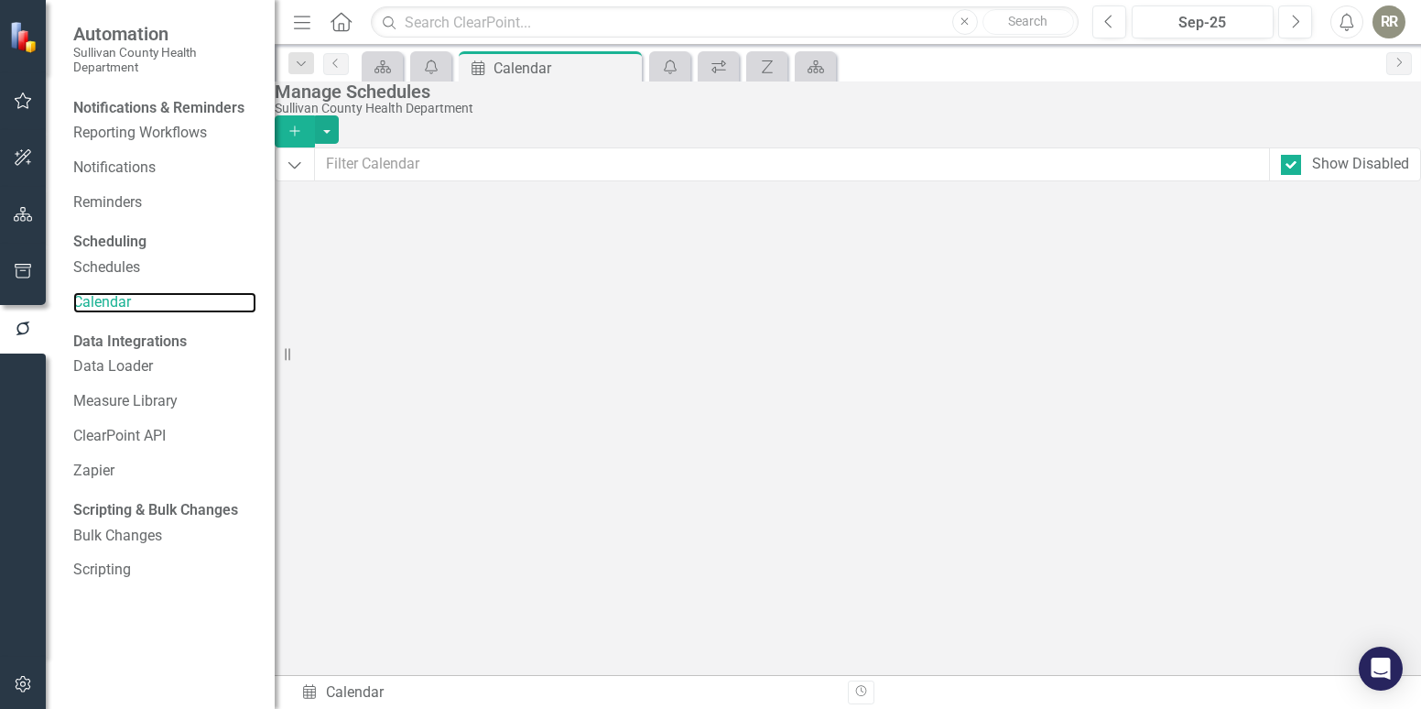
scroll to position [53, 0]
click at [128, 377] on link "Data Loader" at bounding box center [164, 366] width 183 height 21
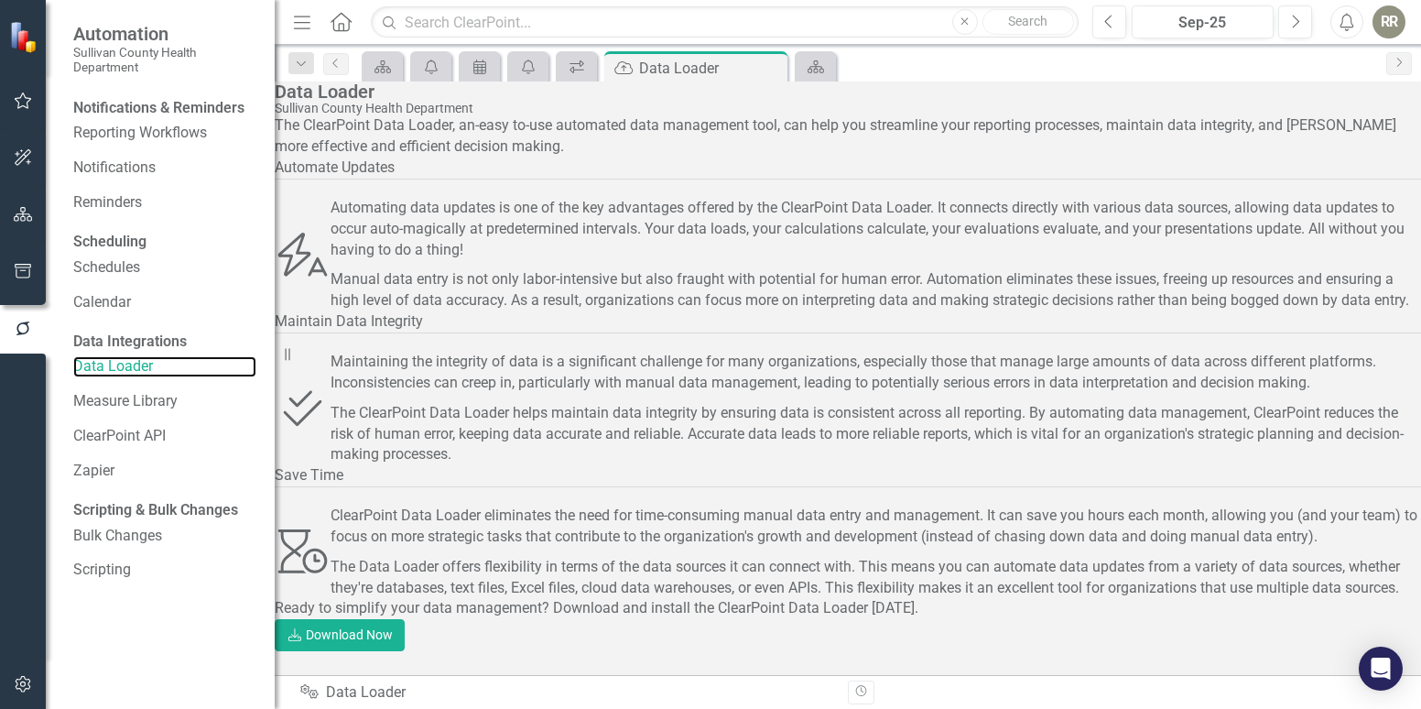
scroll to position [218, 0]
click at [141, 412] on link "Measure Library" at bounding box center [164, 401] width 183 height 21
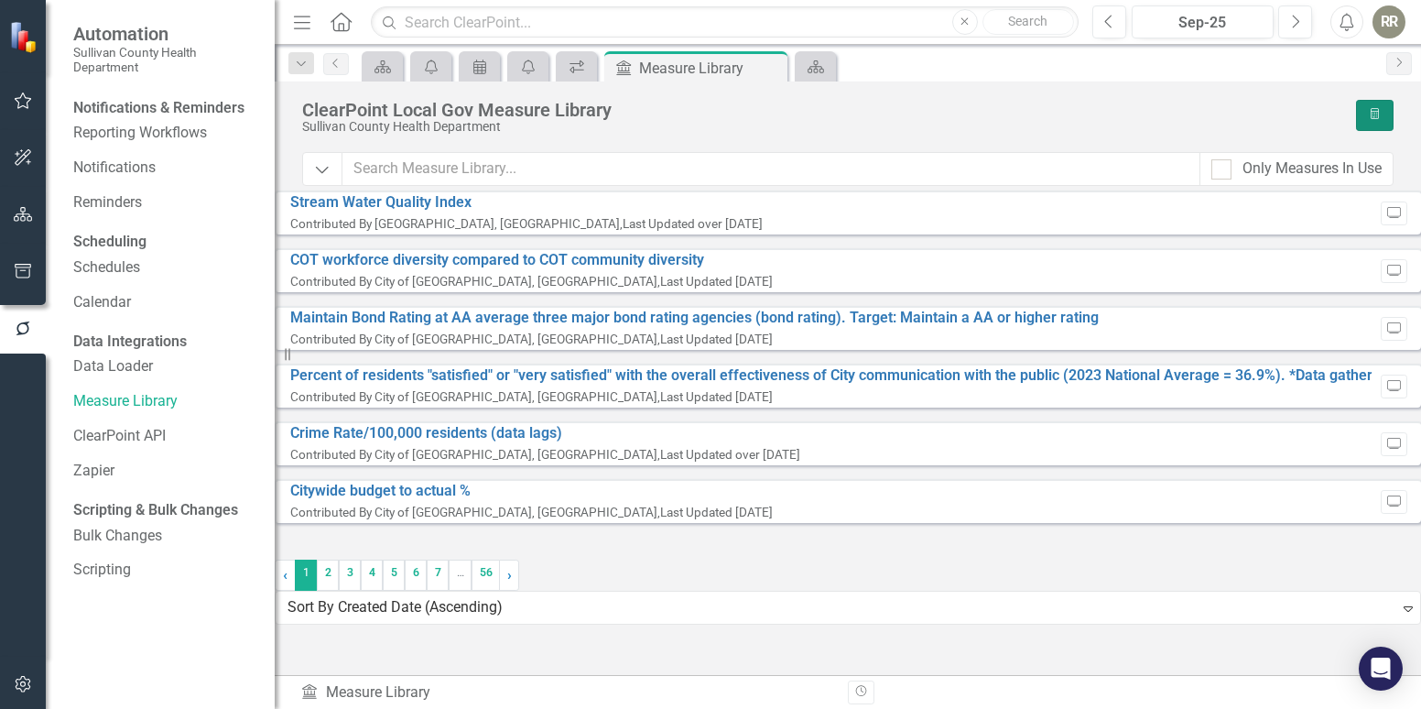
click at [1372, 110] on icon "Recalculate Measure" at bounding box center [1375, 114] width 14 height 11
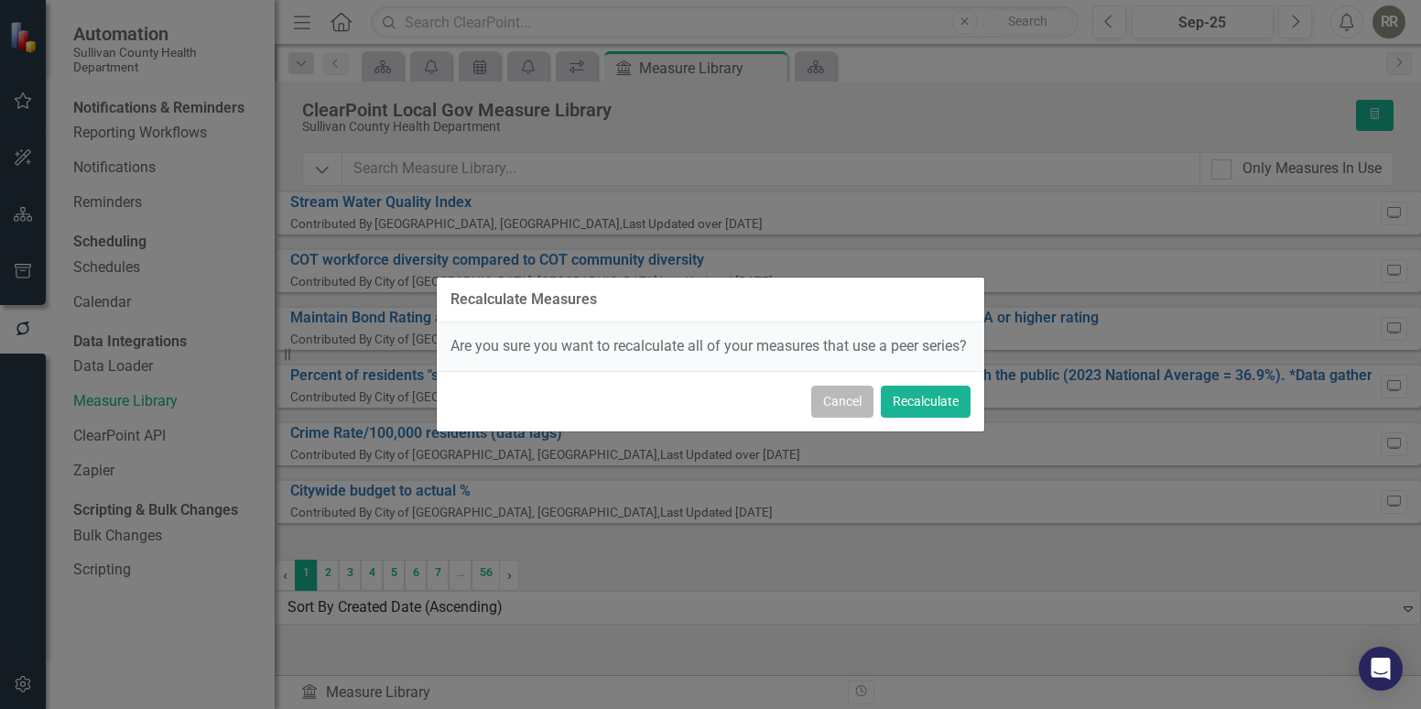
click at [848, 412] on button "Cancel" at bounding box center [842, 402] width 62 height 32
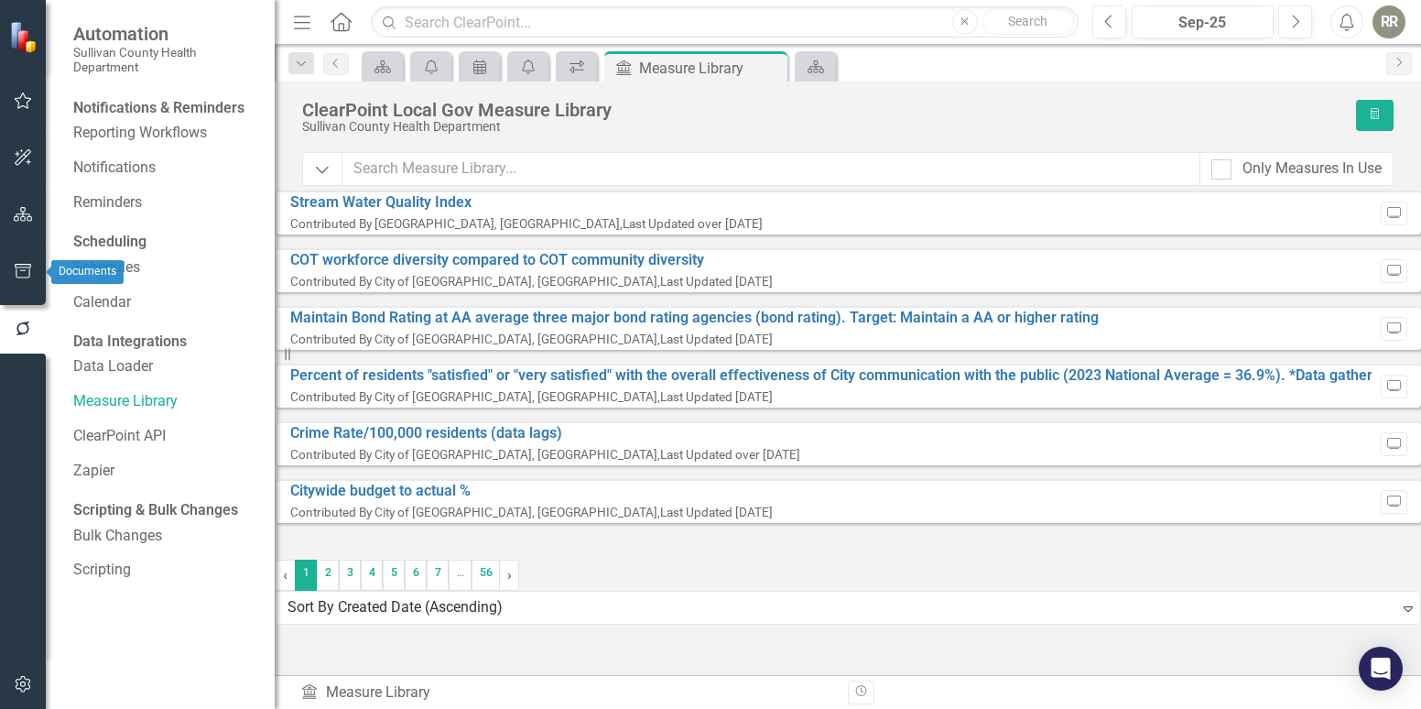
click at [19, 272] on icon "button" at bounding box center [23, 271] width 19 height 15
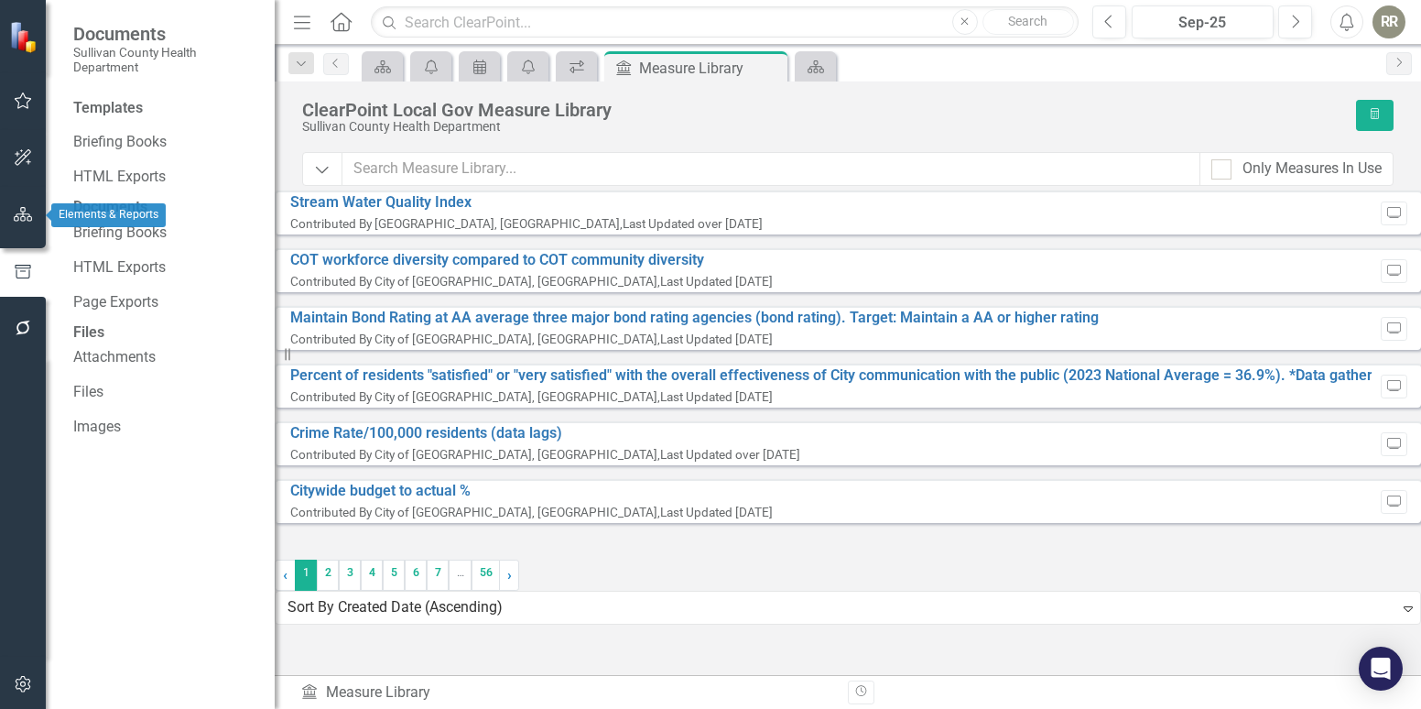
click at [25, 218] on icon "button" at bounding box center [23, 214] width 19 height 15
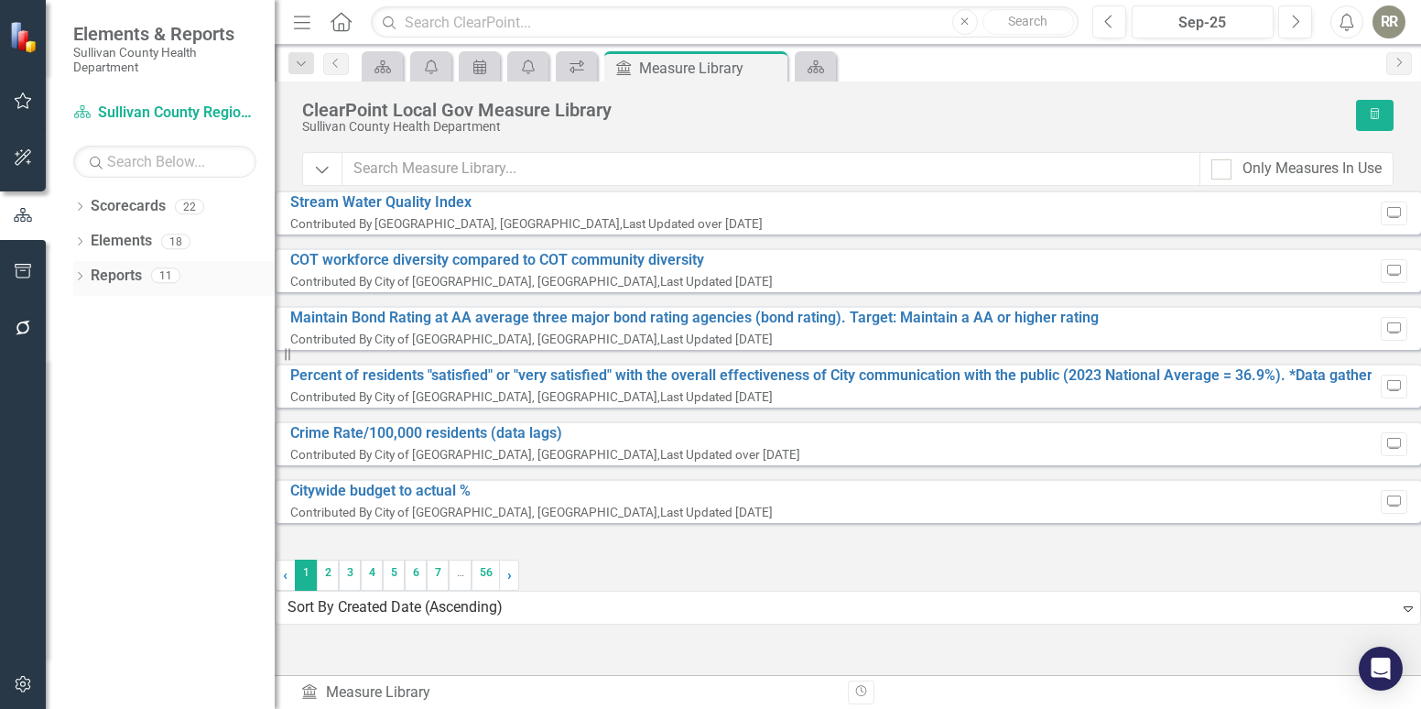
click at [82, 275] on icon at bounding box center [80, 276] width 5 height 8
click at [78, 240] on icon "Dropdown" at bounding box center [79, 243] width 13 height 10
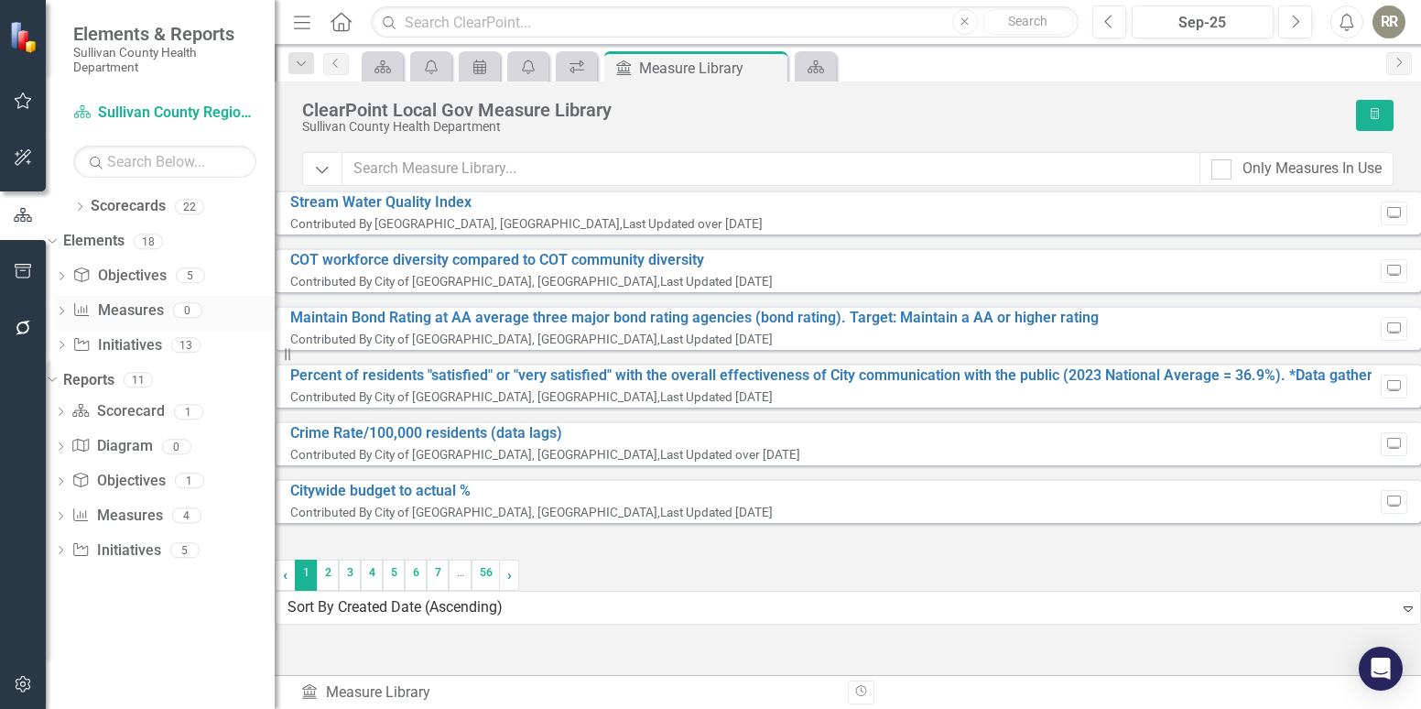
click at [147, 308] on link "Measure Measures" at bounding box center [117, 310] width 91 height 21
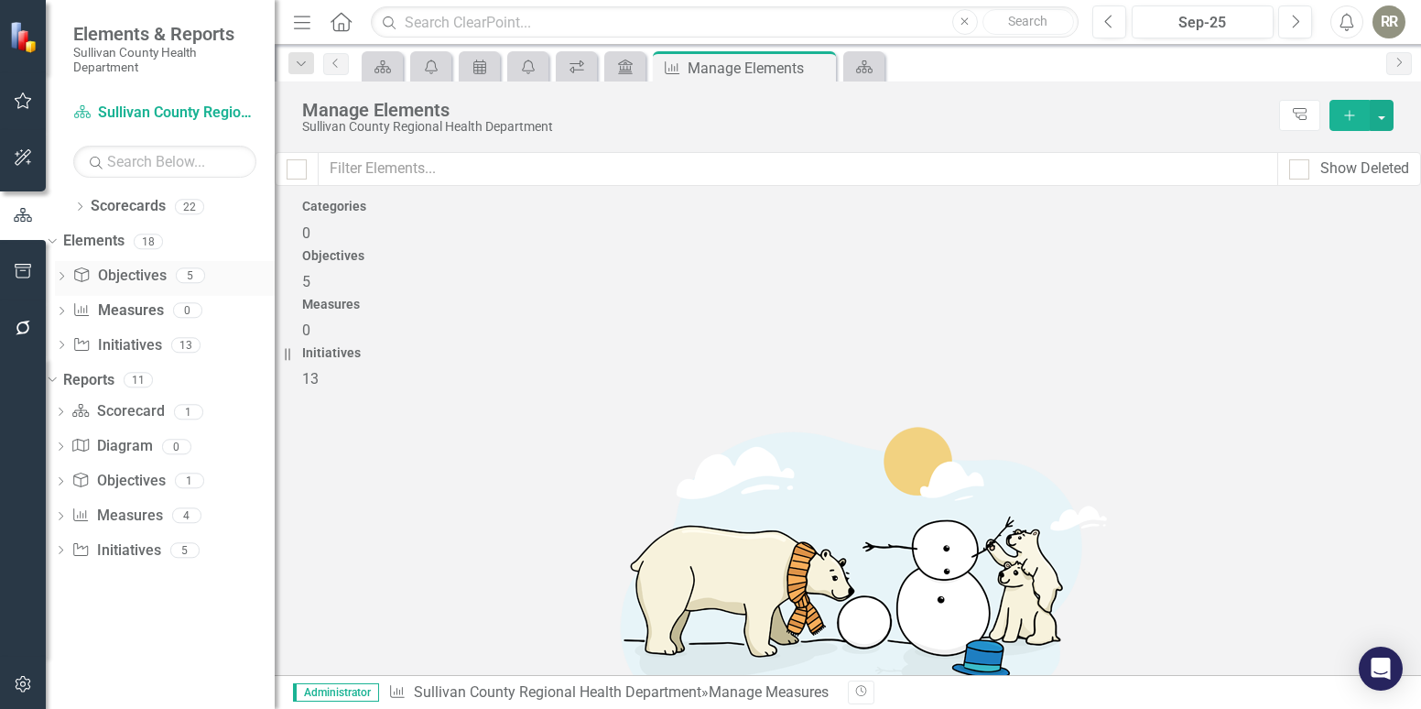
click at [166, 280] on link "Objective Objectives" at bounding box center [118, 276] width 93 height 21
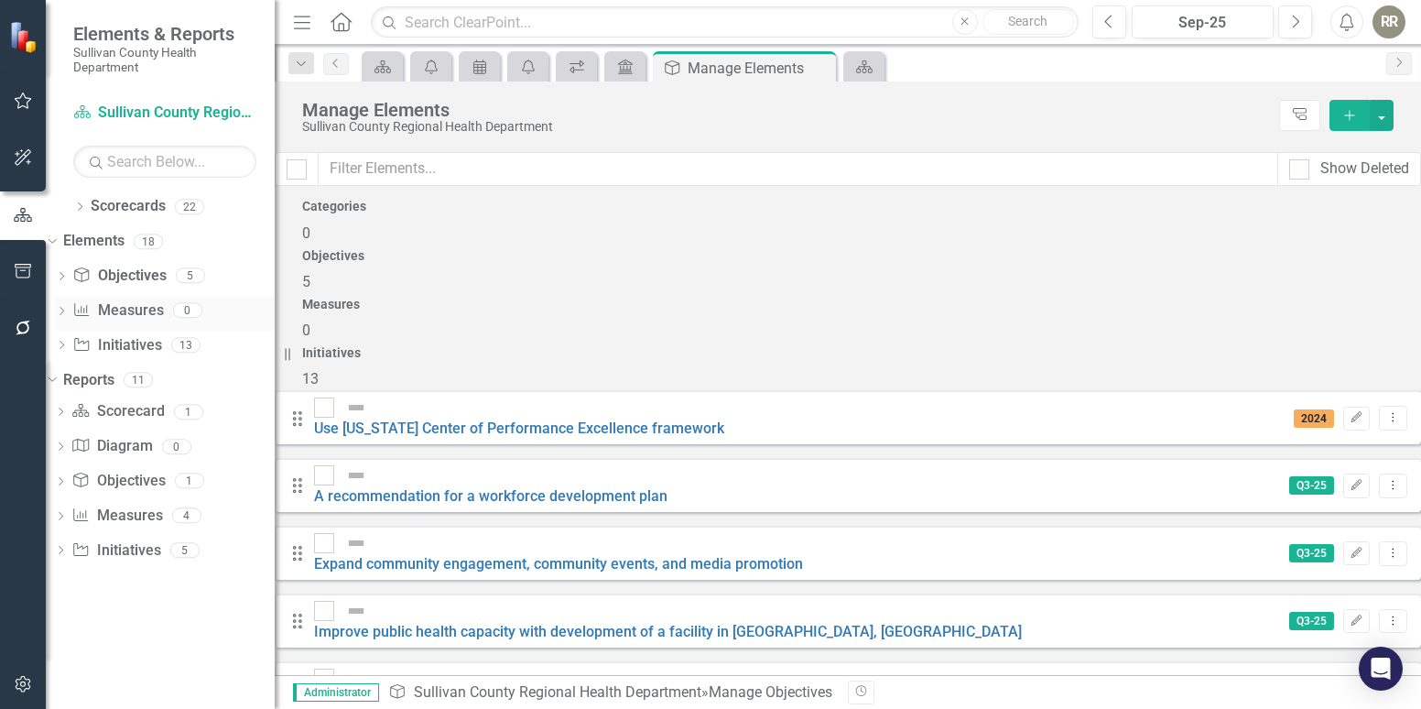
click at [163, 313] on link "Measure Measures" at bounding box center [117, 310] width 91 height 21
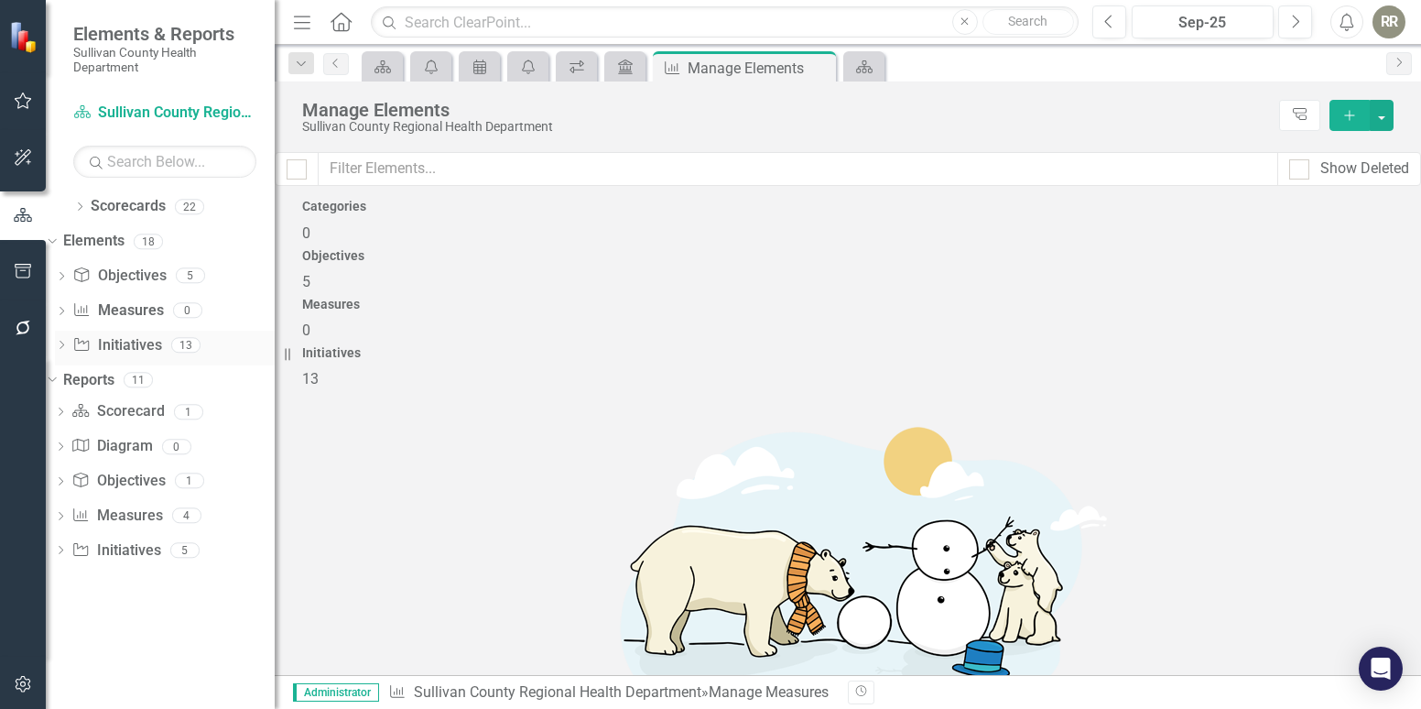
click at [161, 343] on link "Initiative Initiatives" at bounding box center [116, 345] width 89 height 21
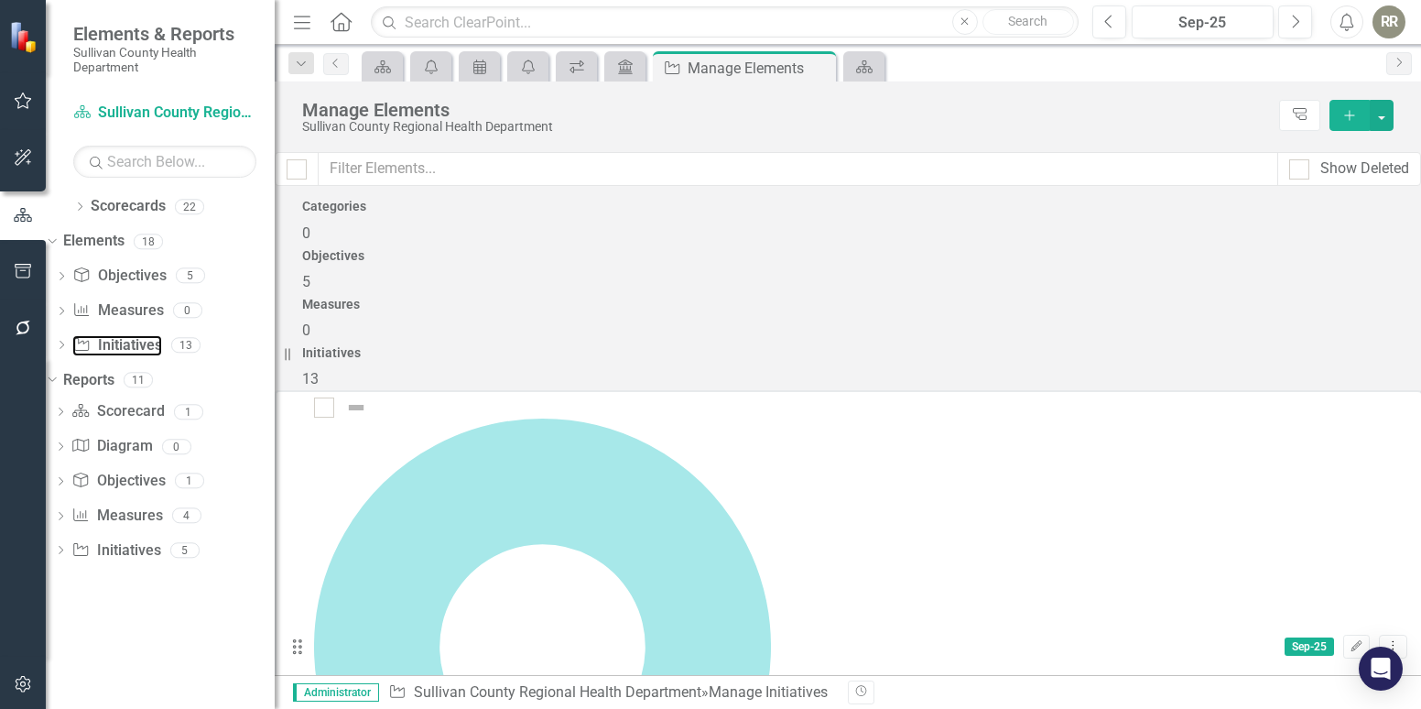
scroll to position [406, 0]
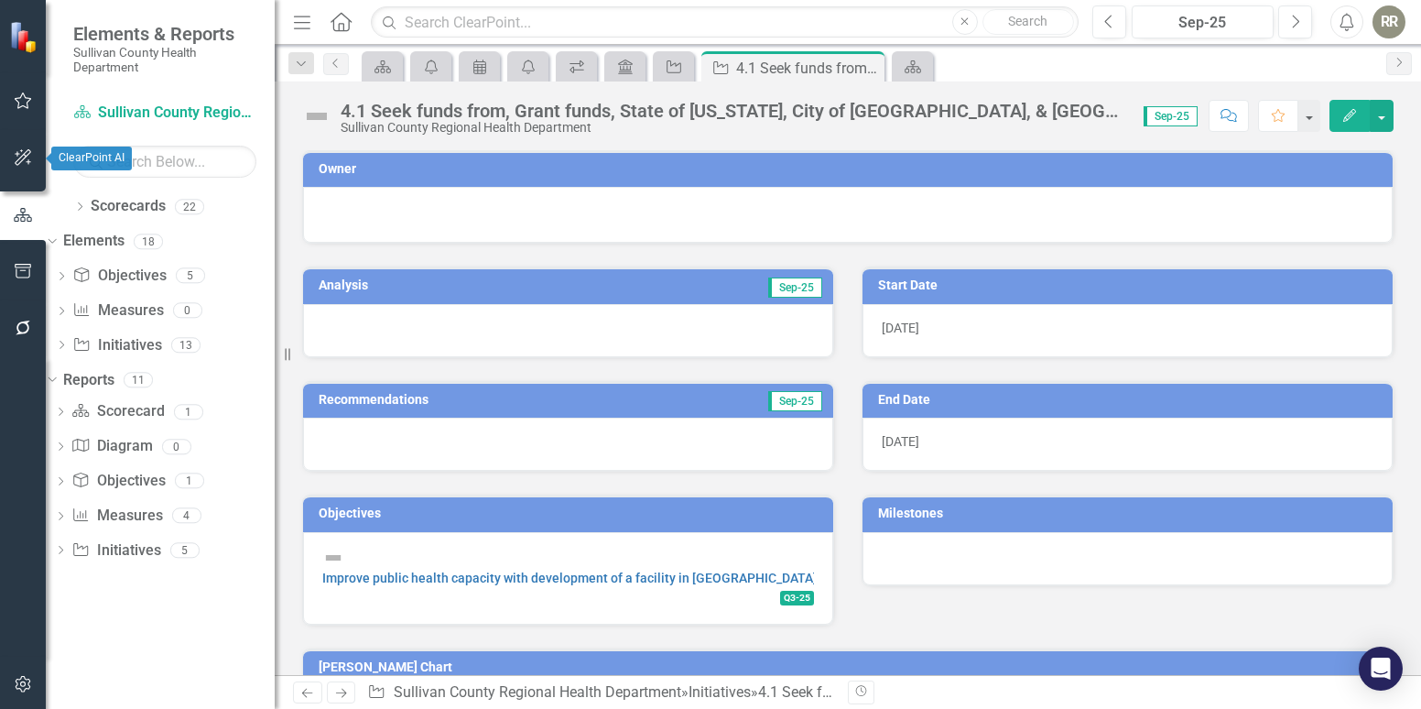
click at [12, 152] on button "button" at bounding box center [23, 158] width 41 height 38
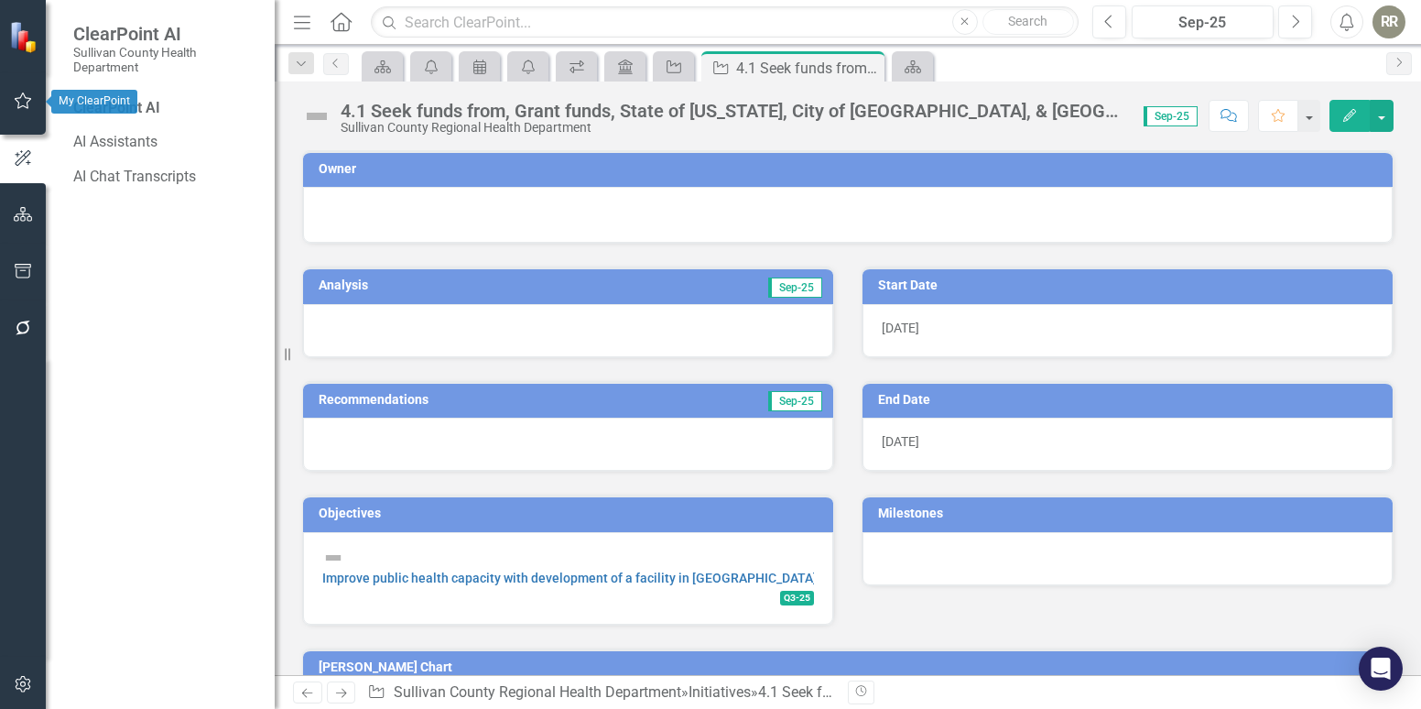
click at [31, 103] on icon "button" at bounding box center [23, 100] width 19 height 15
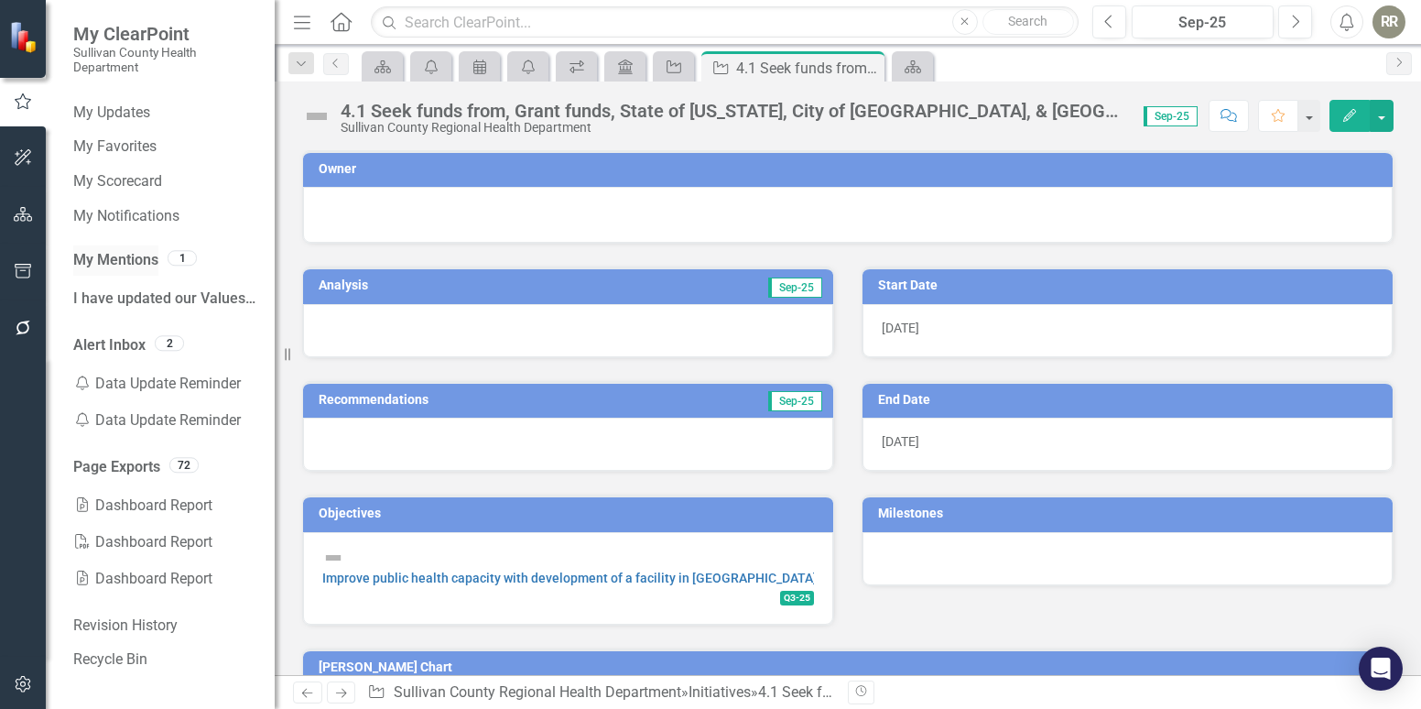
click at [123, 260] on link "My Mentions" at bounding box center [115, 260] width 85 height 21
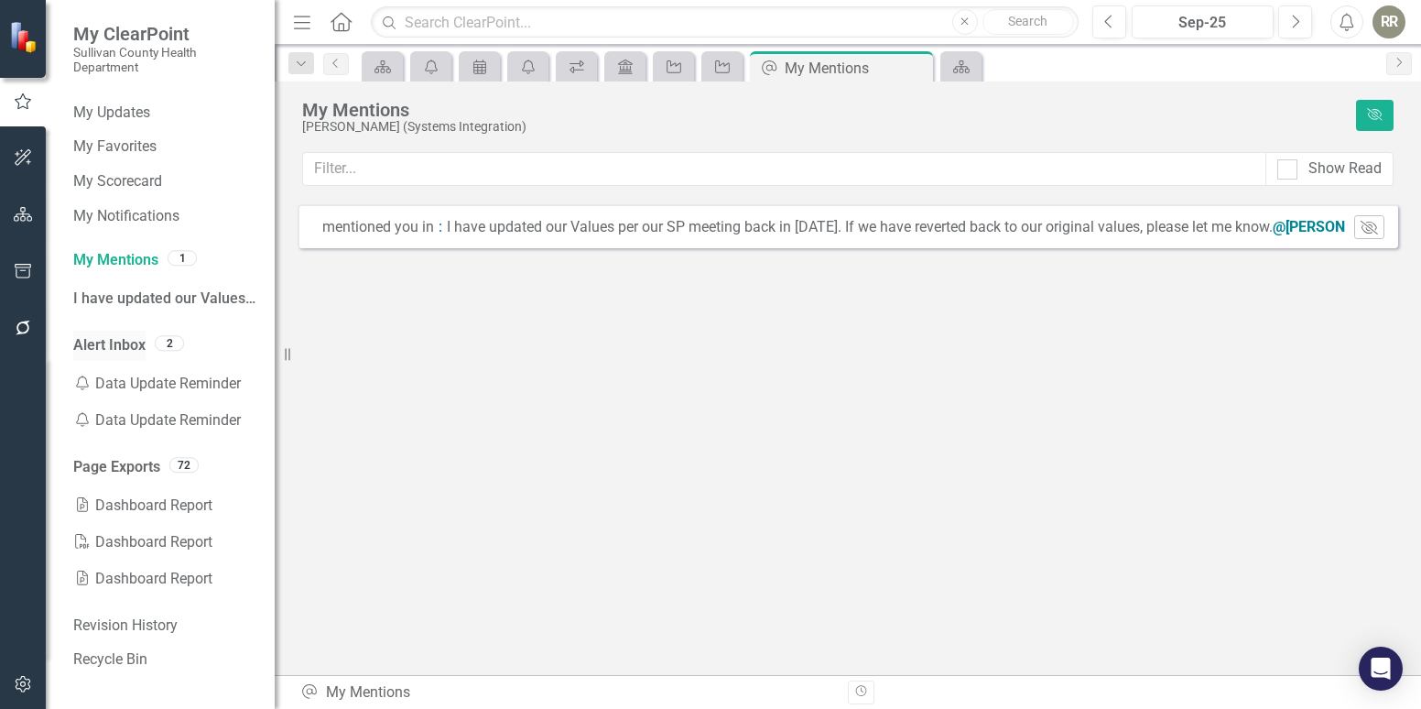
click at [105, 343] on link "Alert Inbox" at bounding box center [109, 345] width 72 height 21
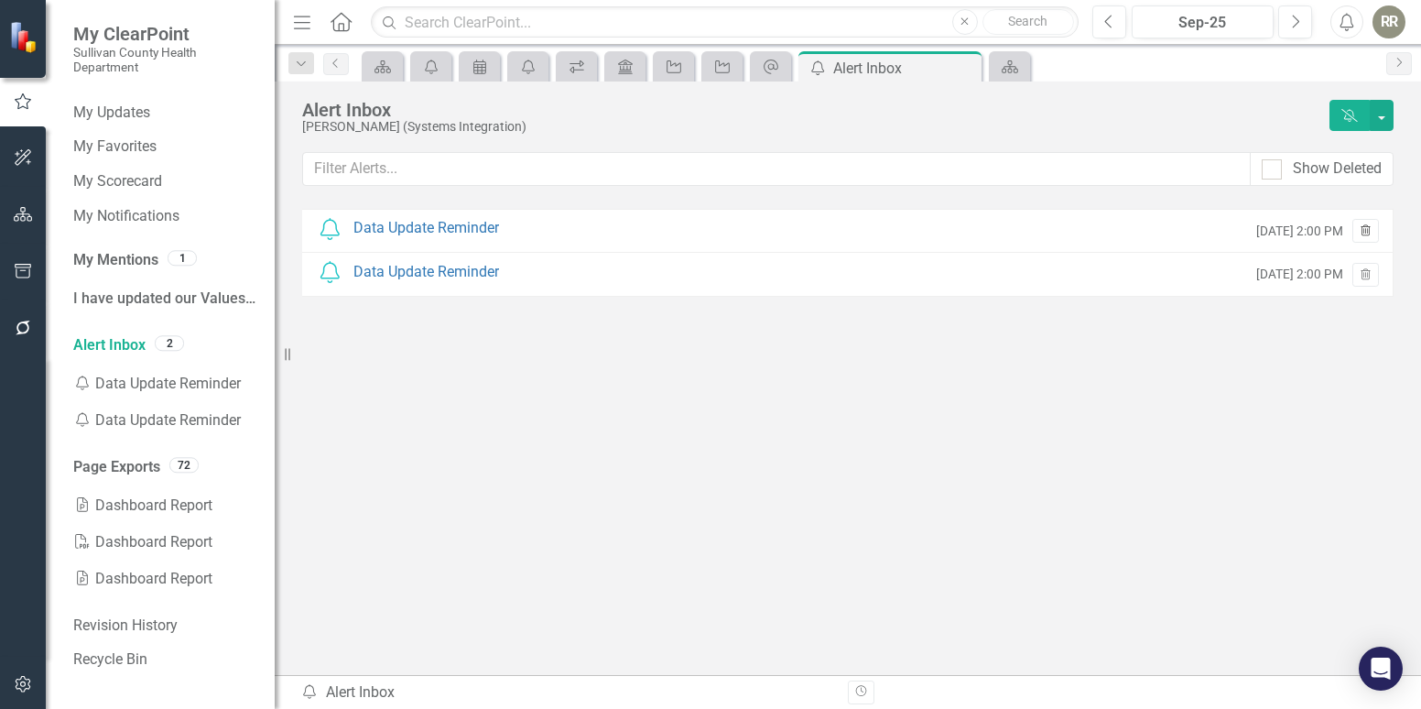
click at [1365, 232] on icon "Trash" at bounding box center [1366, 231] width 14 height 11
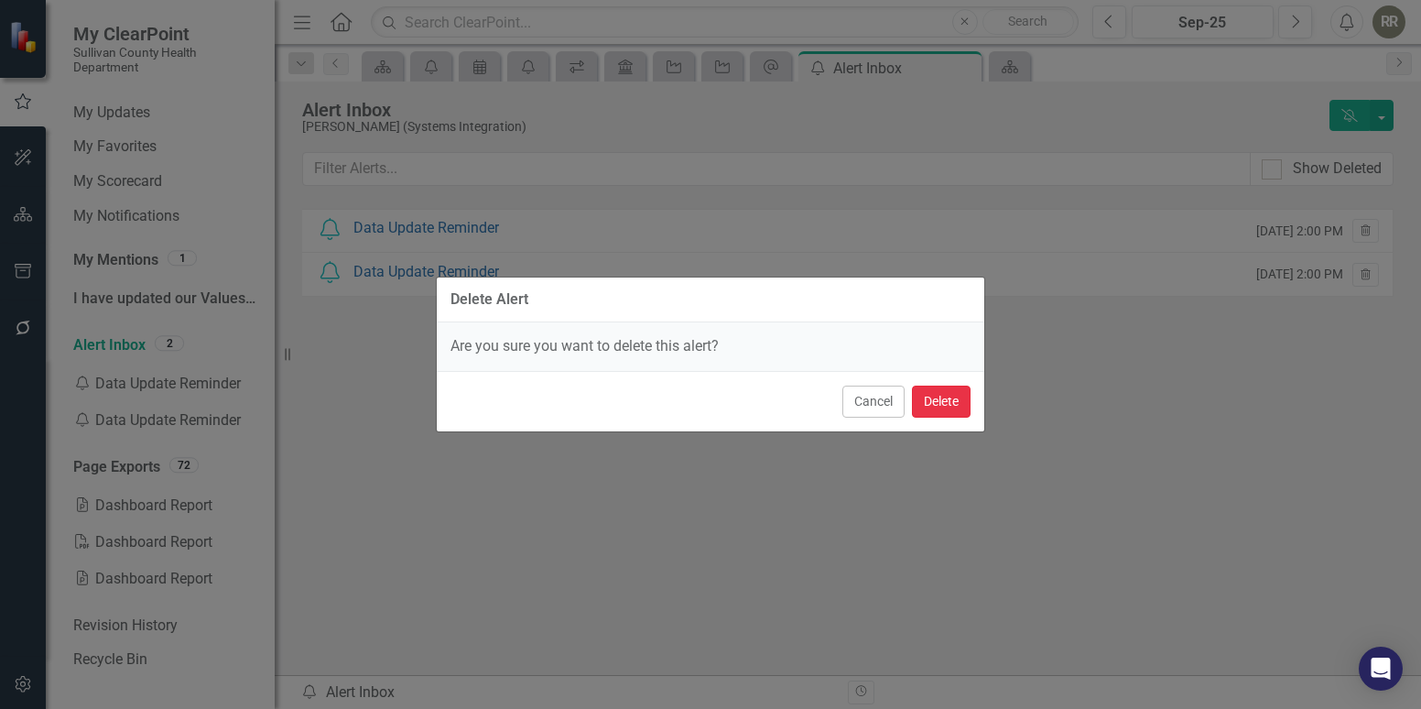
click at [942, 403] on button "Delete" at bounding box center [941, 402] width 59 height 32
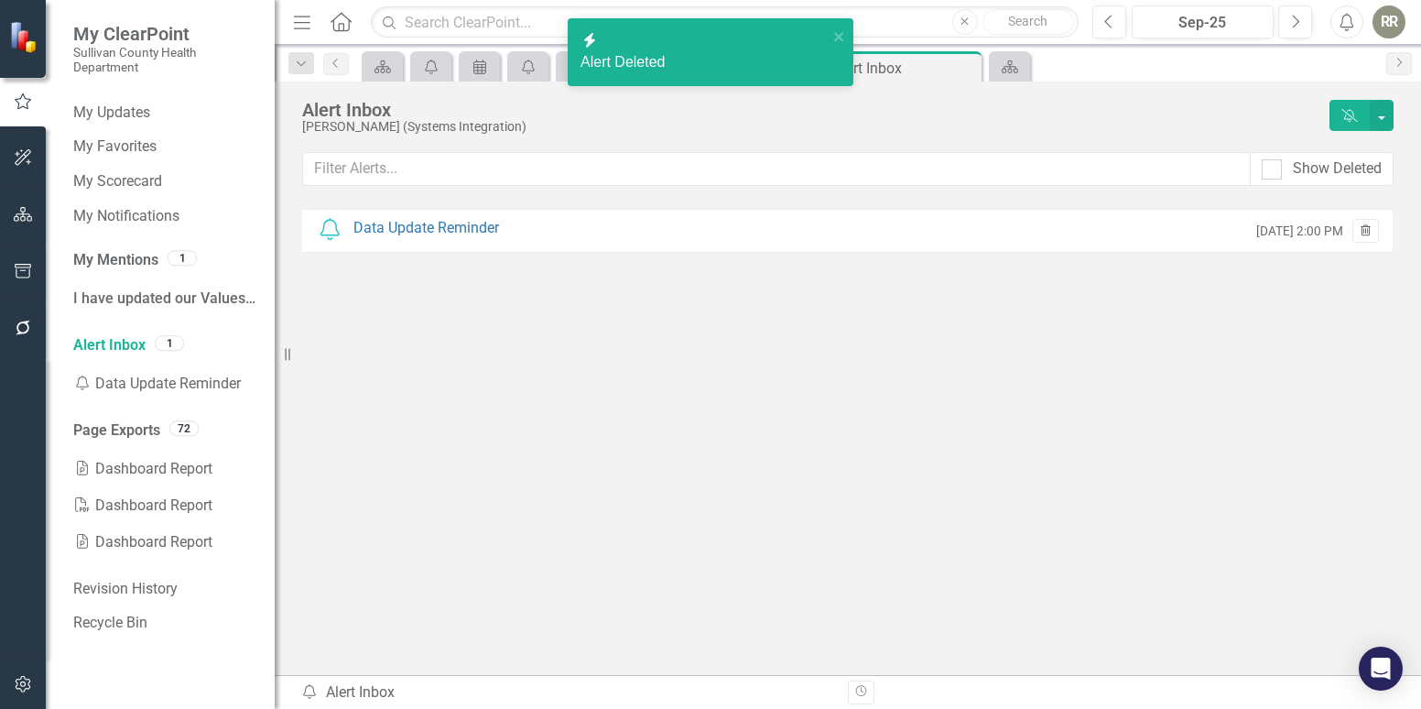
click at [1365, 231] on icon "Trash" at bounding box center [1366, 231] width 14 height 11
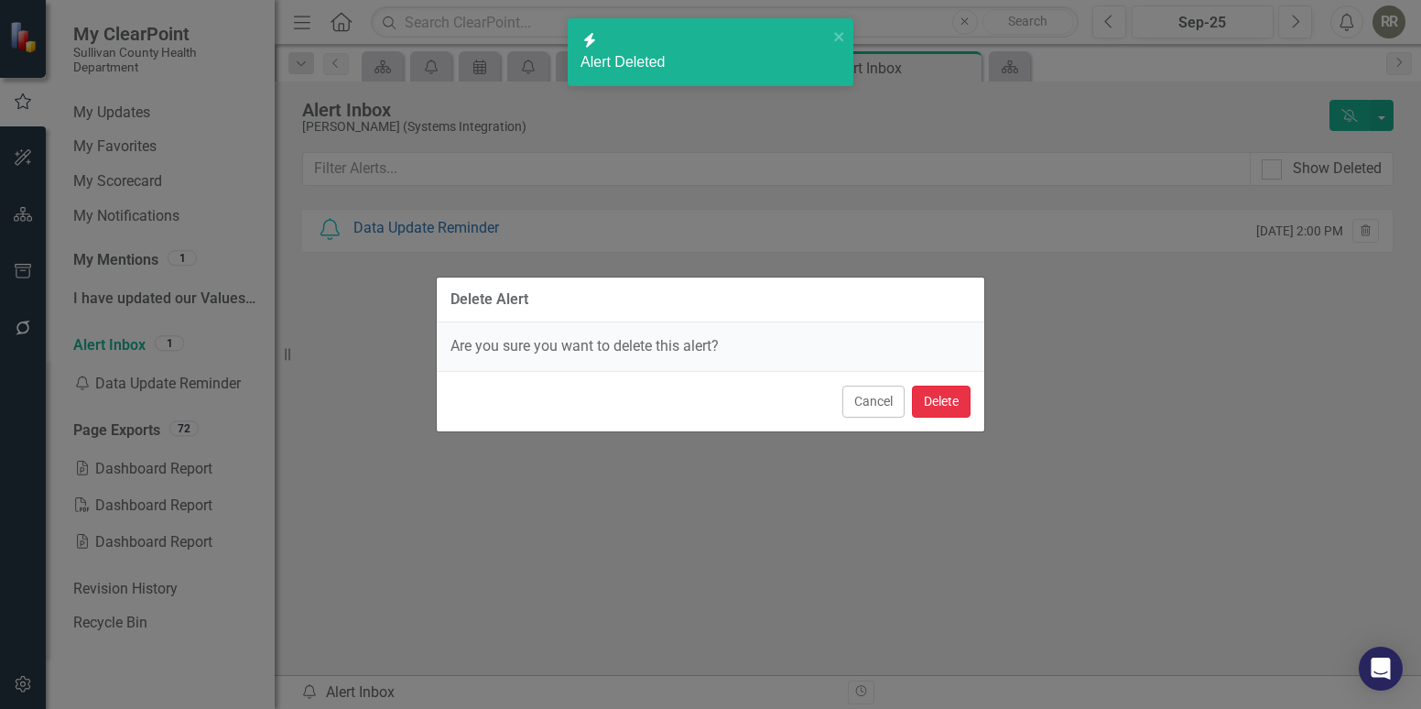
click at [931, 403] on button "Delete" at bounding box center [941, 402] width 59 height 32
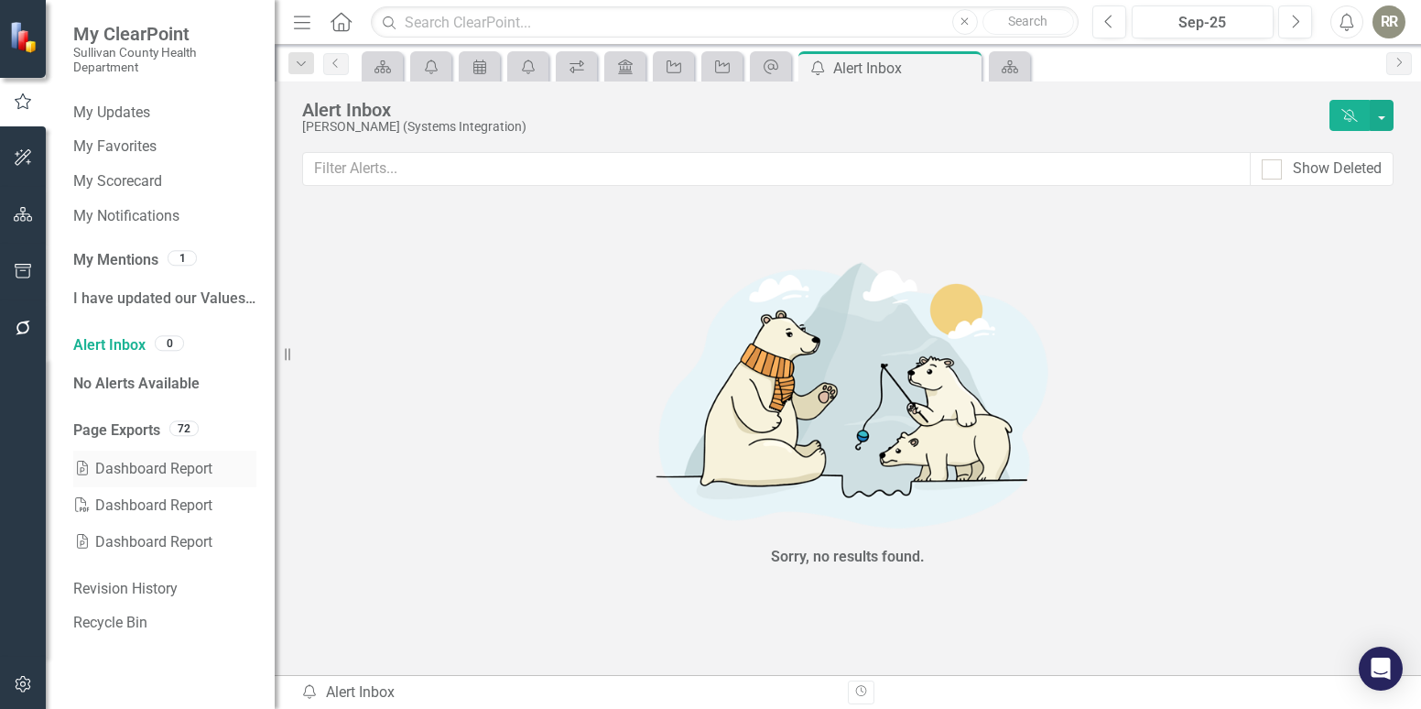
click at [145, 463] on link "PowerPoint Dashboard Report" at bounding box center [164, 469] width 183 height 37
click at [157, 432] on link "Page Exports" at bounding box center [116, 430] width 87 height 21
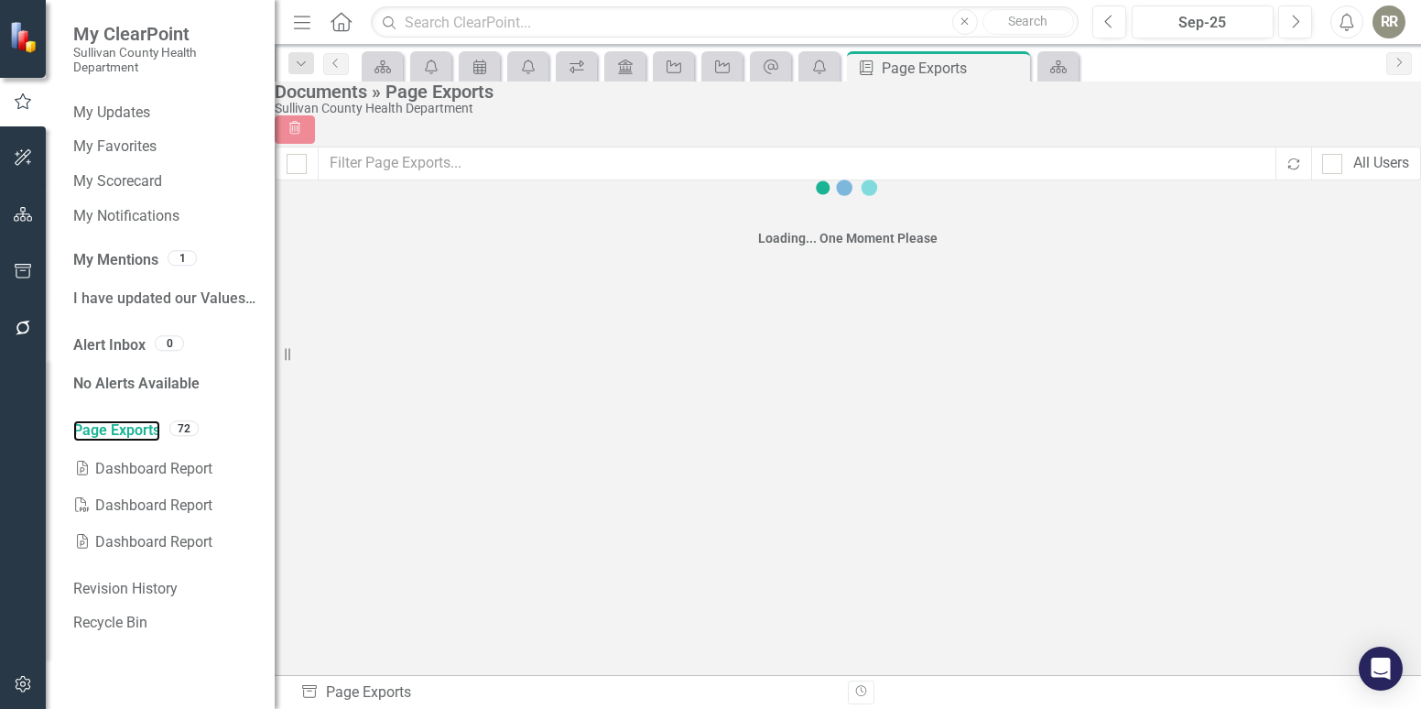
checkbox input "false"
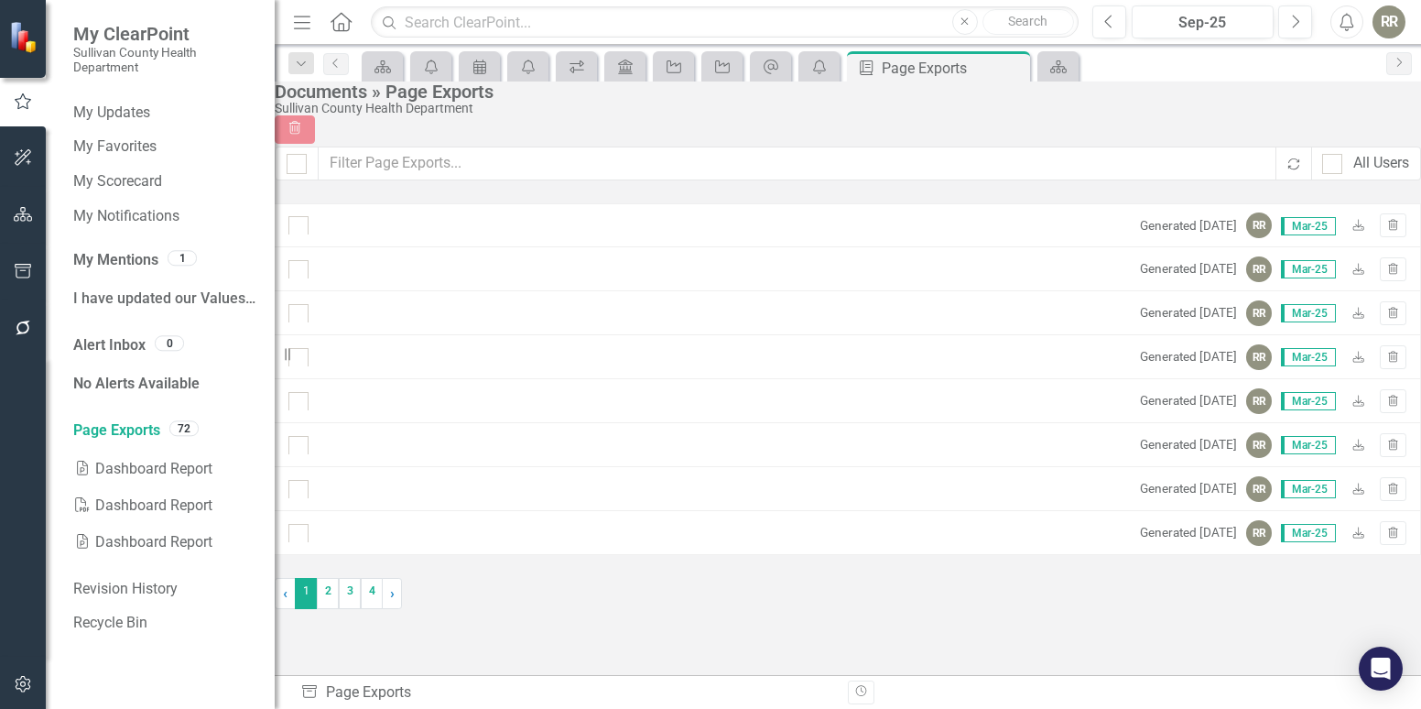
click at [16, 51] on img at bounding box center [24, 36] width 33 height 33
click at [1378, 28] on div "RR" at bounding box center [1389, 21] width 33 height 33
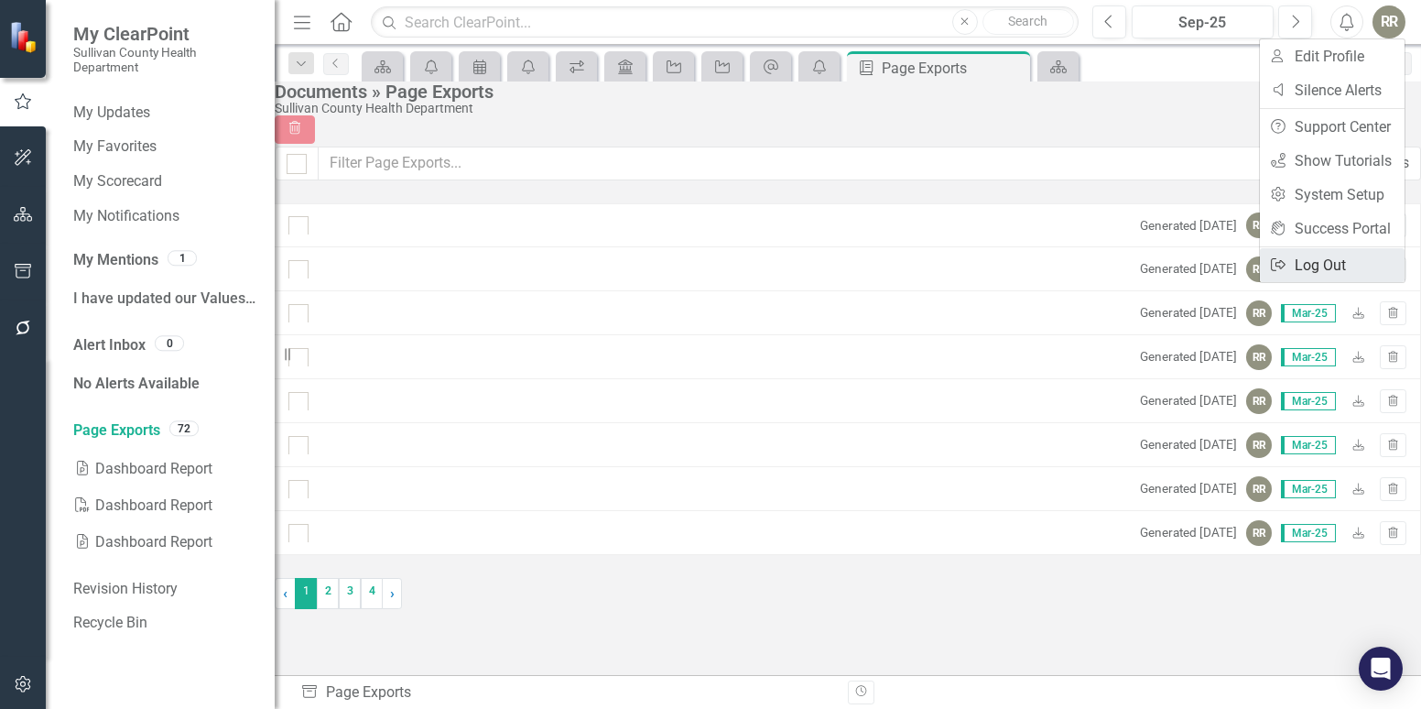
click at [1334, 265] on link "Logout Log Out" at bounding box center [1332, 265] width 145 height 34
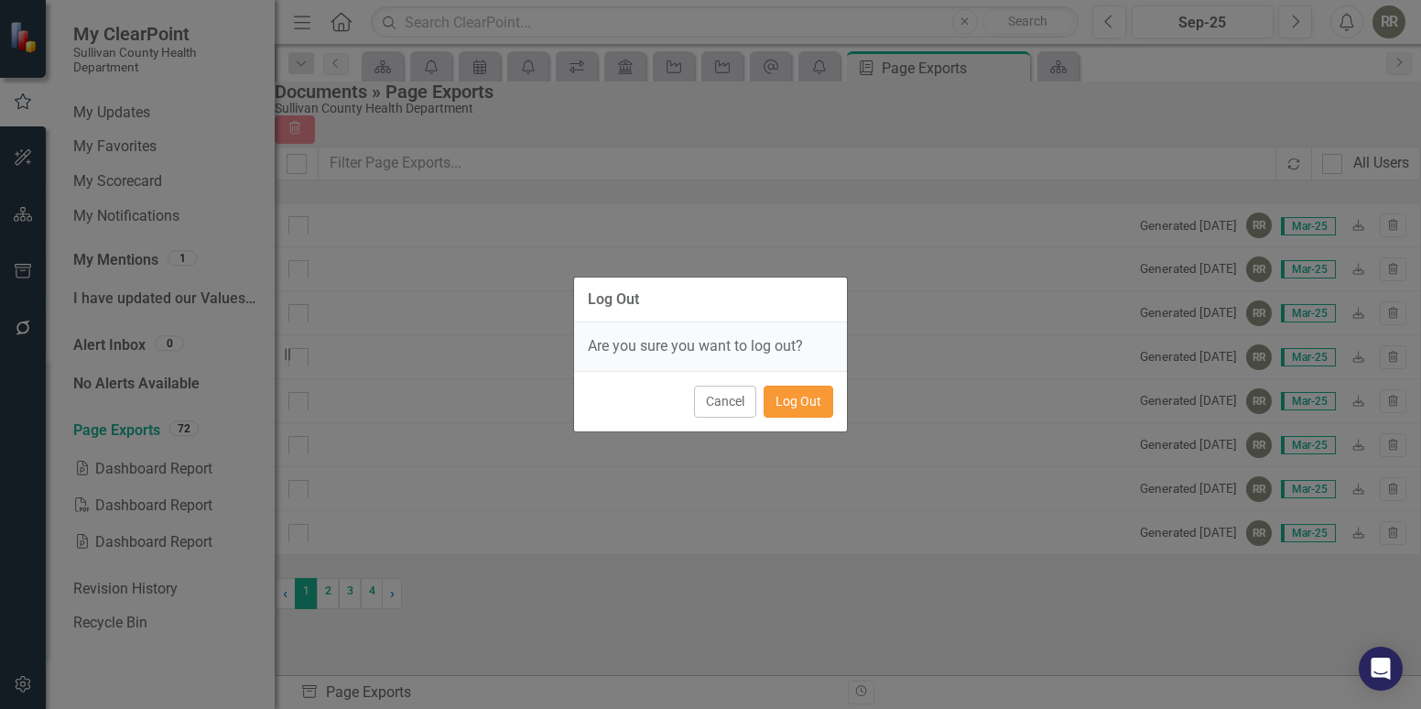
click at [790, 407] on button "Log Out" at bounding box center [799, 402] width 70 height 32
